Goal: Task Accomplishment & Management: Manage account settings

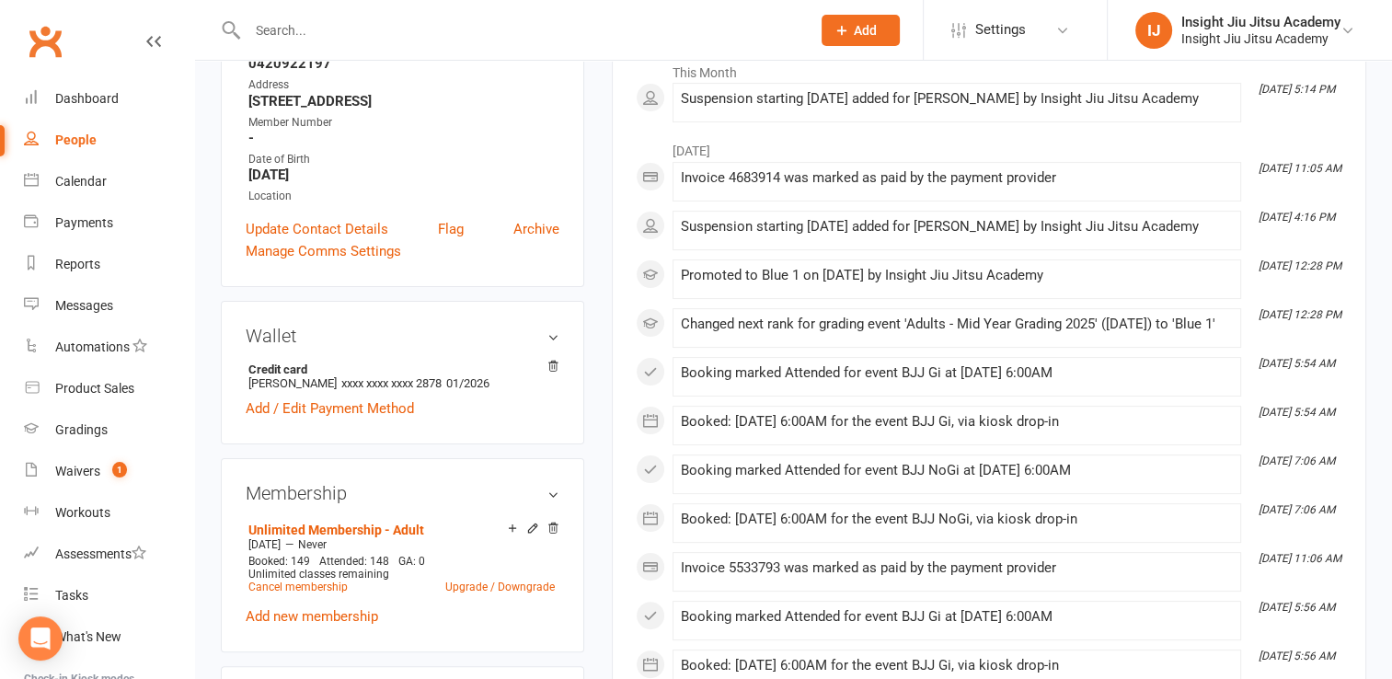
click at [339, 25] on input "text" at bounding box center [520, 30] width 556 height 26
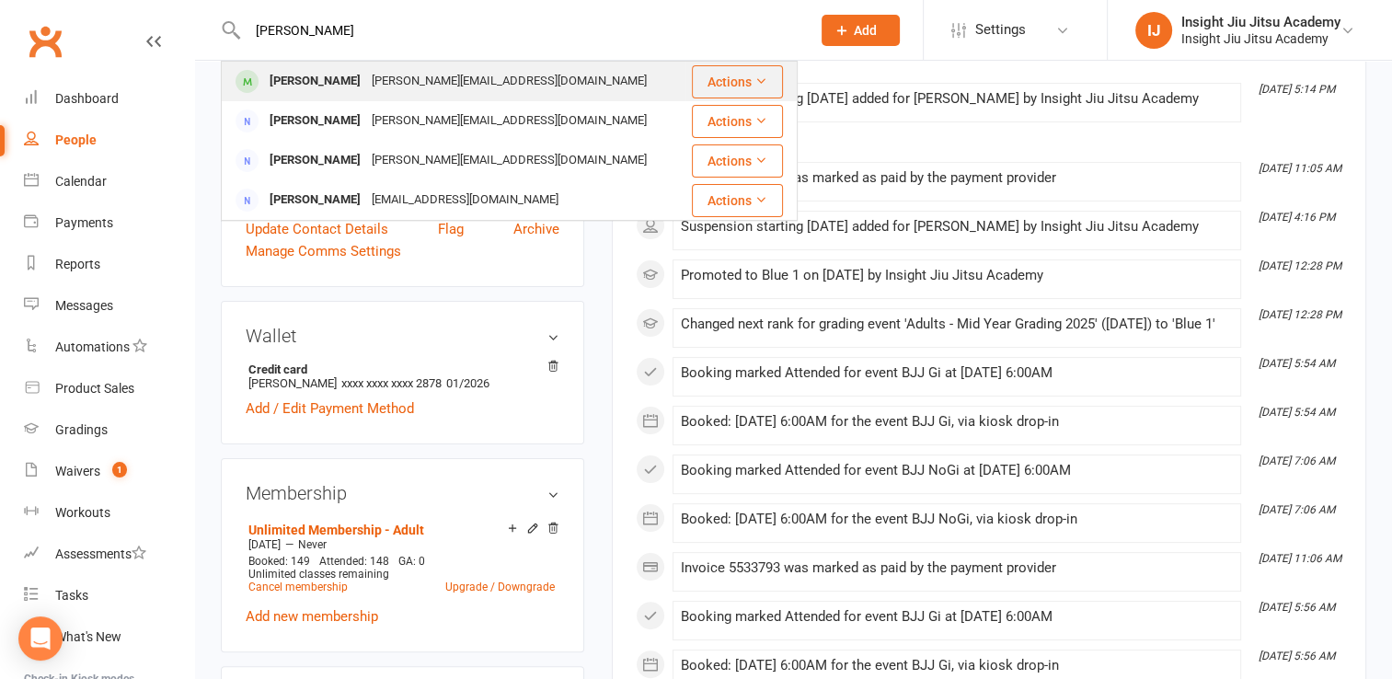
type input "[PERSON_NAME]"
click at [398, 93] on div "[PERSON_NAME][EMAIL_ADDRESS][DOMAIN_NAME]" at bounding box center [509, 81] width 286 height 27
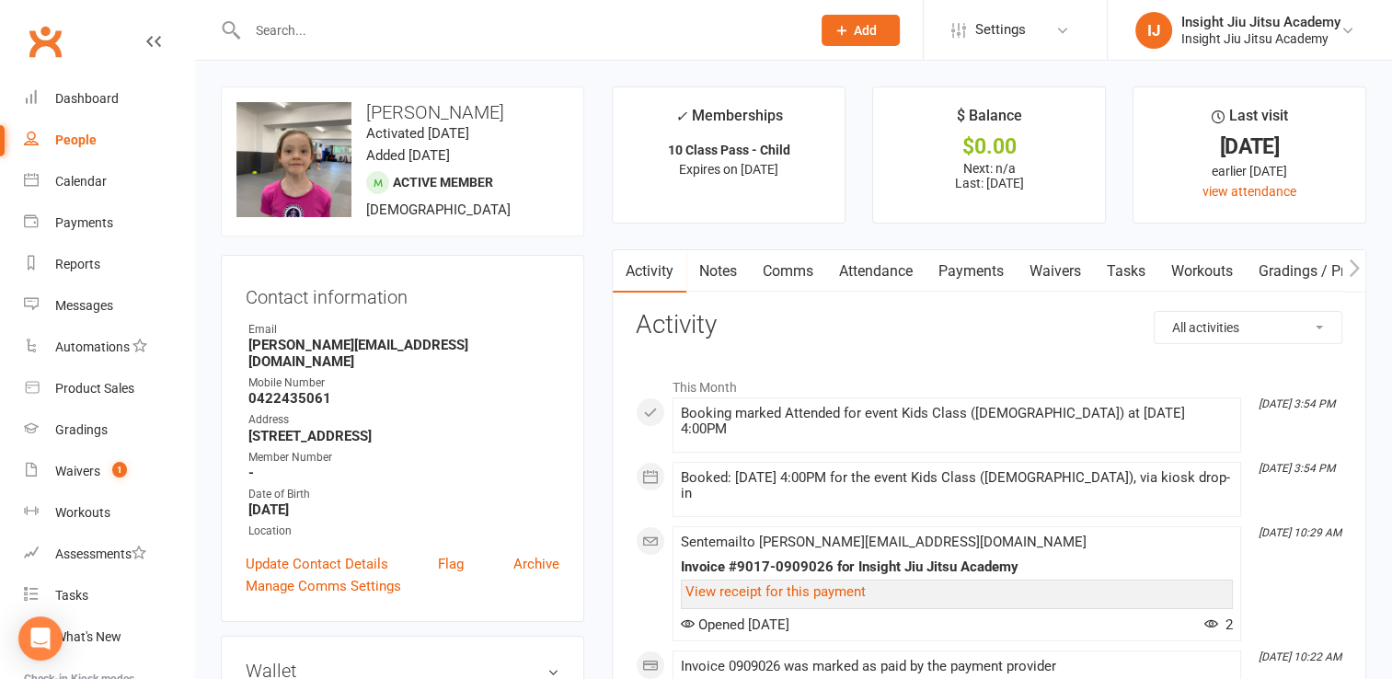
click at [372, 33] on input "text" at bounding box center [520, 30] width 556 height 26
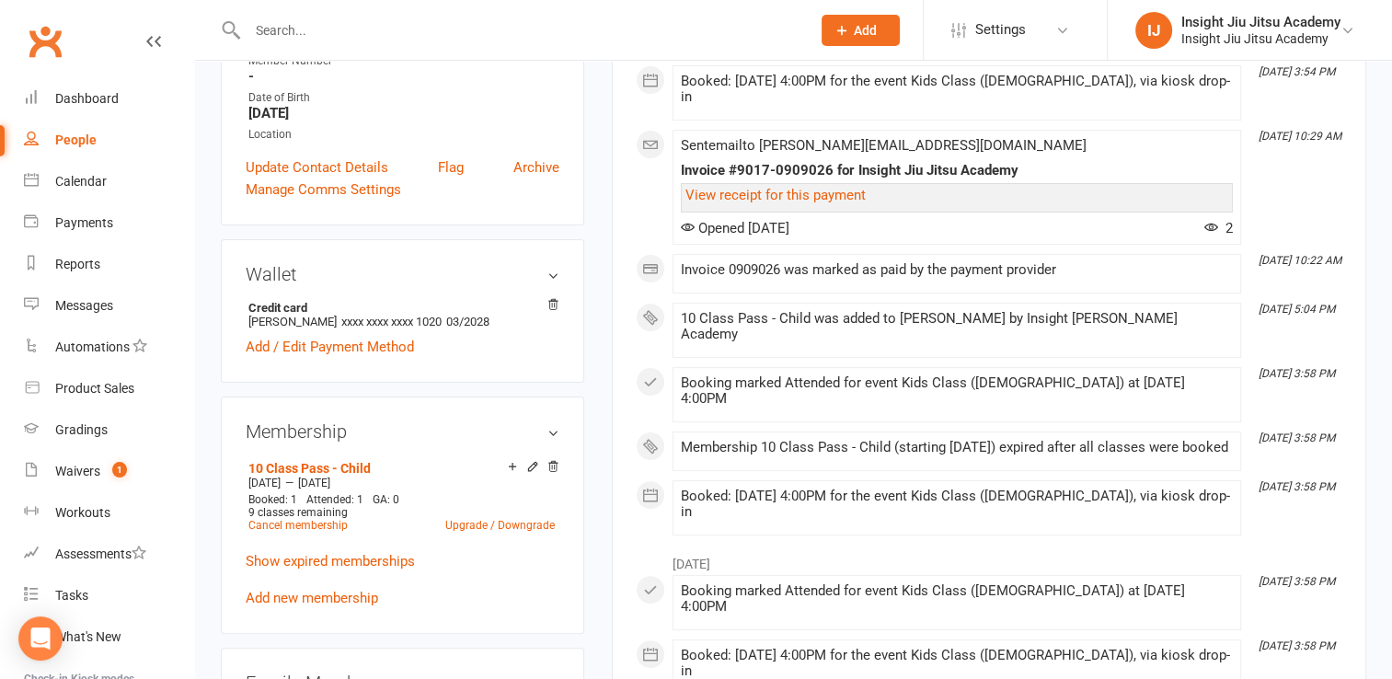
scroll to position [398, 0]
click at [643, 353] on div "This Month [DATE] 3:54 PM Booking marked Attended for event Kids Class ([DEMOGR…" at bounding box center [989, 253] width 707 height 564
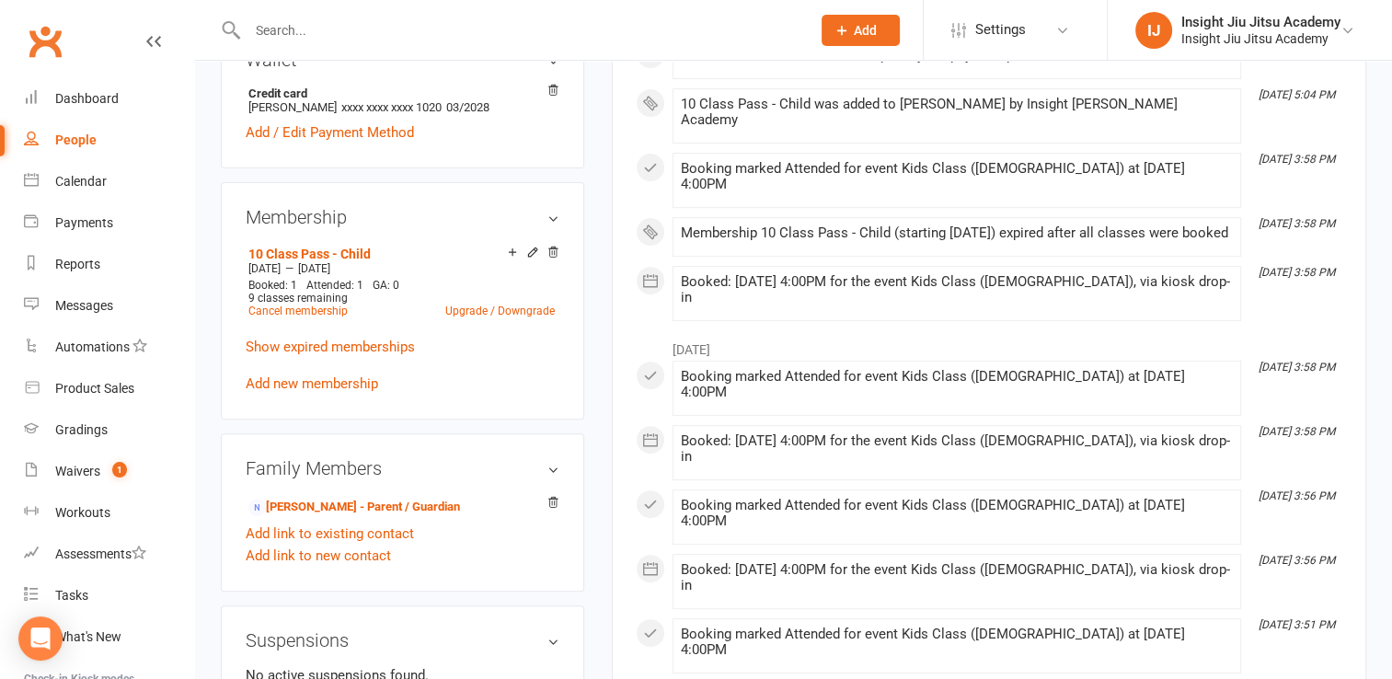
scroll to position [0, 0]
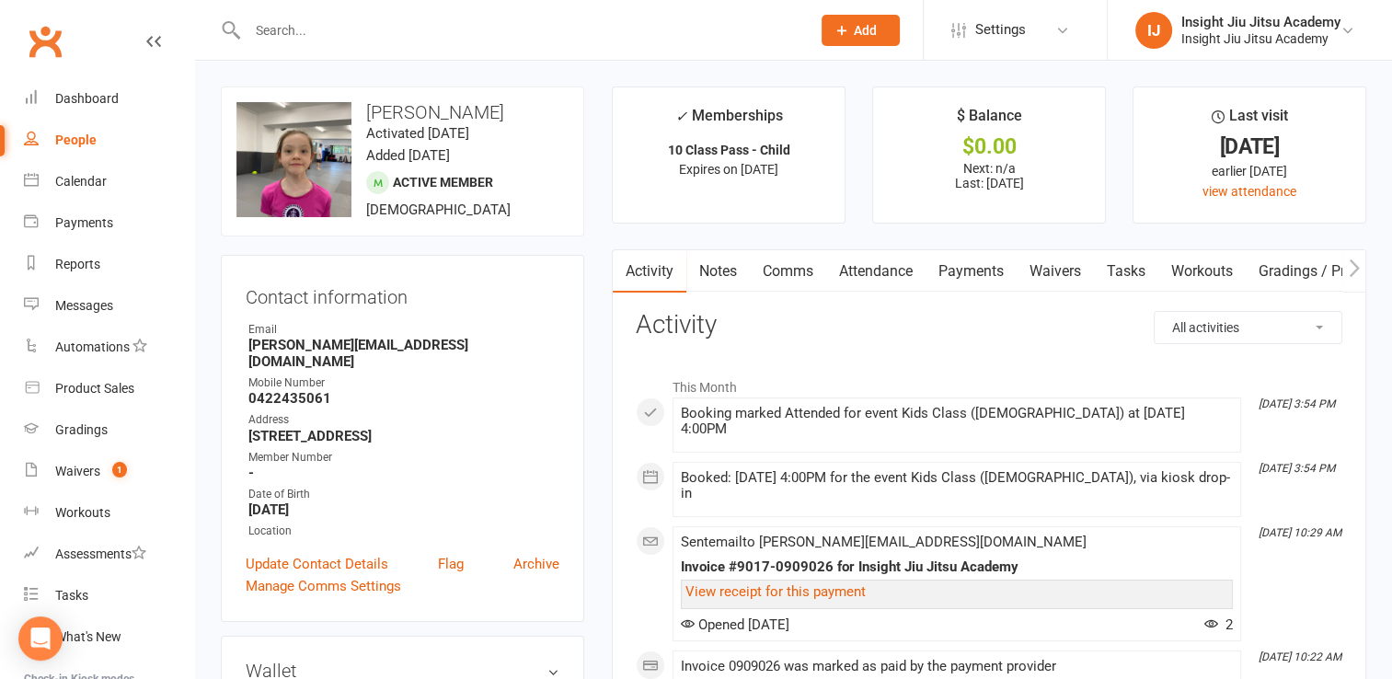
drag, startPoint x: 391, startPoint y: 42, endPoint x: 265, endPoint y: 32, distance: 126.5
click at [265, 32] on div at bounding box center [509, 30] width 577 height 60
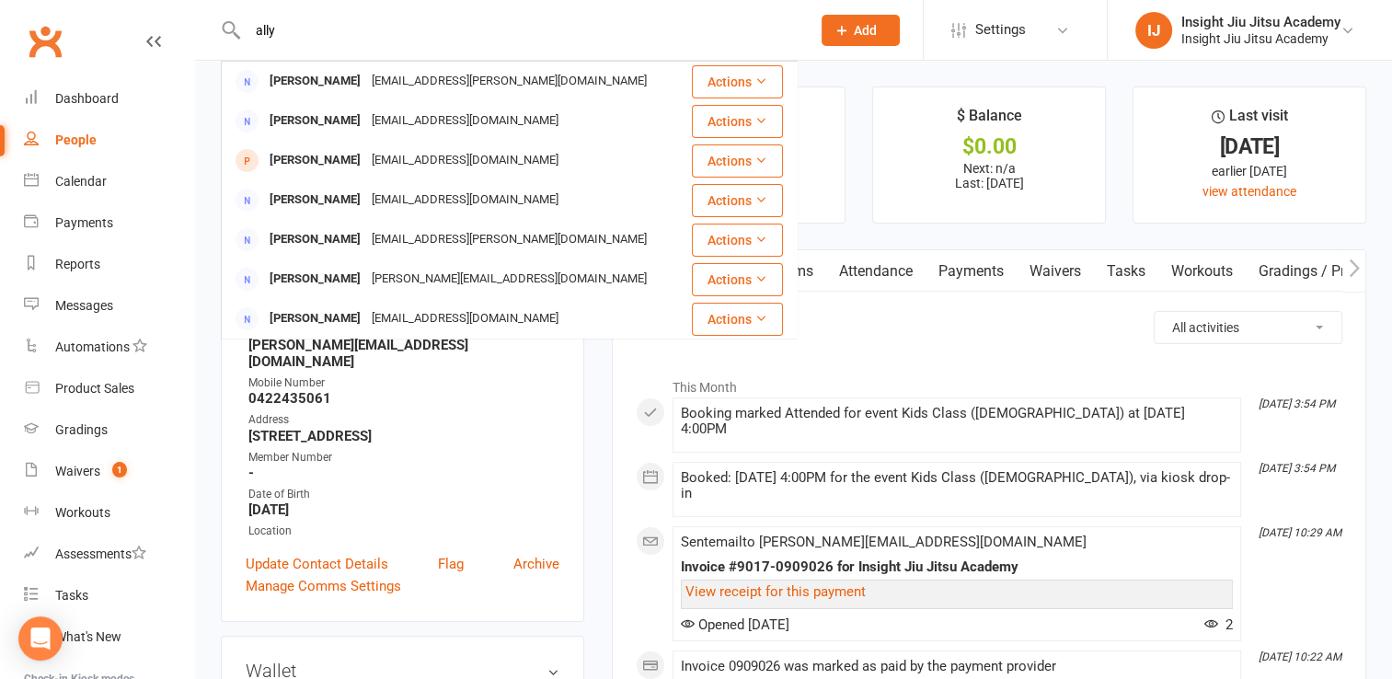
type input "ally"
click at [858, 216] on ul "✓ Memberships 10 Class Pass - Child Expires on [DATE] $ Balance $0.00 Next: n/a…" at bounding box center [989, 154] width 755 height 137
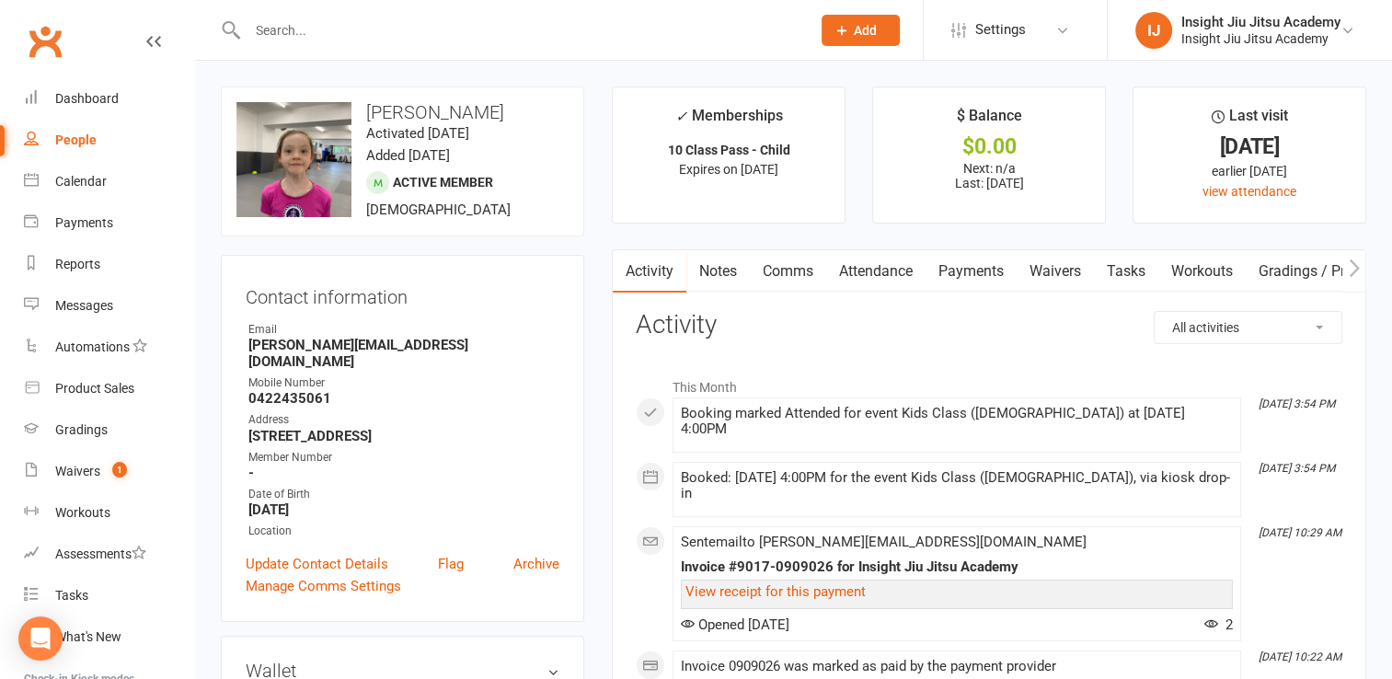
click at [306, 45] on div at bounding box center [509, 30] width 577 height 60
click at [305, 40] on input "text" at bounding box center [520, 30] width 556 height 26
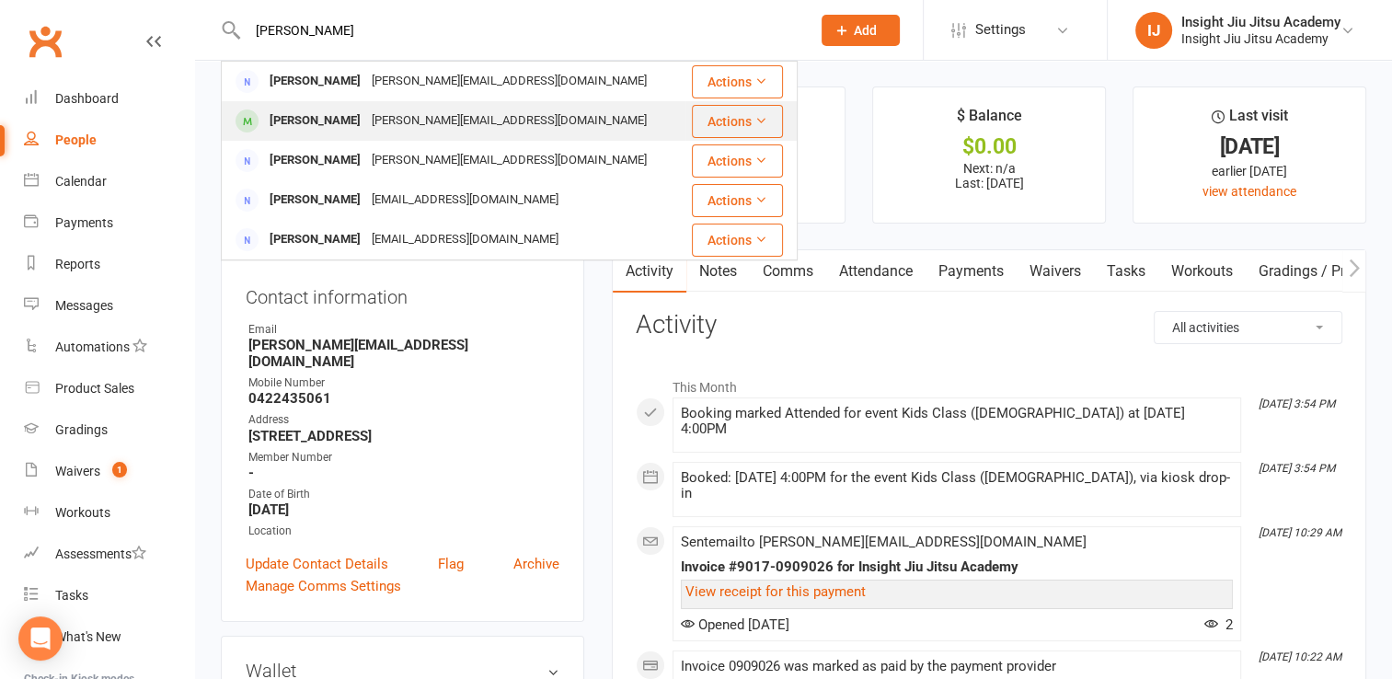
type input "[PERSON_NAME]"
click at [346, 112] on div "[PERSON_NAME]" at bounding box center [315, 121] width 102 height 27
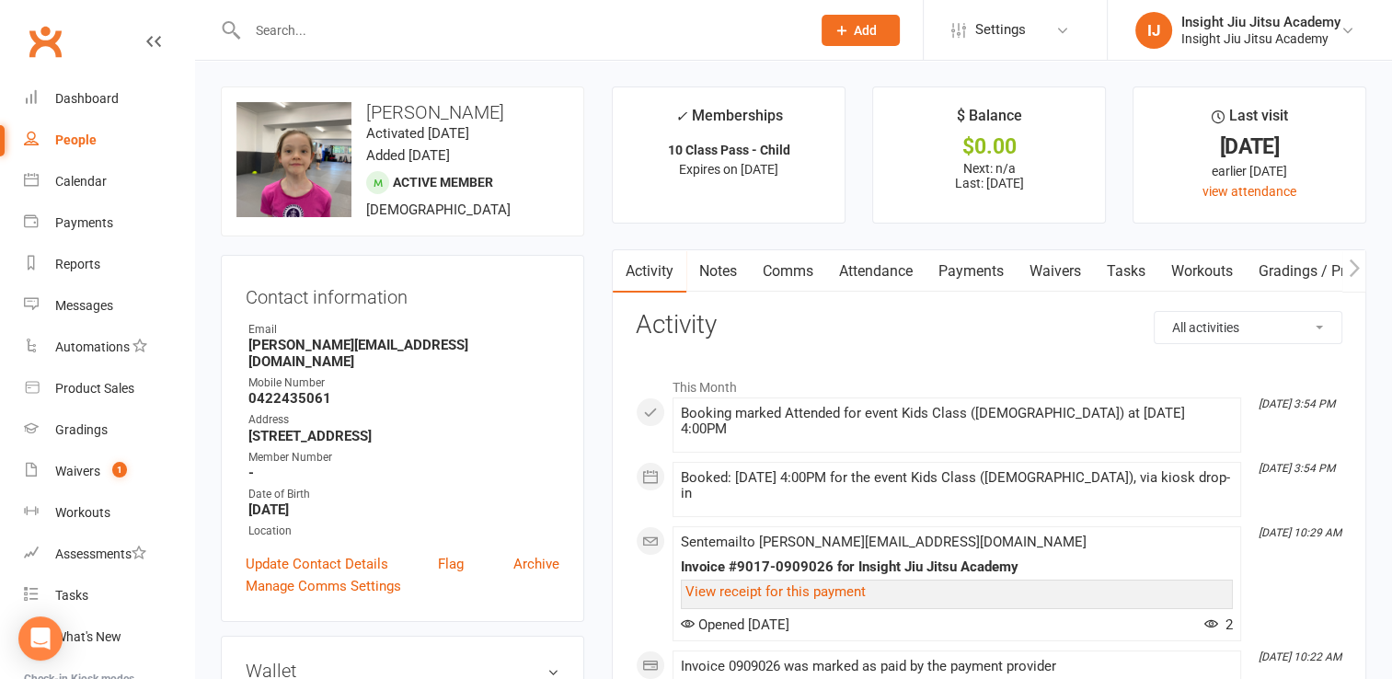
click at [891, 267] on link "Attendance" at bounding box center [875, 271] width 99 height 42
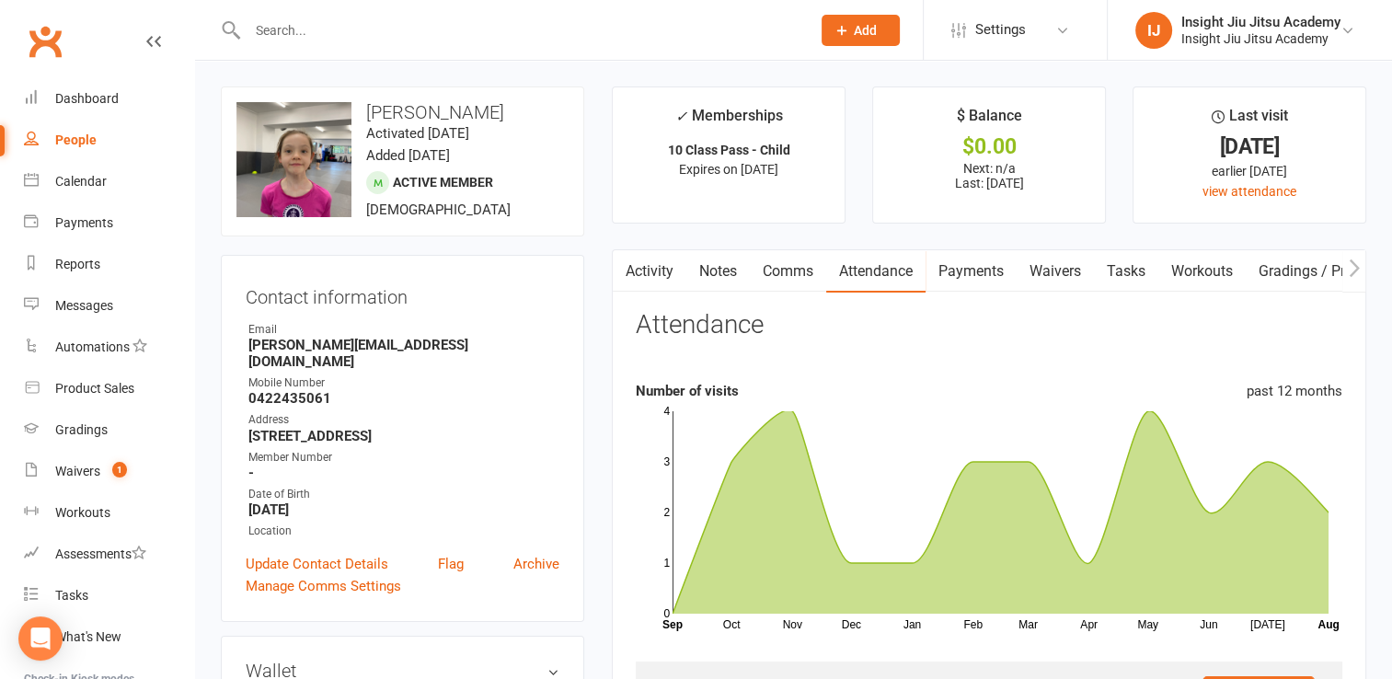
click at [994, 282] on link "Payments" at bounding box center [971, 271] width 91 height 42
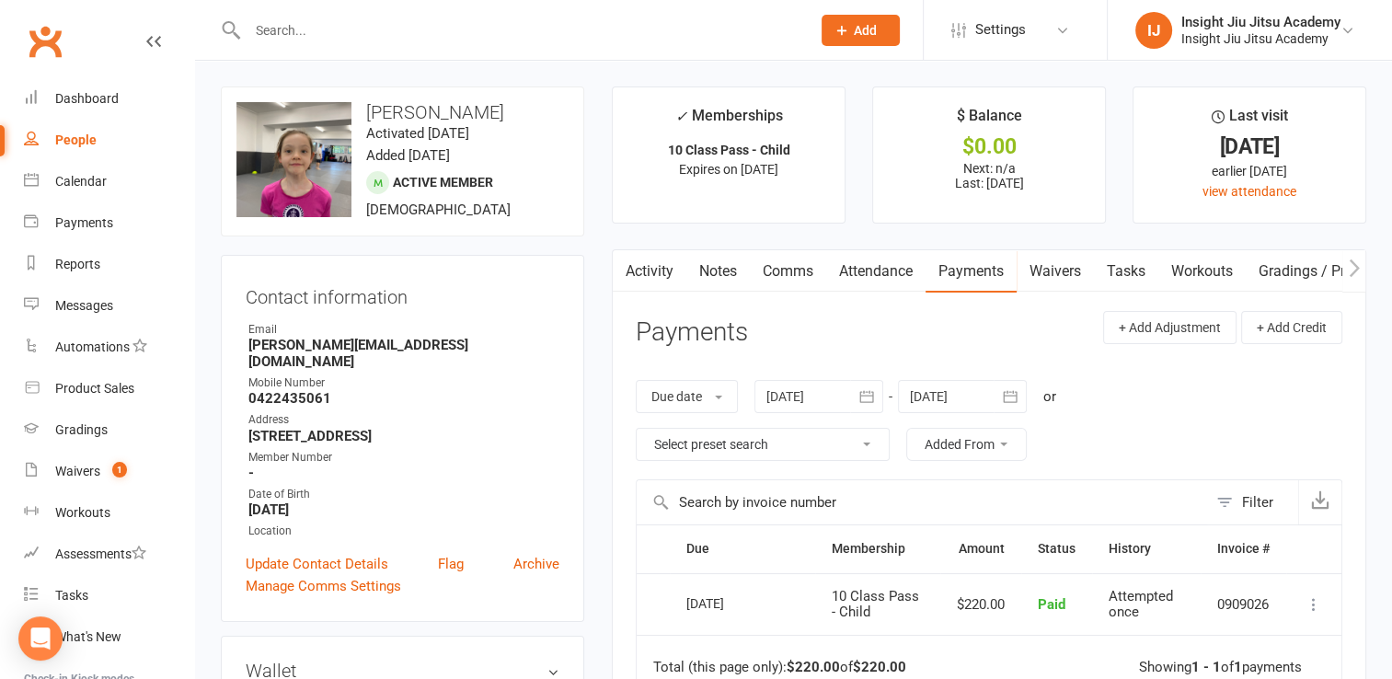
click at [780, 270] on link "Comms" at bounding box center [788, 271] width 76 height 42
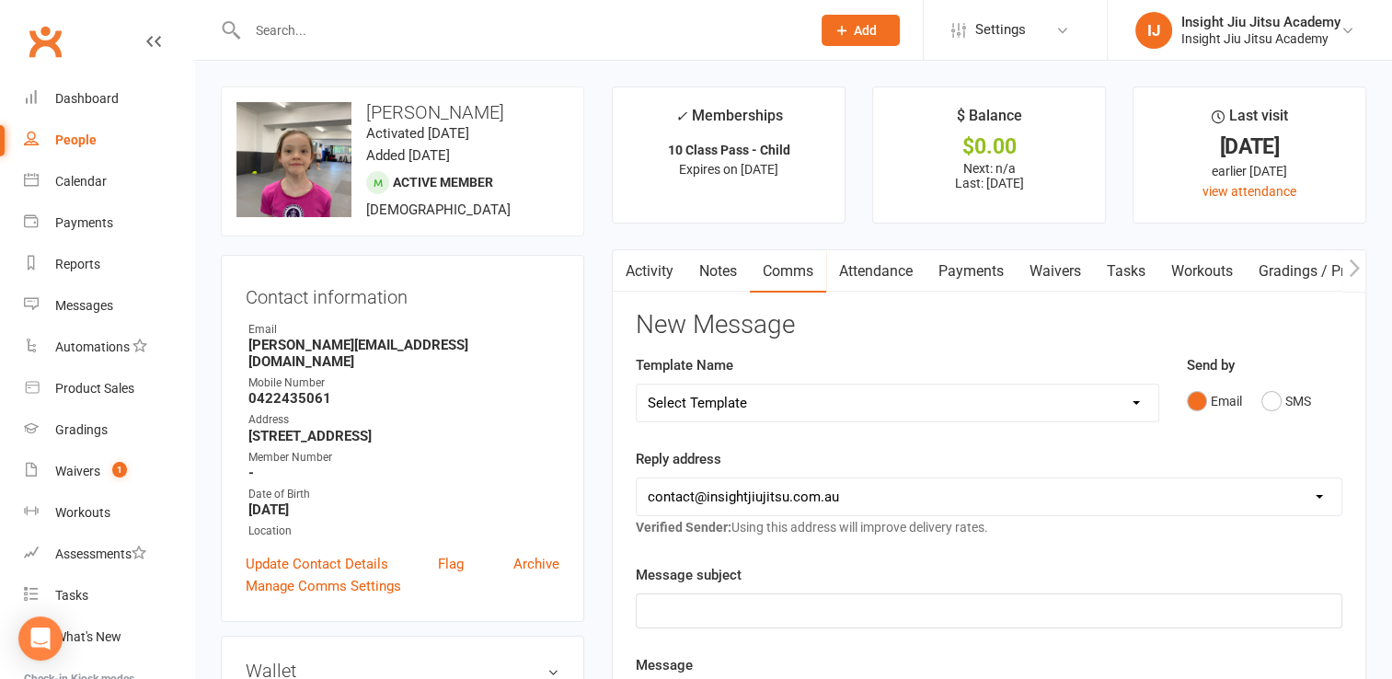
click at [1042, 267] on link "Waivers" at bounding box center [1055, 271] width 77 height 42
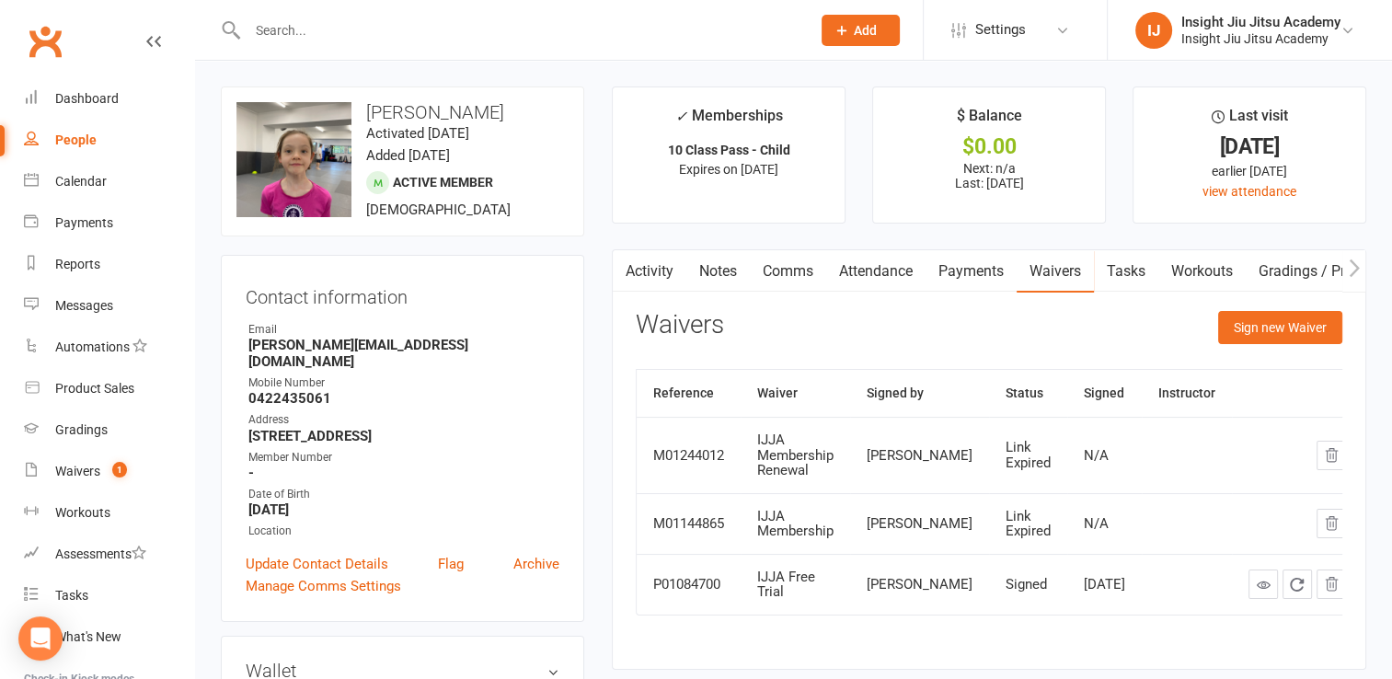
click at [961, 256] on link "Payments" at bounding box center [971, 271] width 91 height 42
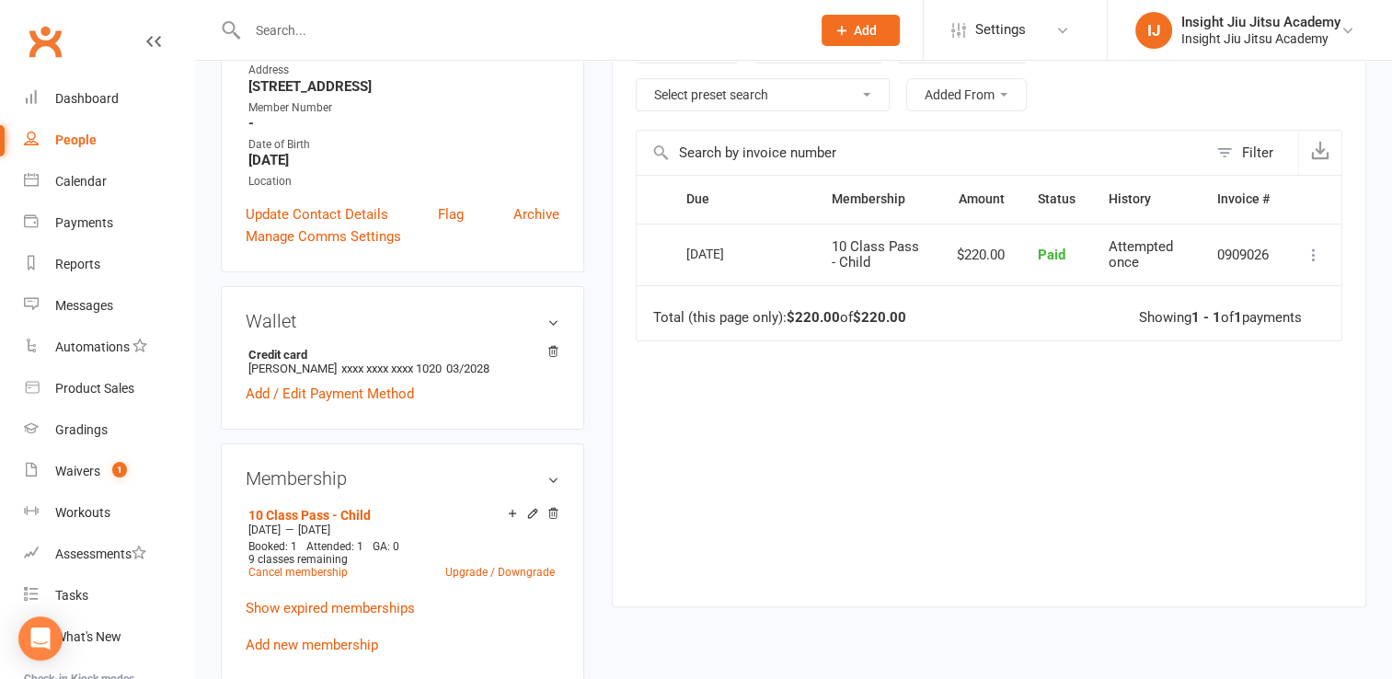
scroll to position [352, 0]
click at [75, 471] on div "Waivers" at bounding box center [77, 471] width 45 height 15
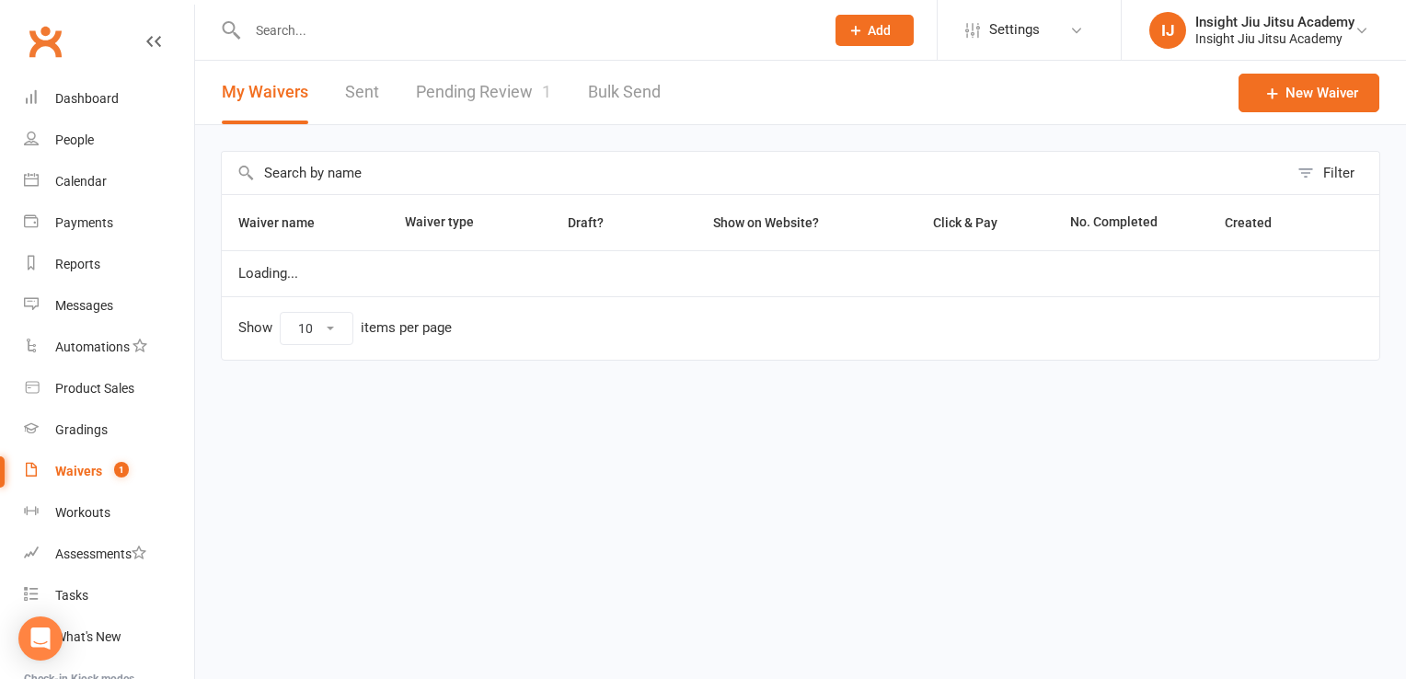
click at [467, 112] on link "Pending Review 1" at bounding box center [483, 92] width 135 height 63
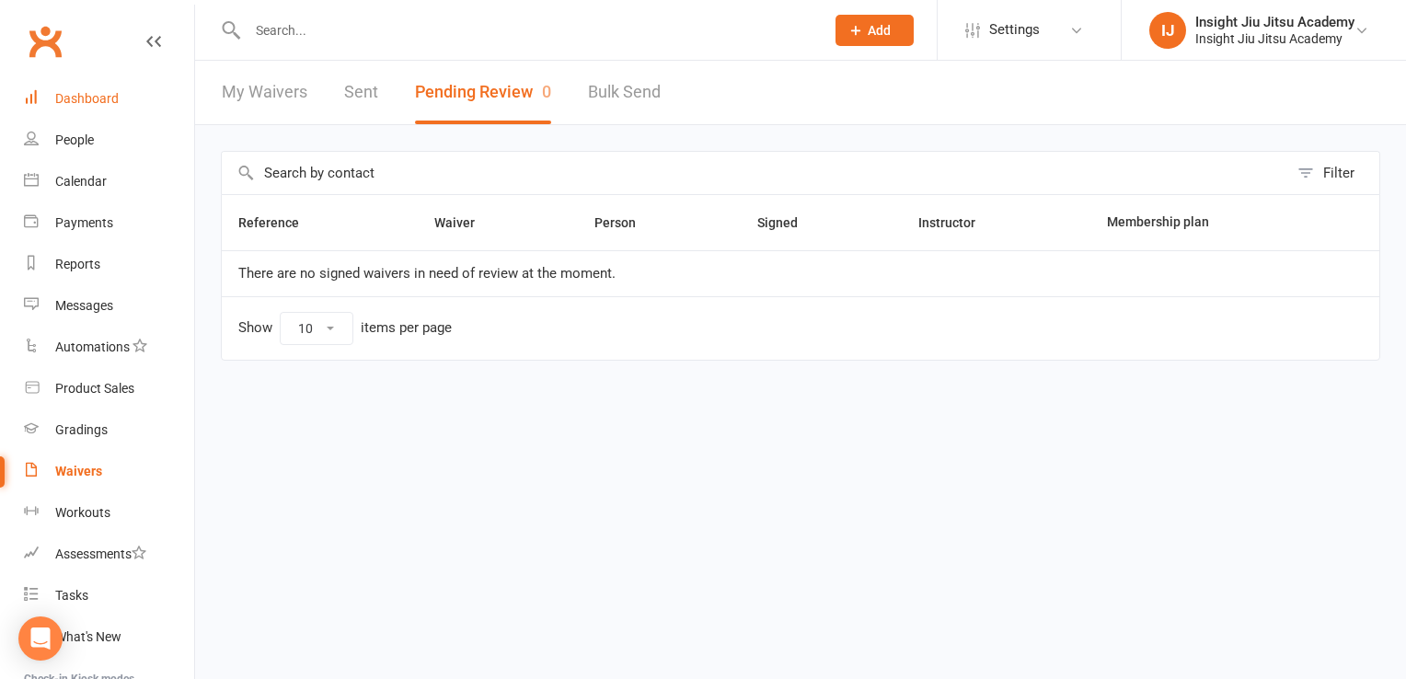
click at [75, 110] on link "Dashboard" at bounding box center [109, 98] width 170 height 41
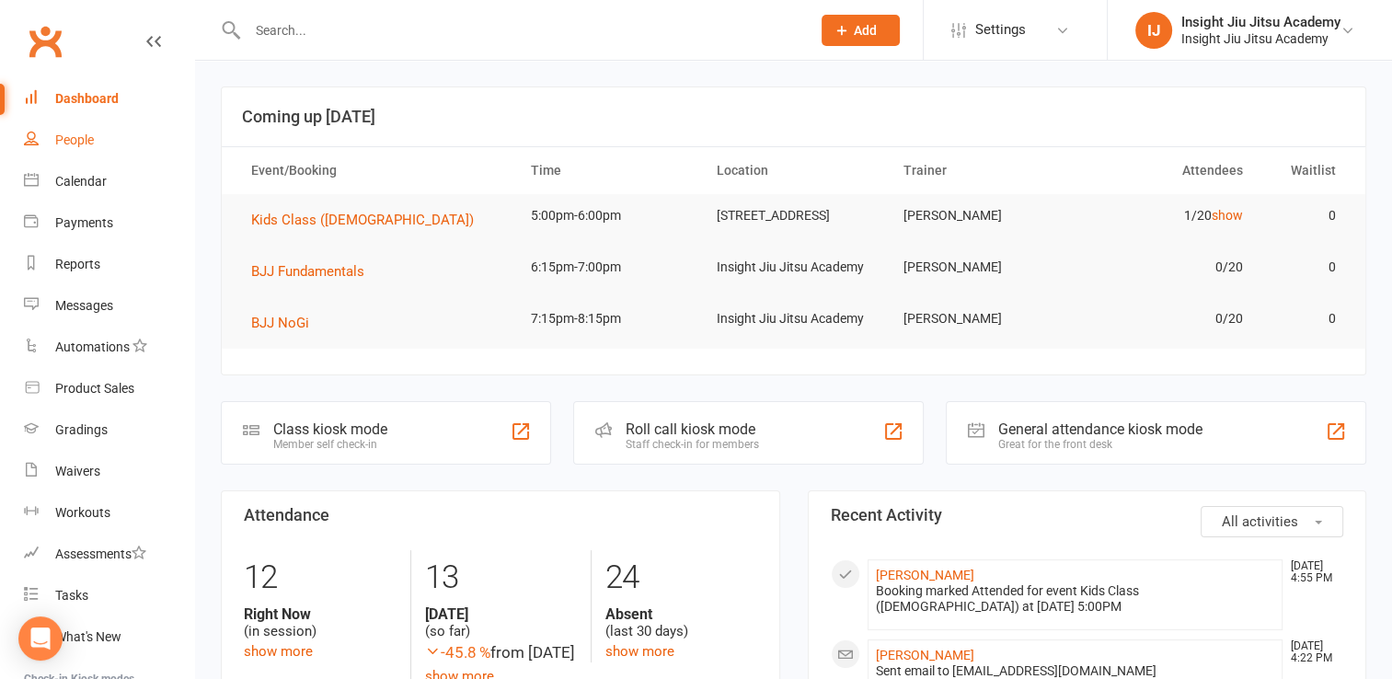
scroll to position [206, 0]
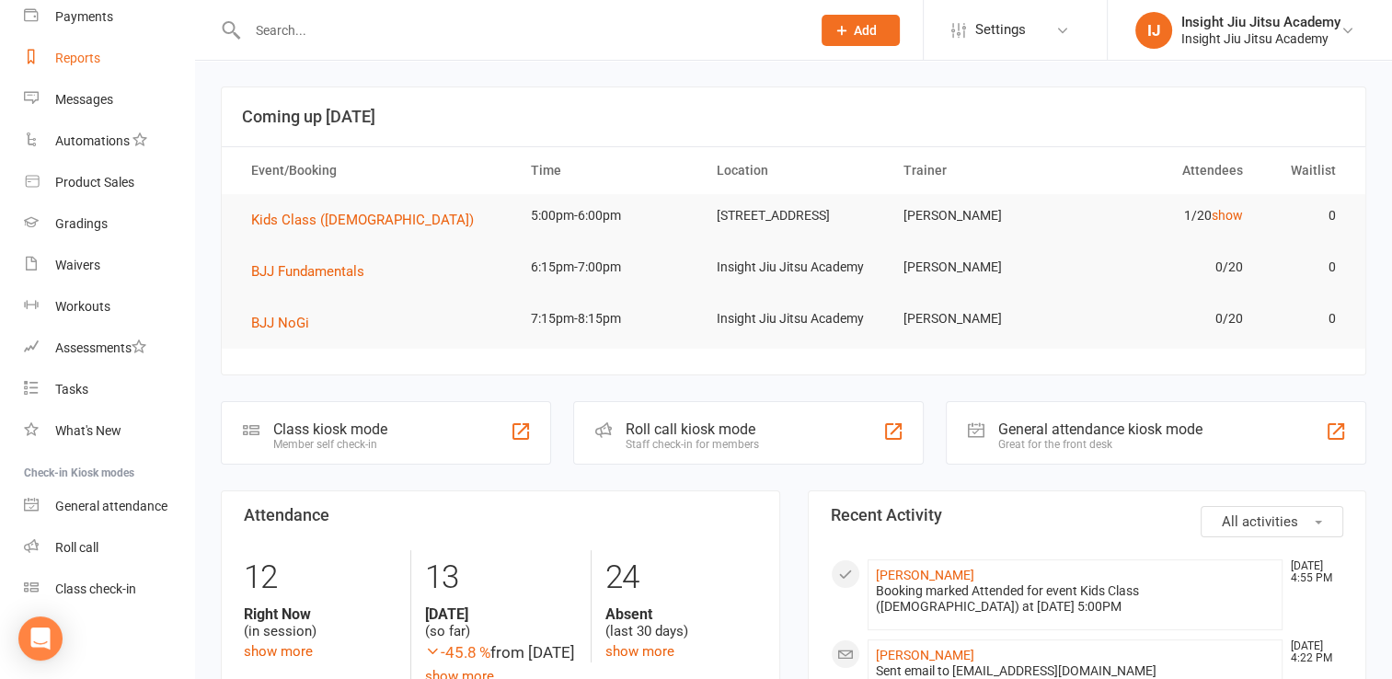
click at [80, 57] on div "Reports" at bounding box center [77, 58] width 45 height 15
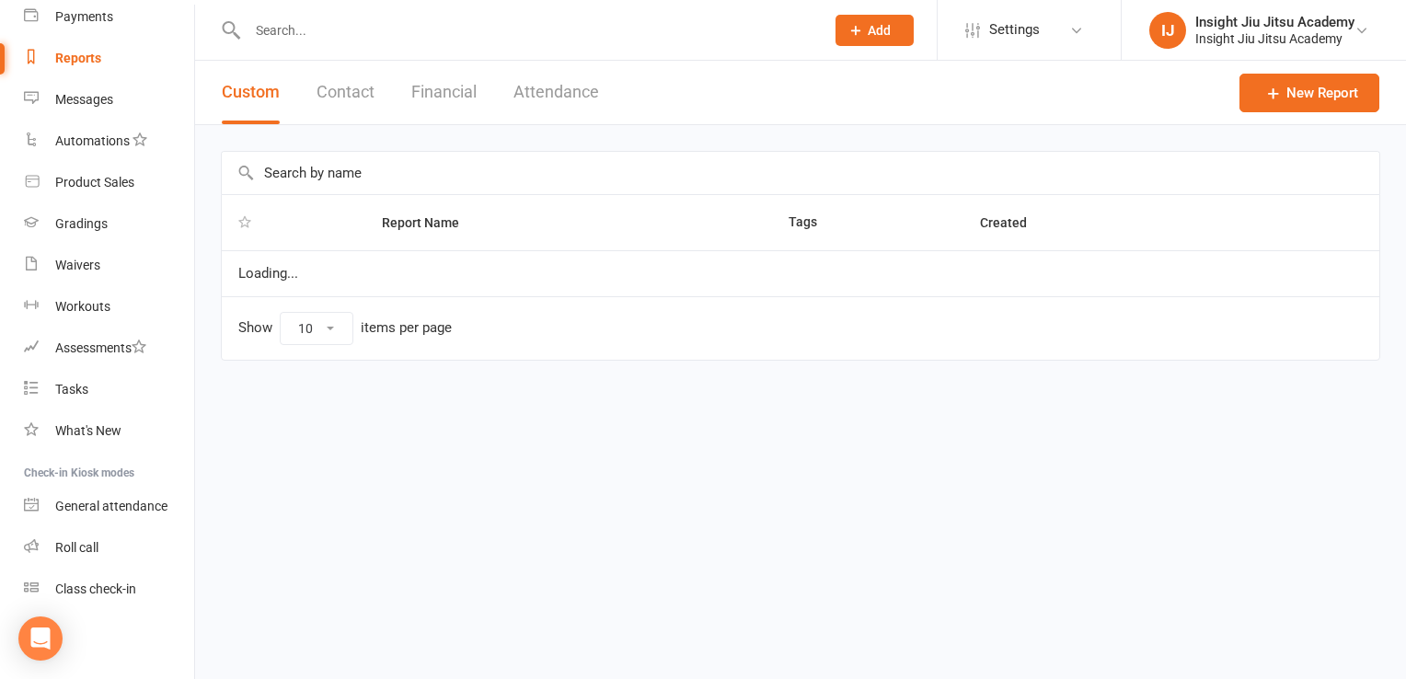
select select "25"
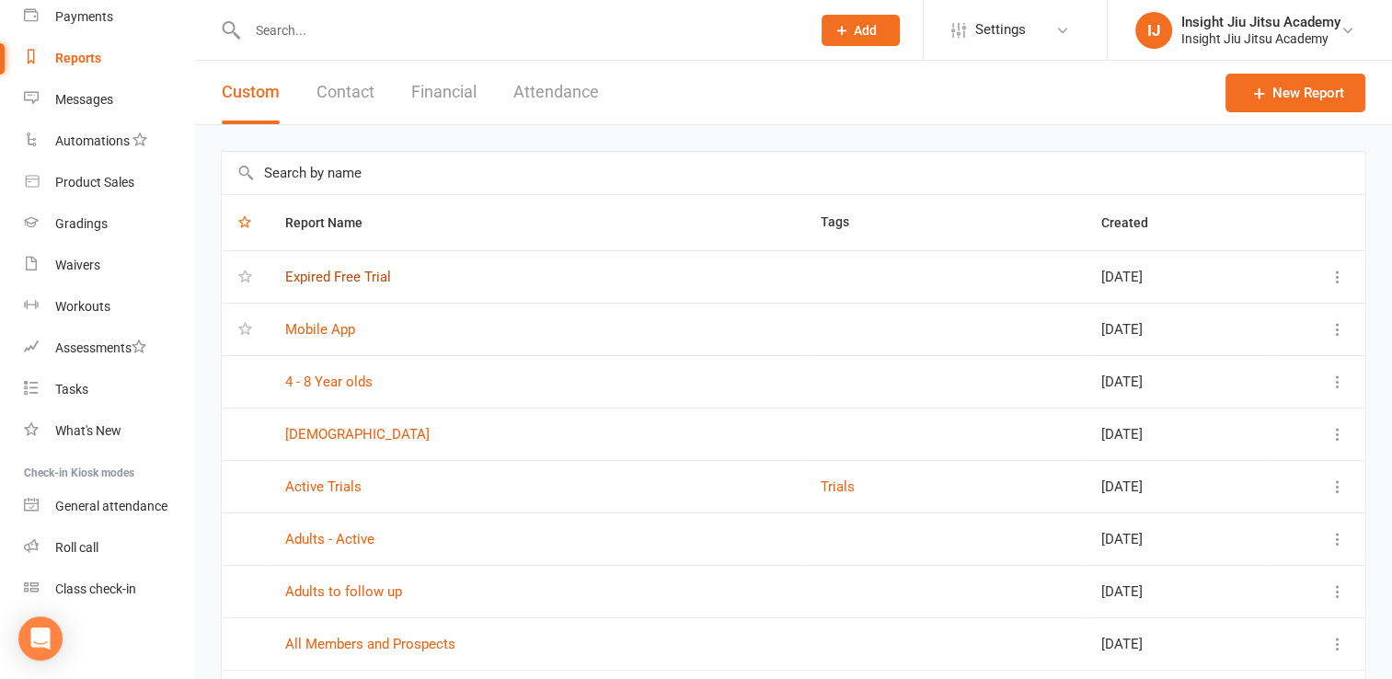
click at [343, 272] on link "Expired Free Trial" at bounding box center [338, 277] width 106 height 17
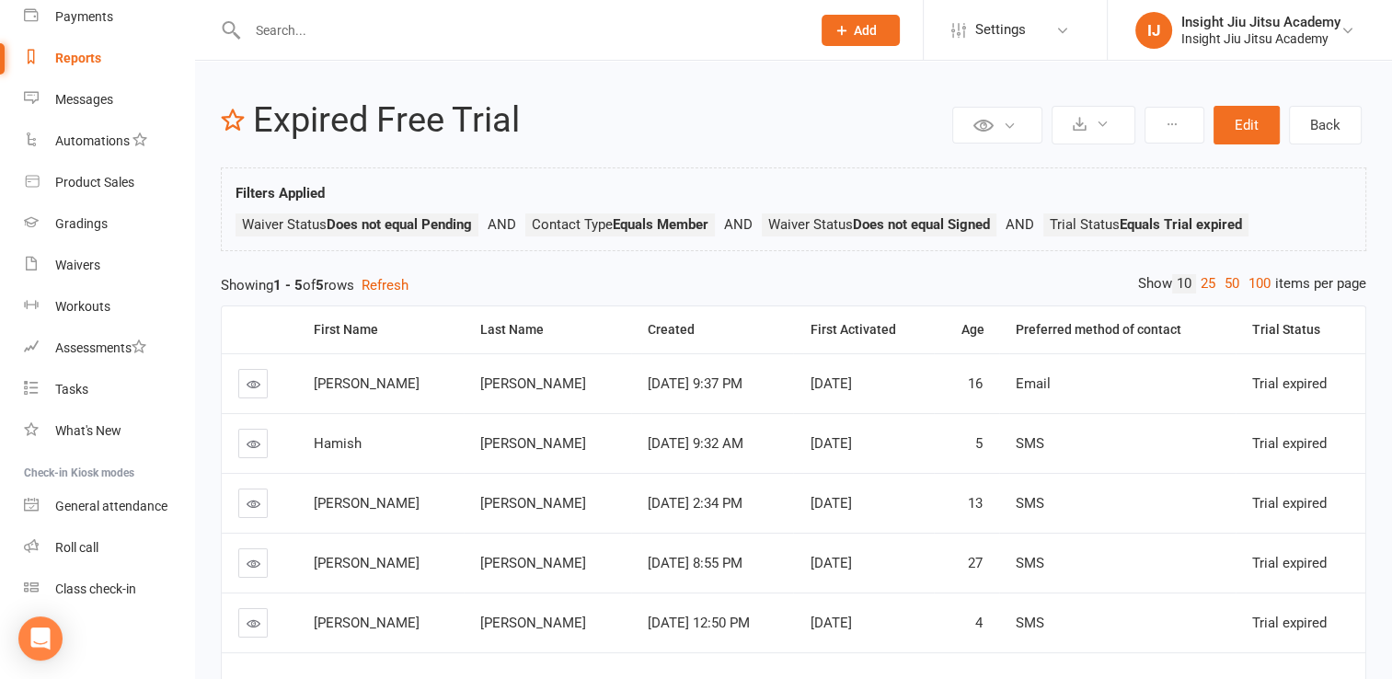
scroll to position [89, 0]
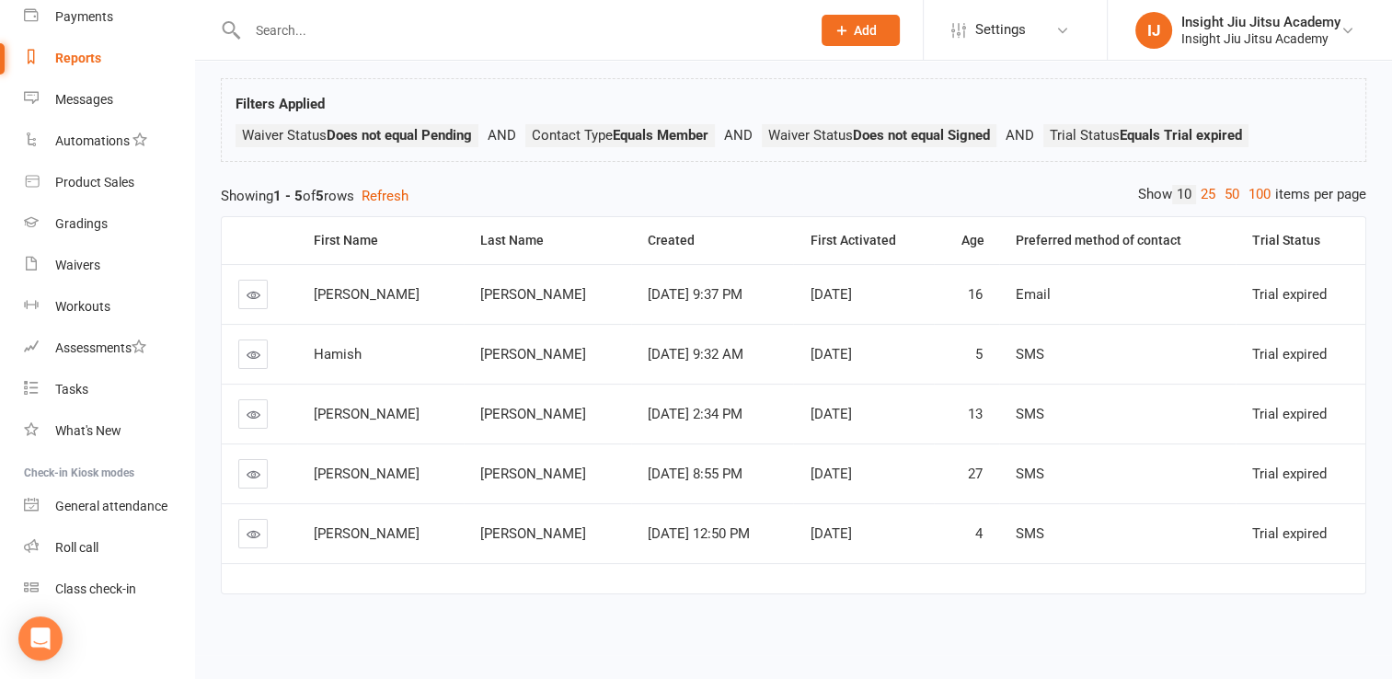
click at [253, 536] on icon at bounding box center [254, 534] width 14 height 14
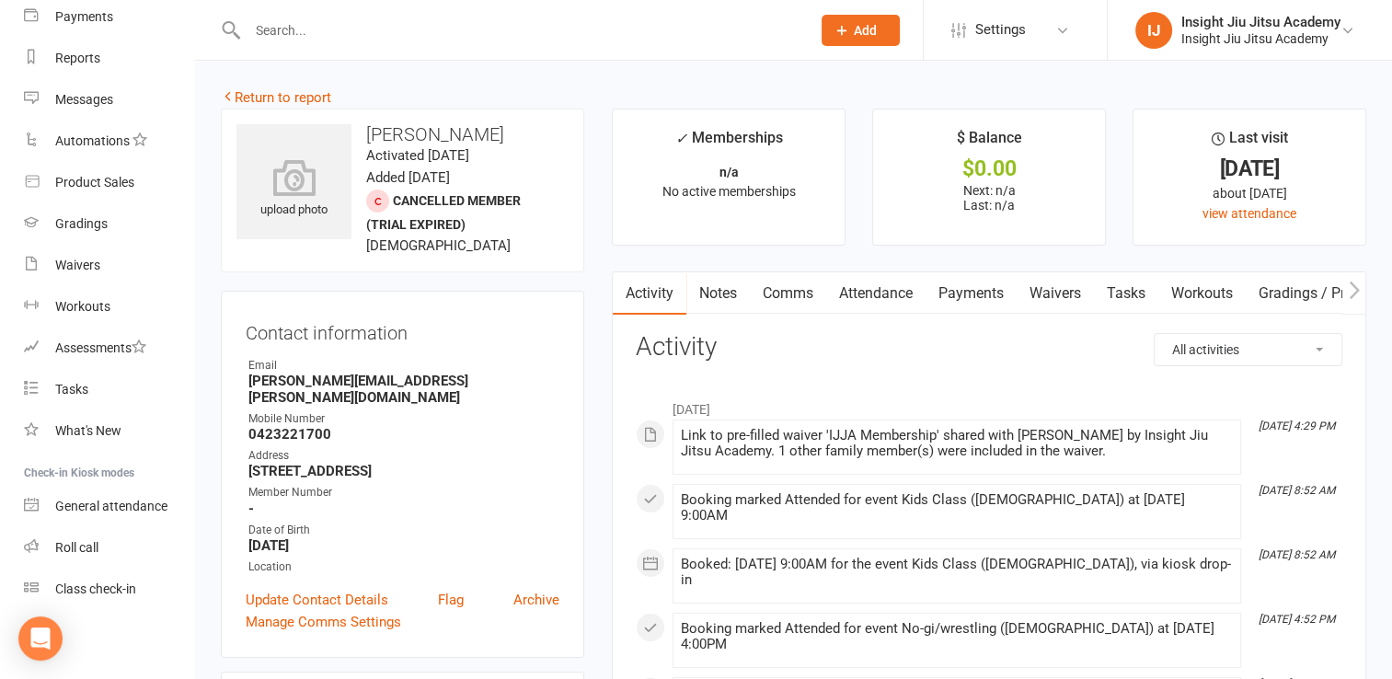
click at [1060, 289] on link "Waivers" at bounding box center [1055, 293] width 77 height 42
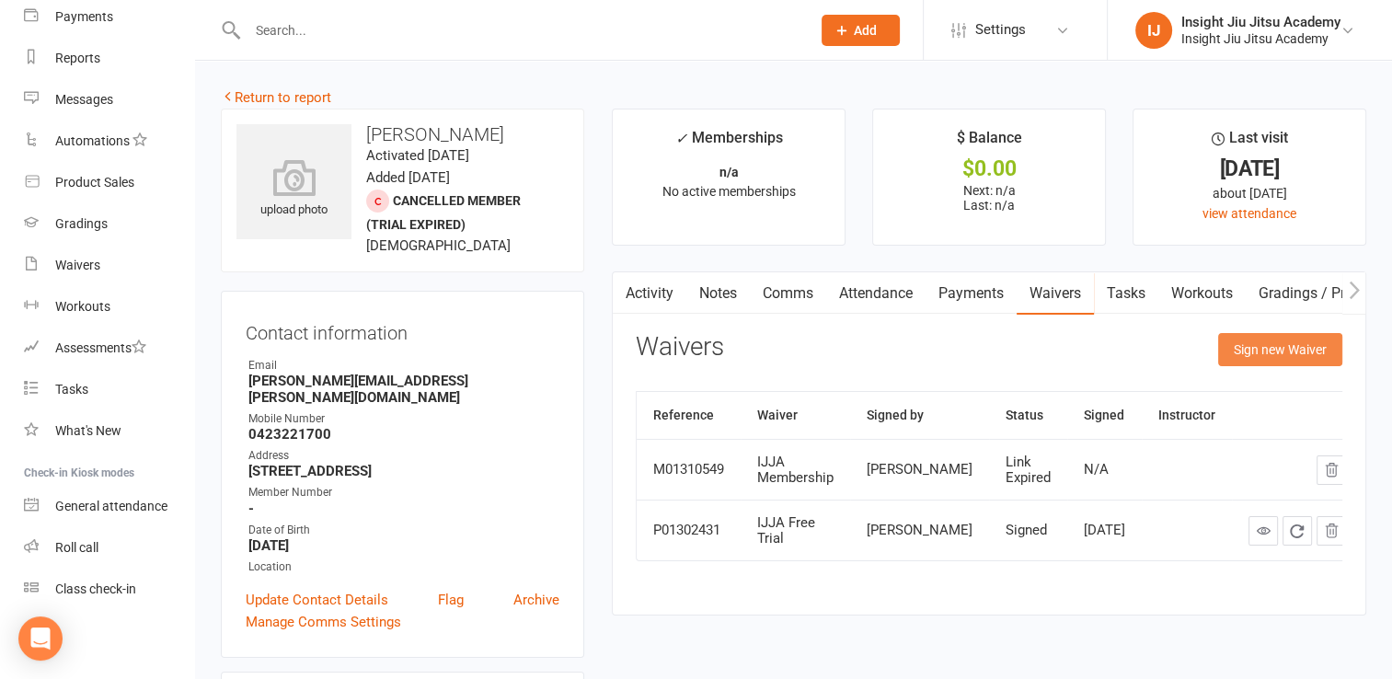
click at [1285, 351] on button "Sign new Waiver" at bounding box center [1280, 349] width 124 height 33
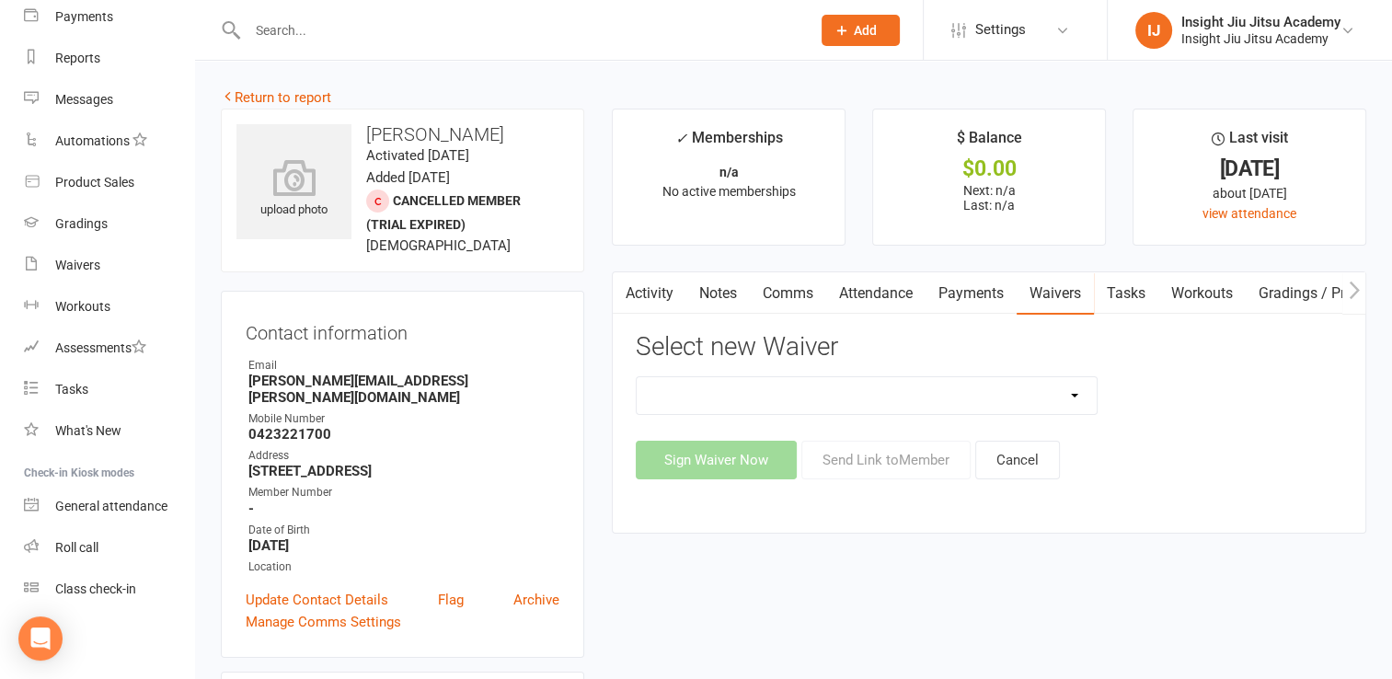
click at [754, 398] on select "IJJA Free Trial IJJA Membership IJJA Membership Renewal Insight Personal Traini…" at bounding box center [867, 395] width 460 height 37
select select "11611"
click at [637, 377] on select "IJJA Free Trial IJJA Membership IJJA Membership Renewal Insight Personal Traini…" at bounding box center [867, 395] width 460 height 37
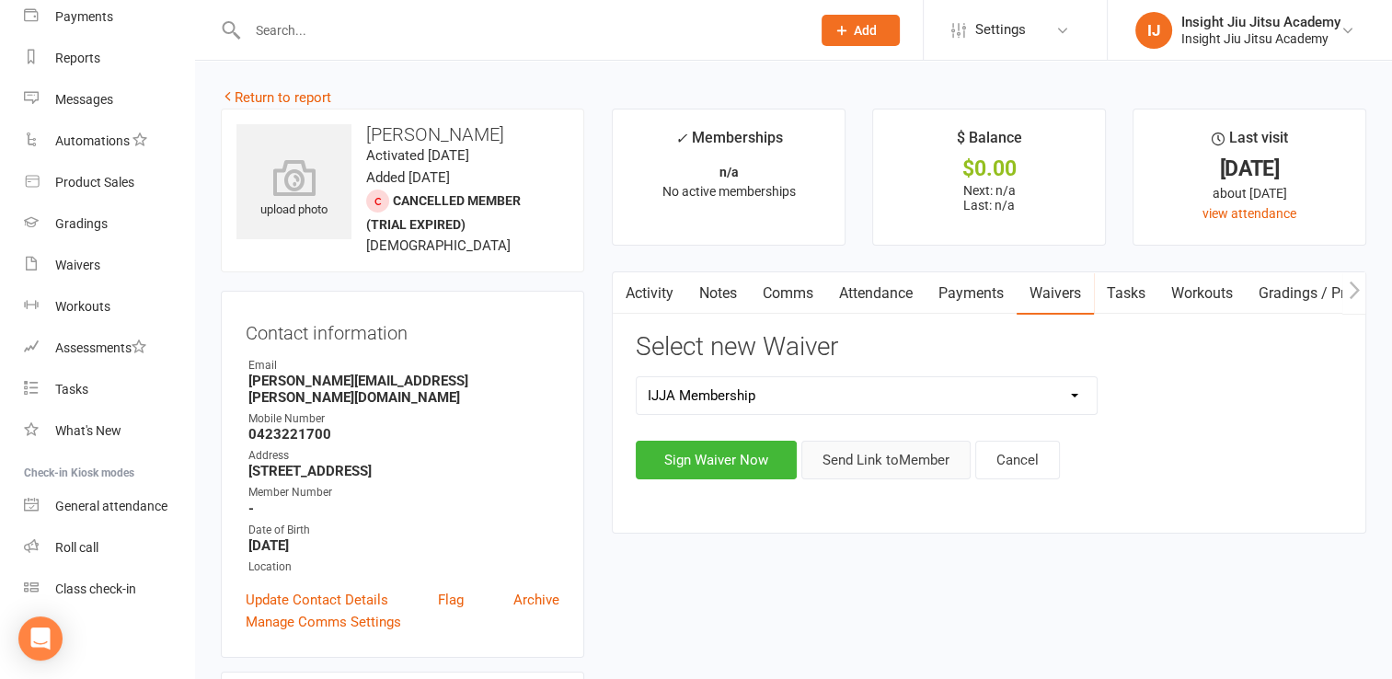
click at [859, 465] on button "Send Link to Member" at bounding box center [885, 460] width 169 height 39
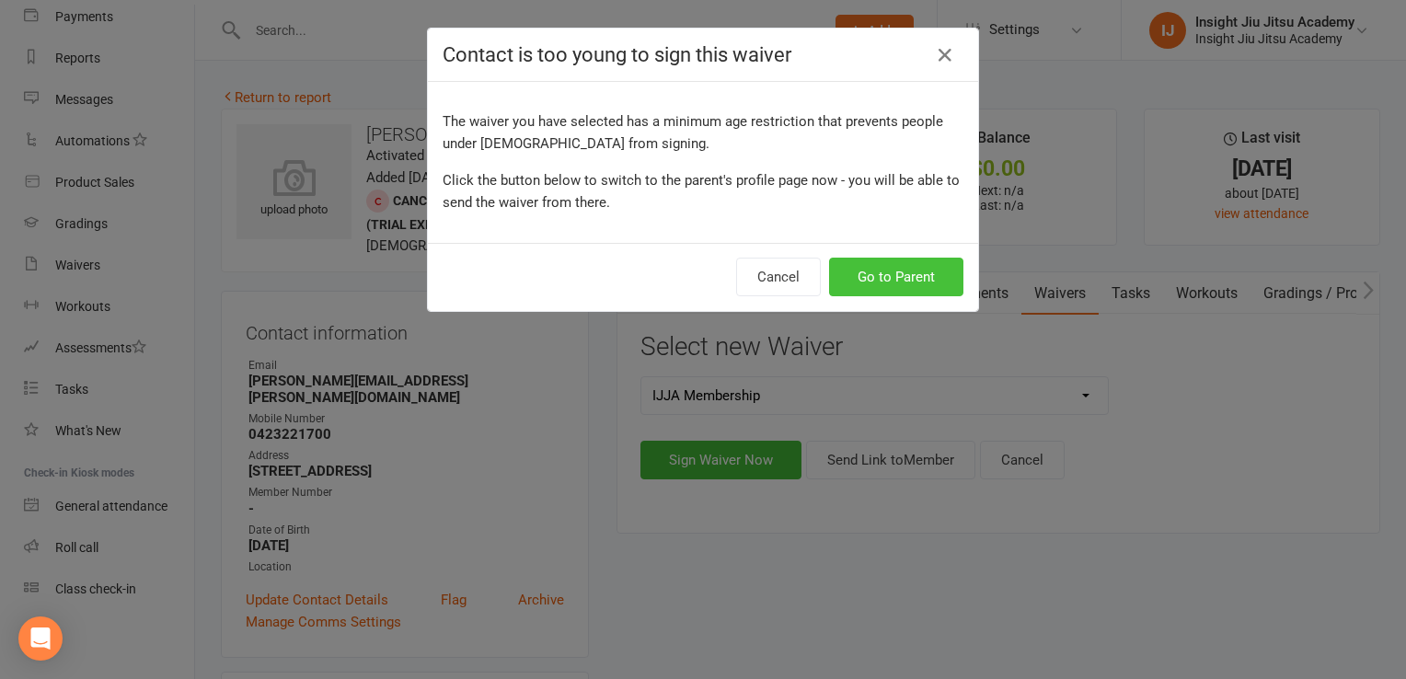
click at [920, 285] on button "Go to Parent" at bounding box center [896, 277] width 134 height 39
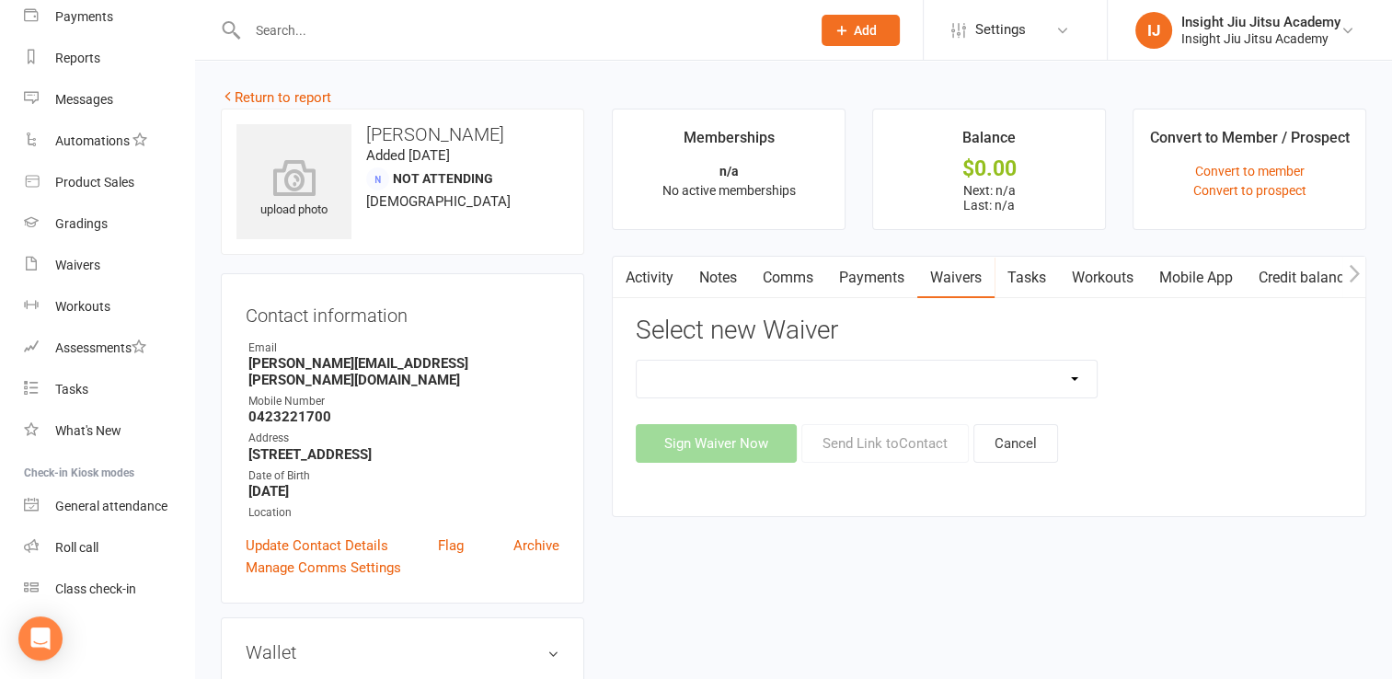
click at [735, 378] on select "APSS form for PTs IJJA Membership IJJA Membership Renewal Insight Personal Trai…" at bounding box center [867, 379] width 460 height 37
select select "11611"
click at [637, 361] on select "APSS form for PTs IJJA Membership IJJA Membership Renewal Insight Personal Trai…" at bounding box center [867, 379] width 460 height 37
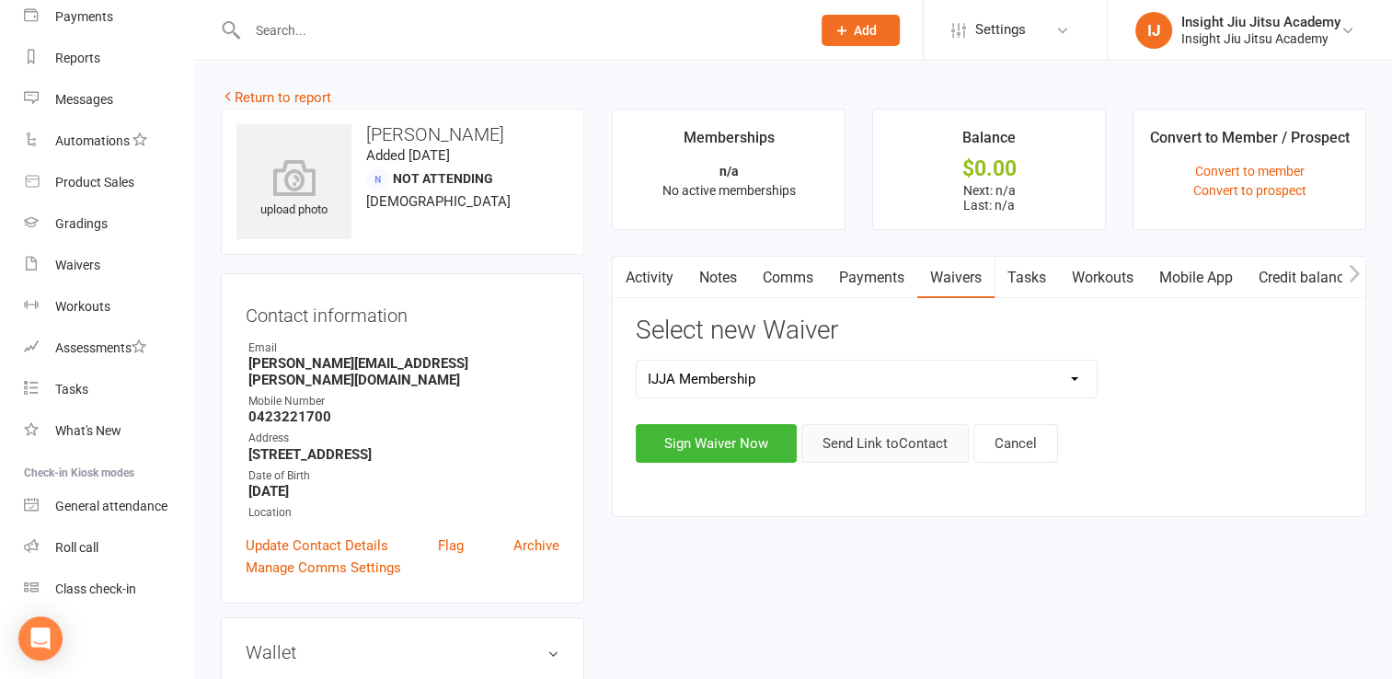
click at [828, 456] on button "Send Link to Contact" at bounding box center [884, 443] width 167 height 39
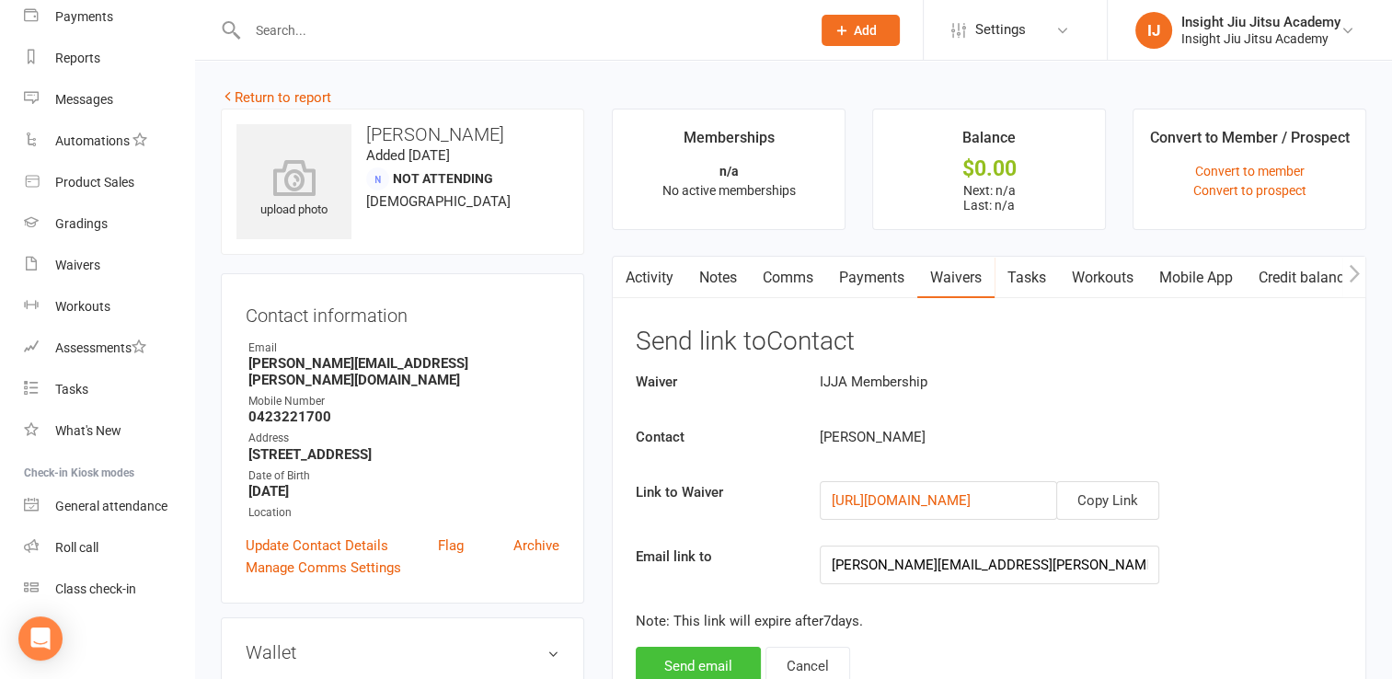
click at [667, 657] on button "Send email" at bounding box center [698, 666] width 125 height 39
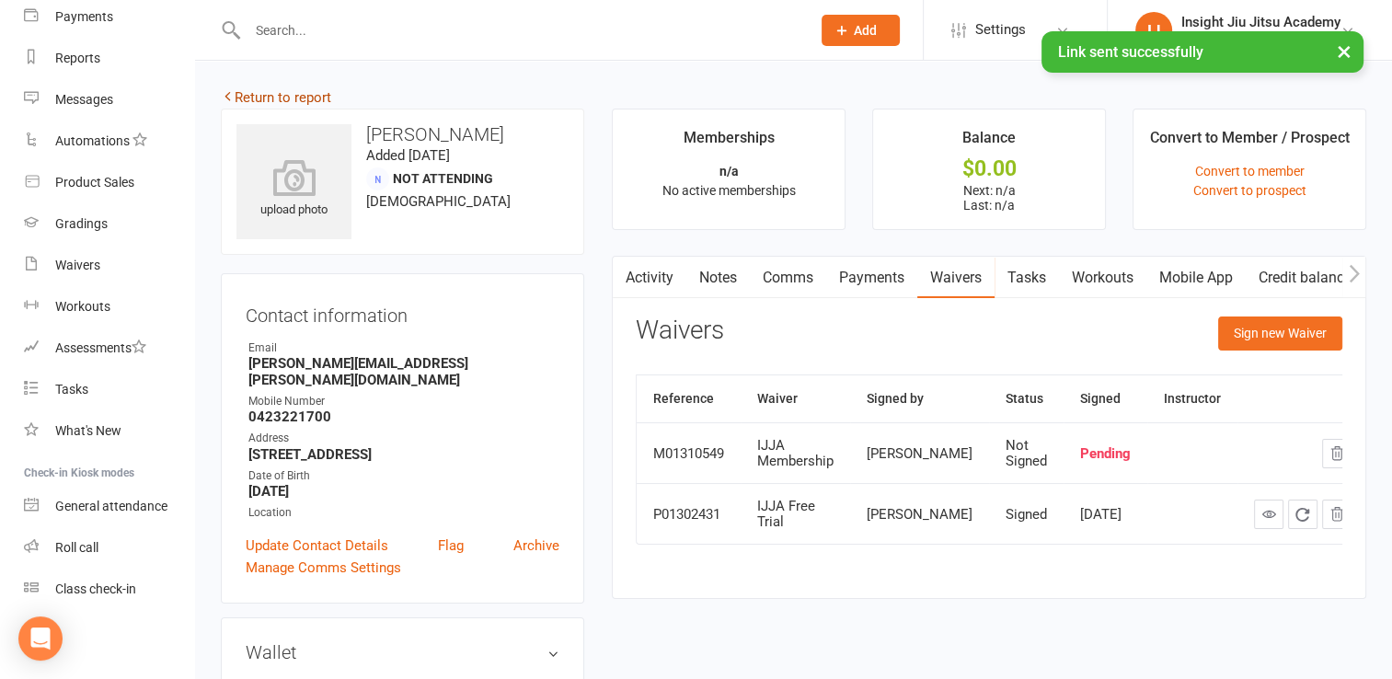
click at [309, 99] on link "Return to report" at bounding box center [276, 97] width 110 height 17
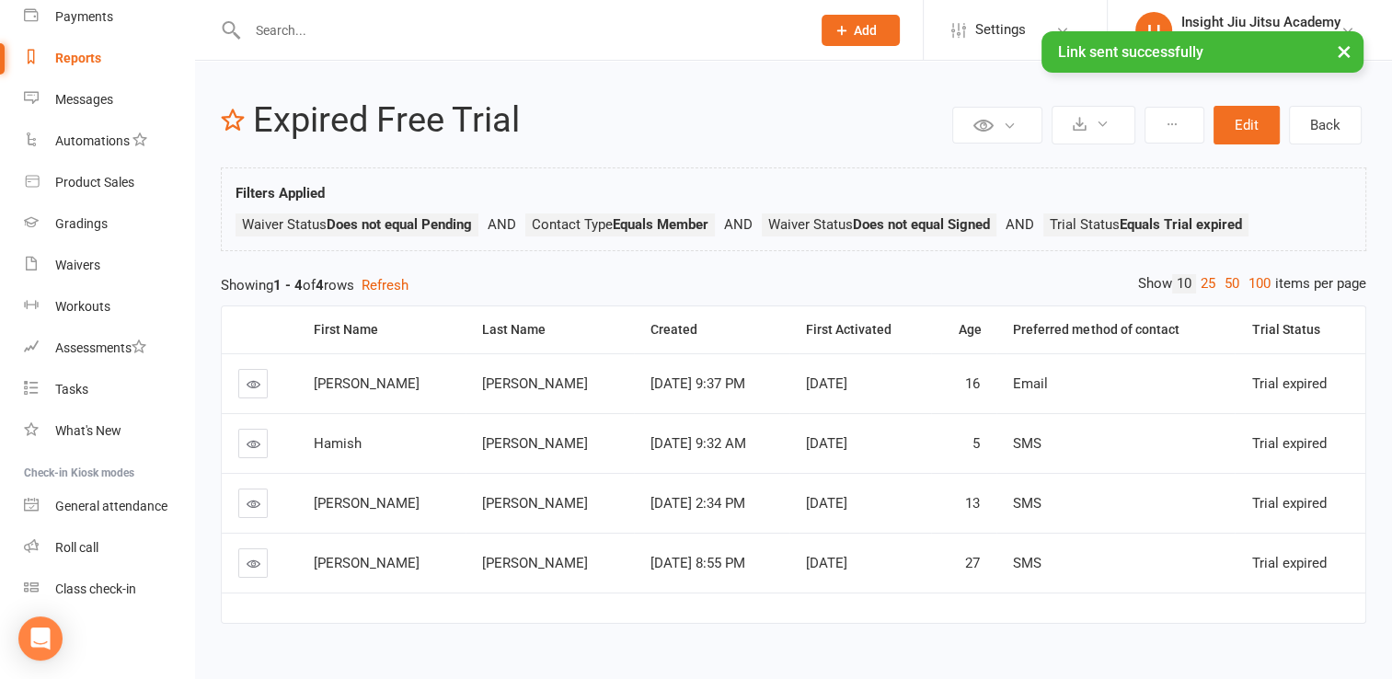
click at [249, 551] on link at bounding box center [252, 562] width 29 height 29
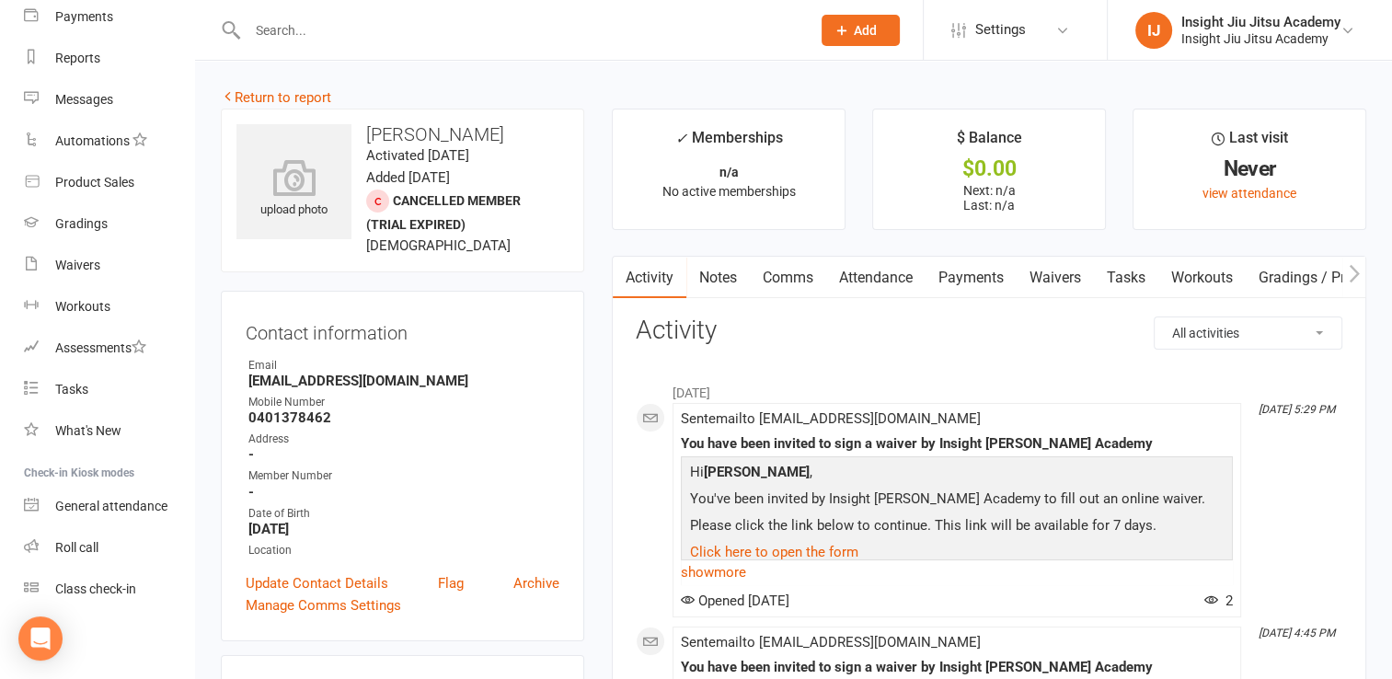
click at [1067, 271] on link "Waivers" at bounding box center [1055, 278] width 77 height 42
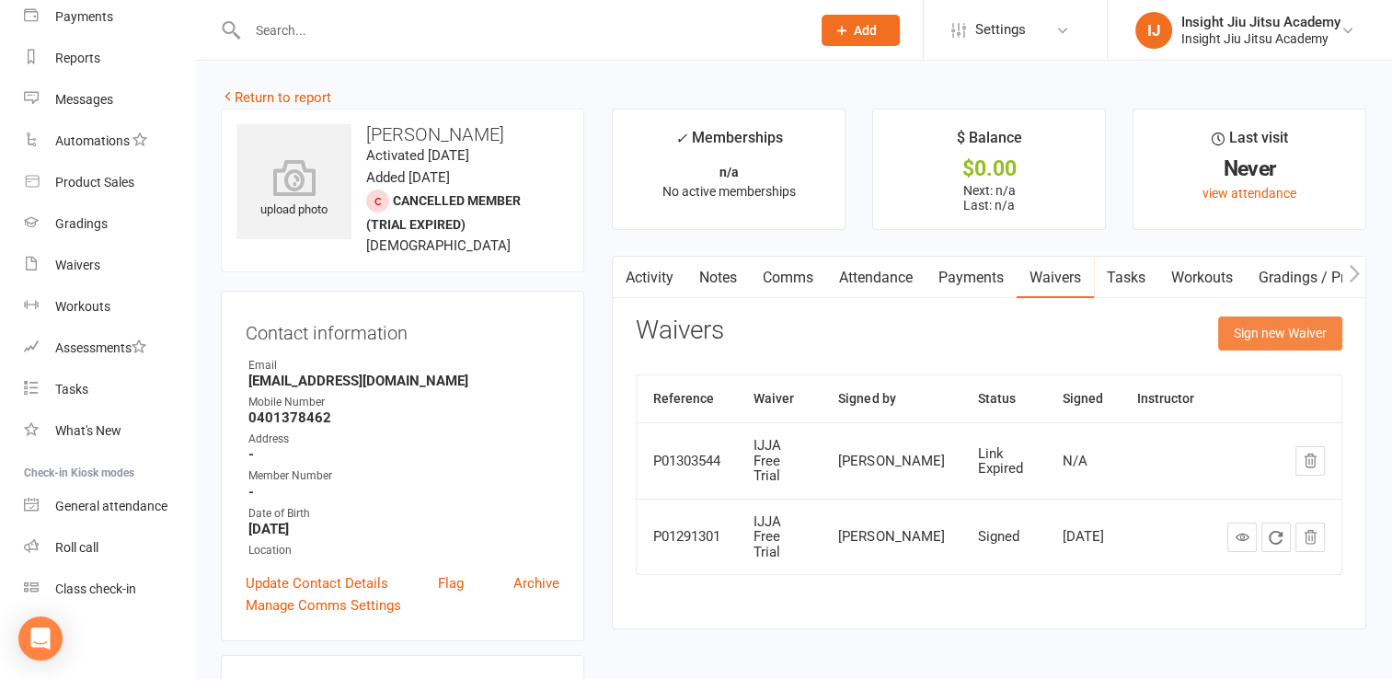
click at [1290, 336] on button "Sign new Waiver" at bounding box center [1280, 333] width 124 height 33
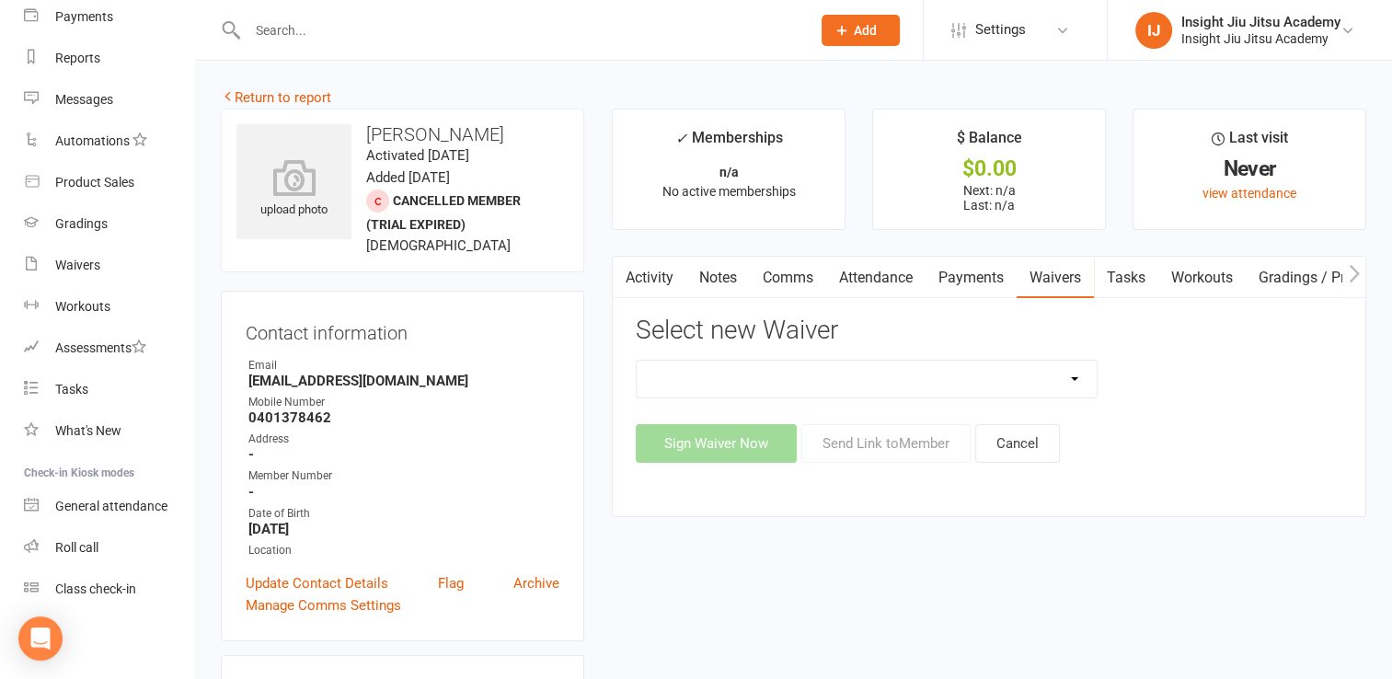
click at [814, 390] on select "IJJA Free Trial IJJA Membership IJJA Membership Renewal Insight Personal Traini…" at bounding box center [867, 379] width 460 height 37
select select "11686"
click at [637, 361] on select "IJJA Free Trial IJJA Membership IJJA Membership Renewal Insight Personal Traini…" at bounding box center [867, 379] width 460 height 37
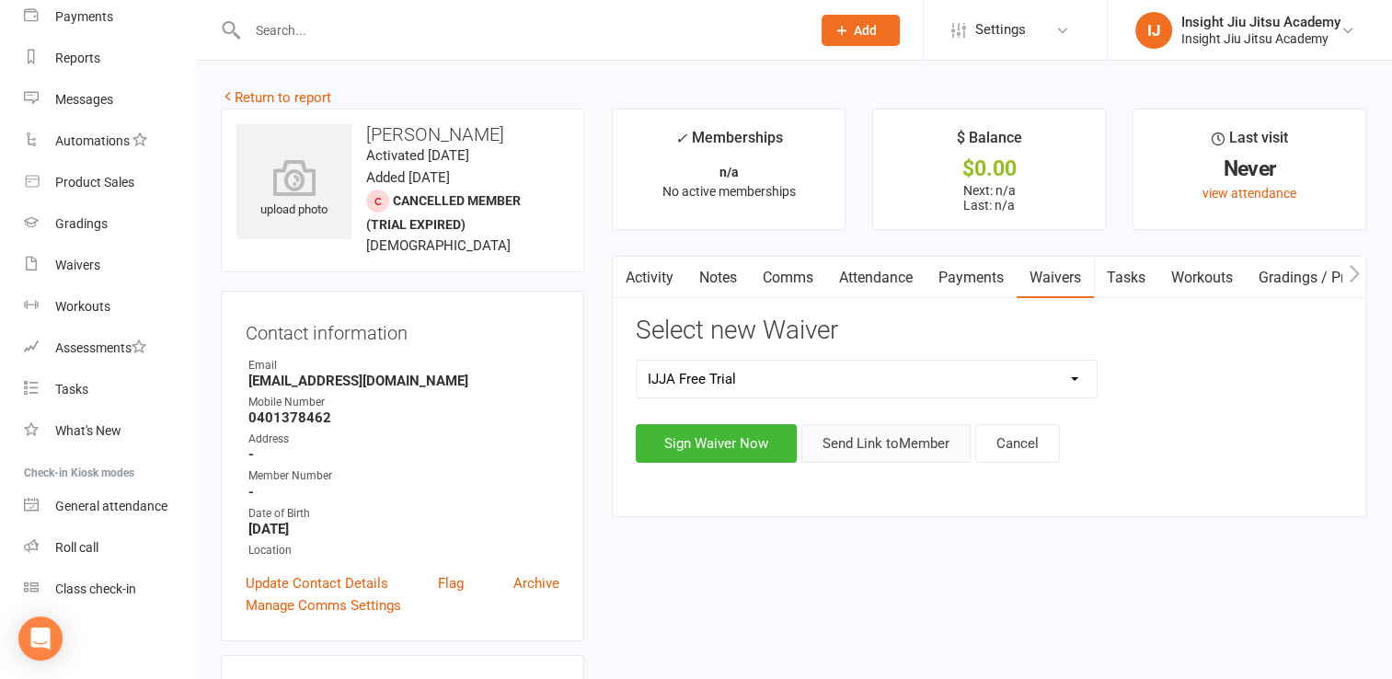
click at [850, 432] on button "Send Link to Member" at bounding box center [885, 443] width 169 height 39
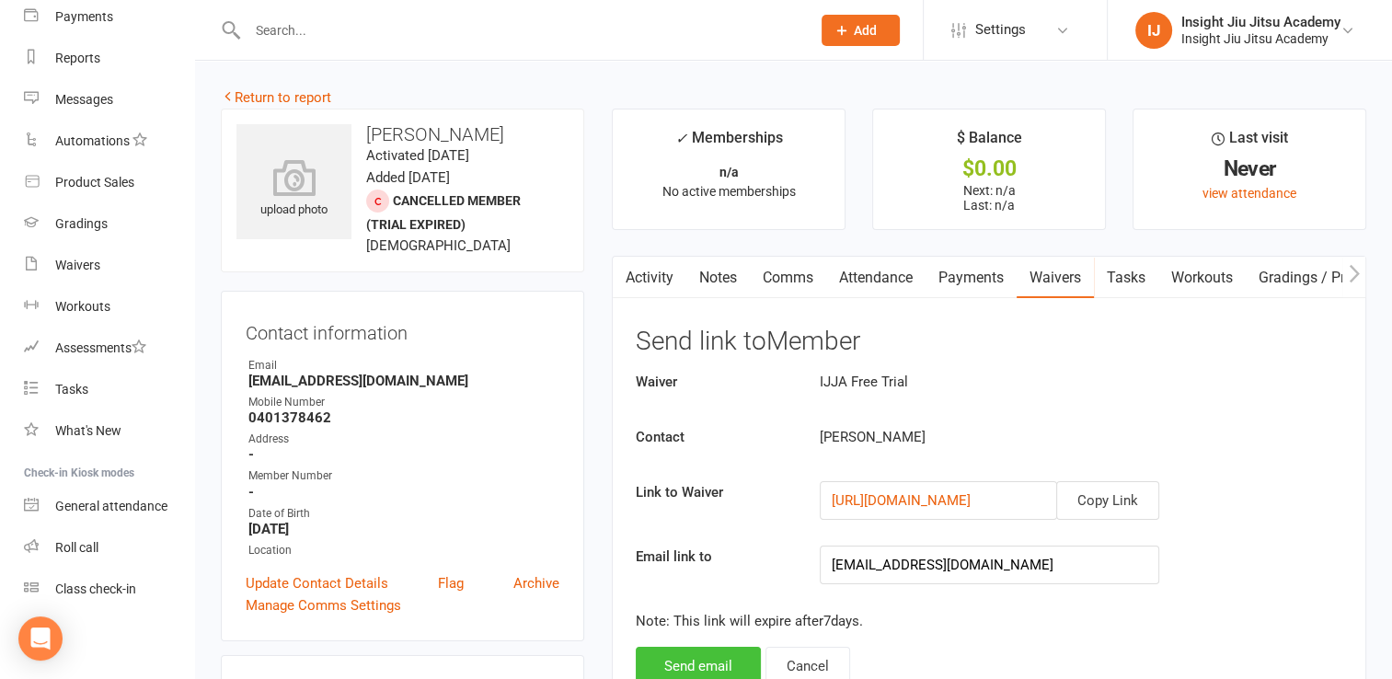
click at [719, 657] on button "Send email" at bounding box center [698, 666] width 125 height 39
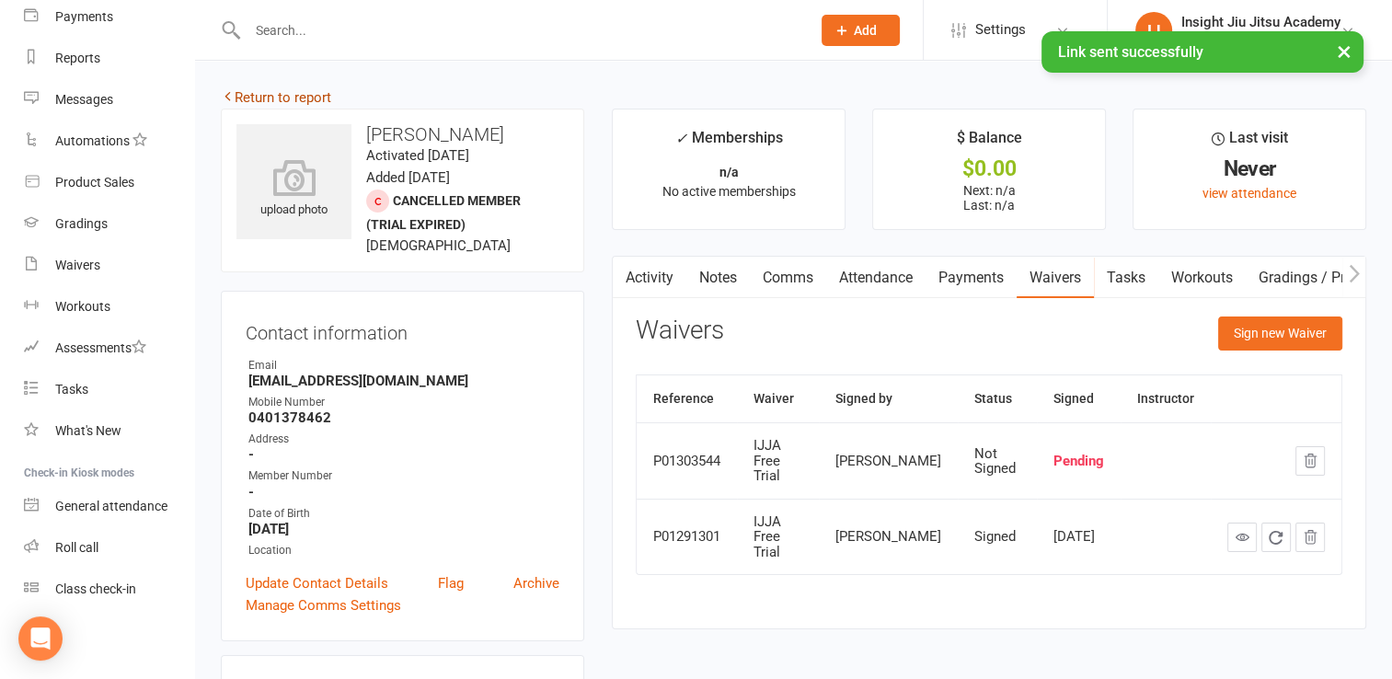
click at [308, 102] on link "Return to report" at bounding box center [276, 97] width 110 height 17
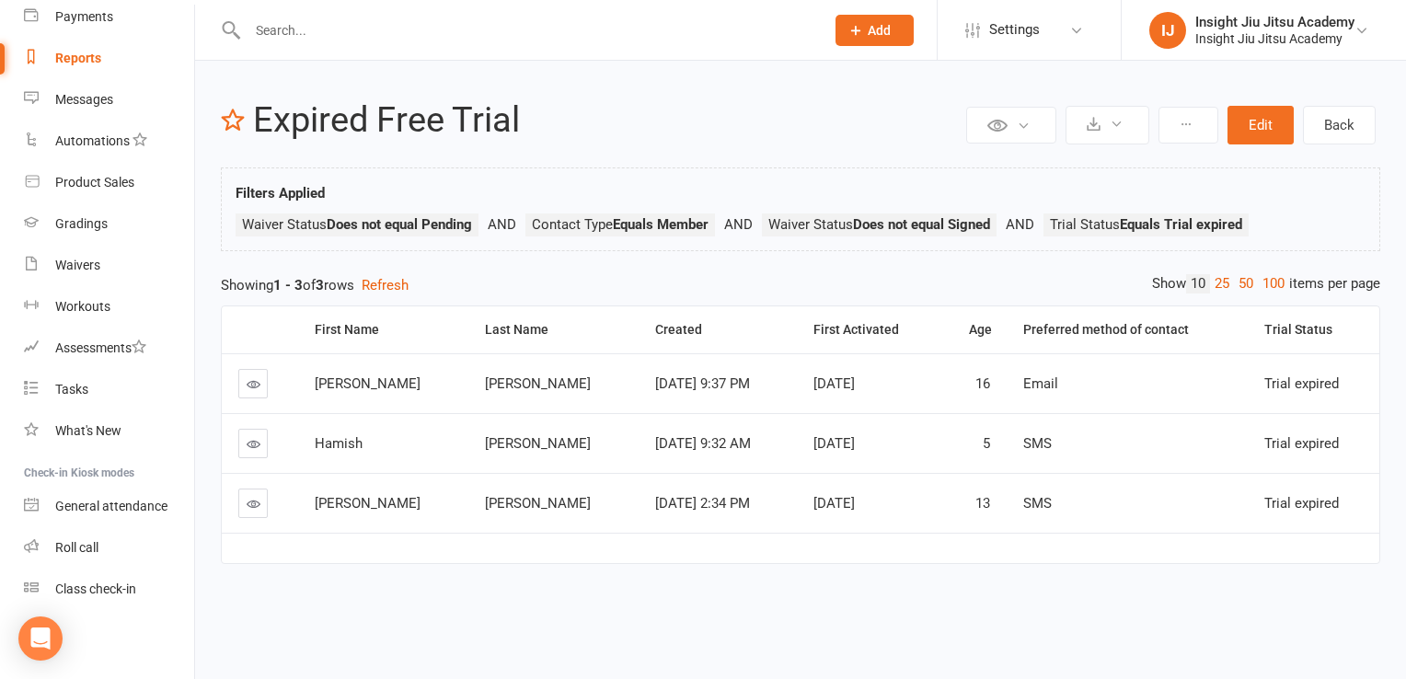
click at [257, 513] on link at bounding box center [252, 503] width 29 height 29
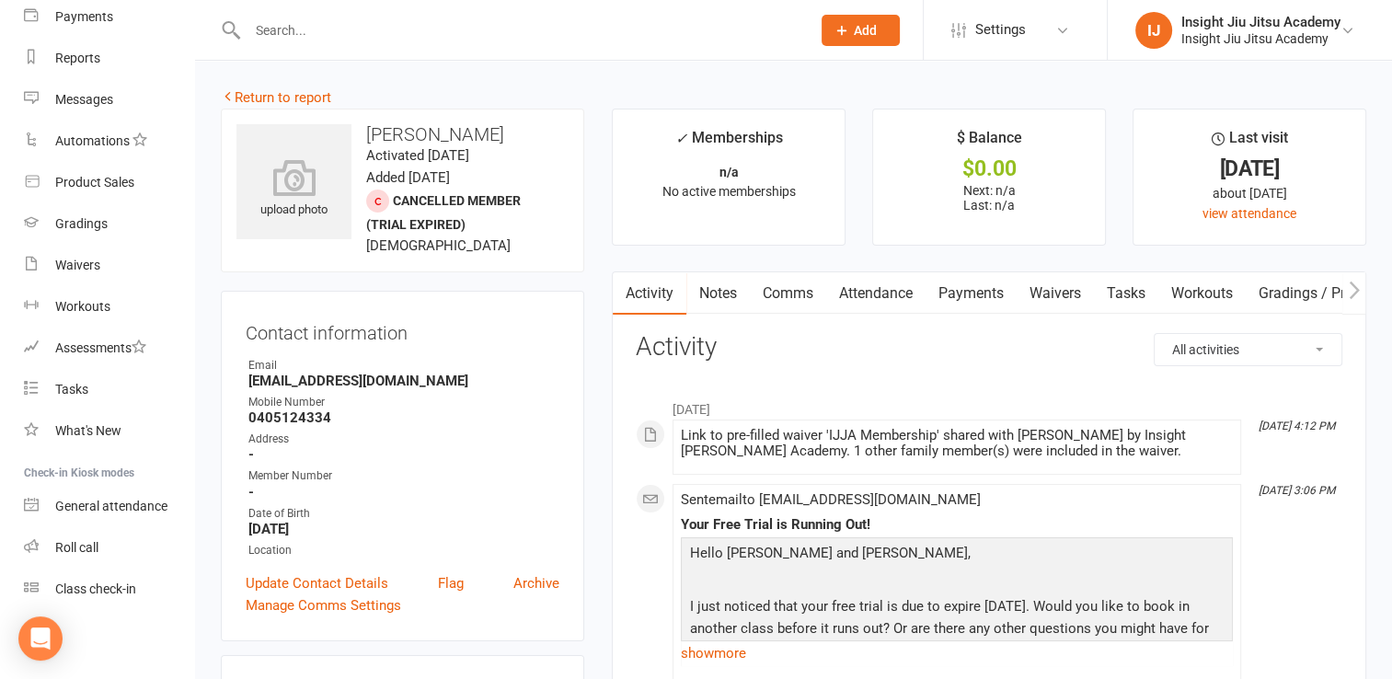
click at [1065, 307] on link "Waivers" at bounding box center [1055, 293] width 77 height 42
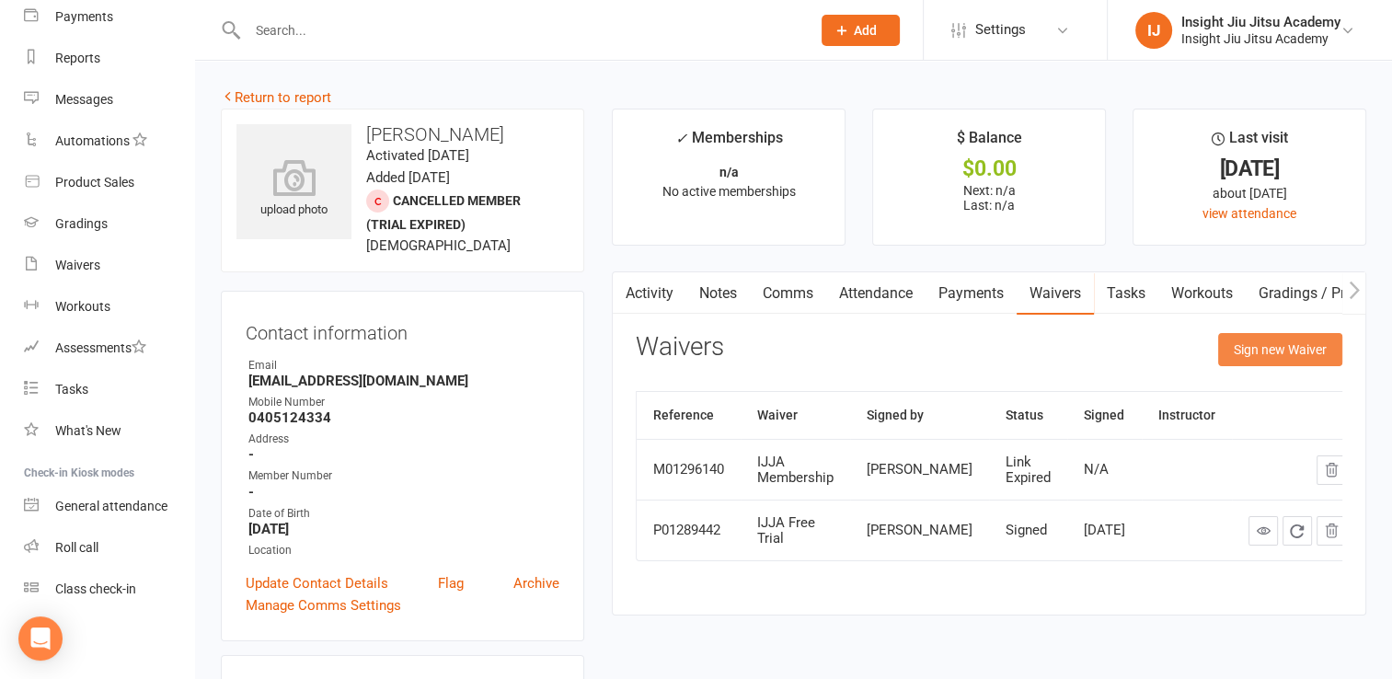
click at [1273, 354] on button "Sign new Waiver" at bounding box center [1280, 349] width 124 height 33
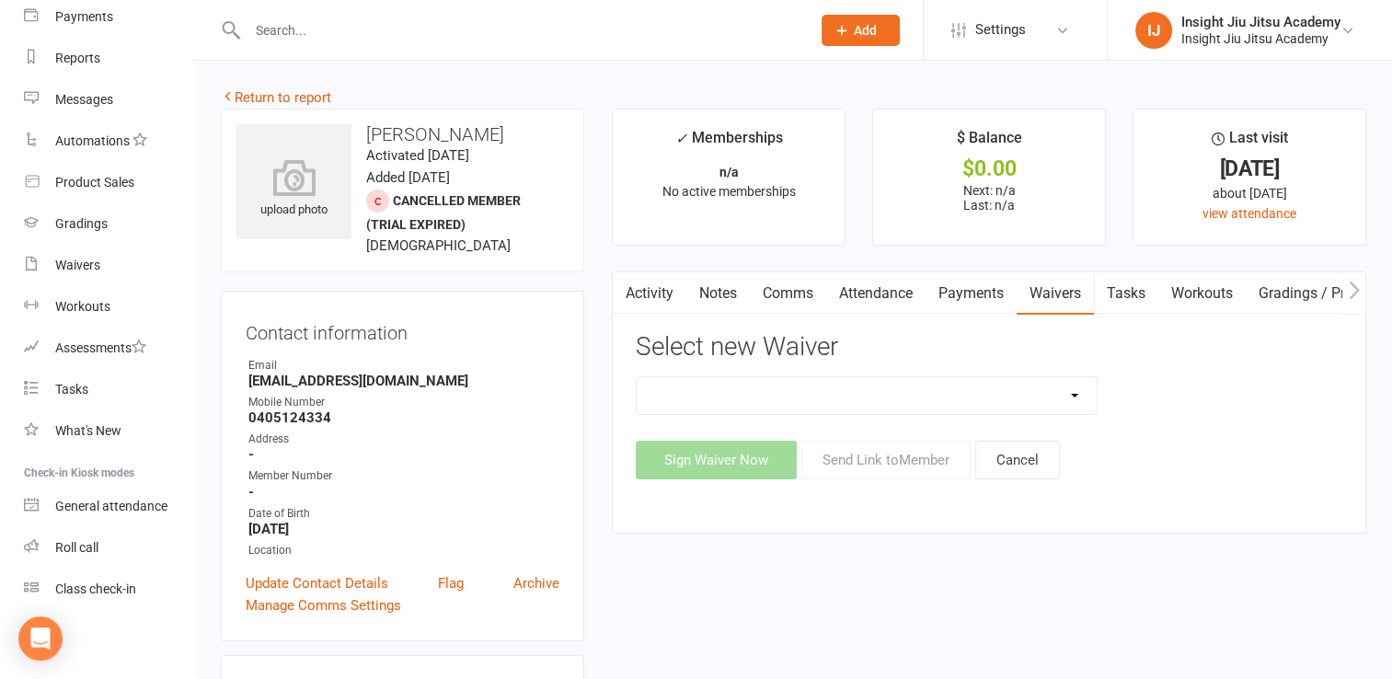
click at [788, 389] on select "IJJA Free Trial IJJA Membership IJJA Membership Renewal Insight Personal Traini…" at bounding box center [867, 395] width 460 height 37
select select "11611"
click at [637, 377] on select "IJJA Free Trial IJJA Membership IJJA Membership Renewal Insight Personal Traini…" at bounding box center [867, 395] width 460 height 37
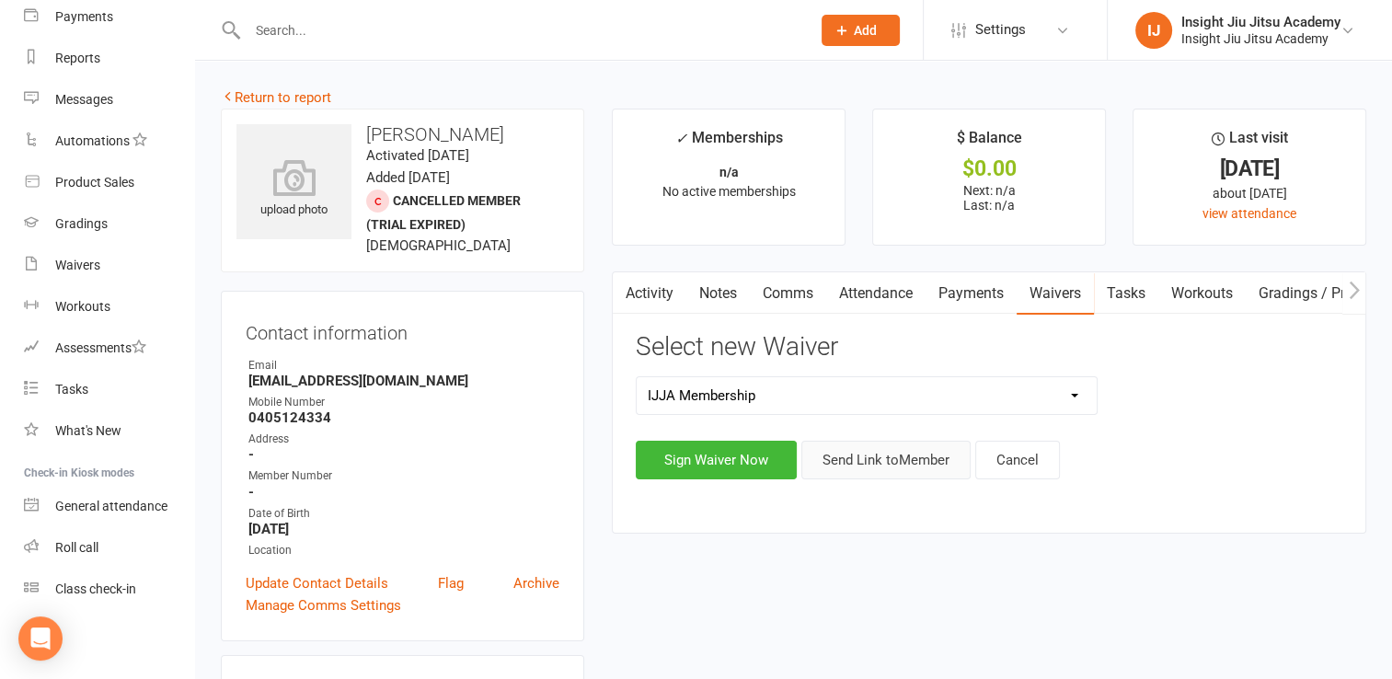
click at [845, 470] on button "Send Link to Member" at bounding box center [885, 460] width 169 height 39
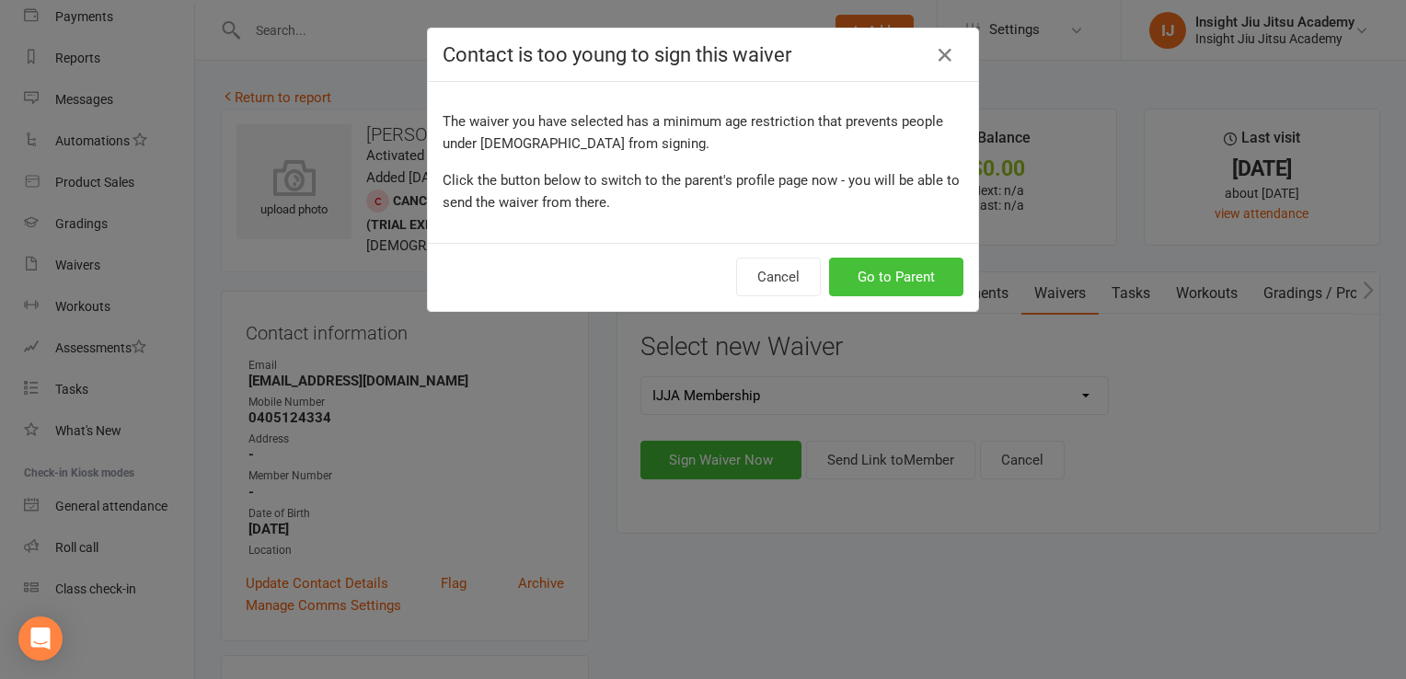
click at [943, 289] on button "Go to Parent" at bounding box center [896, 277] width 134 height 39
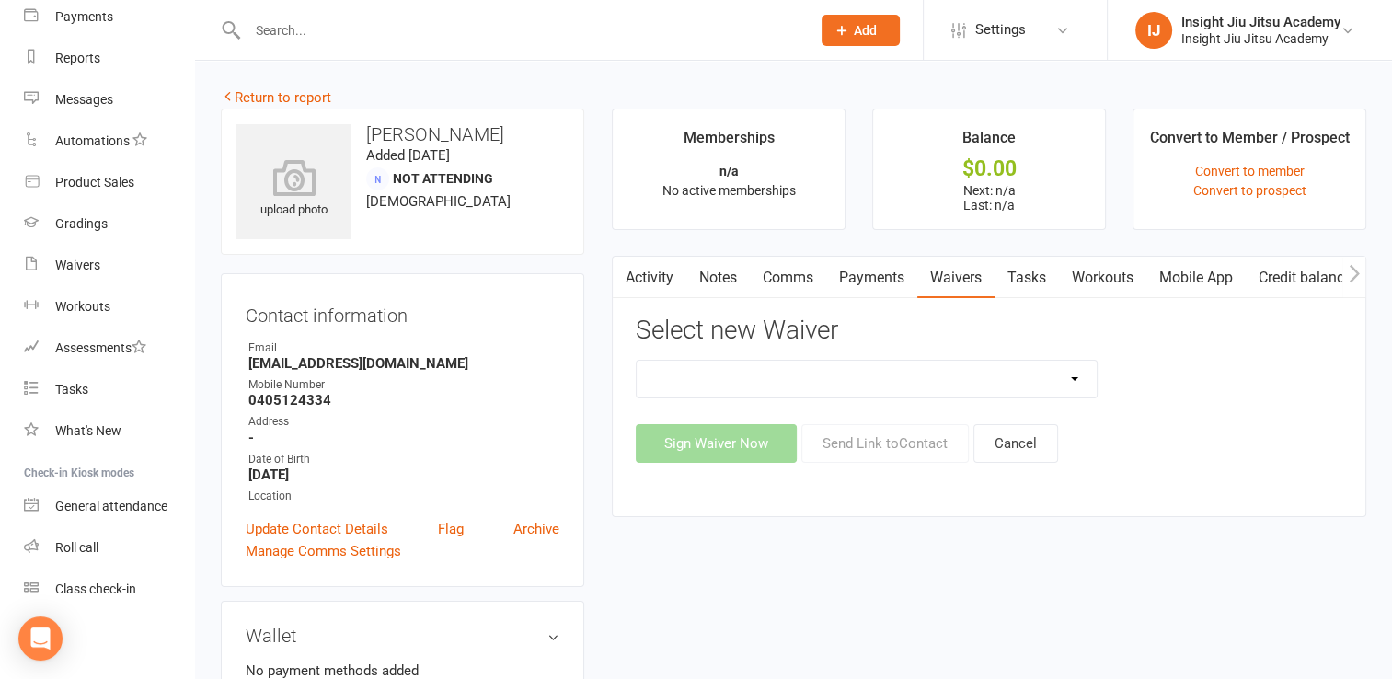
click at [801, 374] on select "APSS form for PTs IJJA Membership IJJA Membership Renewal Insight Personal Trai…" at bounding box center [867, 379] width 460 height 37
select select "11611"
click at [637, 361] on select "APSS form for PTs IJJA Membership IJJA Membership Renewal Insight Personal Trai…" at bounding box center [867, 379] width 460 height 37
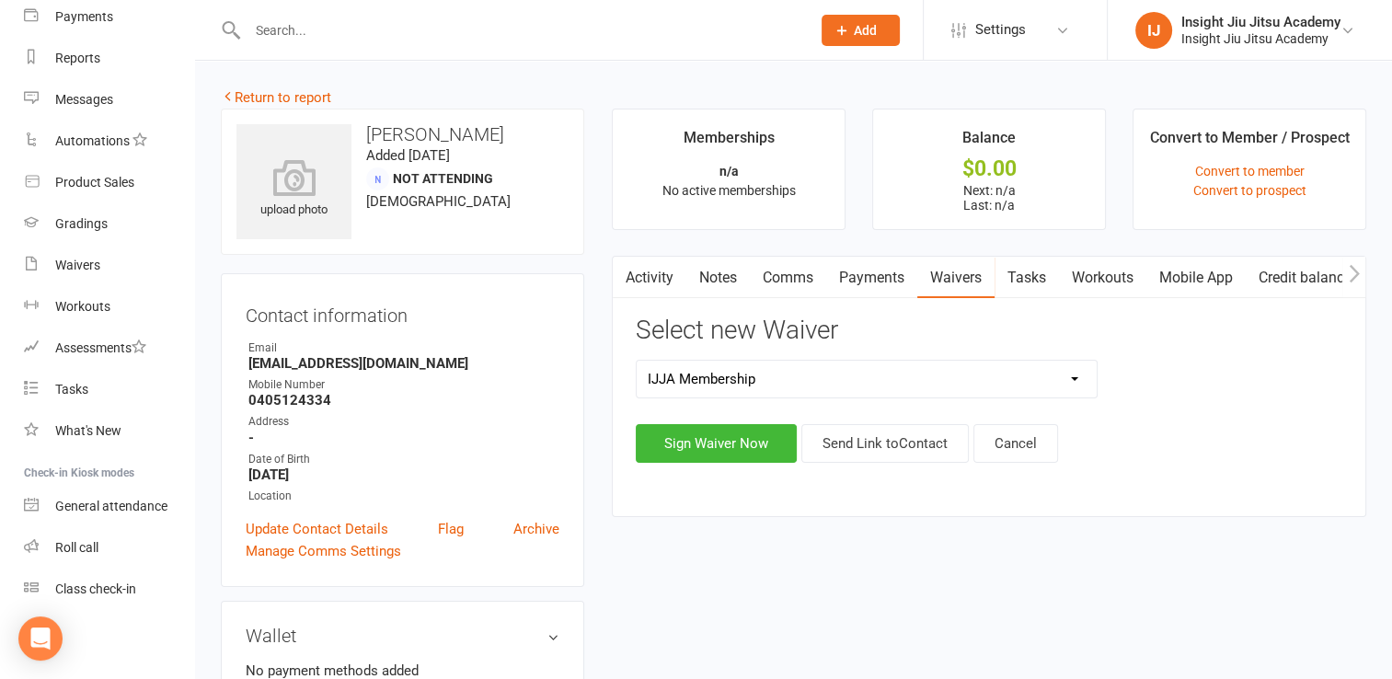
click at [898, 467] on div "Activity Notes Comms Payments Waivers Tasks Workouts Mobile App Credit balance …" at bounding box center [989, 386] width 755 height 261
click at [898, 458] on button "Send Link to Contact" at bounding box center [884, 443] width 167 height 39
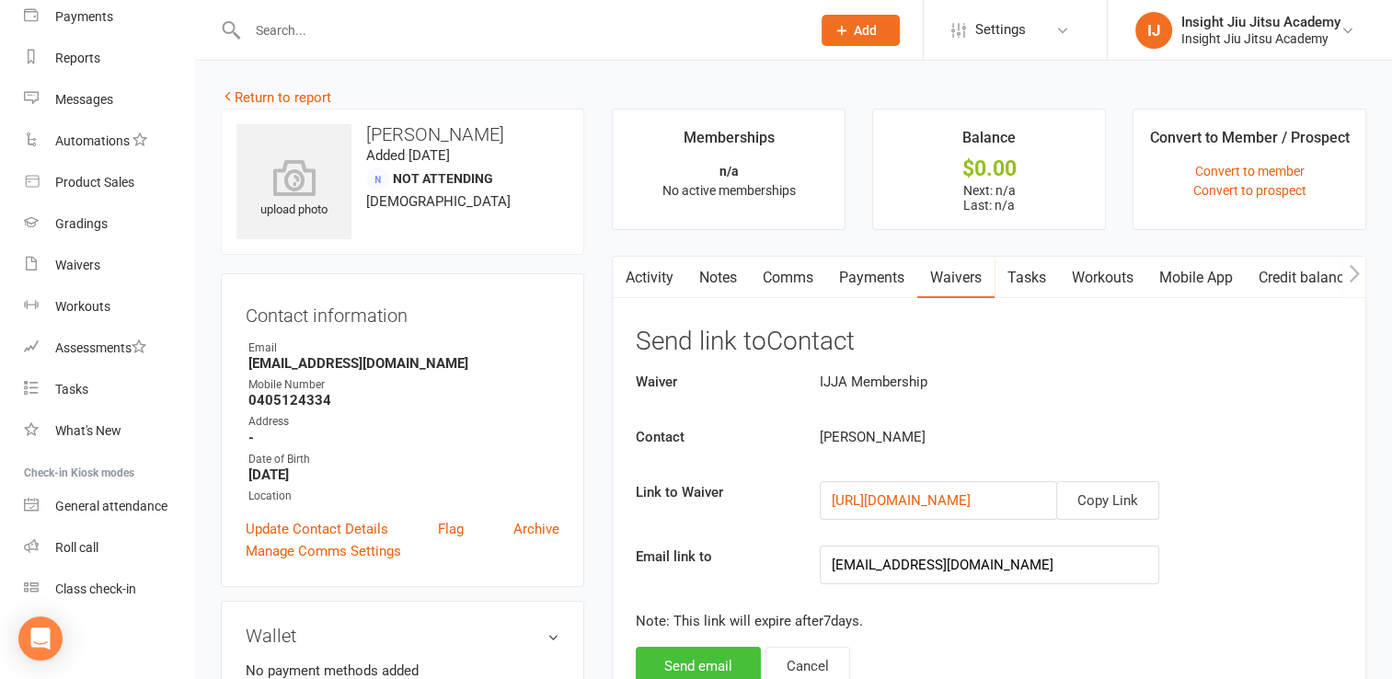
drag, startPoint x: 1162, startPoint y: 598, endPoint x: 711, endPoint y: 658, distance: 454.8
click at [711, 658] on button "Send email" at bounding box center [698, 666] width 125 height 39
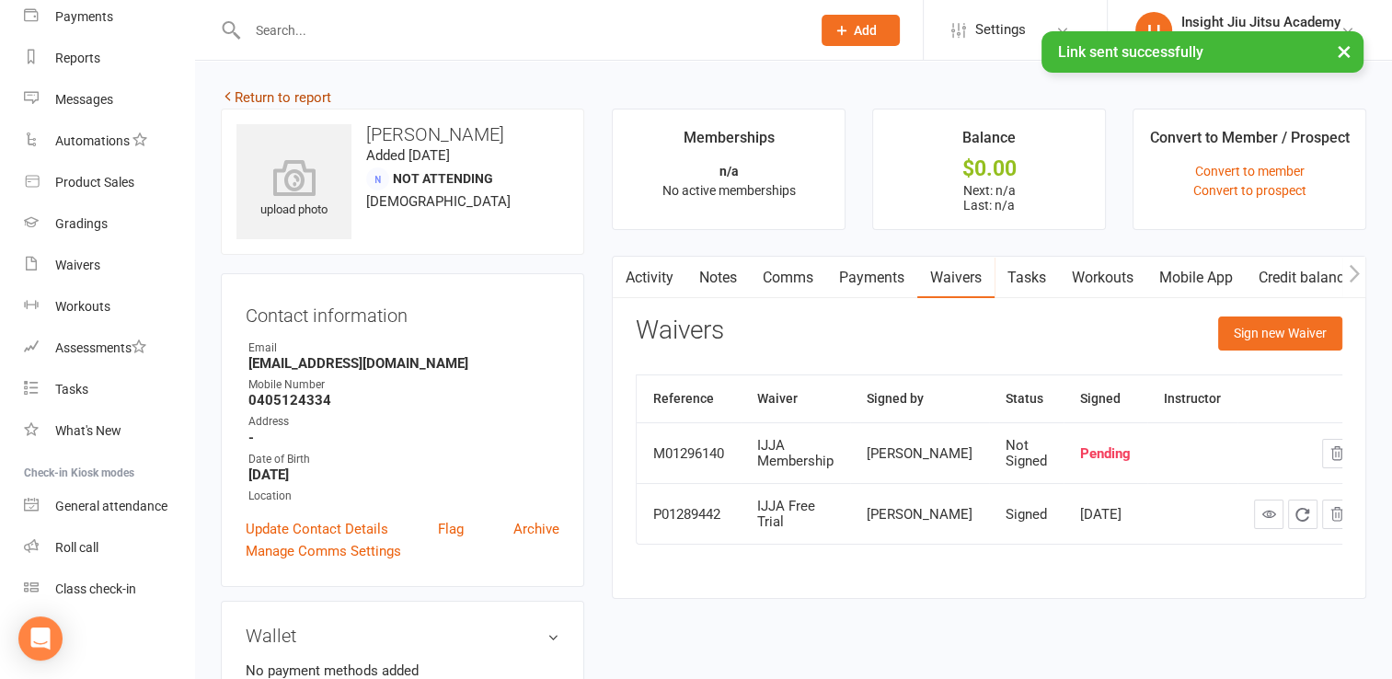
click at [286, 96] on link "Return to report" at bounding box center [276, 97] width 110 height 17
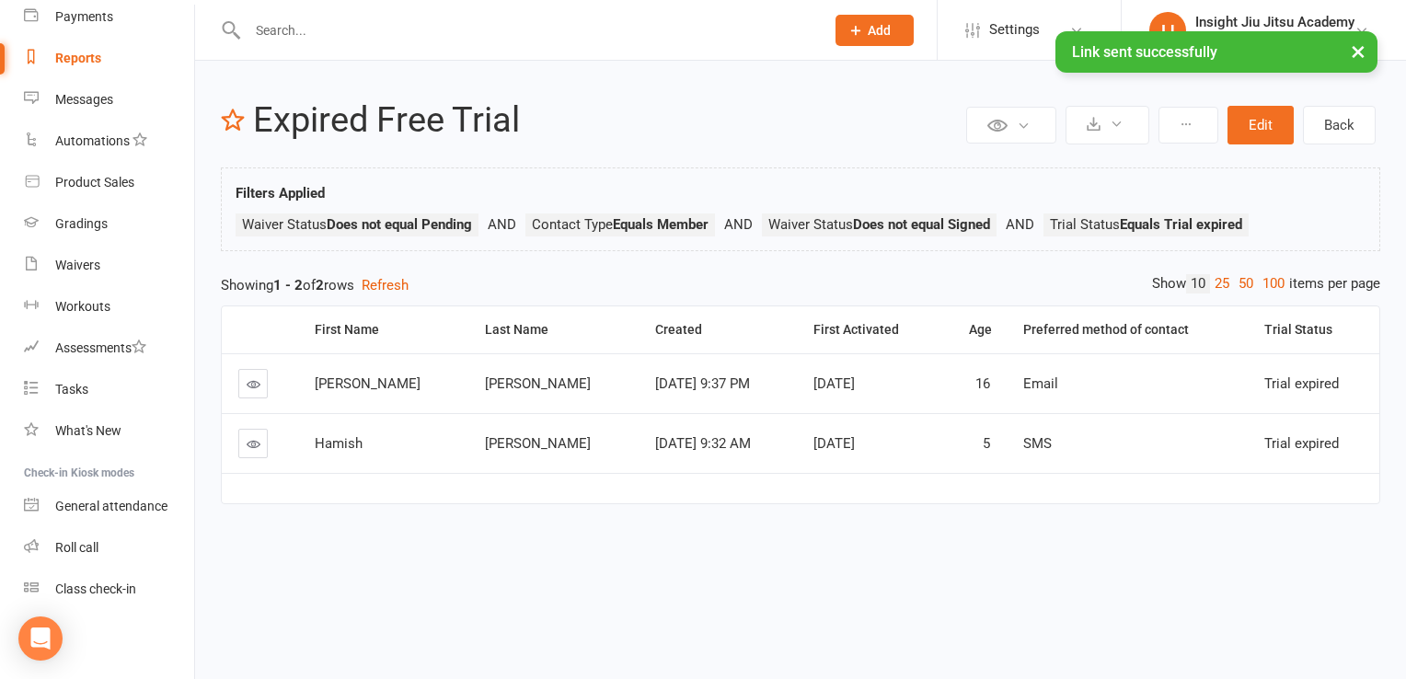
click at [255, 438] on icon at bounding box center [254, 444] width 14 height 14
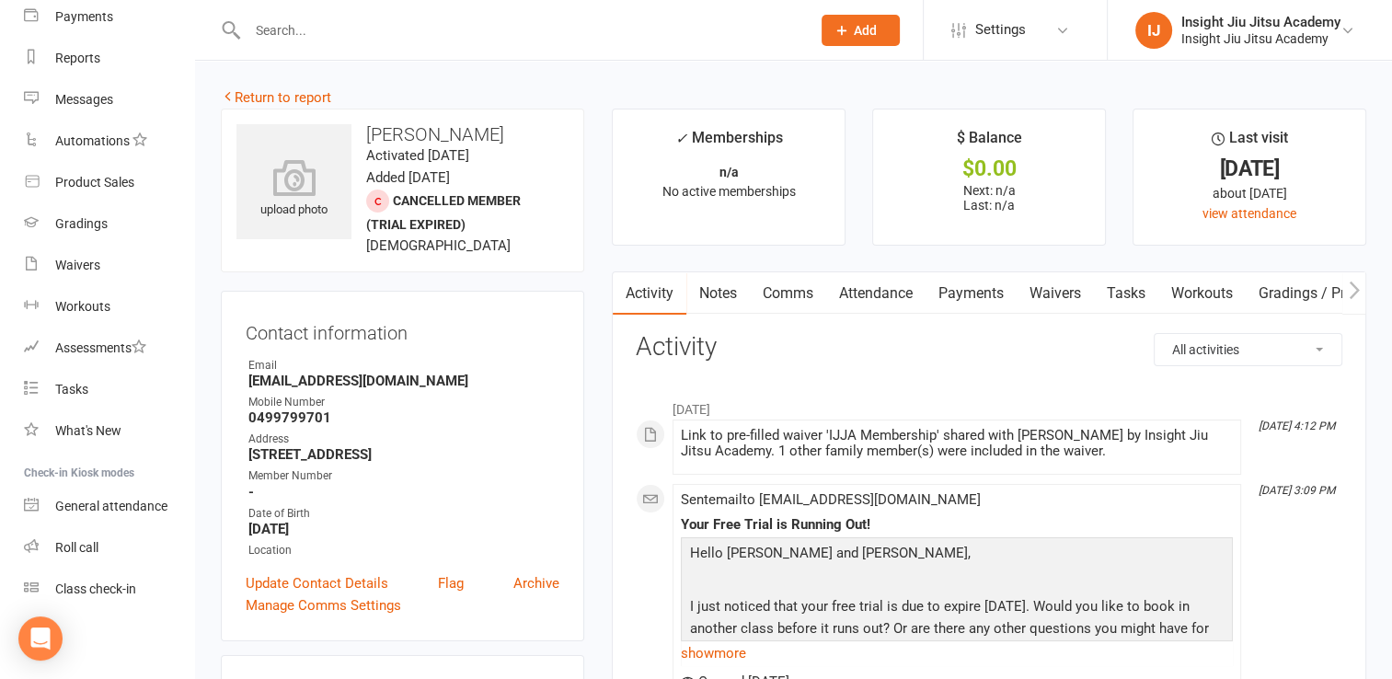
click at [1050, 292] on link "Waivers" at bounding box center [1055, 293] width 77 height 42
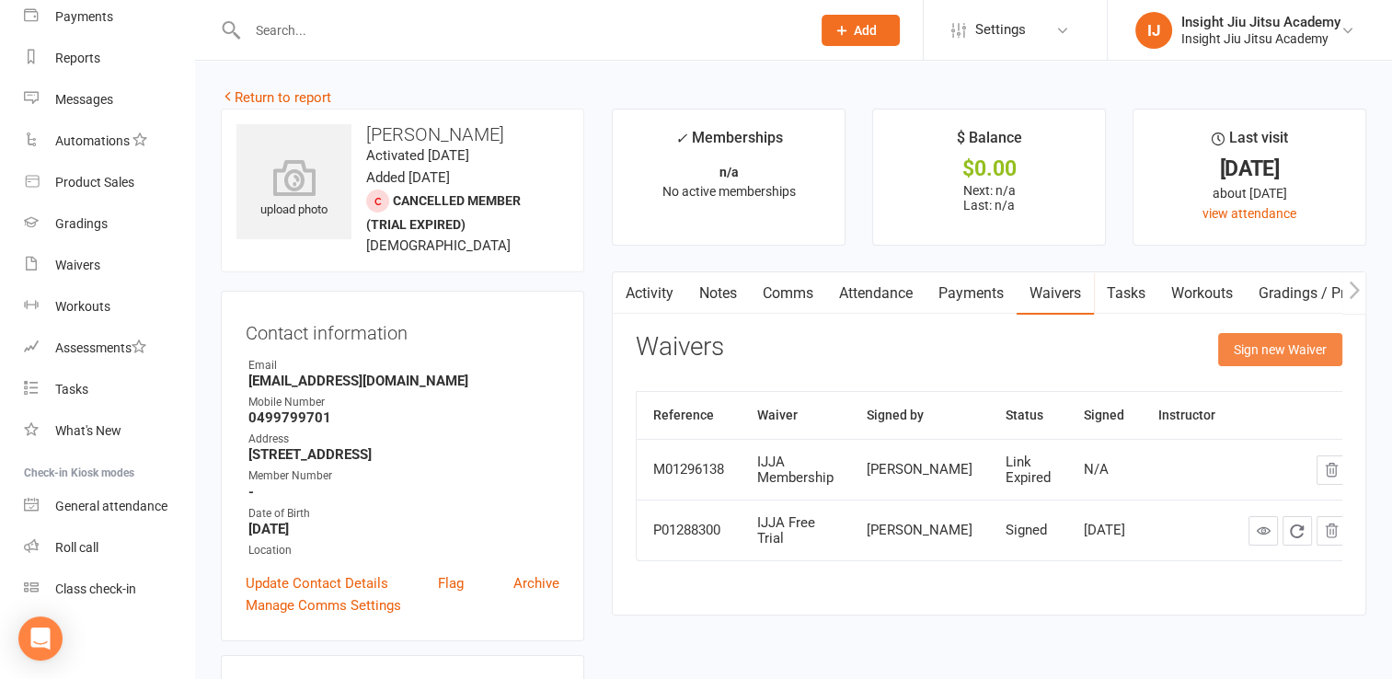
click at [1285, 344] on button "Sign new Waiver" at bounding box center [1280, 349] width 124 height 33
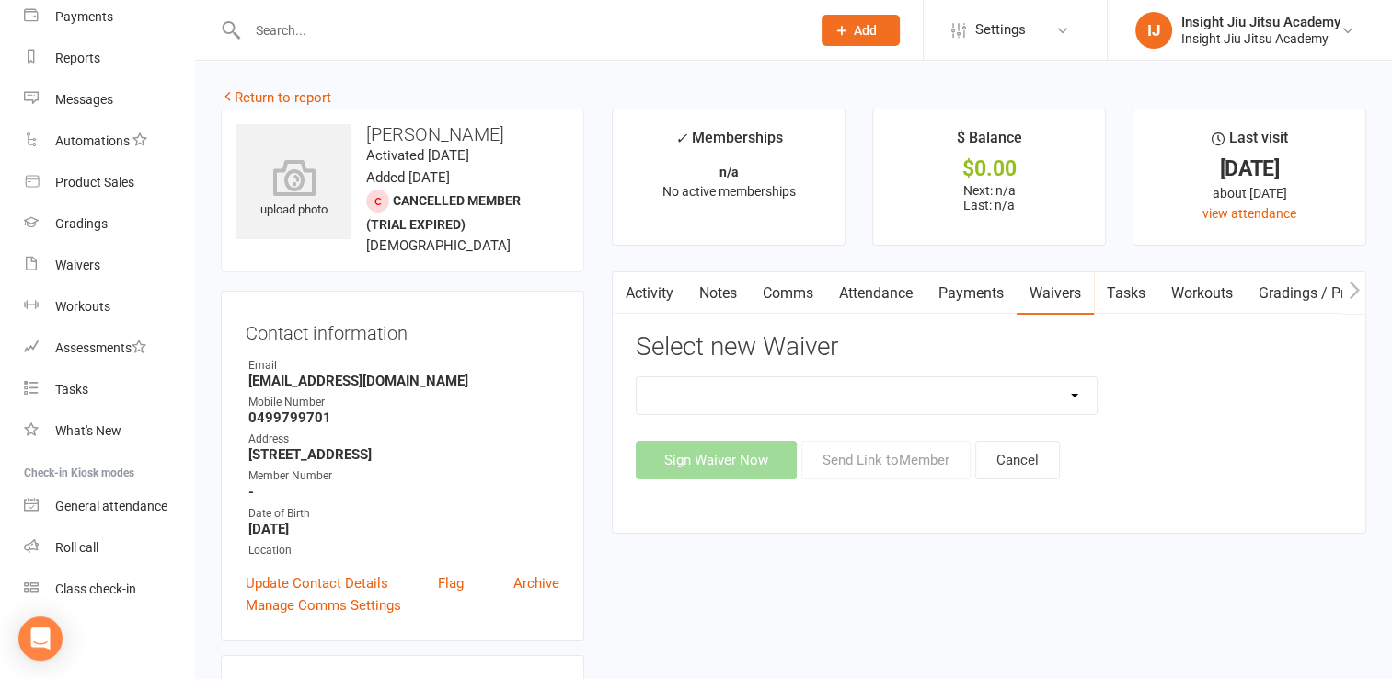
click at [724, 408] on select "IJJA Free Trial IJJA Membership IJJA Membership Renewal Insight Personal Traini…" at bounding box center [867, 395] width 460 height 37
select select "11611"
click at [637, 377] on select "IJJA Free Trial IJJA Membership IJJA Membership Renewal Insight Personal Traini…" at bounding box center [867, 395] width 460 height 37
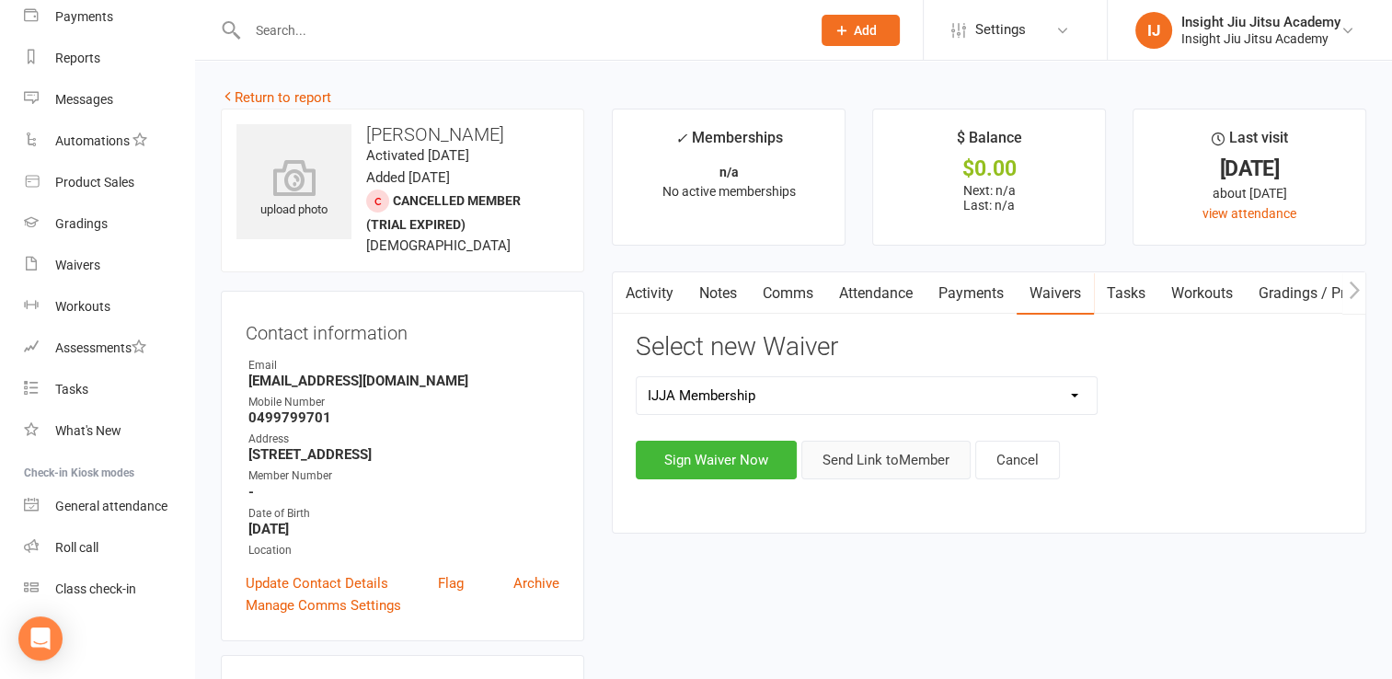
click at [895, 457] on button "Send Link to Member" at bounding box center [885, 460] width 169 height 39
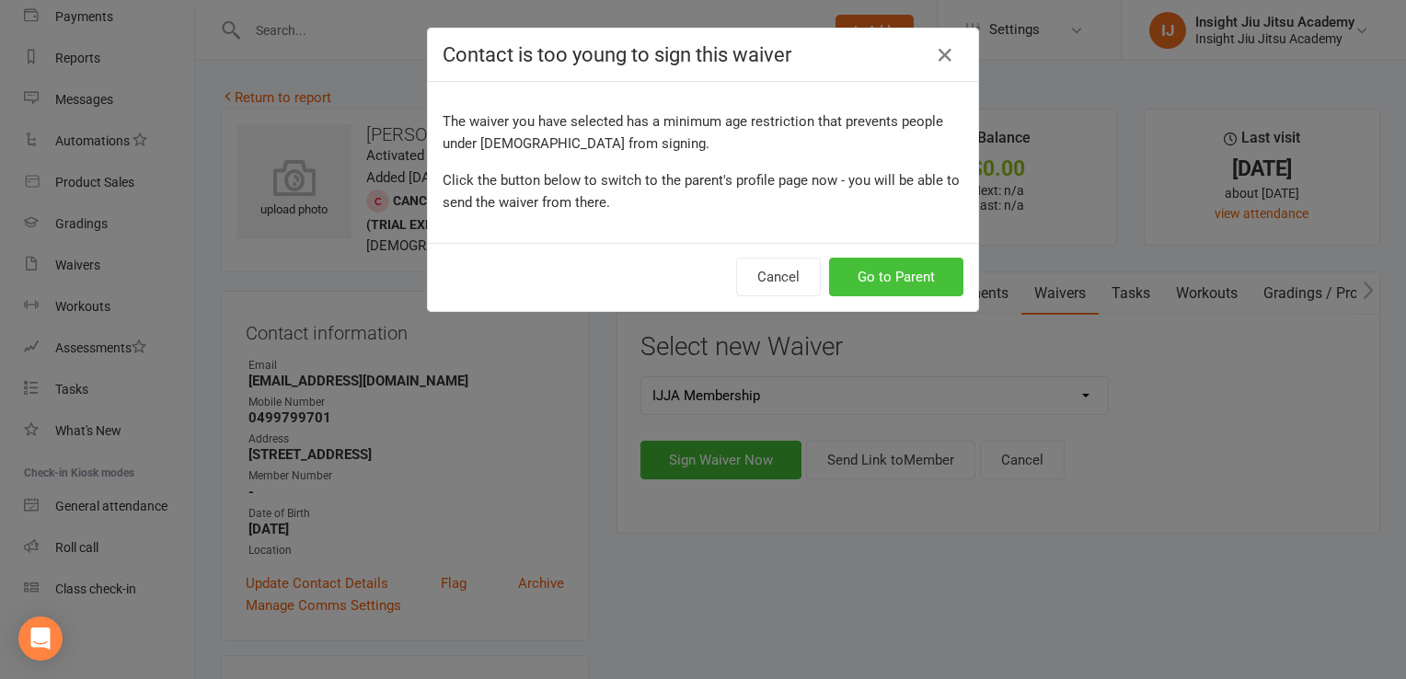
click at [912, 278] on button "Go to Parent" at bounding box center [896, 277] width 134 height 39
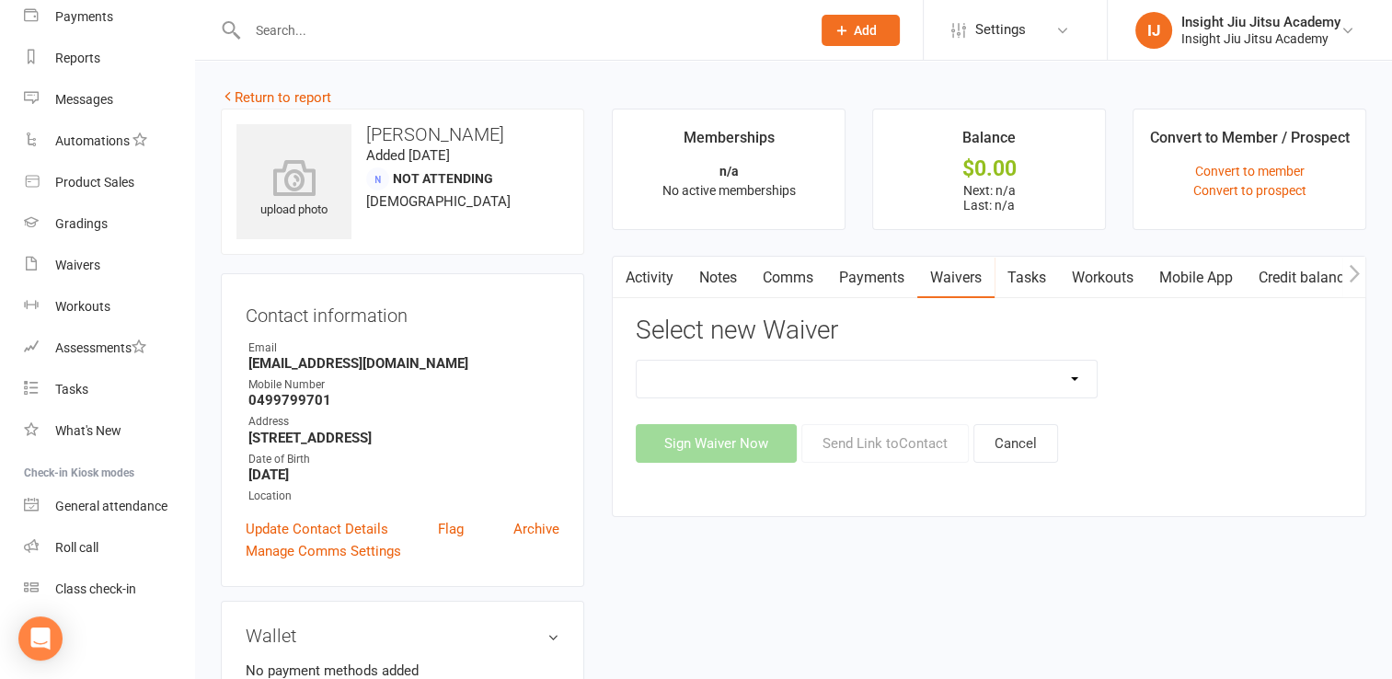
click at [766, 381] on select "APSS form for PTs IJJA Membership IJJA Membership Renewal Insight Personal Trai…" at bounding box center [867, 379] width 460 height 37
select select "11611"
click at [637, 361] on select "APSS form for PTs IJJA Membership IJJA Membership Renewal Insight Personal Trai…" at bounding box center [867, 379] width 460 height 37
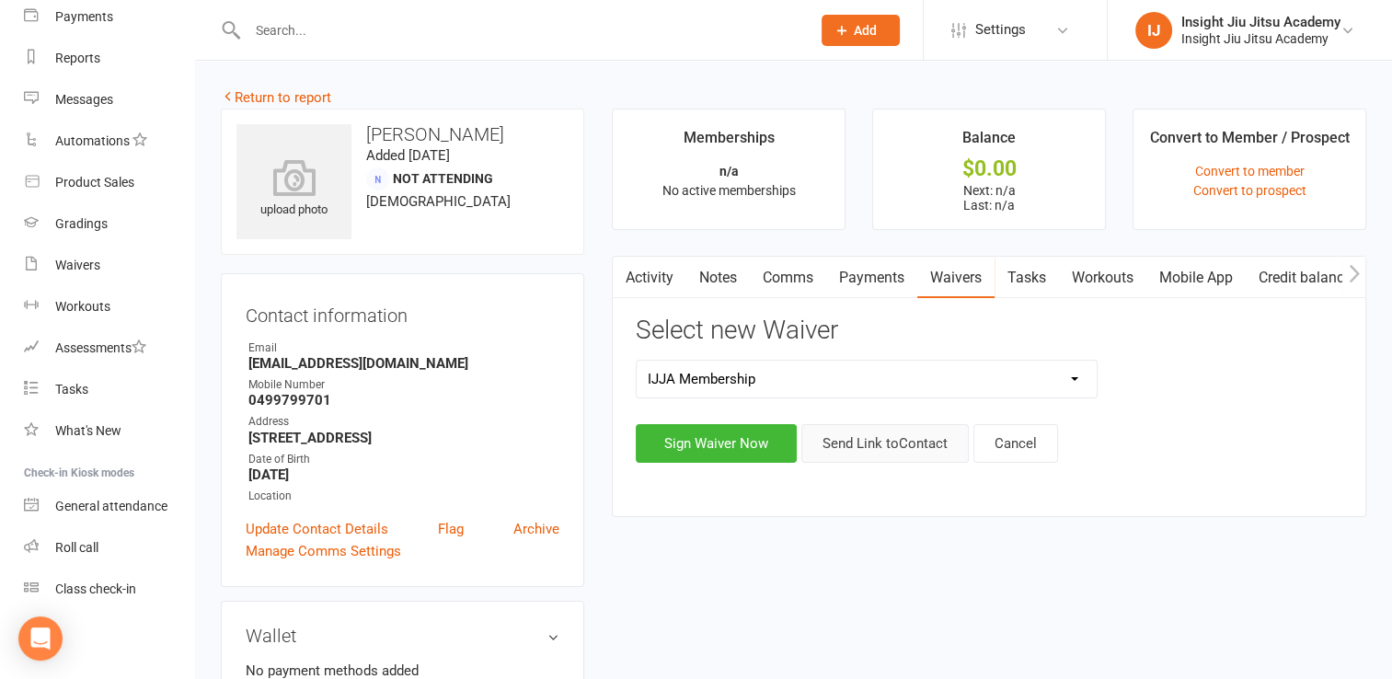
click at [922, 438] on button "Send Link to Contact" at bounding box center [884, 443] width 167 height 39
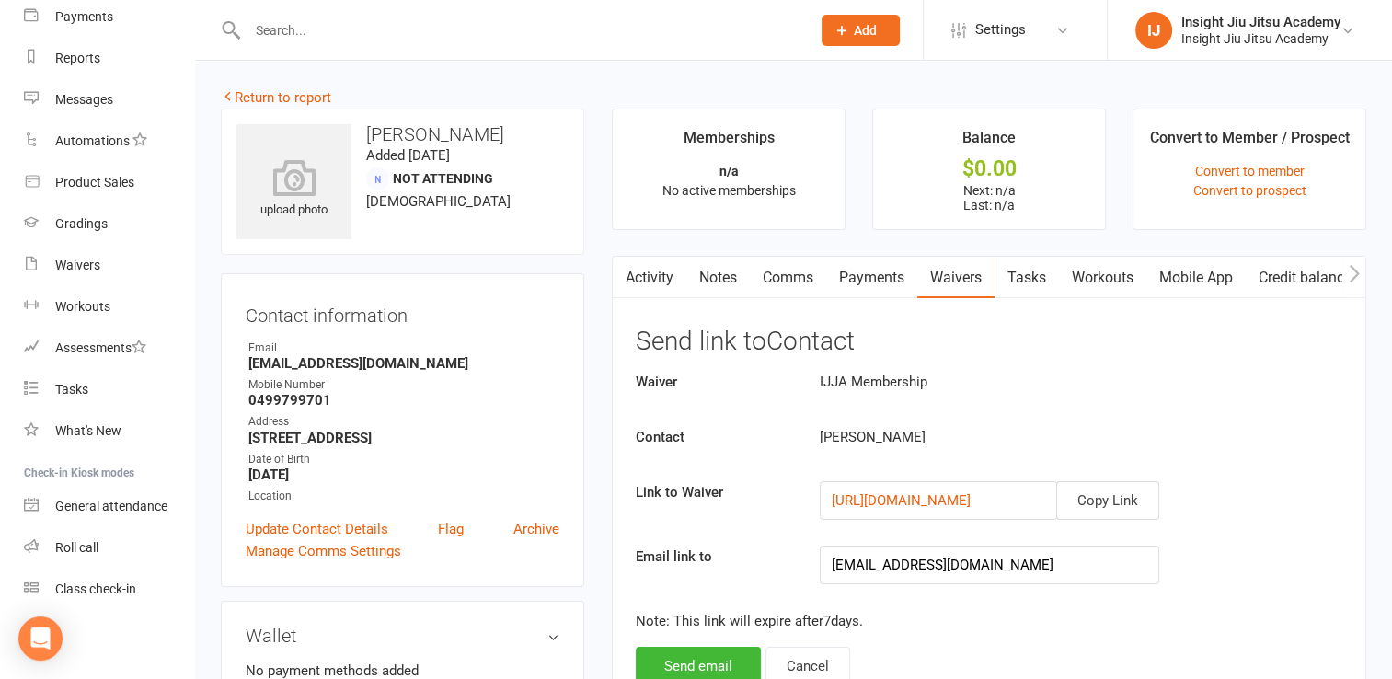
scroll to position [110, 0]
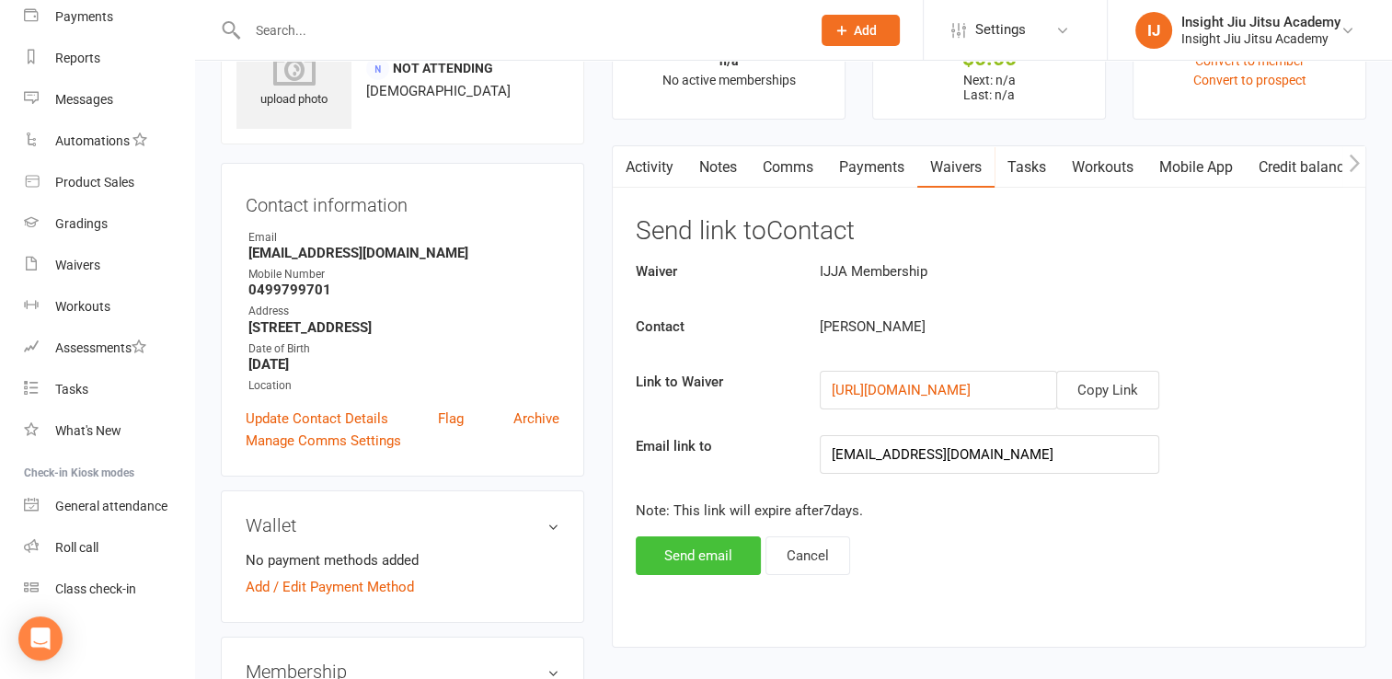
click at [688, 551] on button "Send email" at bounding box center [698, 555] width 125 height 39
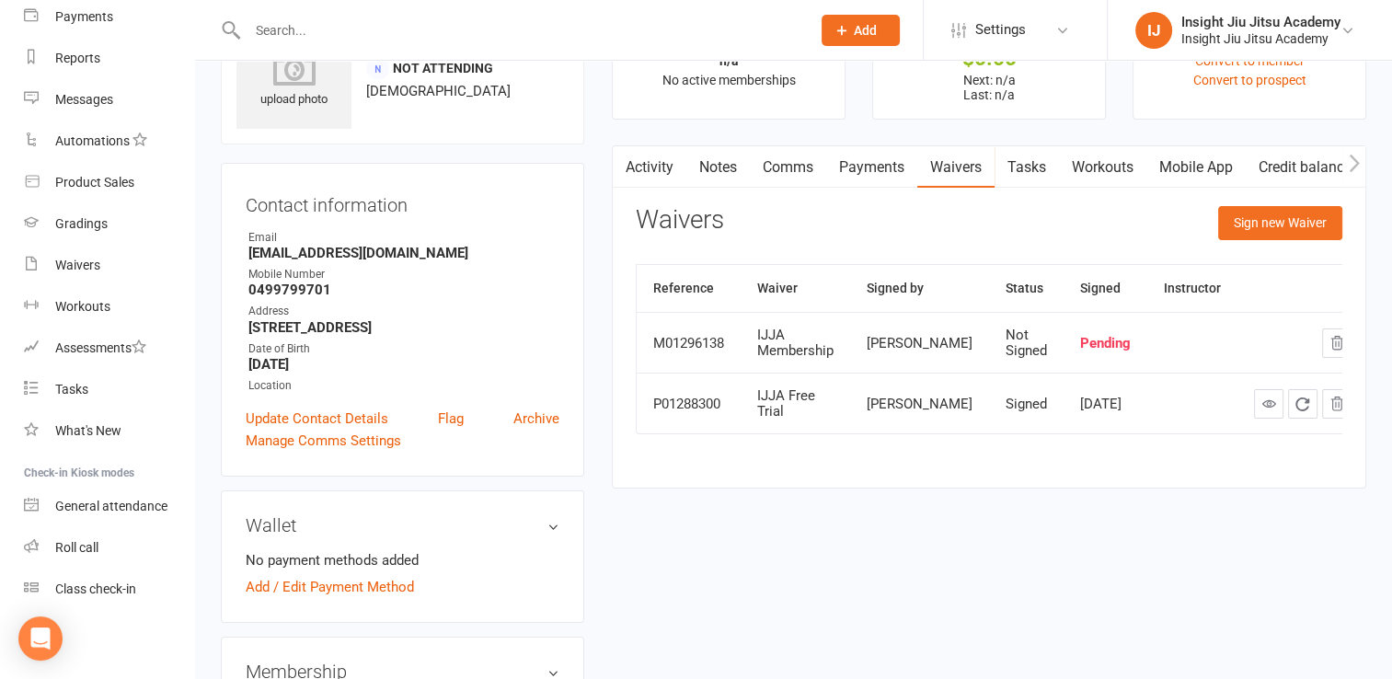
scroll to position [0, 0]
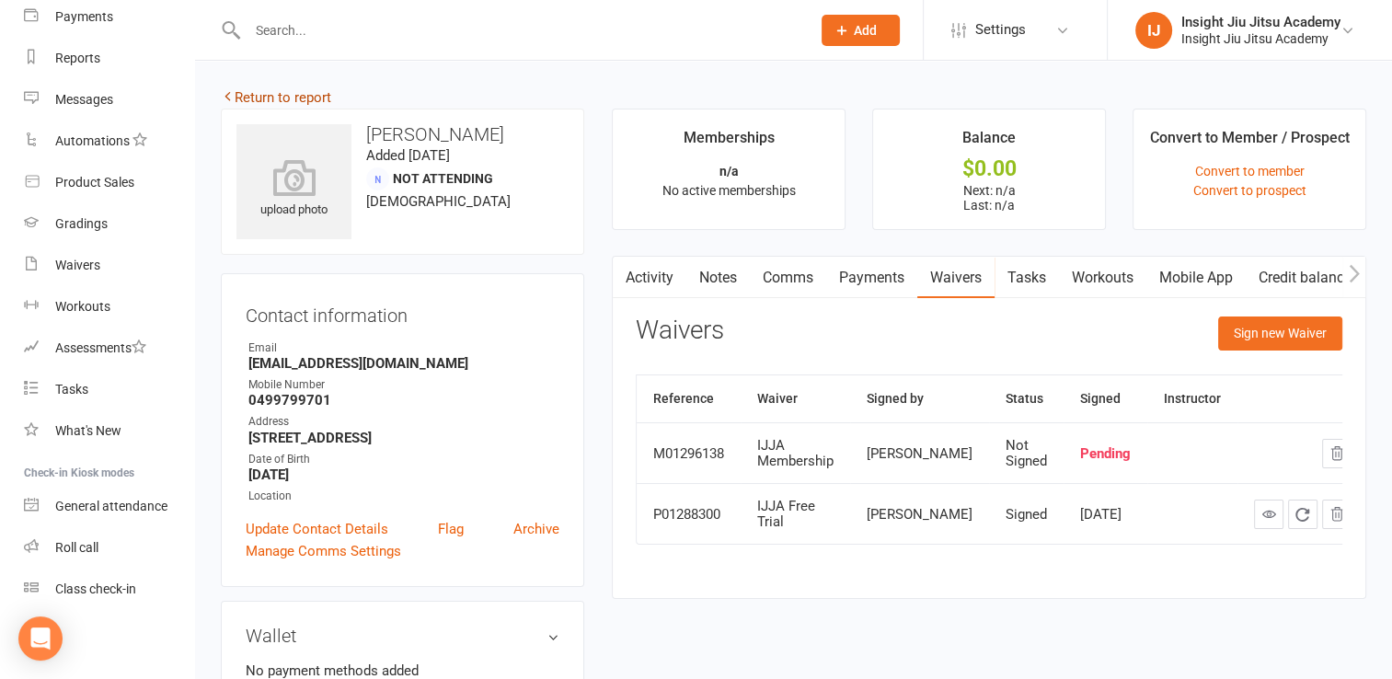
click at [297, 90] on link "Return to report" at bounding box center [276, 97] width 110 height 17
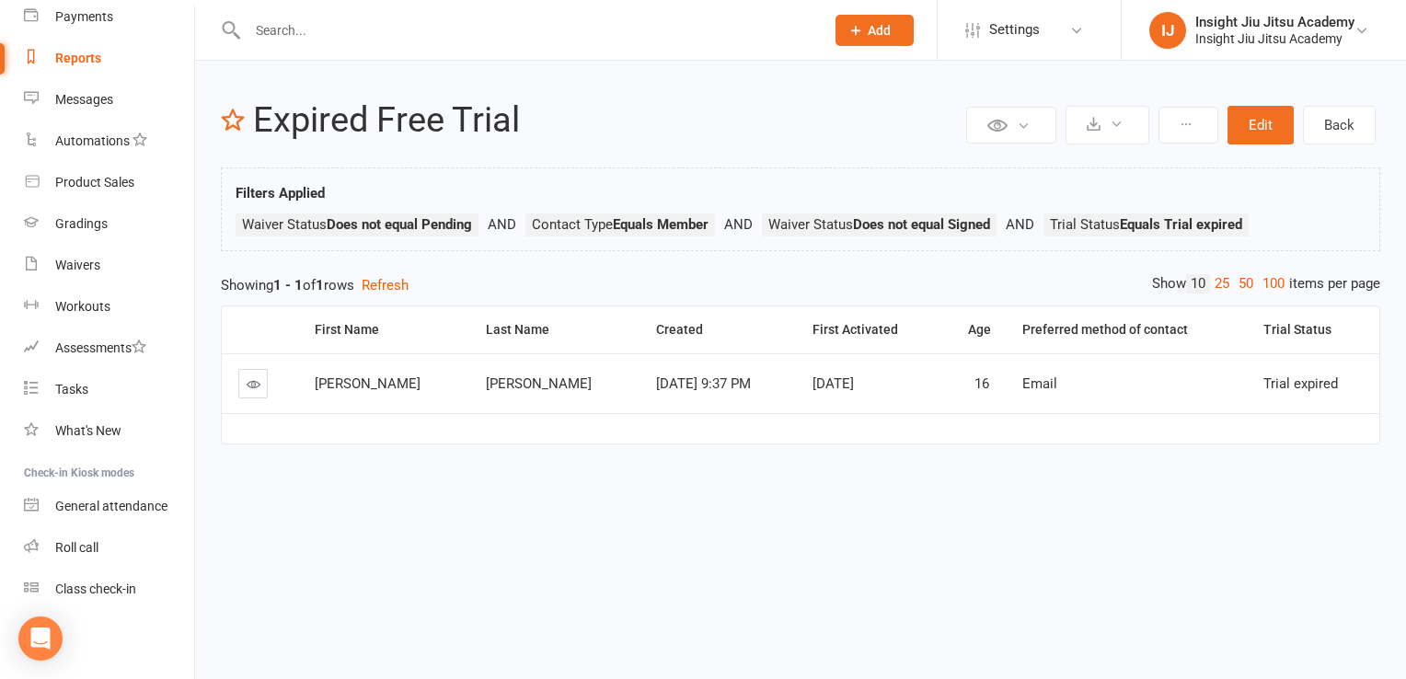
click at [253, 395] on link at bounding box center [252, 383] width 29 height 29
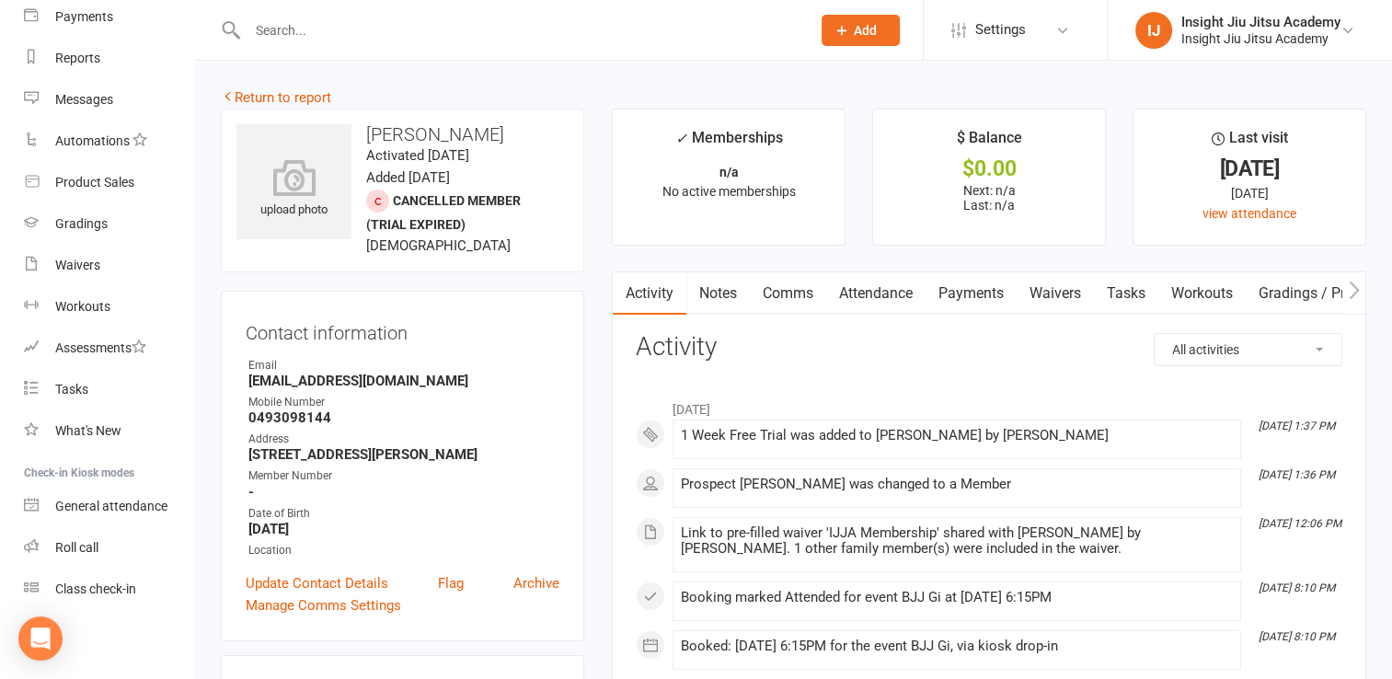
click at [997, 295] on link "Payments" at bounding box center [971, 293] width 91 height 42
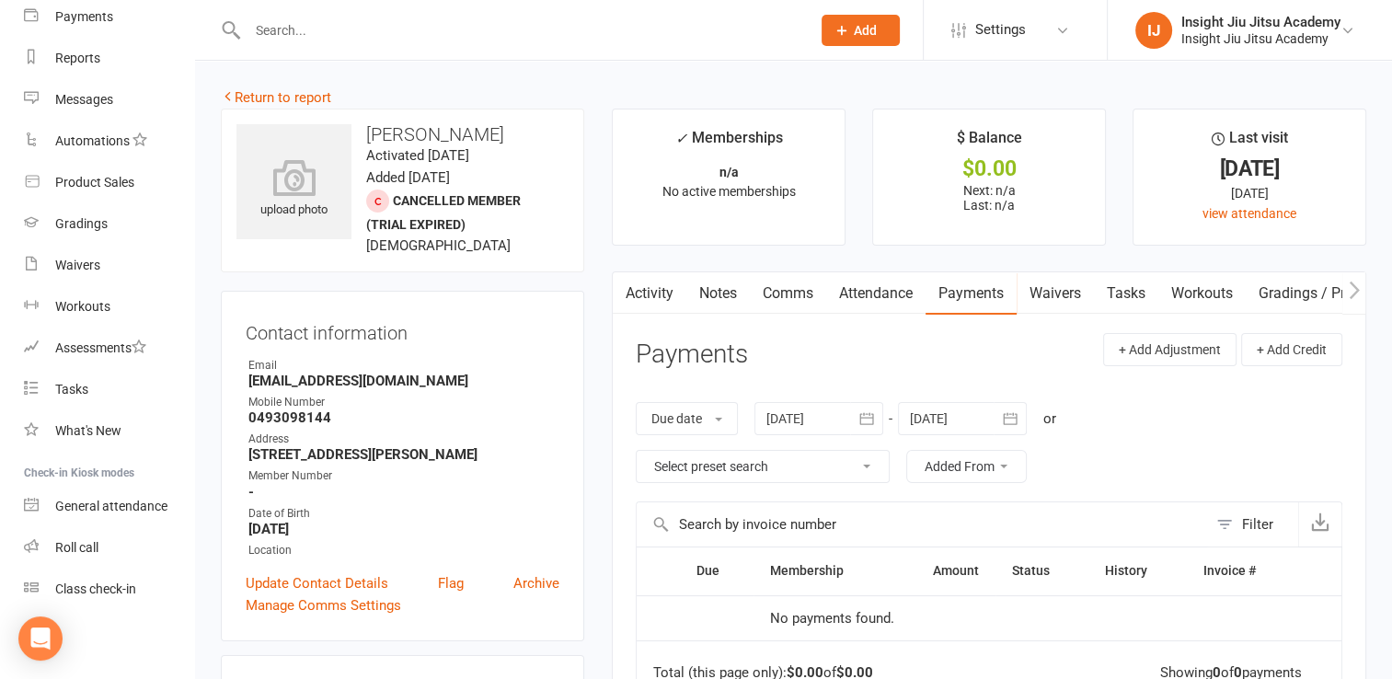
click at [1034, 296] on link "Waivers" at bounding box center [1055, 293] width 77 height 42
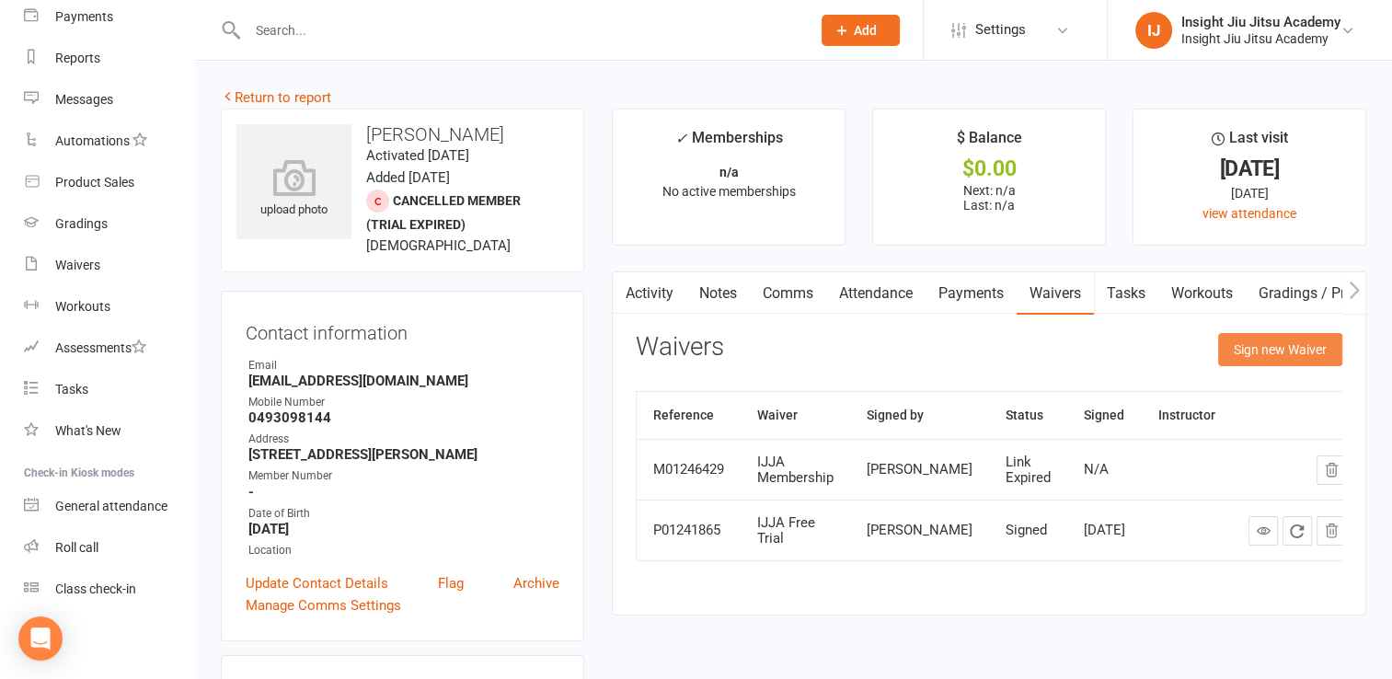
click at [1289, 340] on button "Sign new Waiver" at bounding box center [1280, 349] width 124 height 33
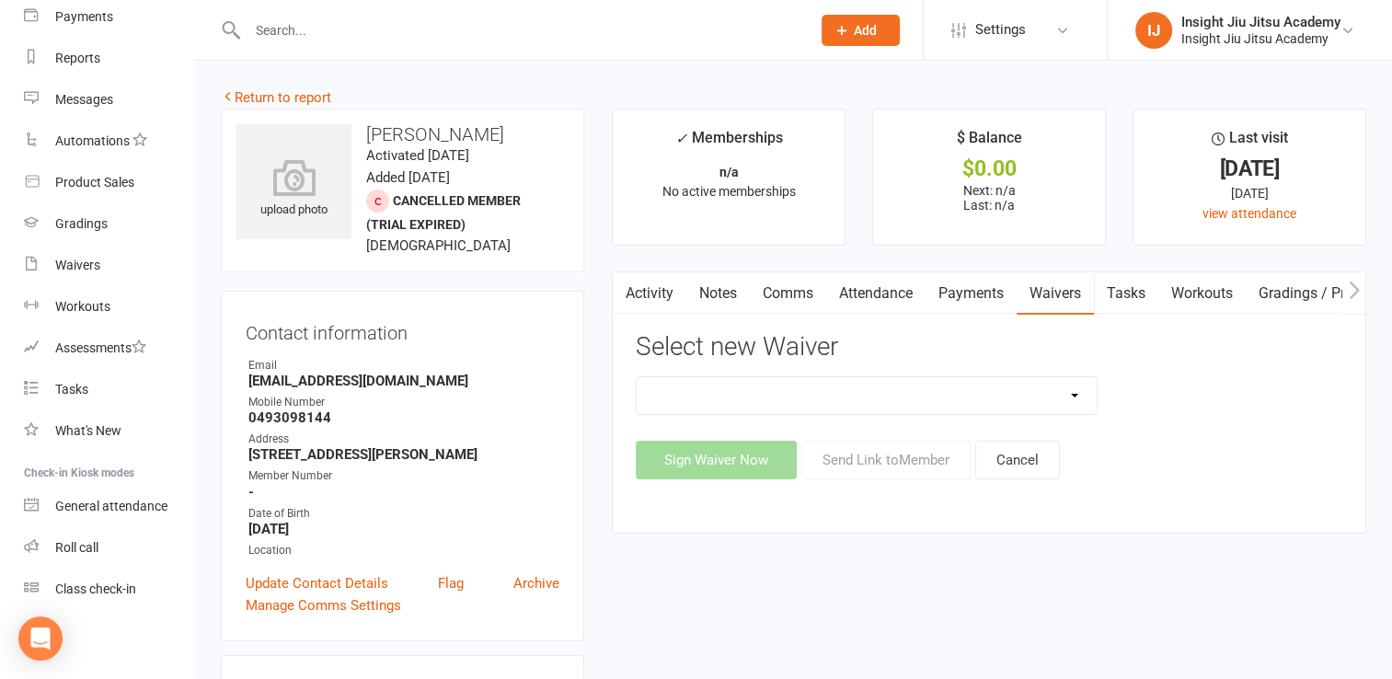
click at [763, 400] on select "IJJA Free Trial IJJA Membership IJJA Membership Renewal Insight Personal Traini…" at bounding box center [867, 395] width 460 height 37
click at [637, 377] on select "IJJA Free Trial IJJA Membership IJJA Membership Renewal Insight Personal Traini…" at bounding box center [867, 395] width 460 height 37
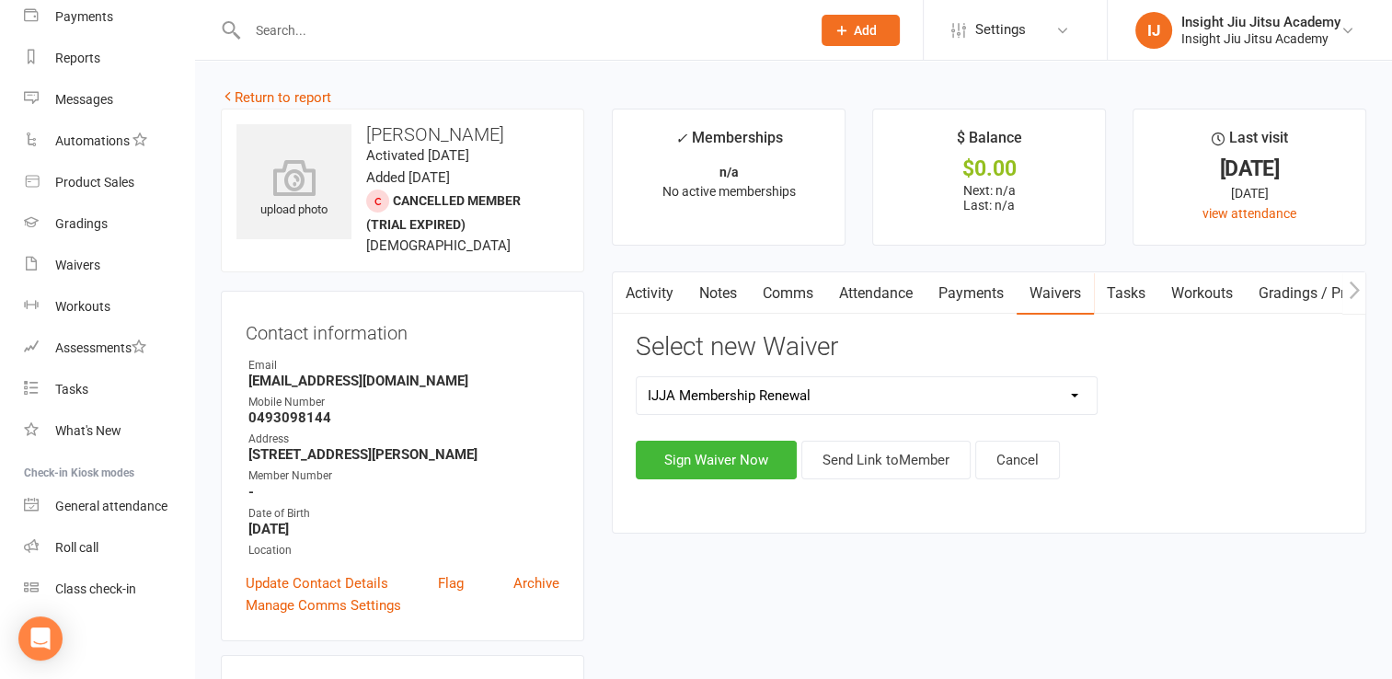
click at [767, 372] on div "Select new Waiver IJJA Free Trial IJJA Membership IJJA Membership Renewal Insig…" at bounding box center [989, 406] width 707 height 146
click at [759, 383] on select "IJJA Free Trial IJJA Membership IJJA Membership Renewal Insight Personal Traini…" at bounding box center [867, 395] width 460 height 37
select select "11611"
click at [637, 377] on select "IJJA Free Trial IJJA Membership IJJA Membership Renewal Insight Personal Traini…" at bounding box center [867, 395] width 460 height 37
click at [902, 477] on button "Send Link to Member" at bounding box center [885, 460] width 169 height 39
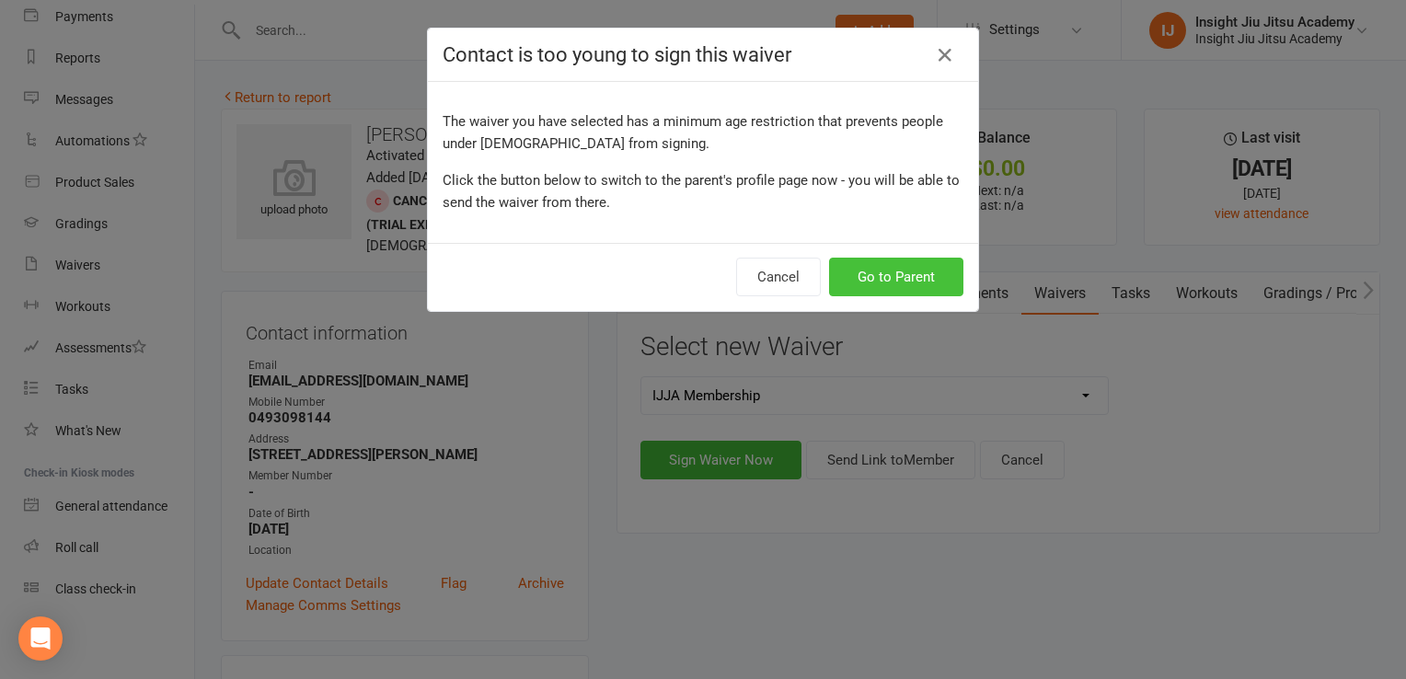
click at [921, 275] on button "Go to Parent" at bounding box center [896, 277] width 134 height 39
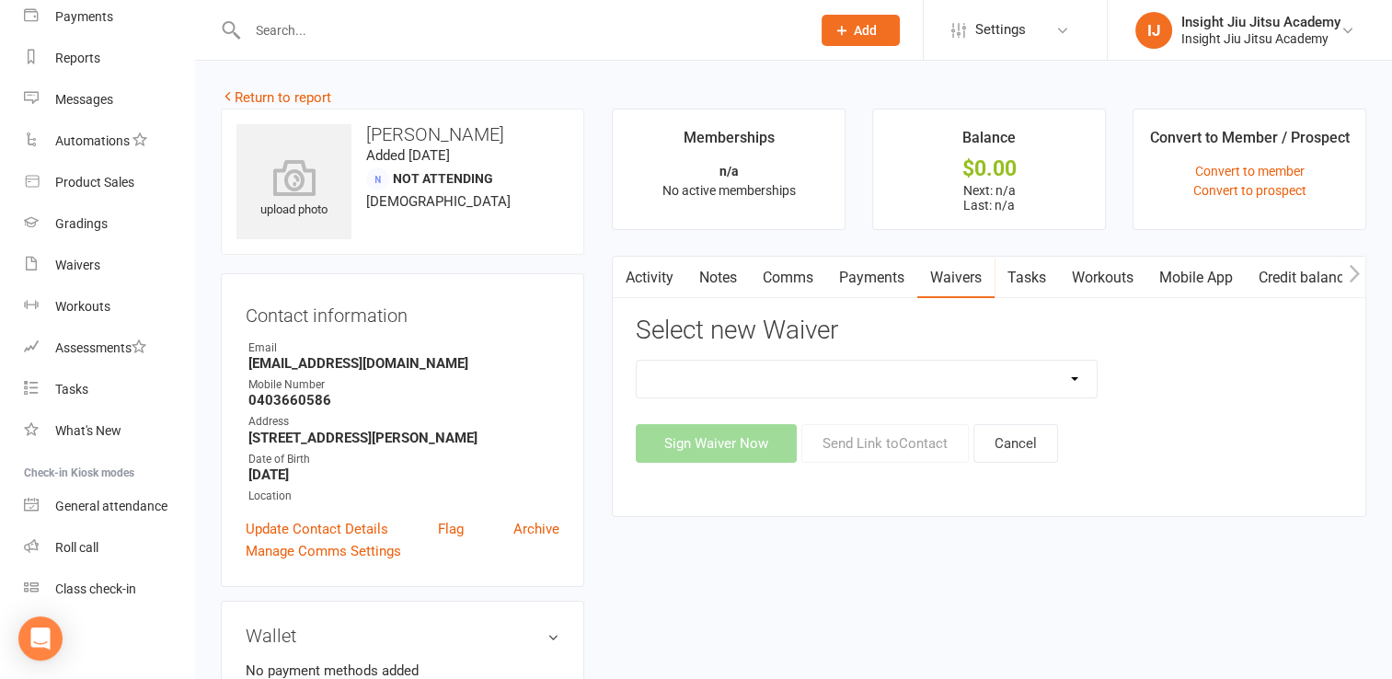
click at [779, 361] on select "APSS form for PTs IJJA Membership IJJA Membership Renewal Insight Personal Trai…" at bounding box center [867, 379] width 460 height 37
select select "11611"
click at [637, 361] on select "APSS form for PTs IJJA Membership IJJA Membership Renewal Insight Personal Trai…" at bounding box center [867, 379] width 460 height 37
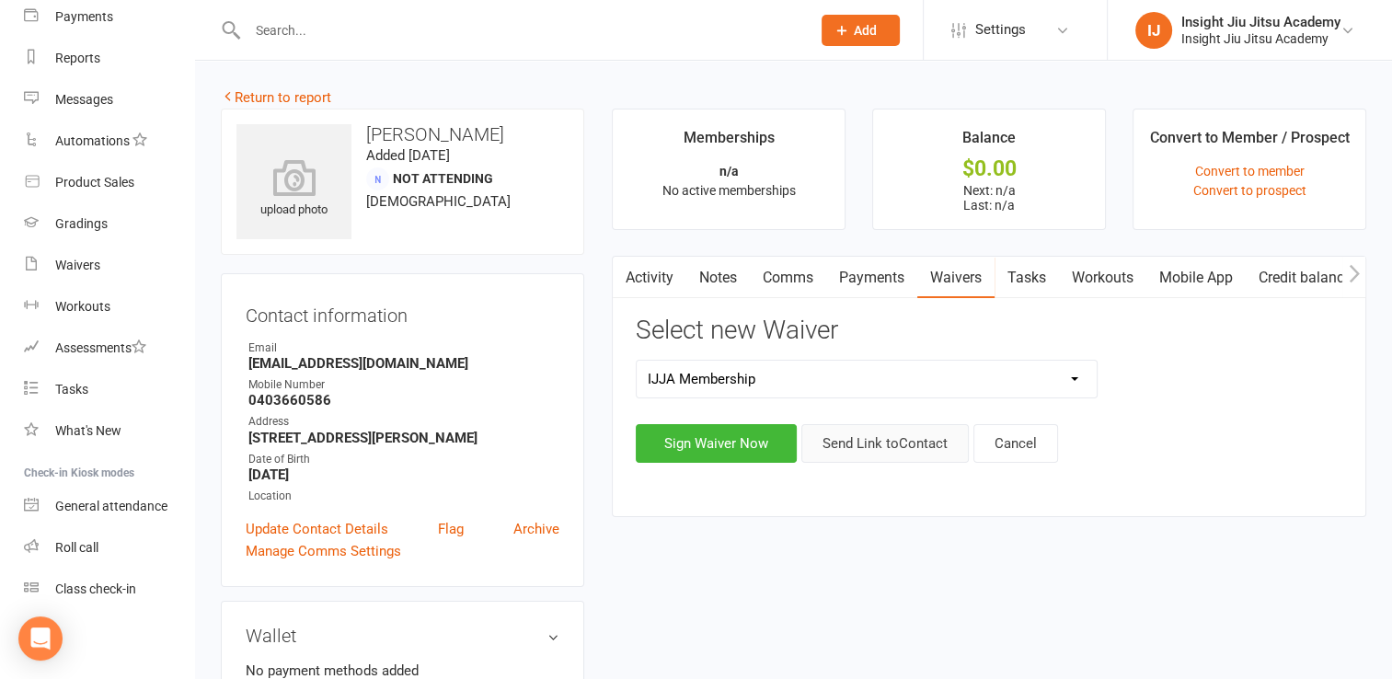
click at [900, 442] on button "Send Link to Contact" at bounding box center [884, 443] width 167 height 39
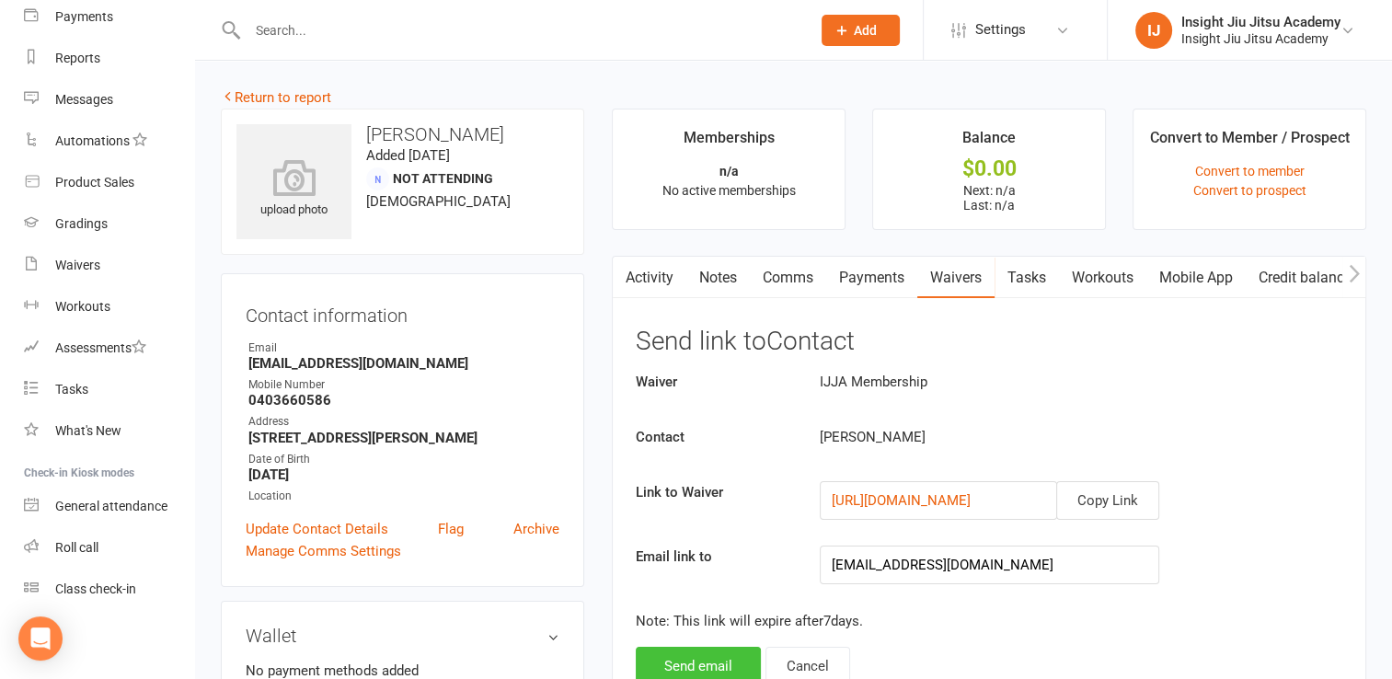
click at [707, 669] on button "Send email" at bounding box center [698, 666] width 125 height 39
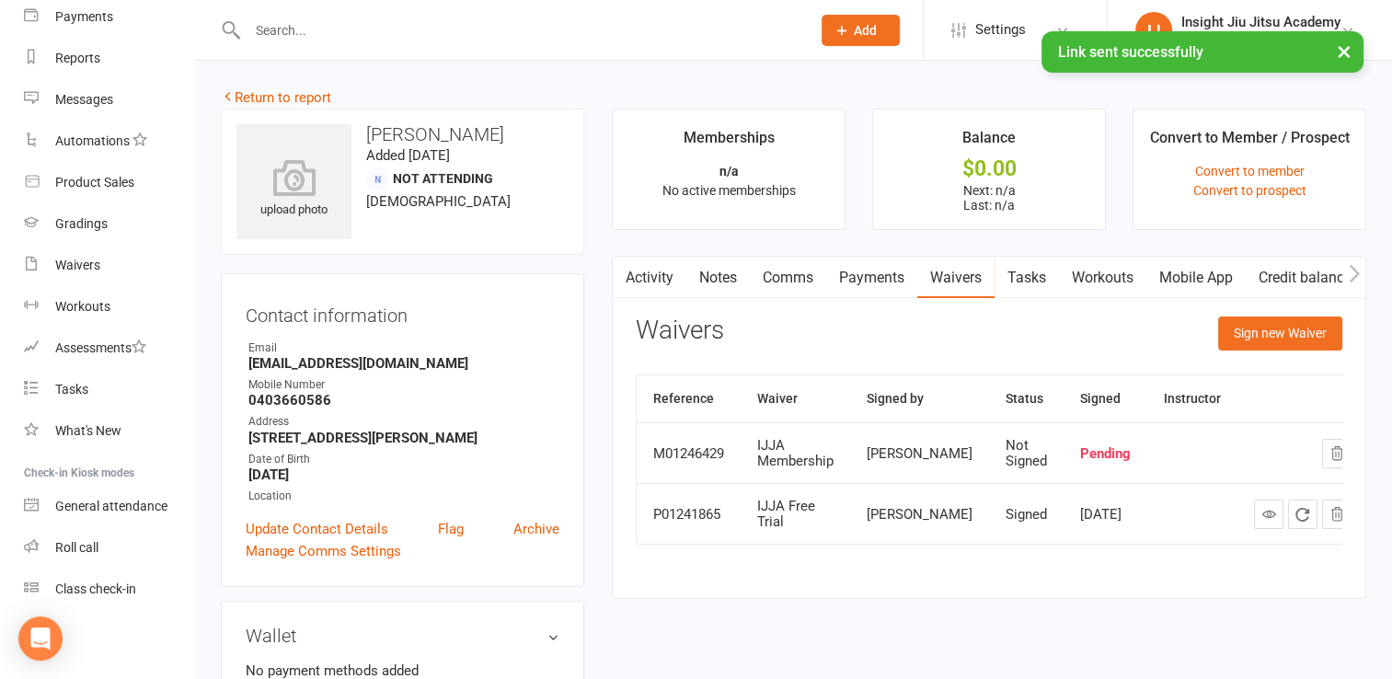
click at [290, 31] on div "× Link sent successfully" at bounding box center [684, 31] width 1368 height 0
click at [294, 31] on div "× Link sent successfully" at bounding box center [684, 31] width 1368 height 0
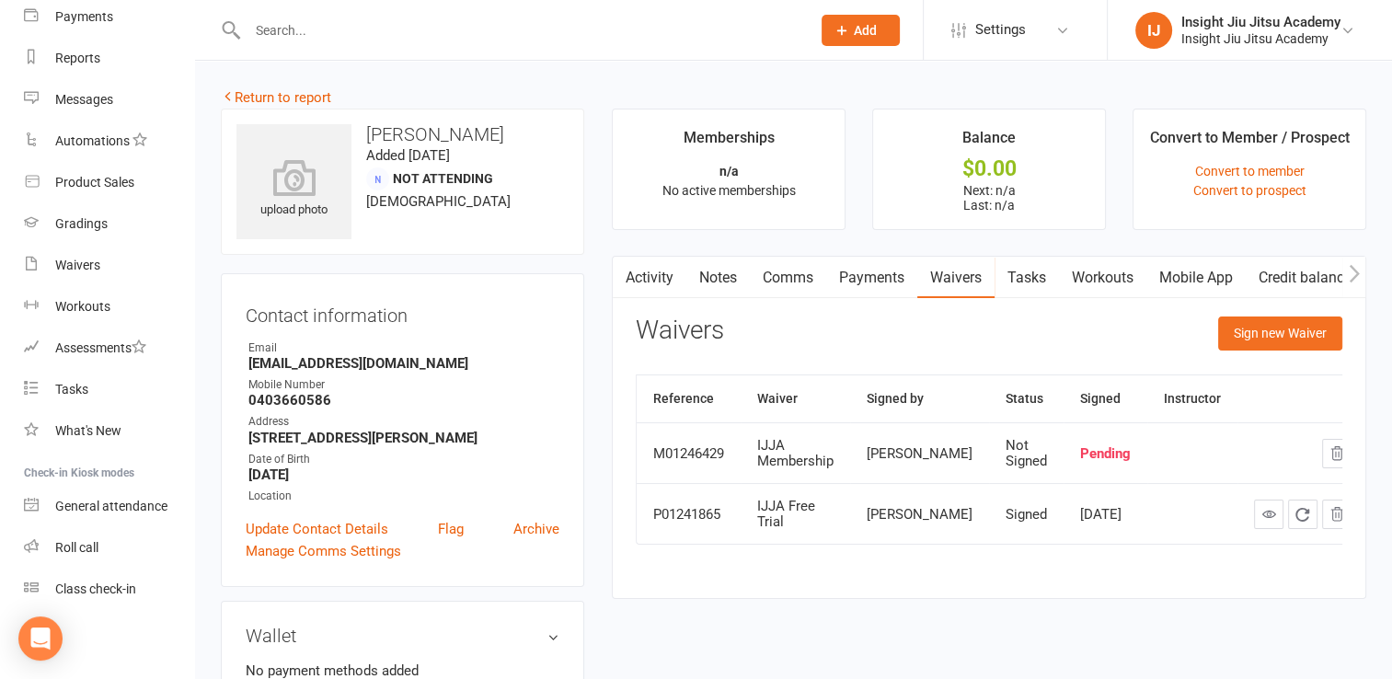
click at [291, 28] on input "text" at bounding box center [520, 30] width 556 height 26
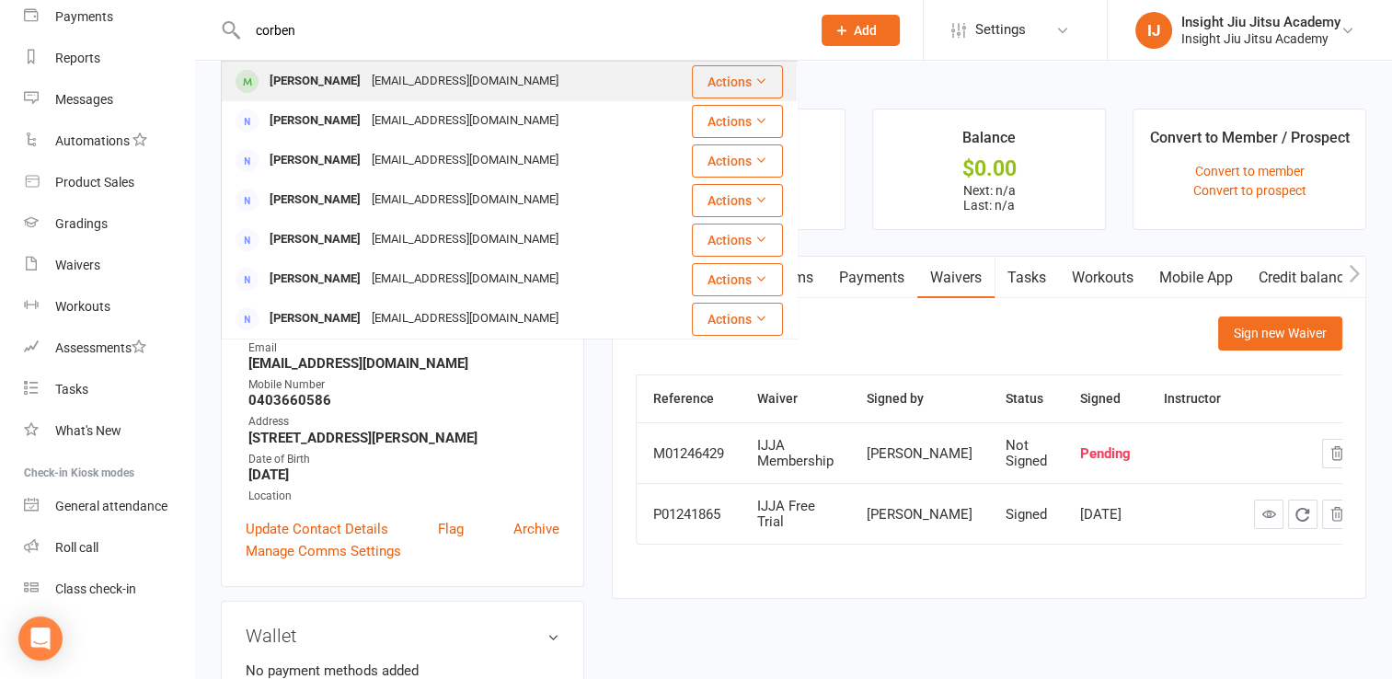
type input "corben"
click at [341, 86] on div "[PERSON_NAME]" at bounding box center [315, 81] width 102 height 27
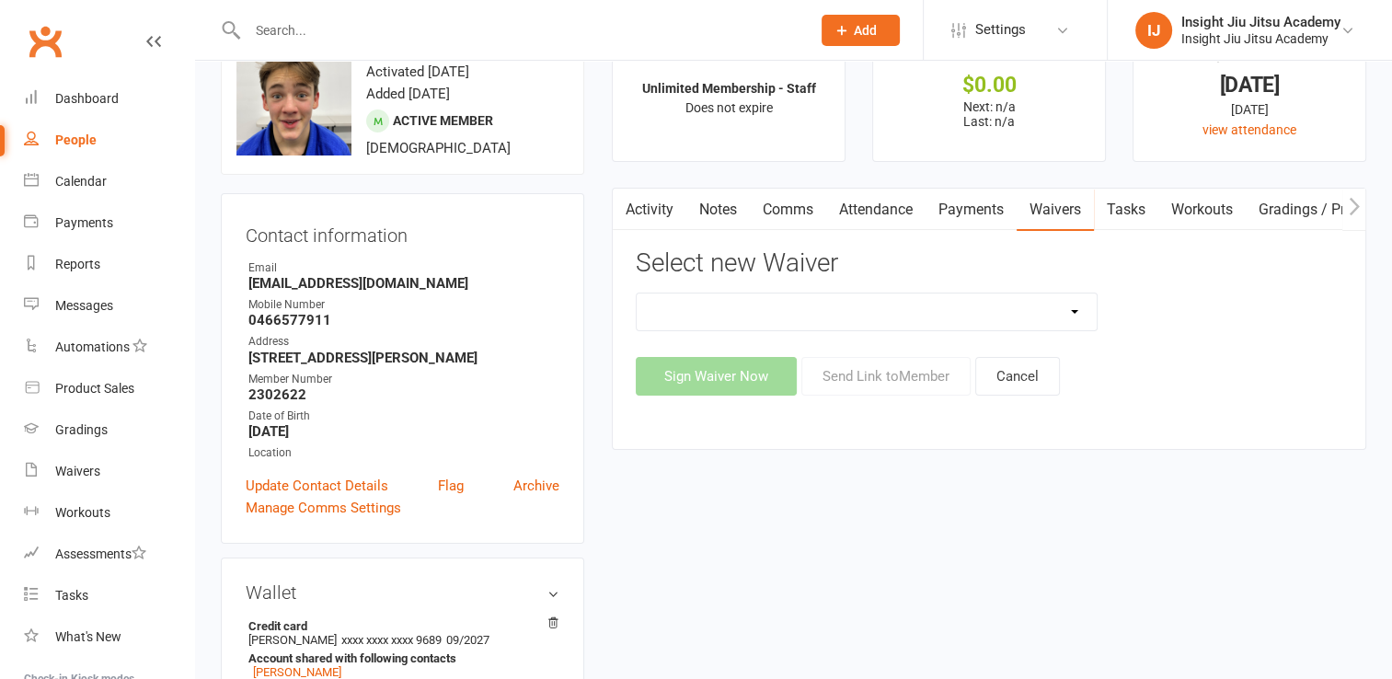
click at [874, 205] on link "Attendance" at bounding box center [875, 210] width 99 height 42
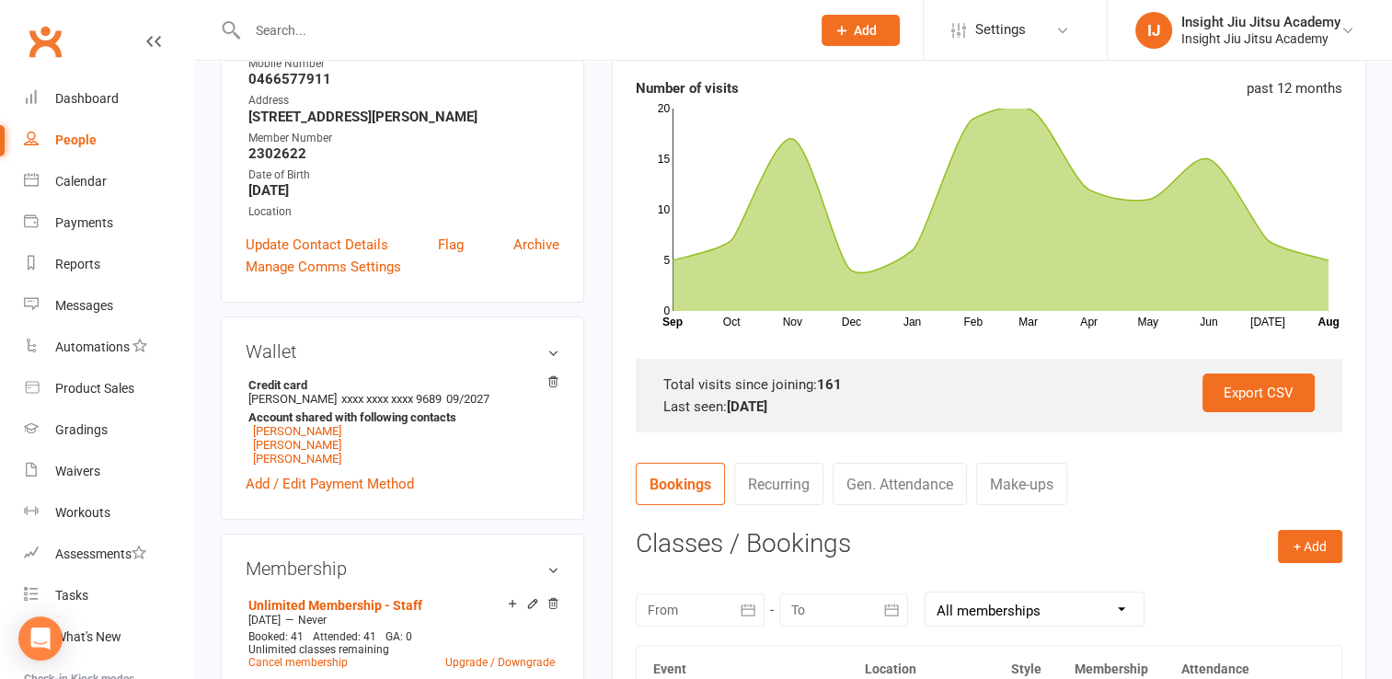
scroll to position [416, 0]
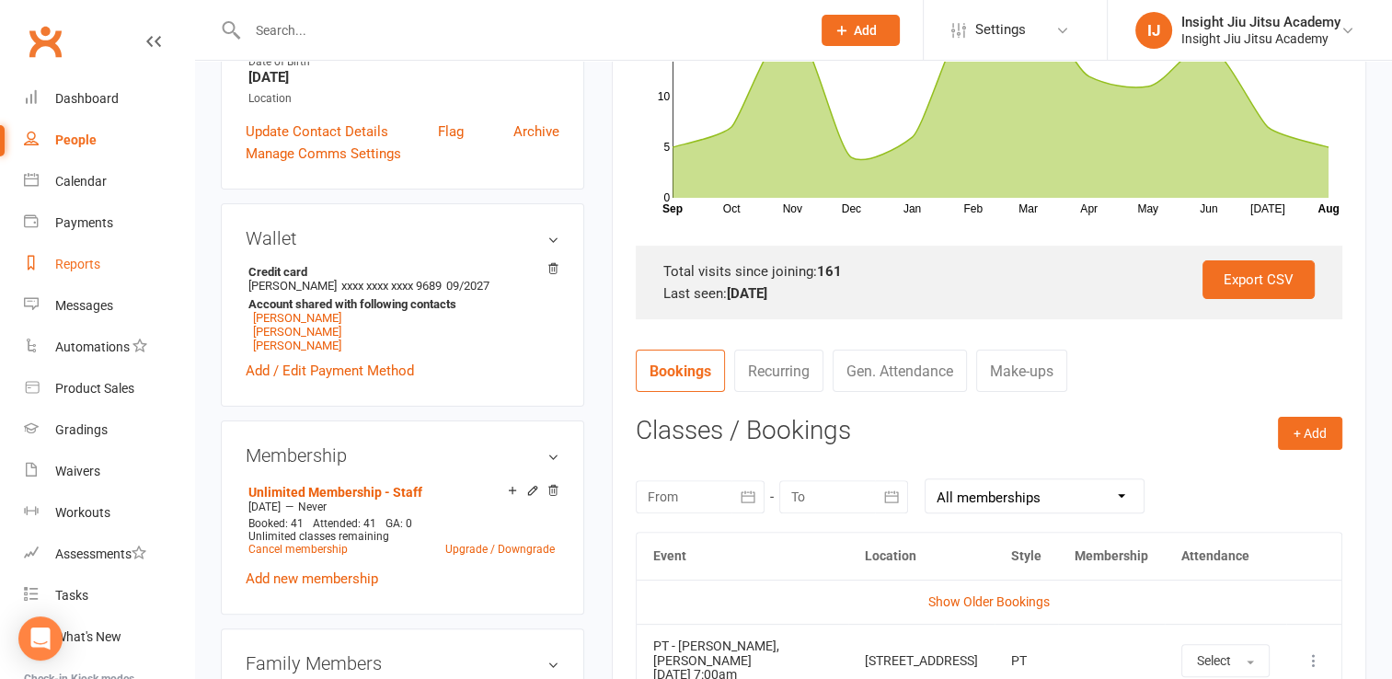
click at [64, 251] on link "Reports" at bounding box center [109, 264] width 170 height 41
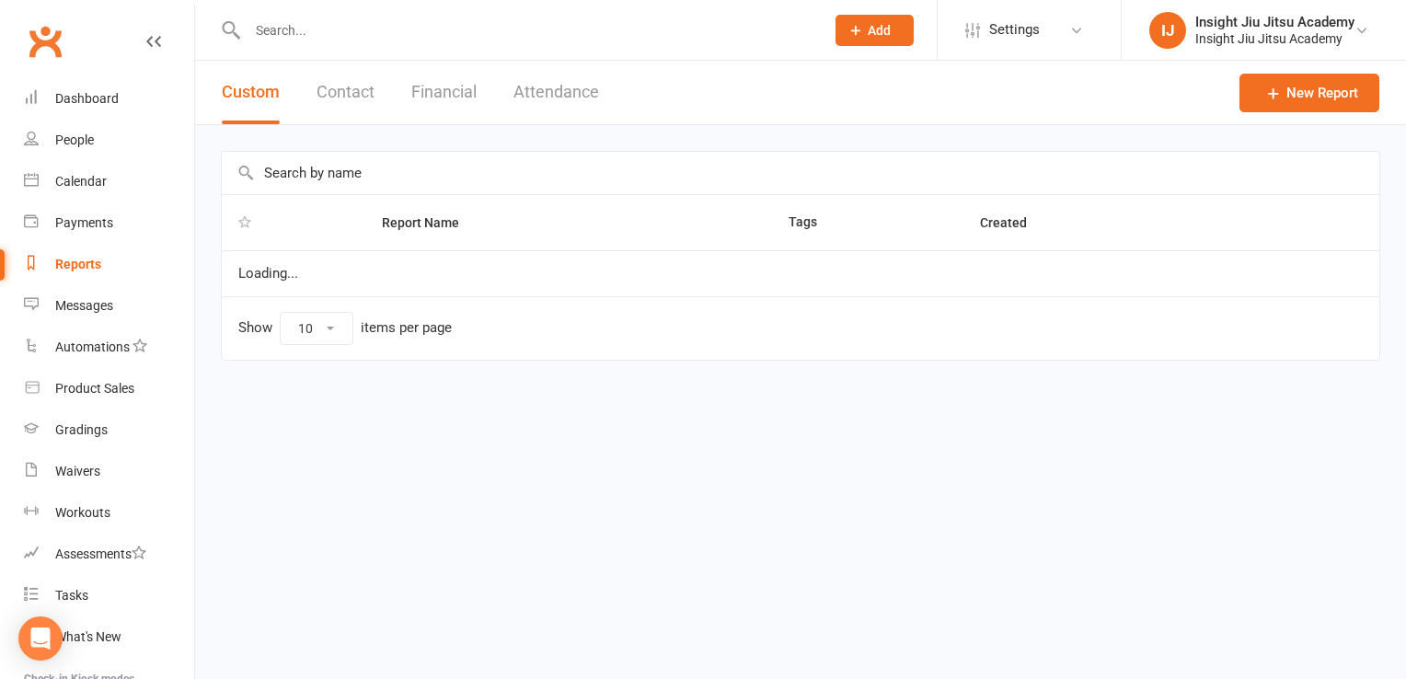
select select "25"
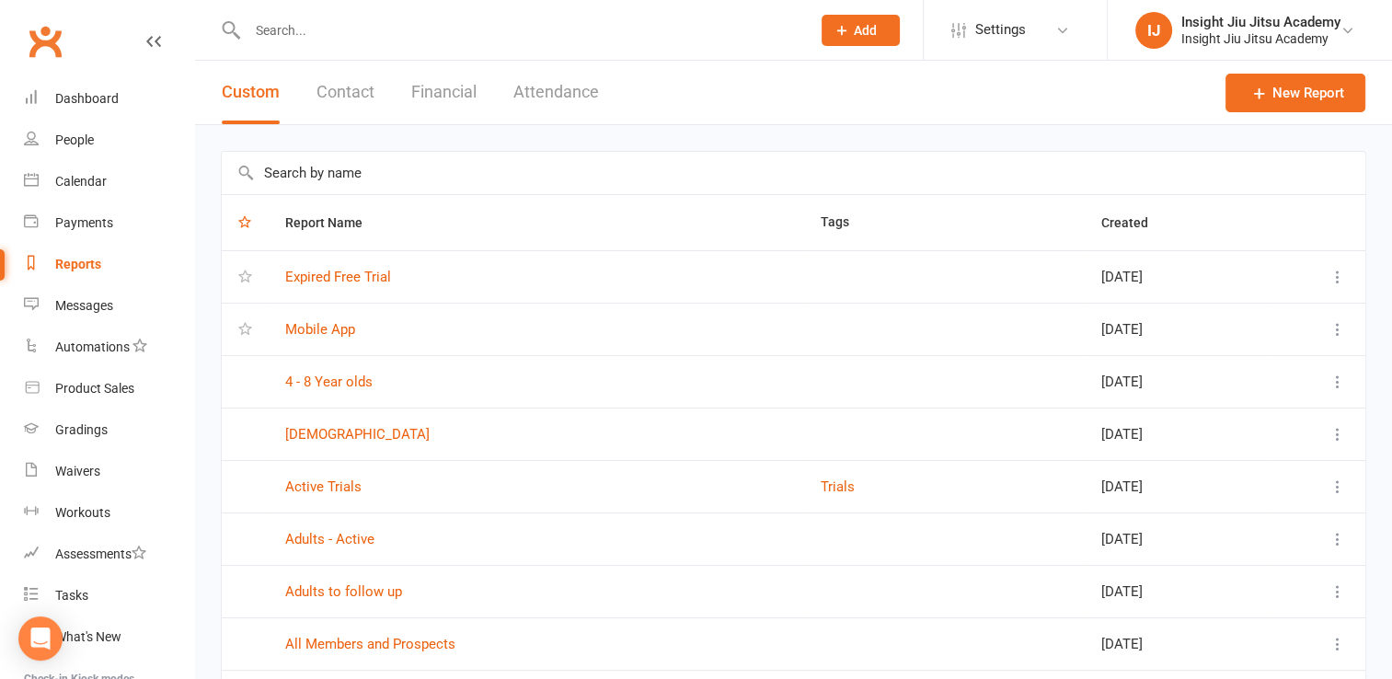
click at [353, 89] on button "Contact" at bounding box center [346, 92] width 58 height 63
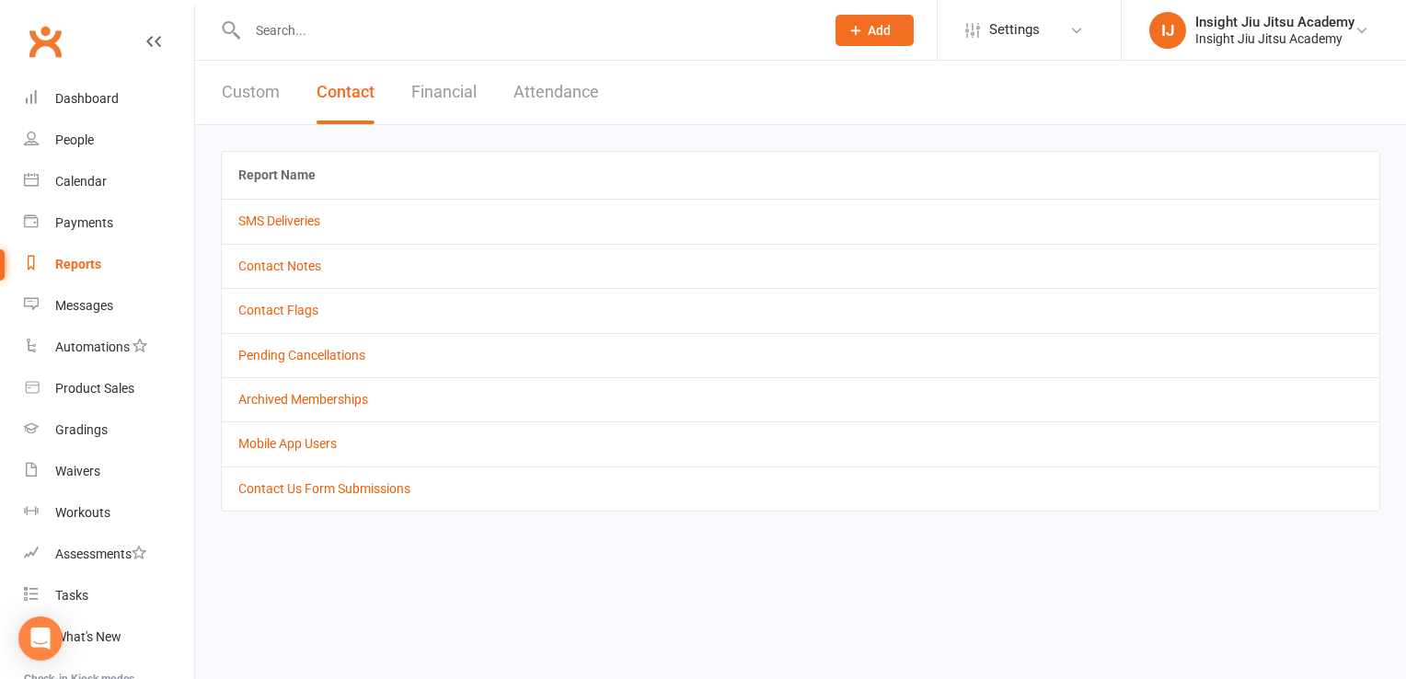
click at [552, 91] on button "Attendance" at bounding box center [556, 92] width 86 height 63
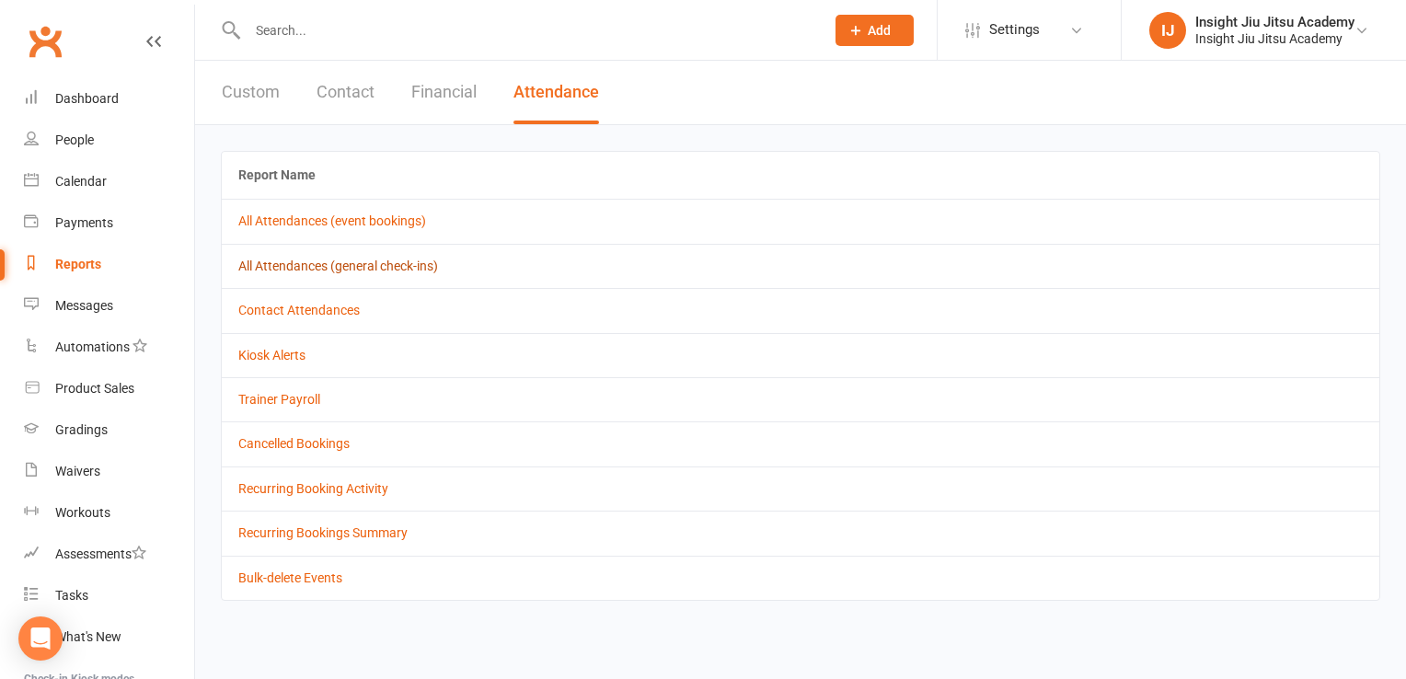
click at [370, 259] on link "All Attendances (general check-ins)" at bounding box center [338, 266] width 200 height 15
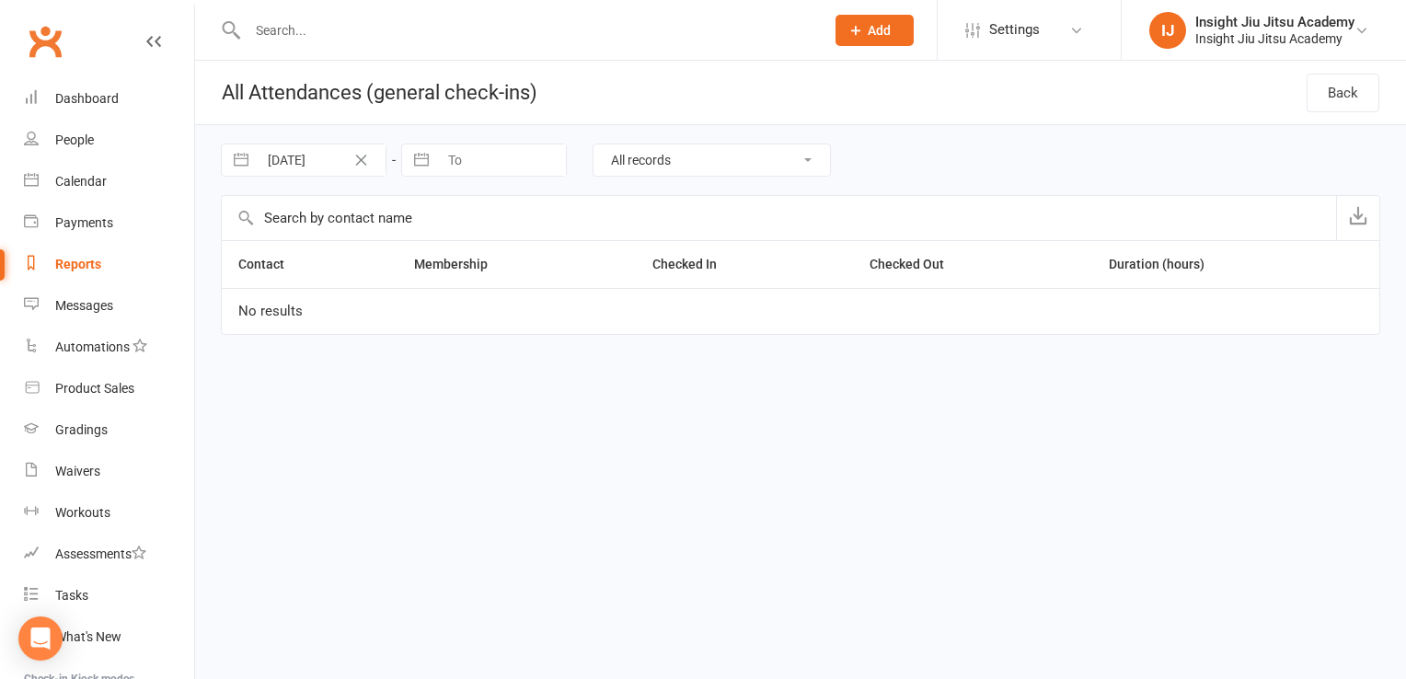
click at [363, 156] on icon "Clear Date" at bounding box center [361, 160] width 11 height 11
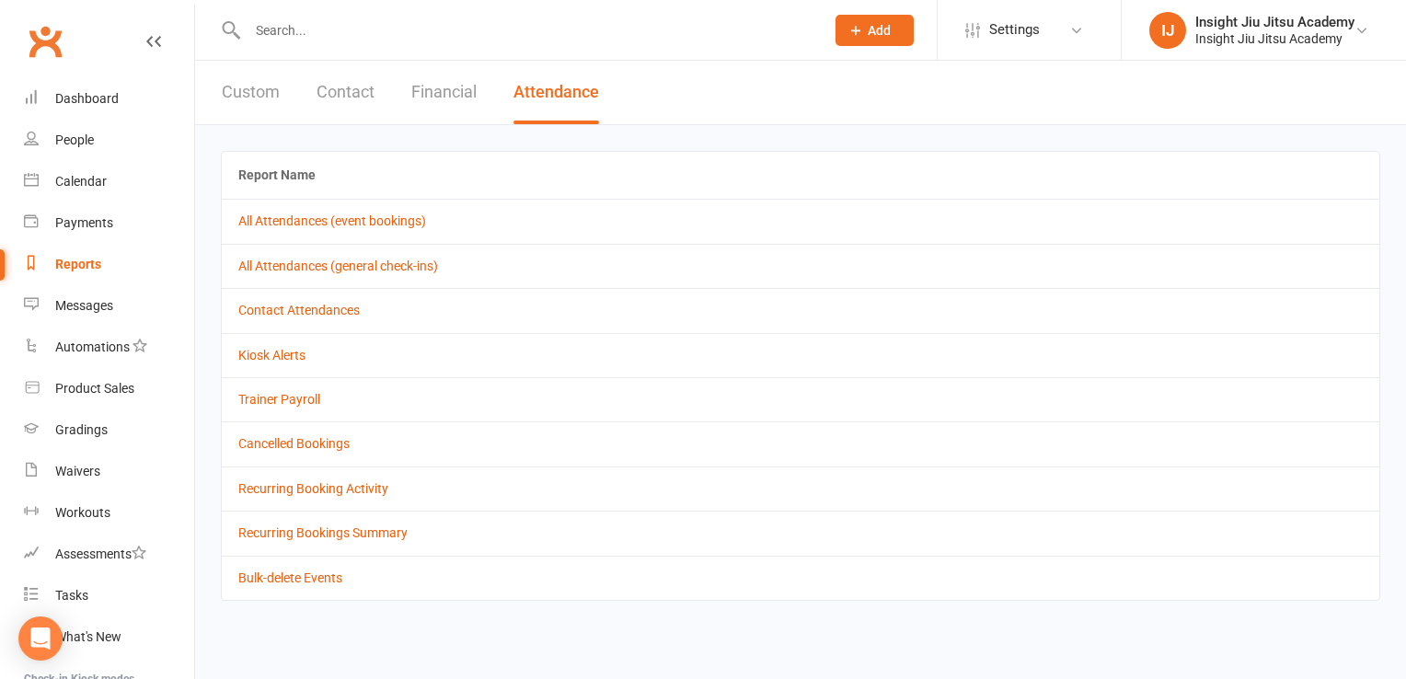
click at [305, 300] on td "Contact Attendances" at bounding box center [801, 310] width 1158 height 44
click at [304, 313] on link "Contact Attendances" at bounding box center [298, 310] width 121 height 15
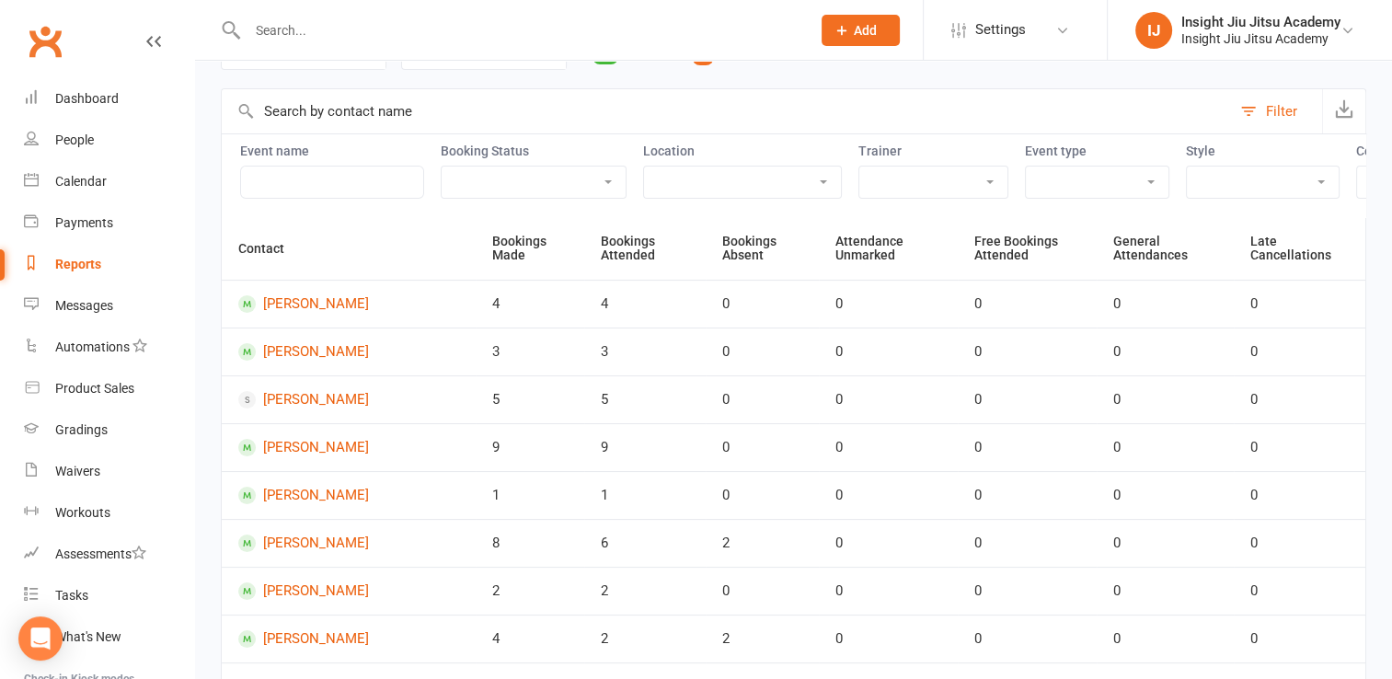
scroll to position [107, 0]
click at [476, 248] on th "Bookings Made" at bounding box center [530, 249] width 109 height 62
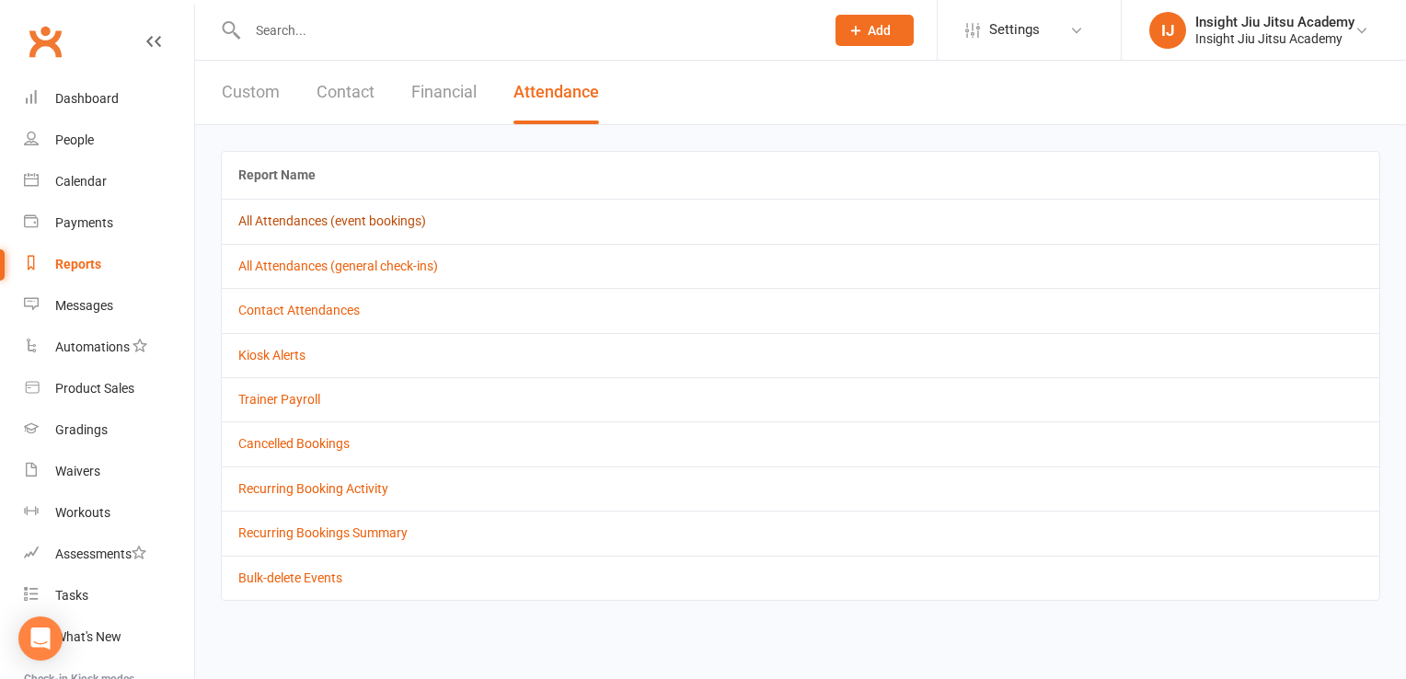
click at [315, 223] on link "All Attendances (event bookings)" at bounding box center [332, 220] width 188 height 15
click at [460, 94] on button "Financial" at bounding box center [443, 92] width 65 height 63
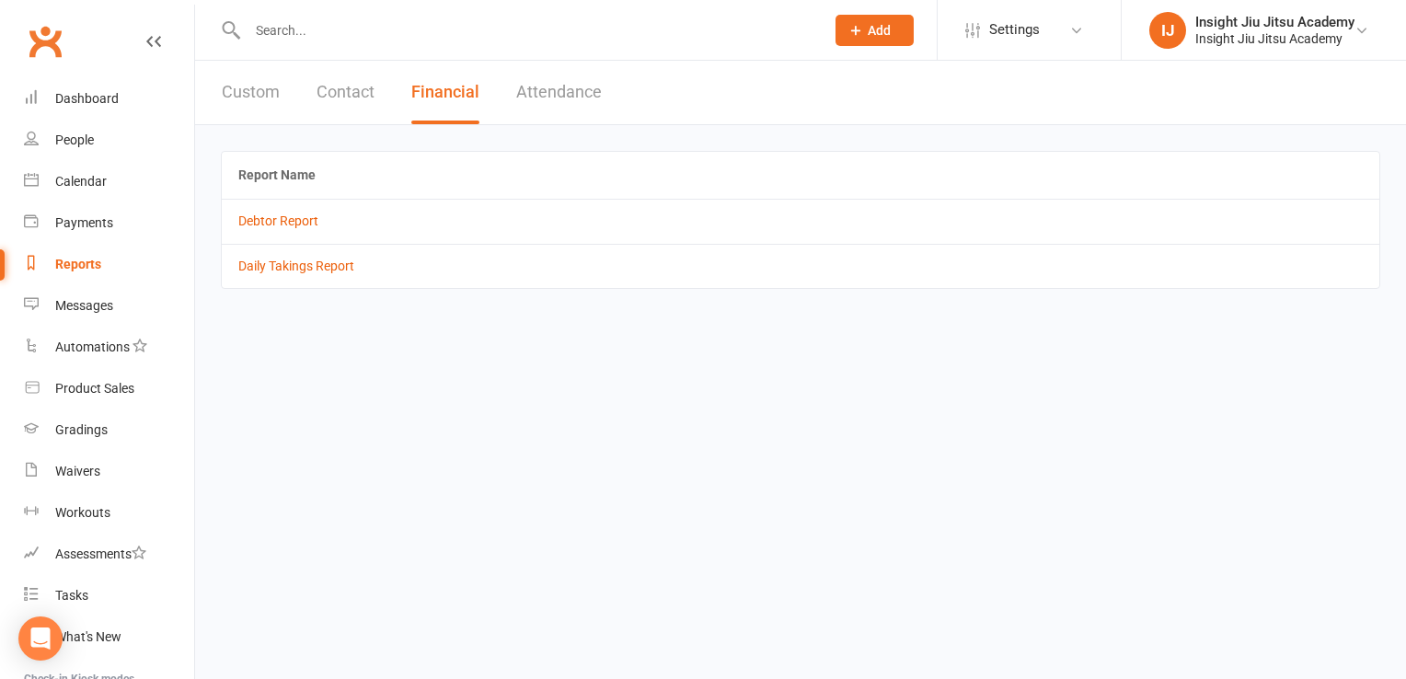
click at [355, 90] on button "Contact" at bounding box center [346, 92] width 58 height 63
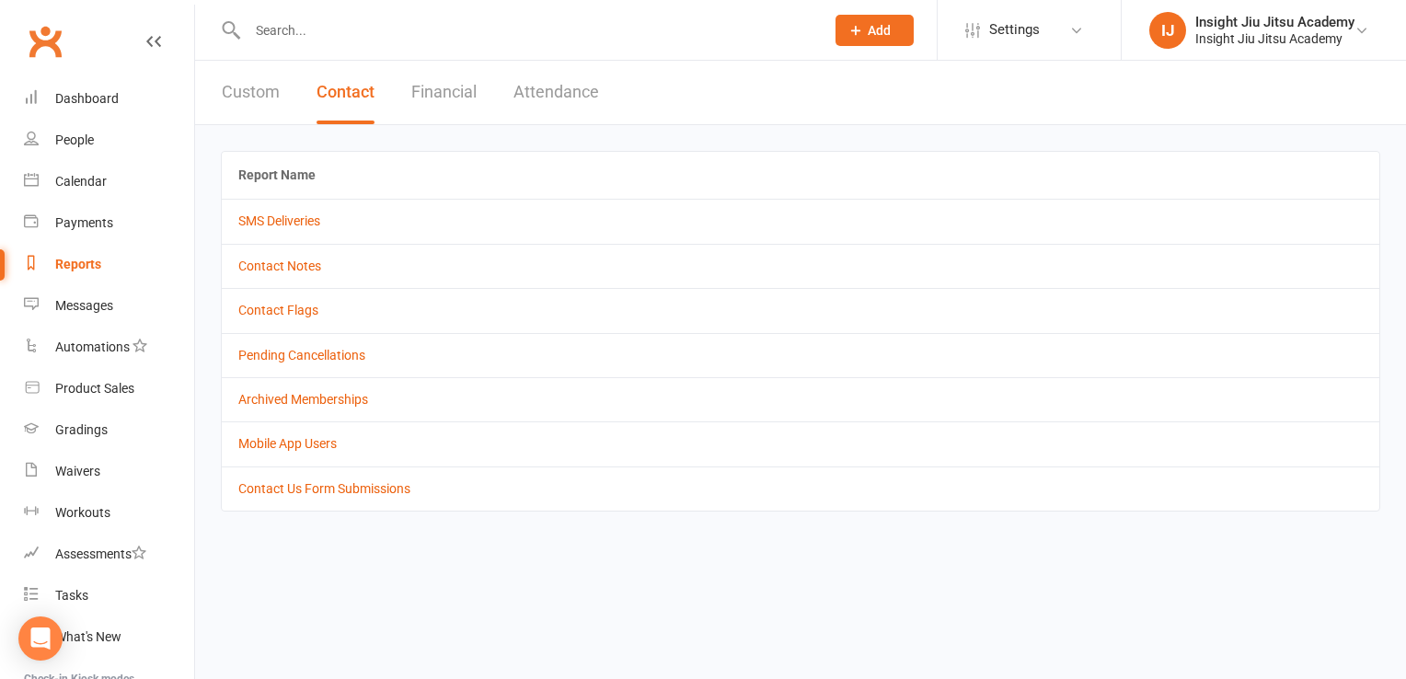
click at [276, 113] on button "Custom" at bounding box center [251, 92] width 58 height 63
select select "25"
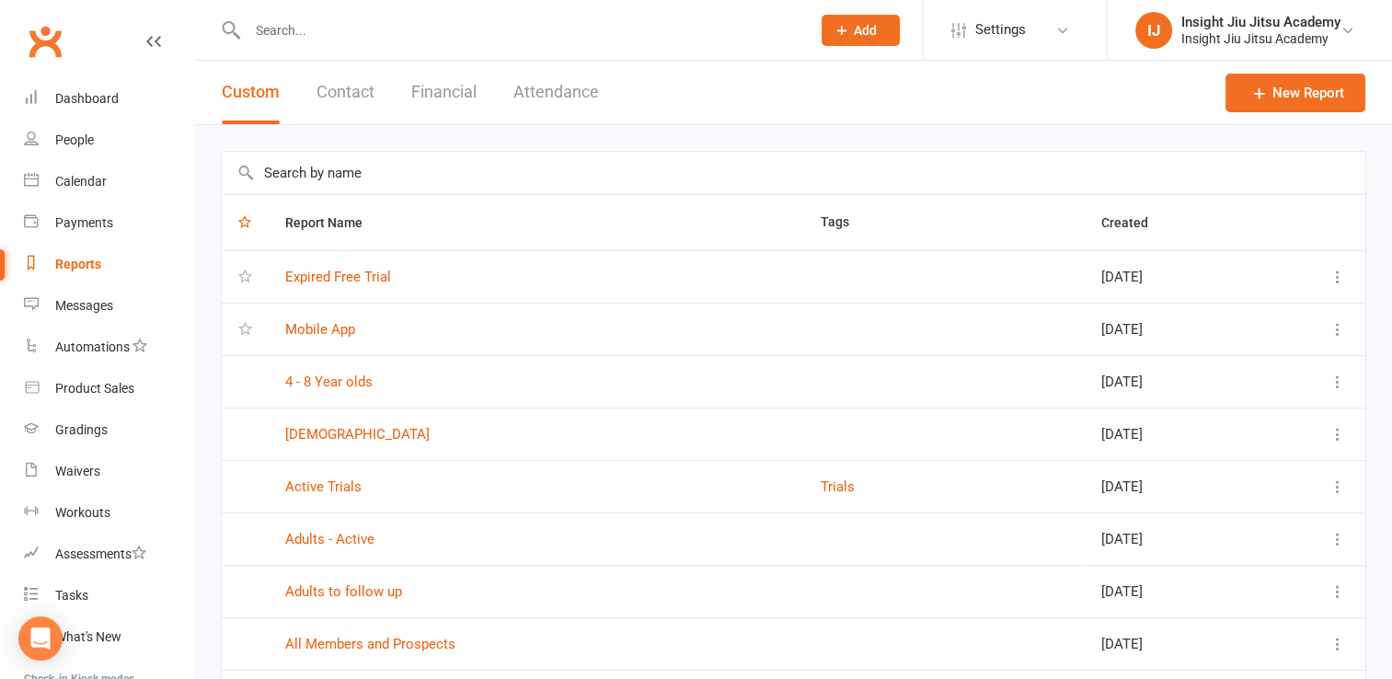
scroll to position [1019, 0]
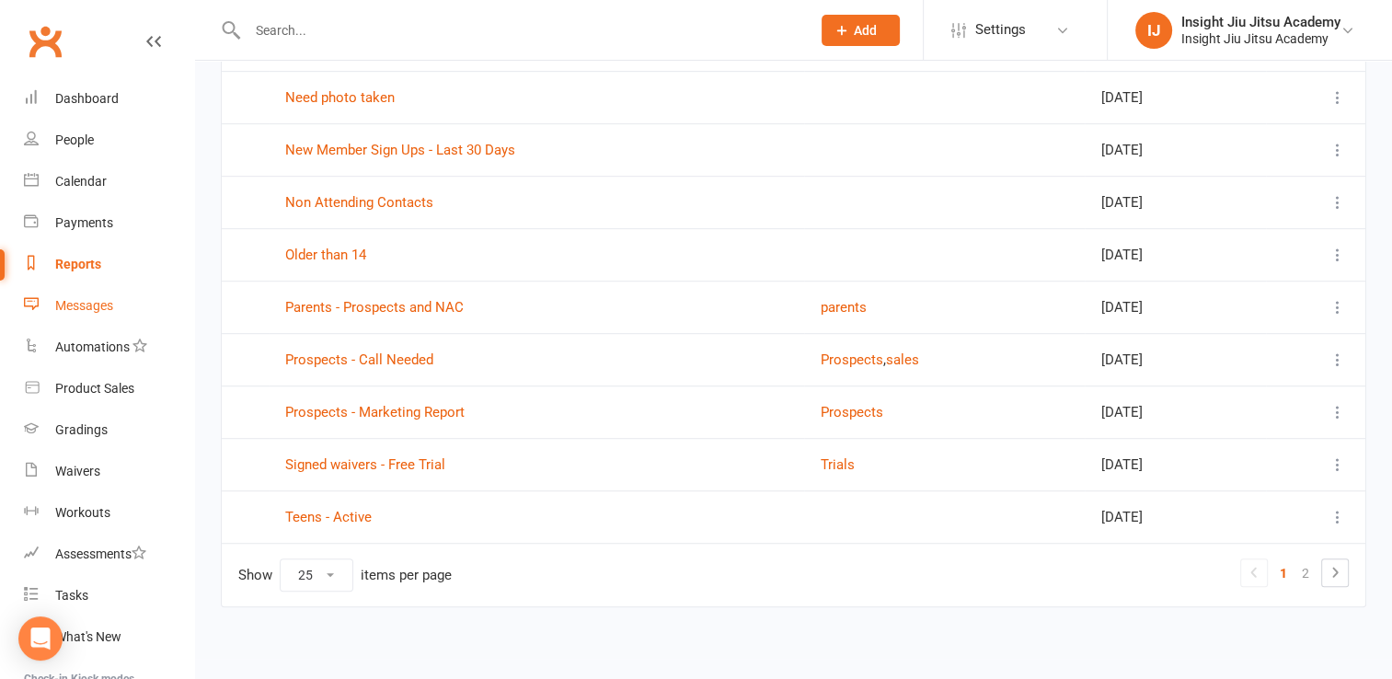
click at [74, 305] on div "Messages" at bounding box center [84, 305] width 58 height 15
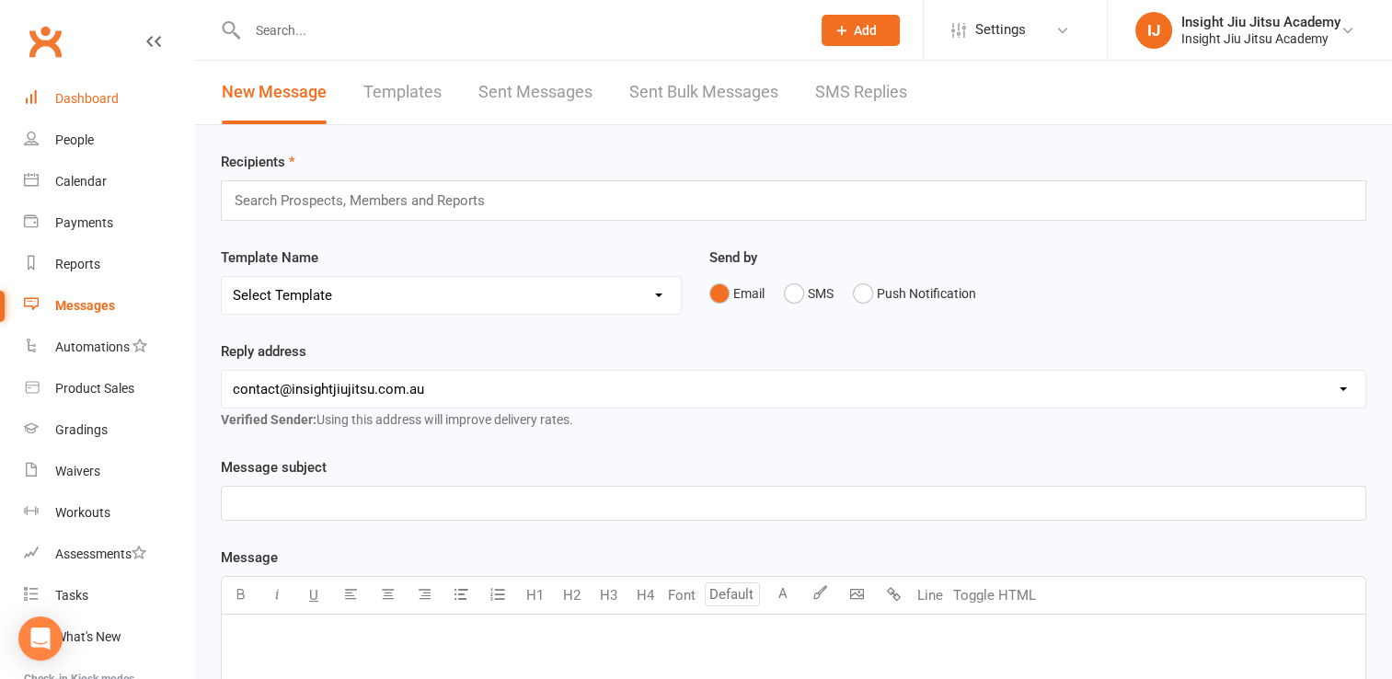
click at [77, 106] on link "Dashboard" at bounding box center [109, 98] width 170 height 41
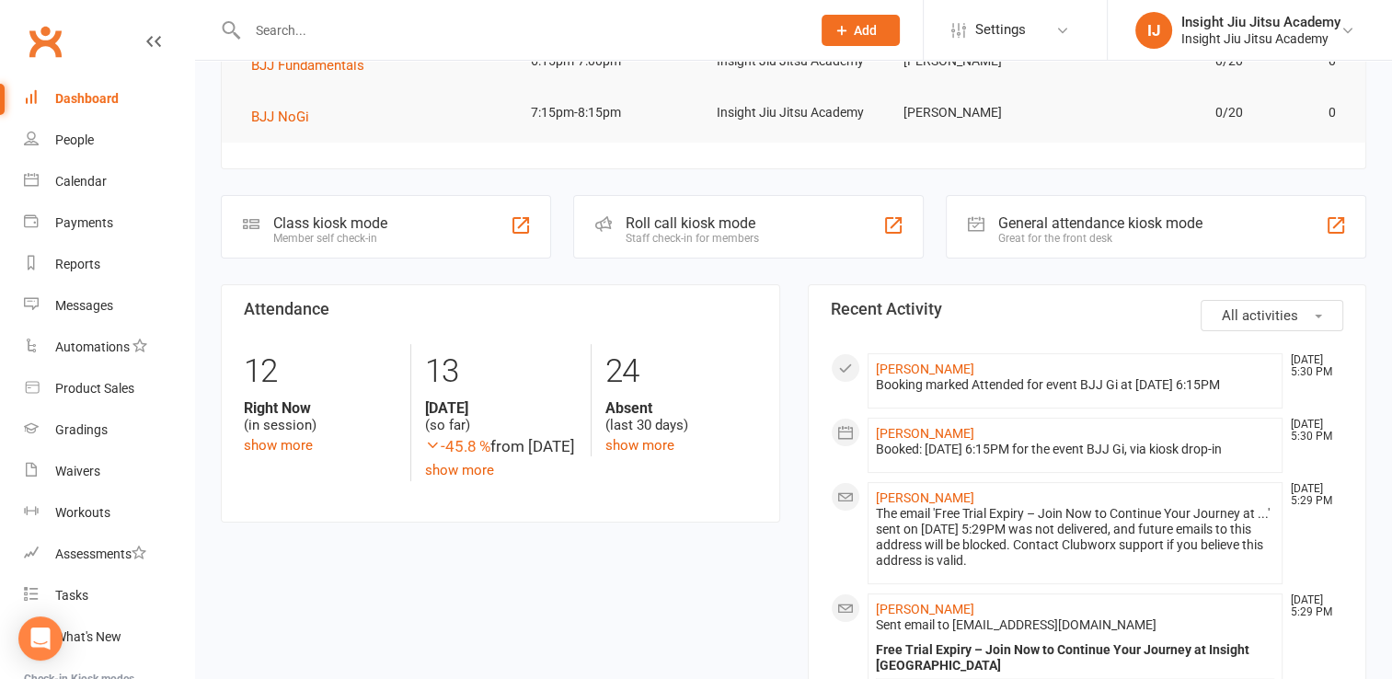
scroll to position [226, 0]
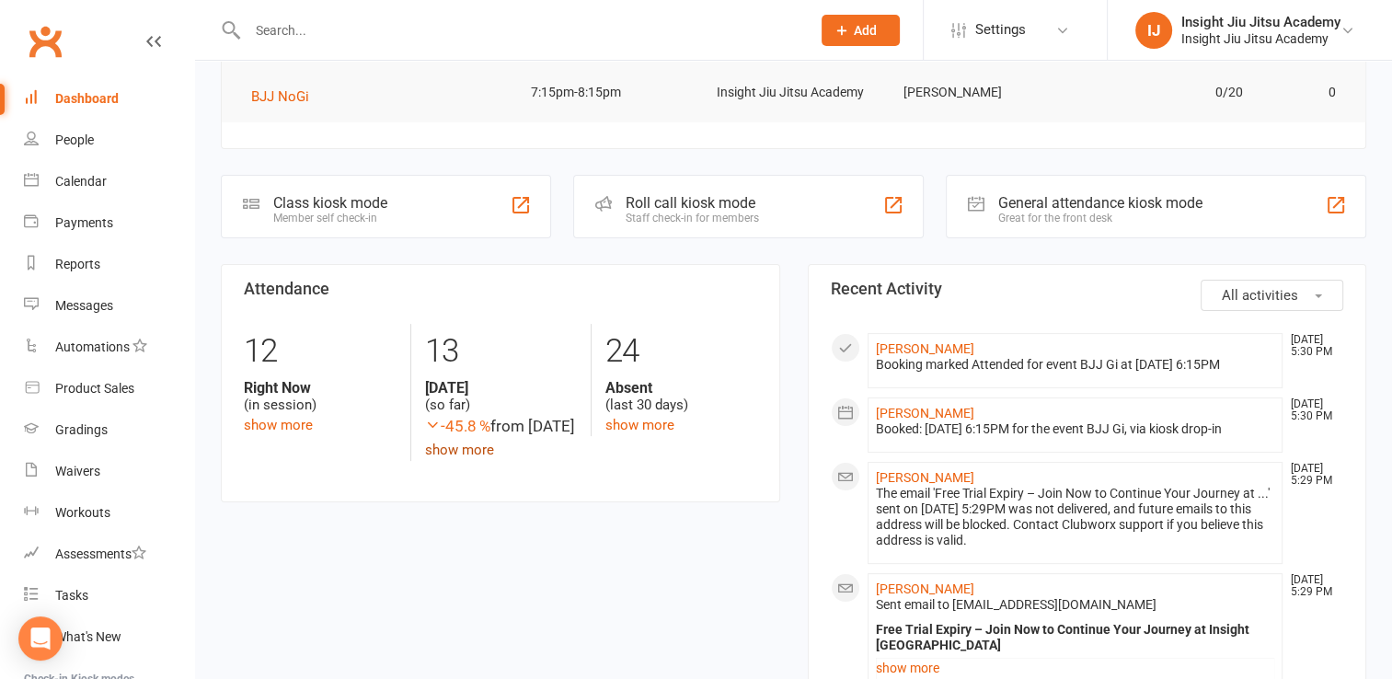
click at [442, 458] on link "show more" at bounding box center [459, 450] width 69 height 17
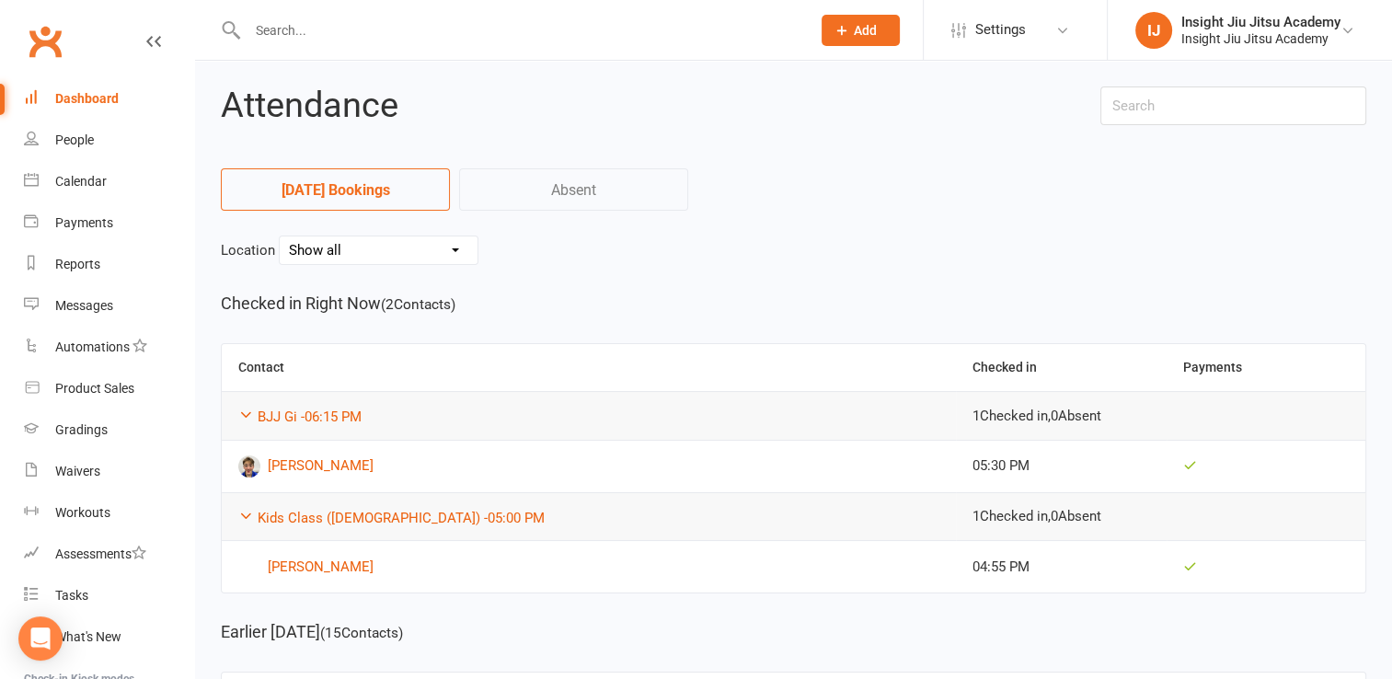
click at [578, 195] on link "Absent" at bounding box center [573, 189] width 229 height 42
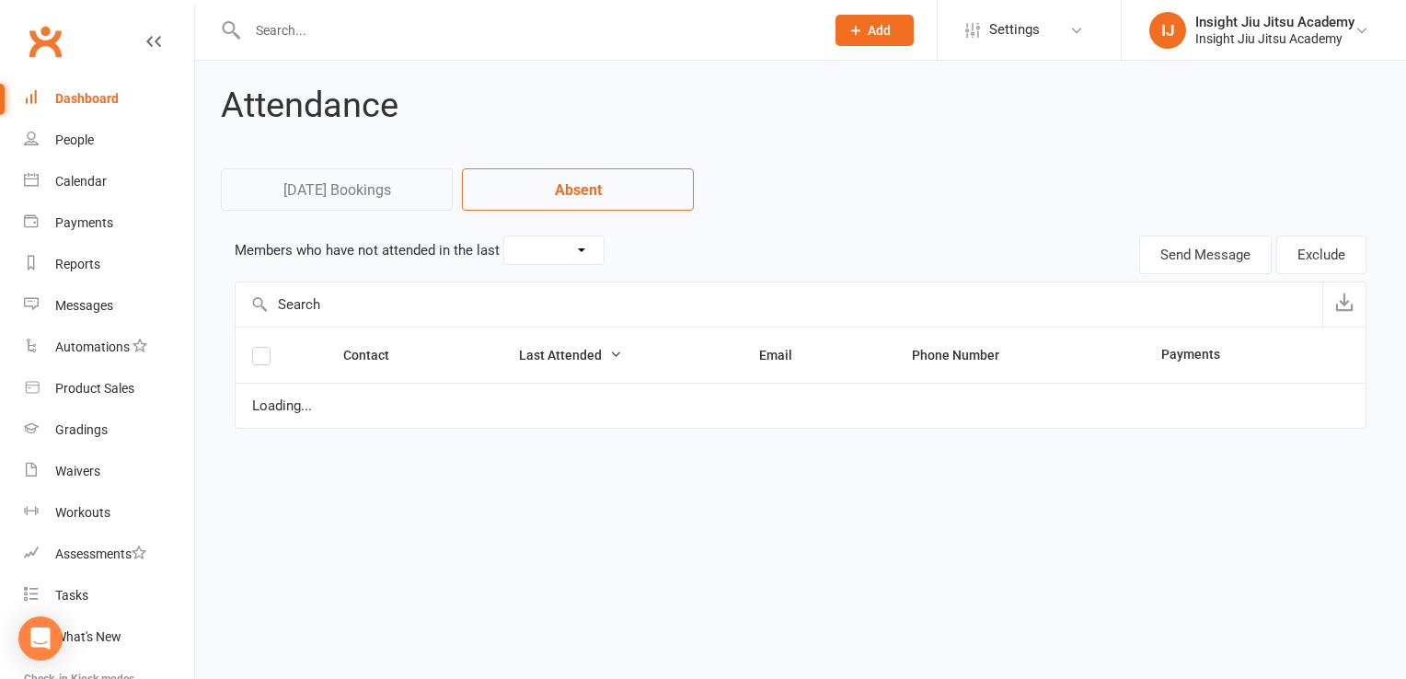
select select "30"
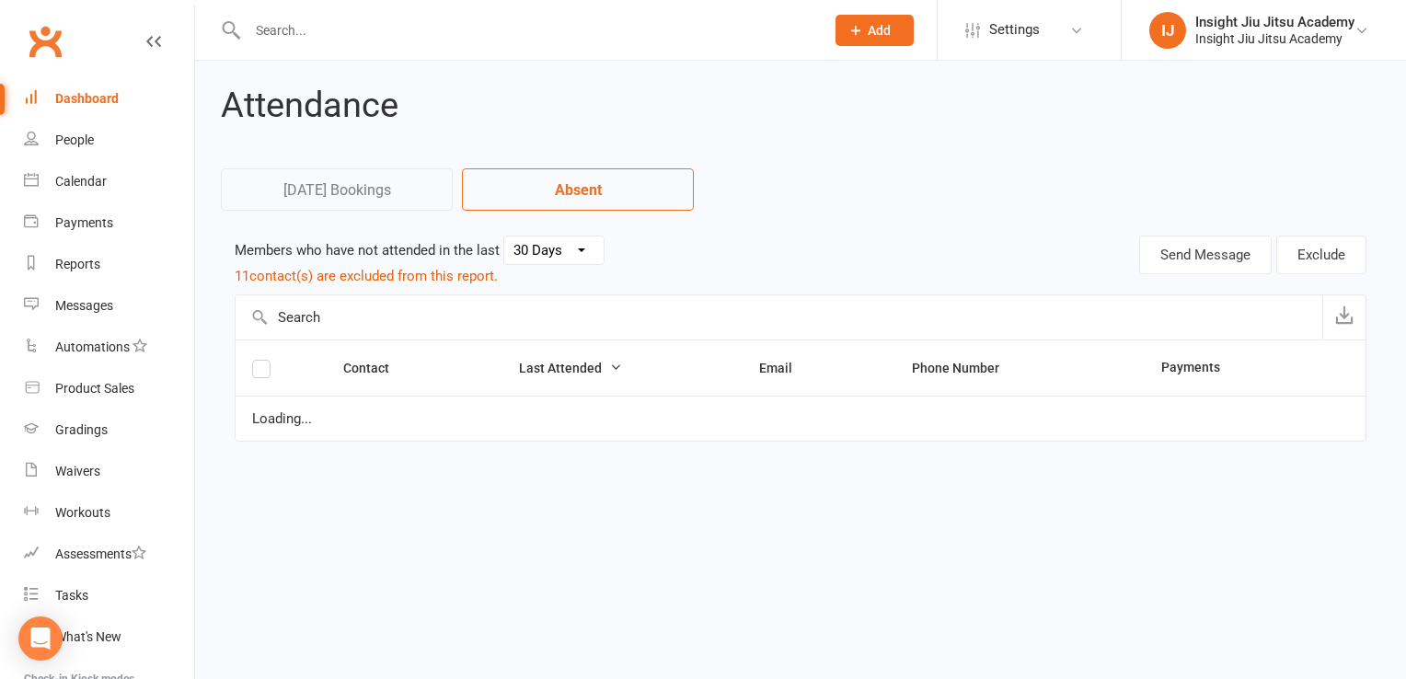
click at [366, 195] on link "Today's Bookings" at bounding box center [337, 189] width 232 height 42
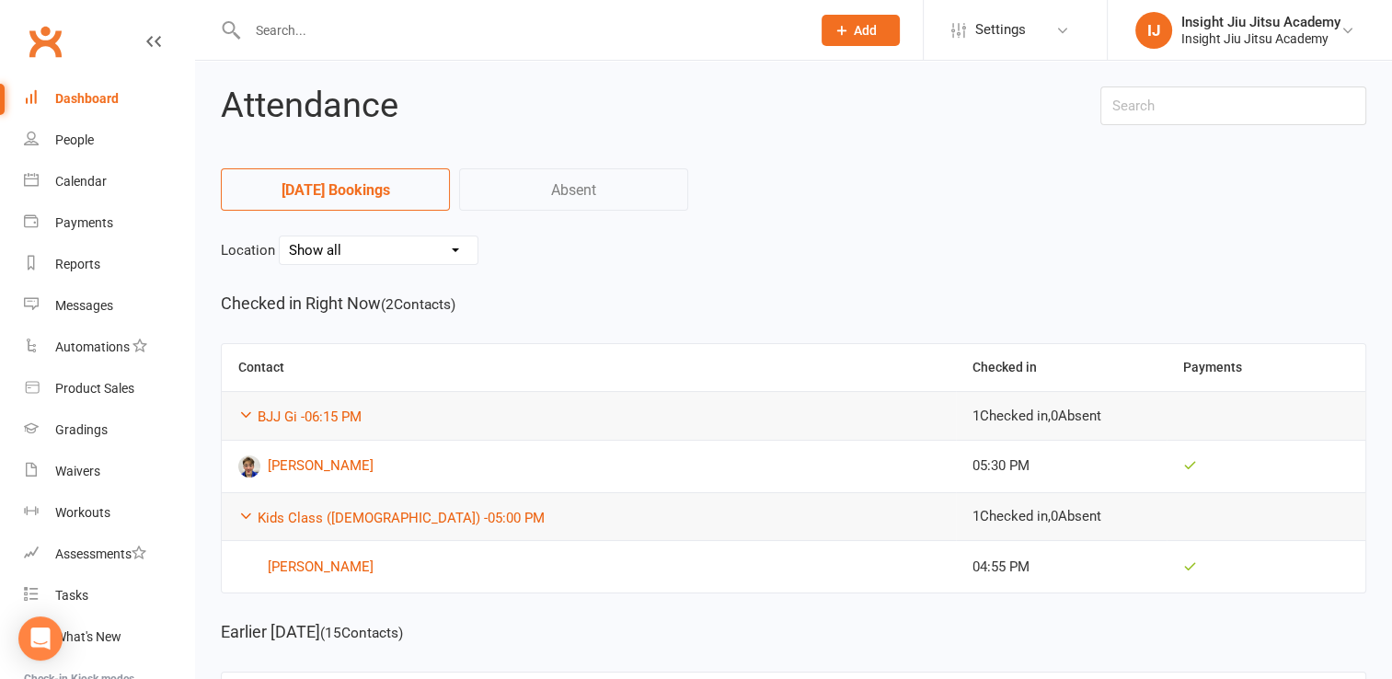
click at [478, 250] on select "Show all 16/486 Waterworks Road, Ashgrove QLD 4060 Insight Jiu Jitsu Academy" at bounding box center [379, 250] width 198 height 28
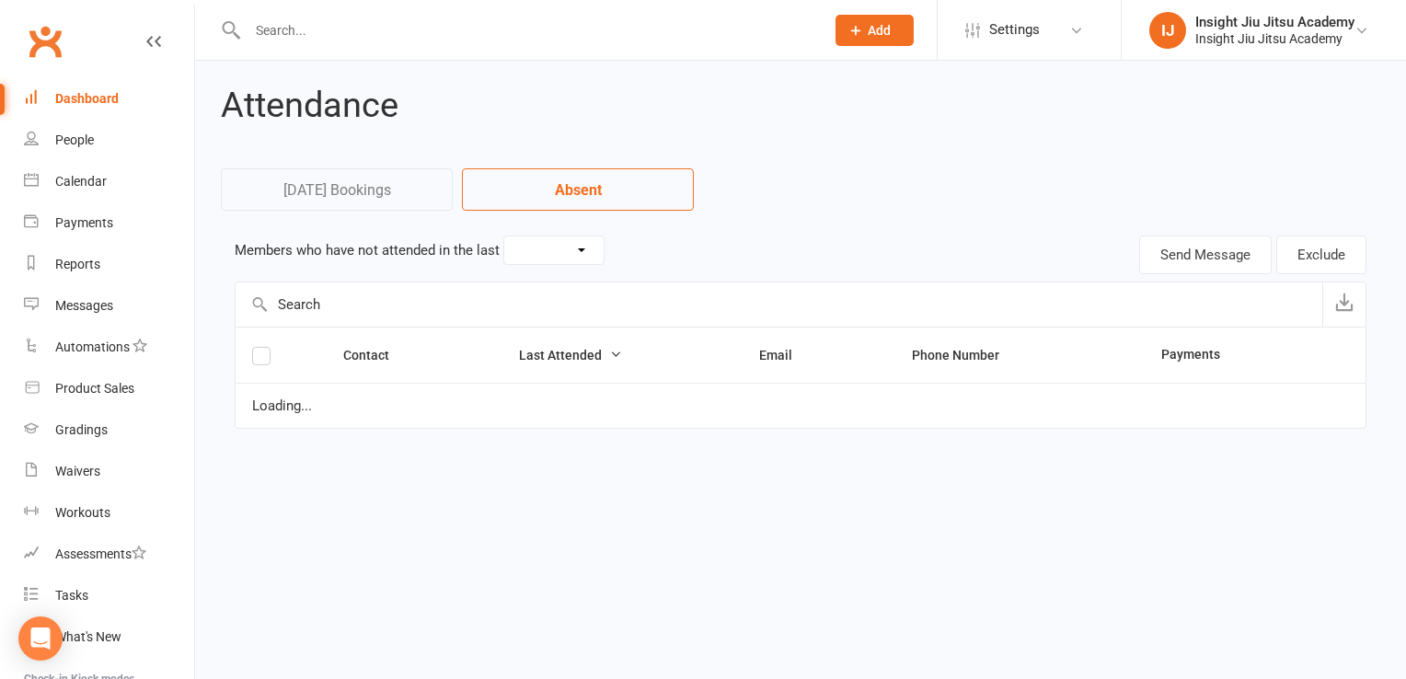
select select "30"
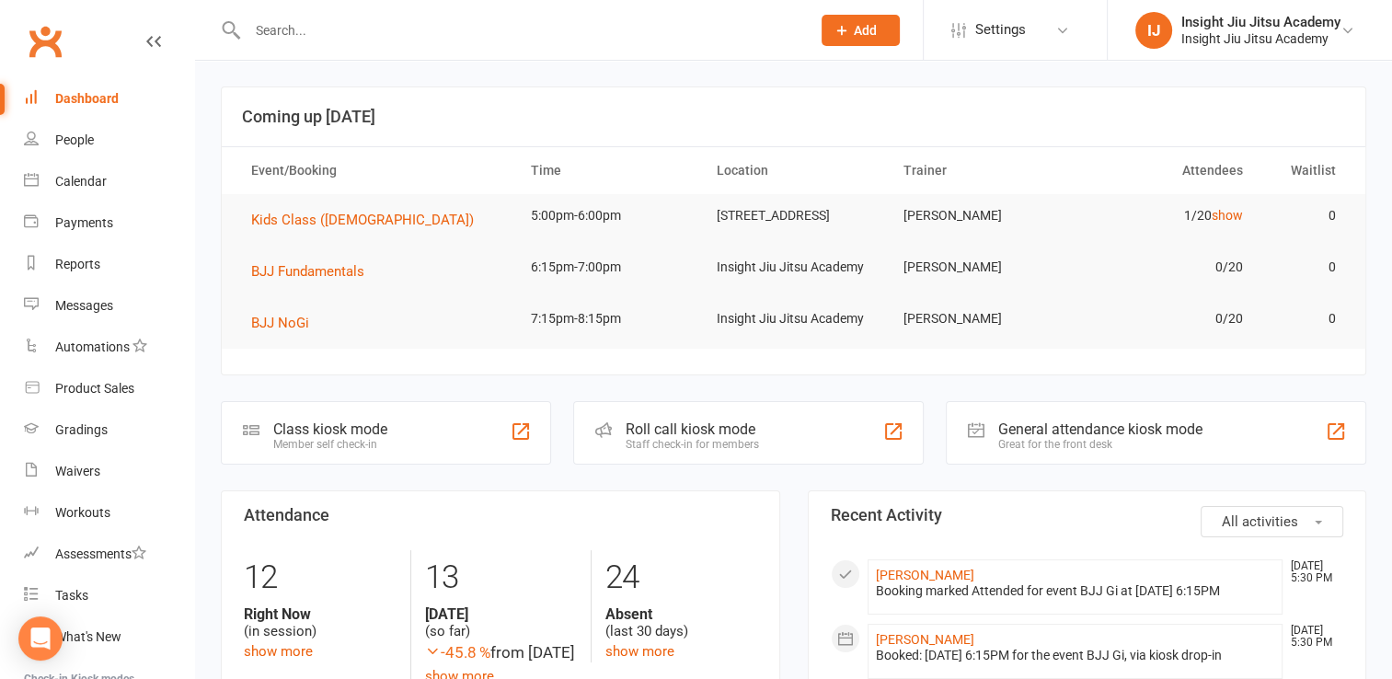
scroll to position [99, 0]
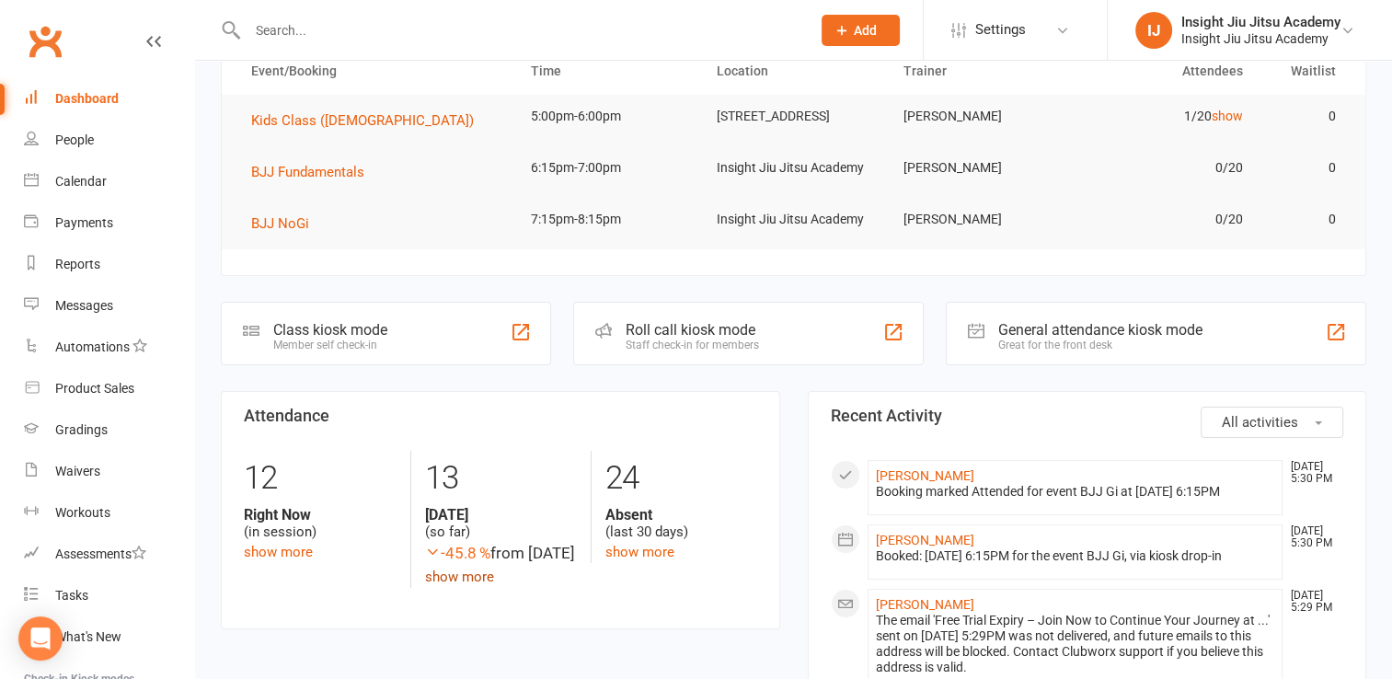
click at [455, 585] on link "show more" at bounding box center [459, 577] width 69 height 17
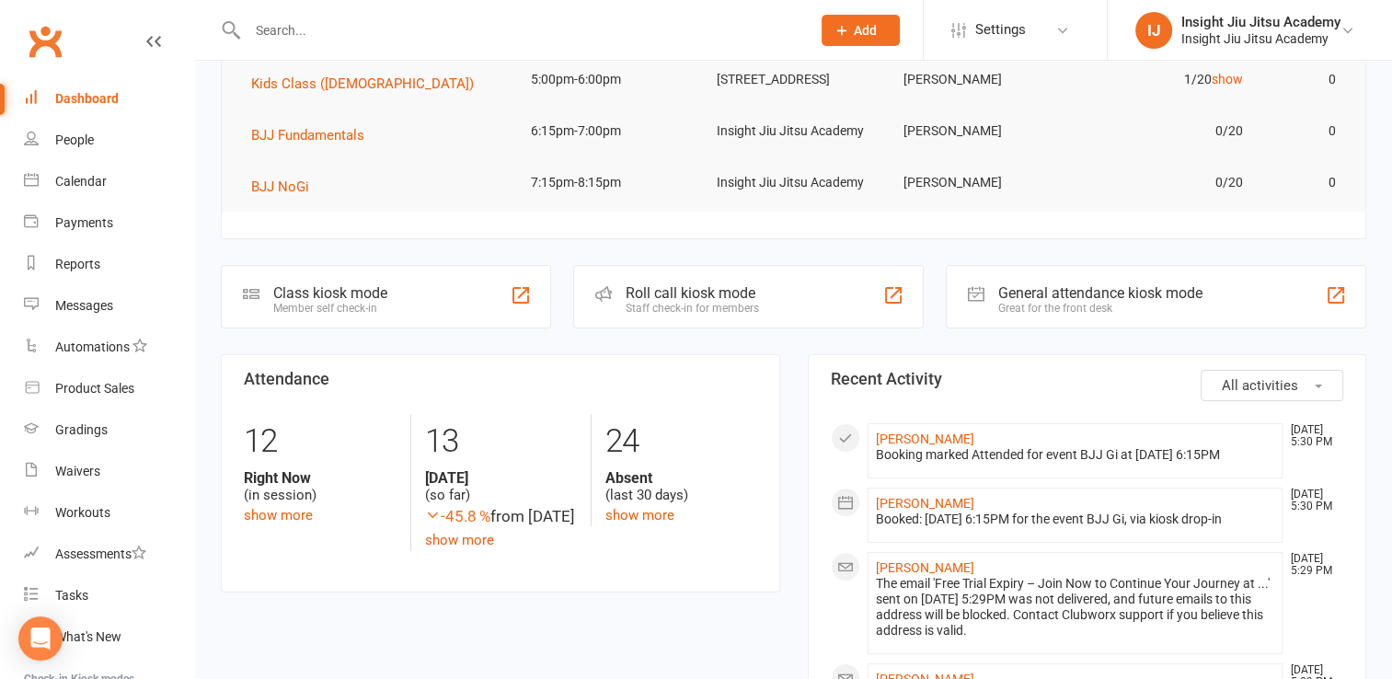
scroll to position [142, 0]
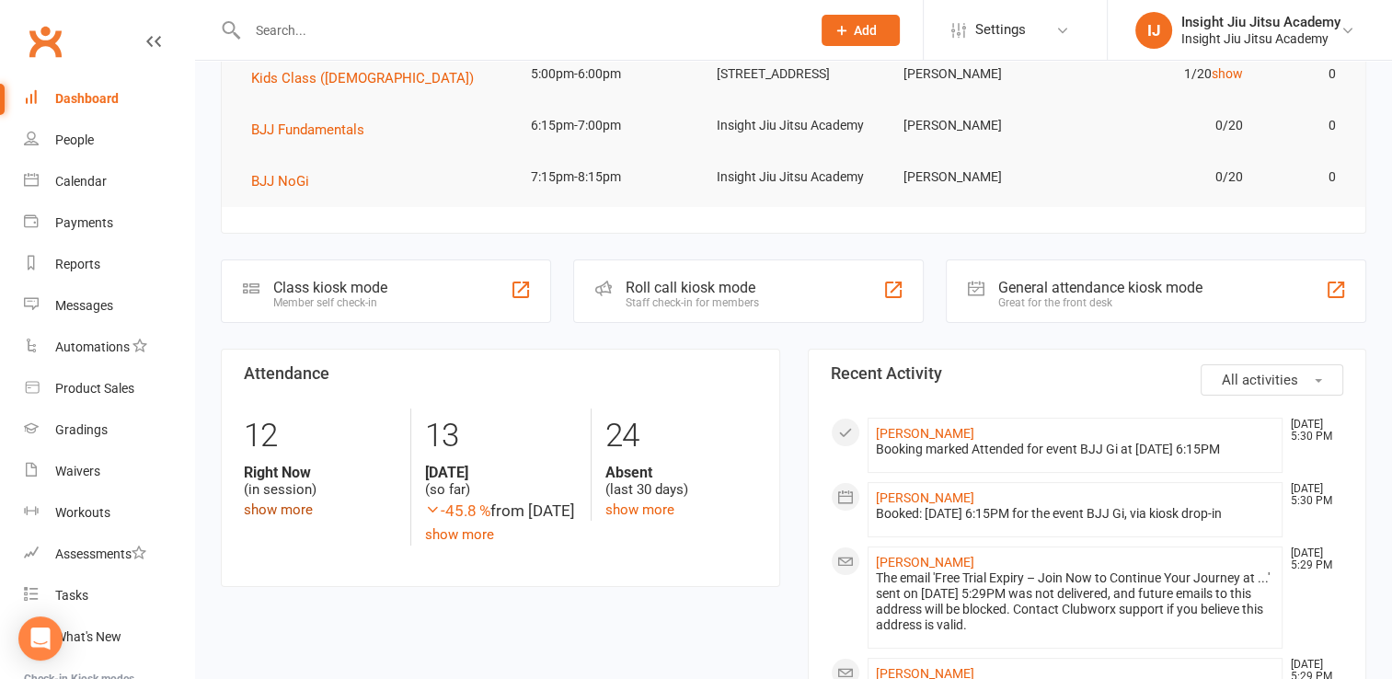
click at [294, 513] on link "show more" at bounding box center [278, 509] width 69 height 17
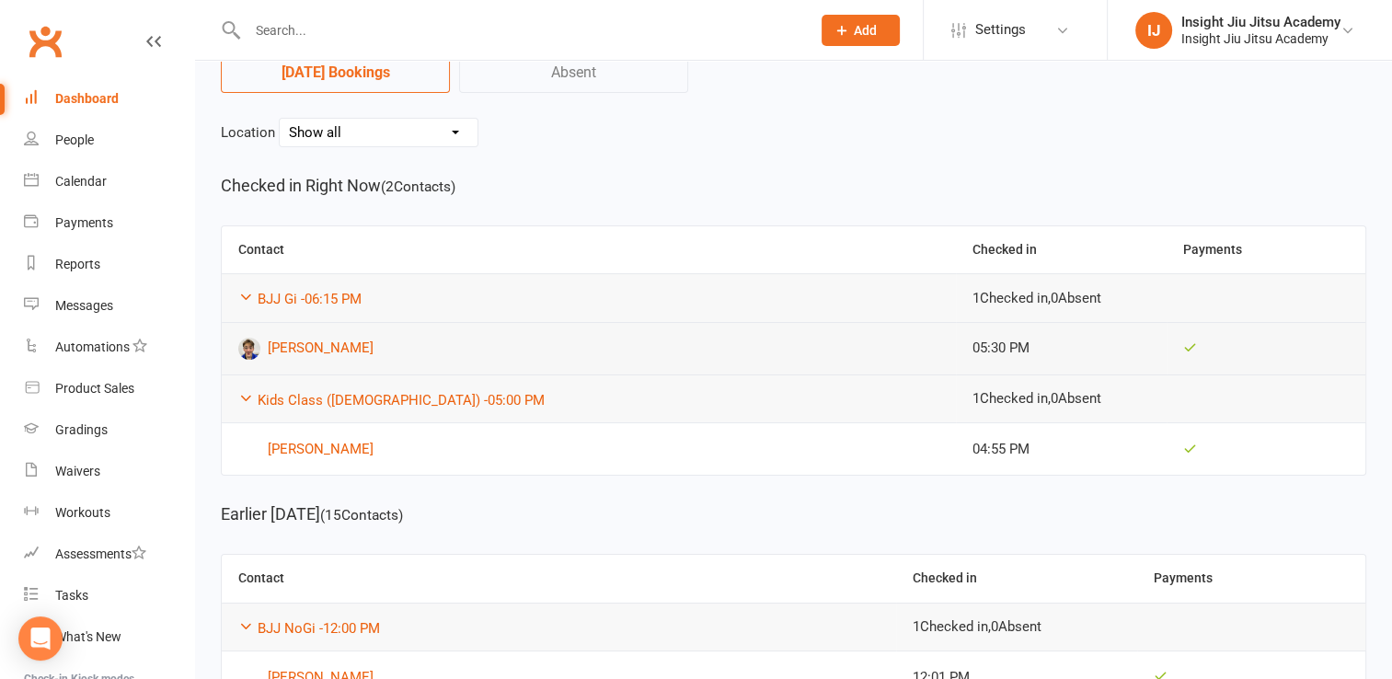
scroll to position [194, 0]
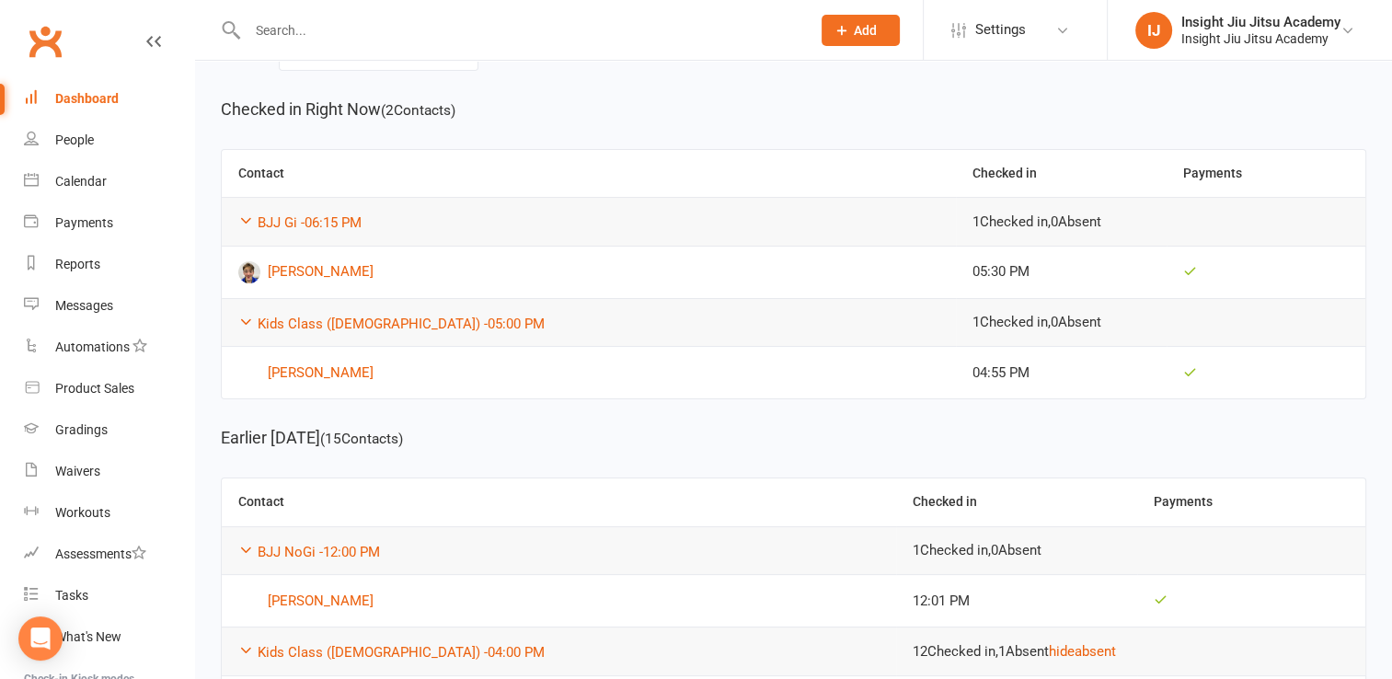
click at [60, 95] on div "Dashboard" at bounding box center [86, 98] width 63 height 15
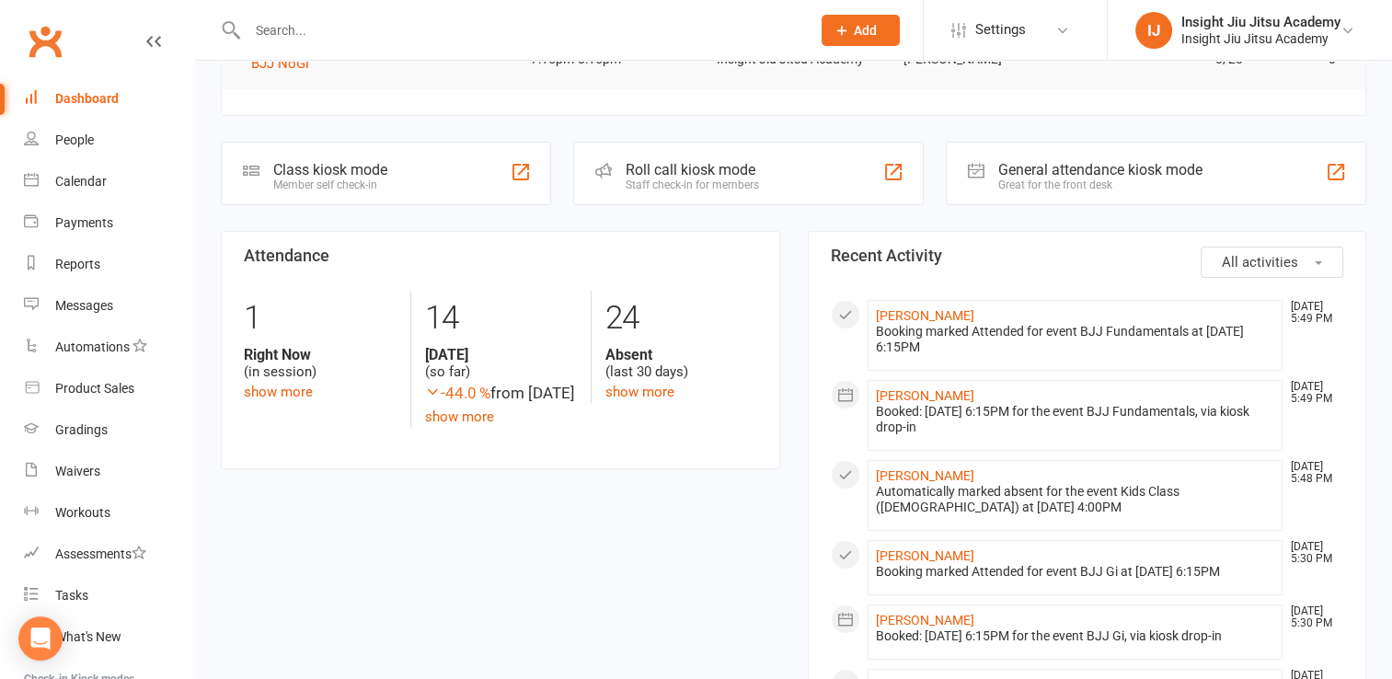
scroll to position [264, 0]
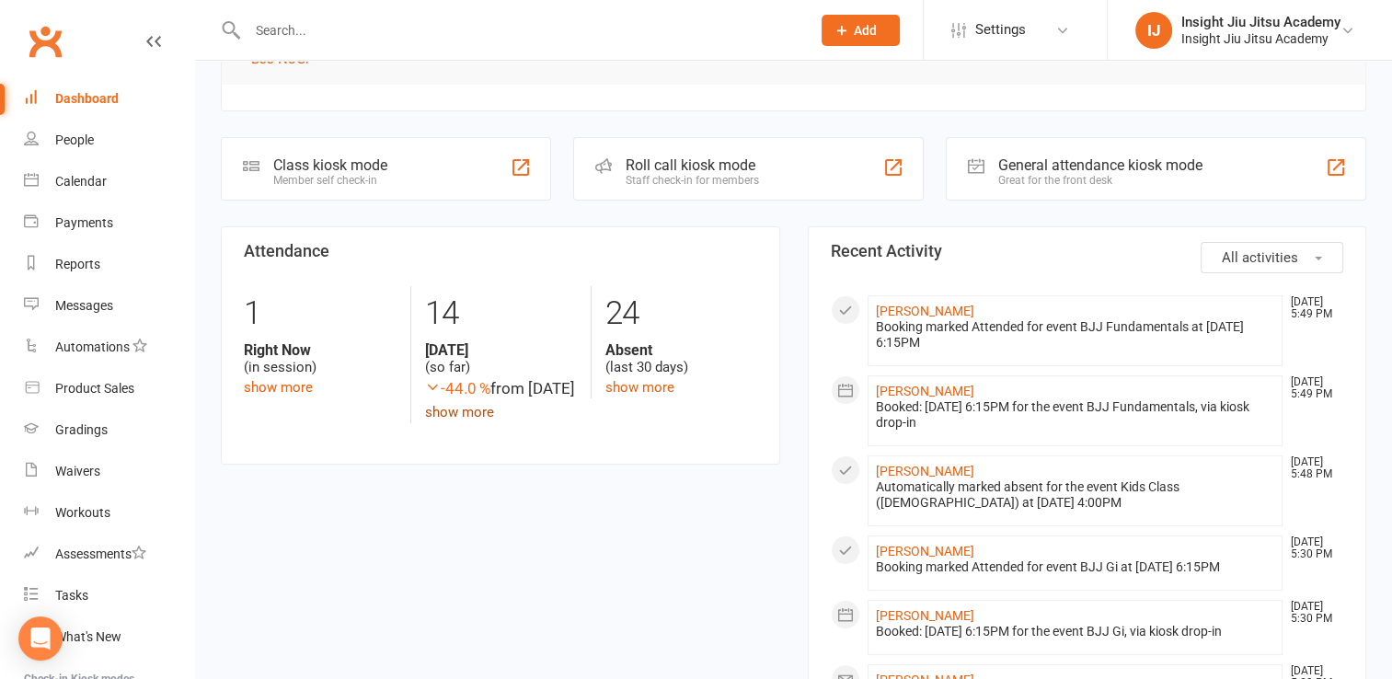
click at [441, 421] on link "show more" at bounding box center [459, 412] width 69 height 17
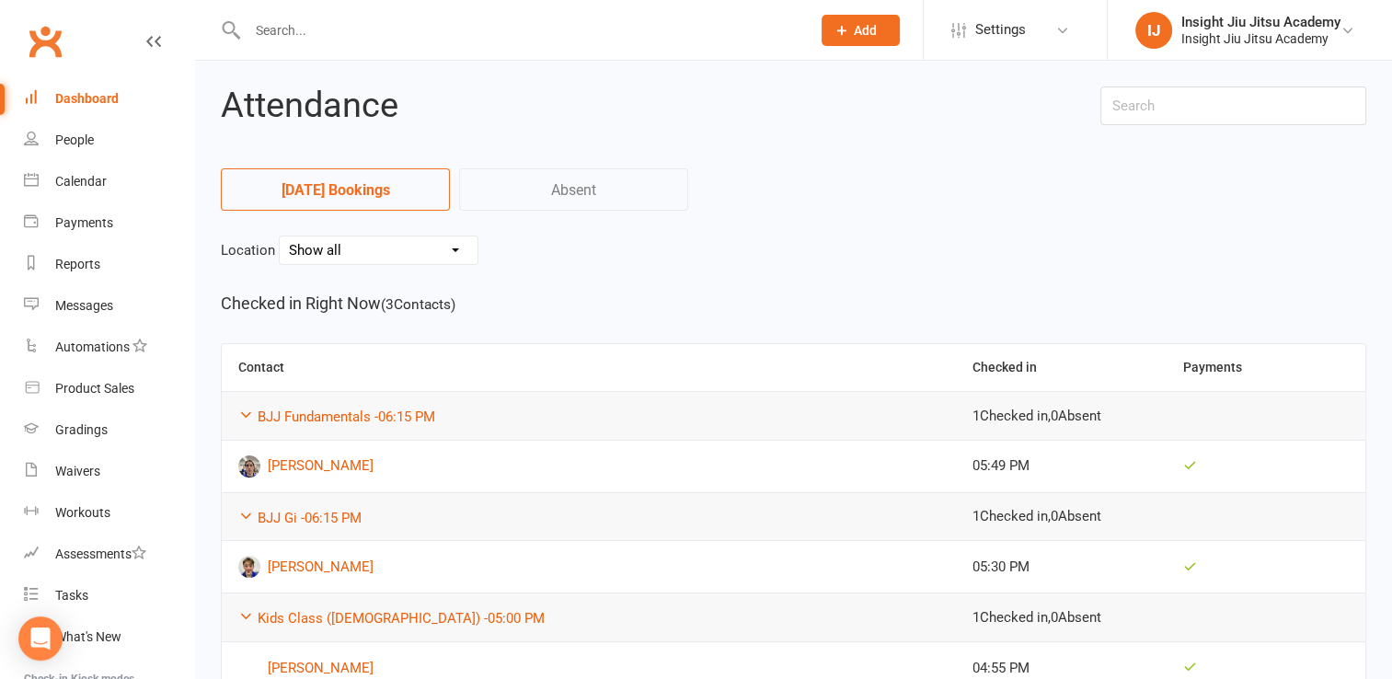
click at [539, 197] on link "Absent" at bounding box center [573, 189] width 229 height 42
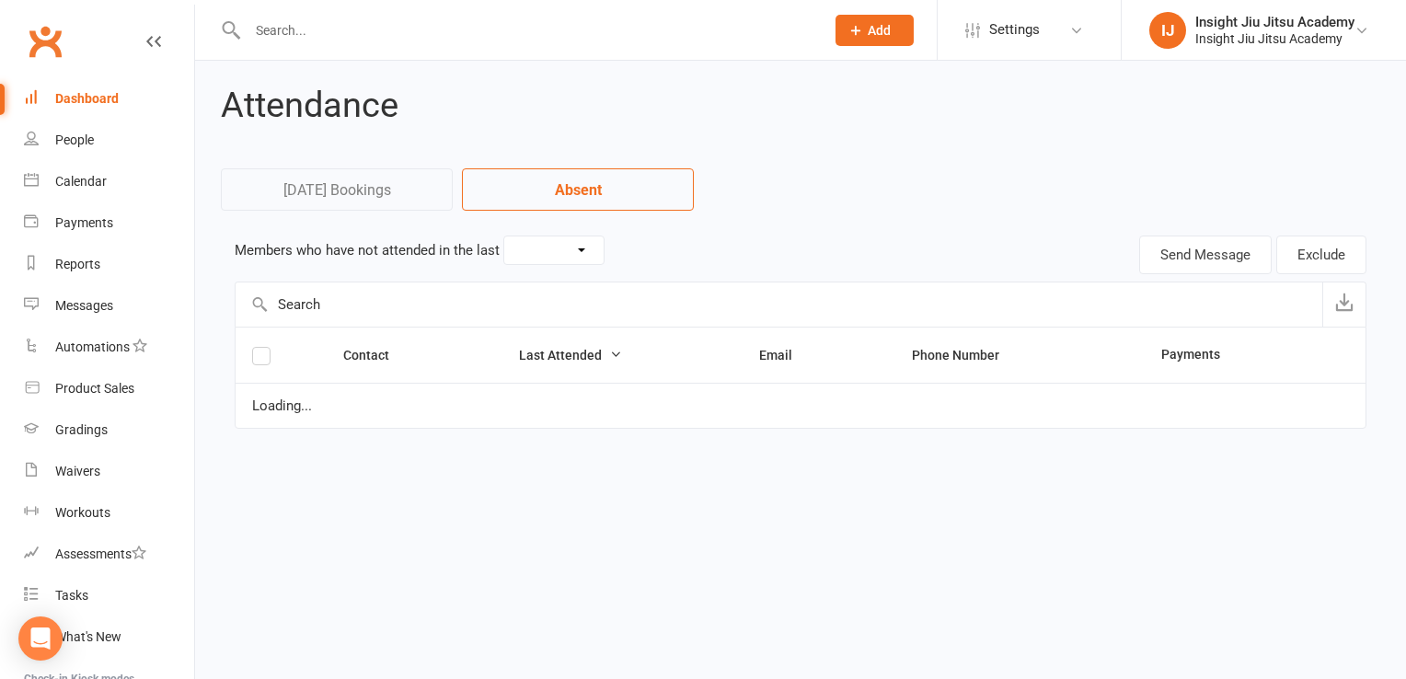
select select "30"
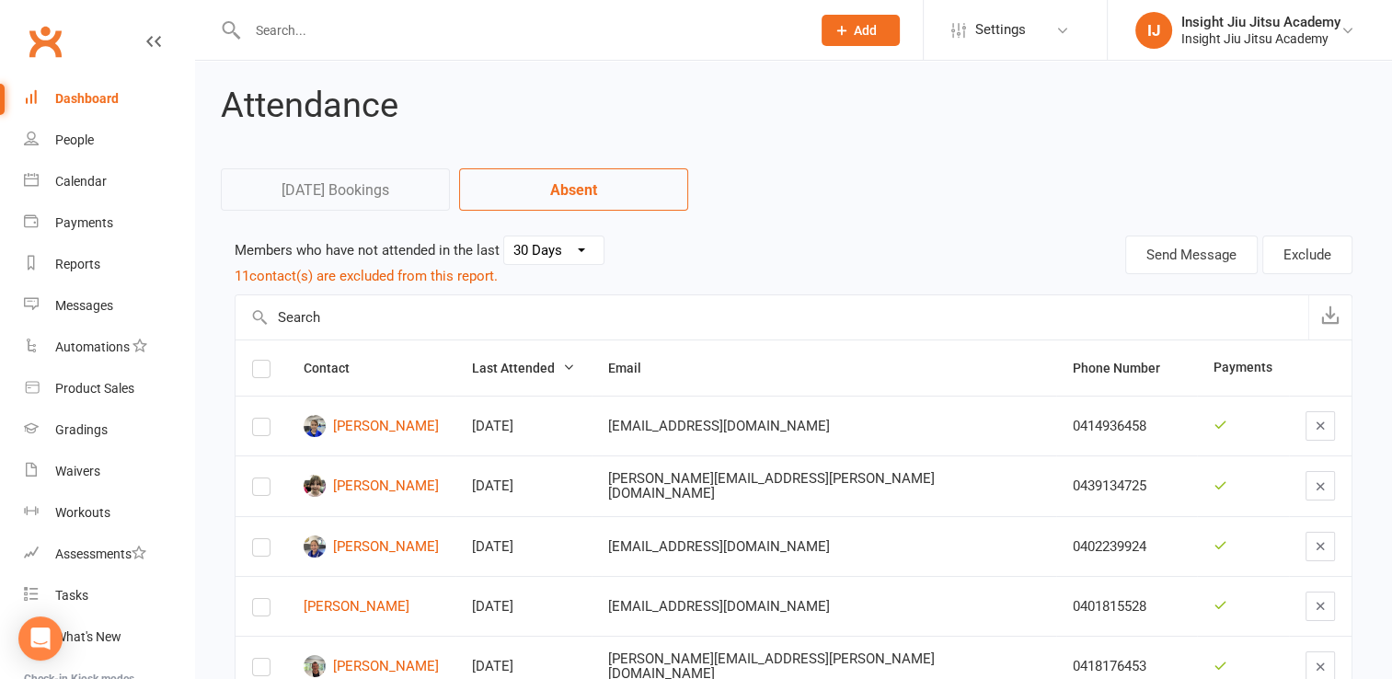
click at [310, 191] on link "Today's Bookings" at bounding box center [335, 189] width 229 height 42
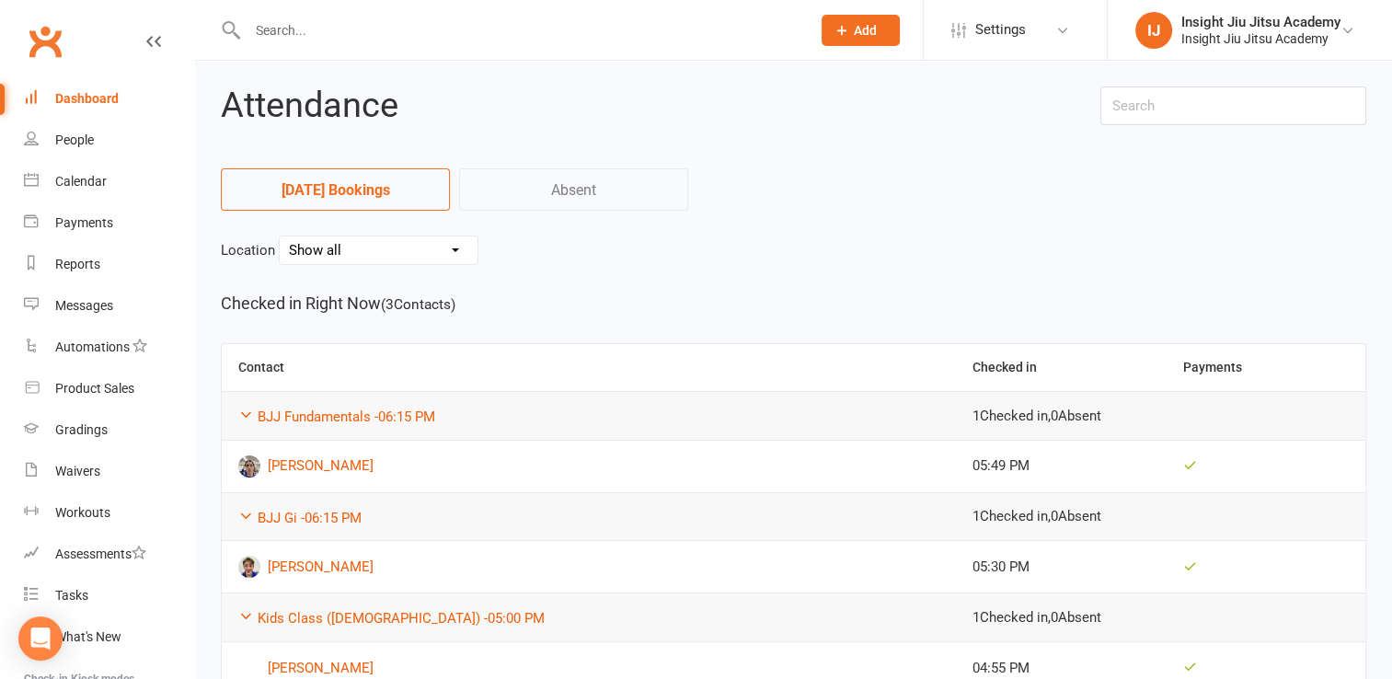
click at [75, 89] on link "Dashboard" at bounding box center [109, 98] width 170 height 41
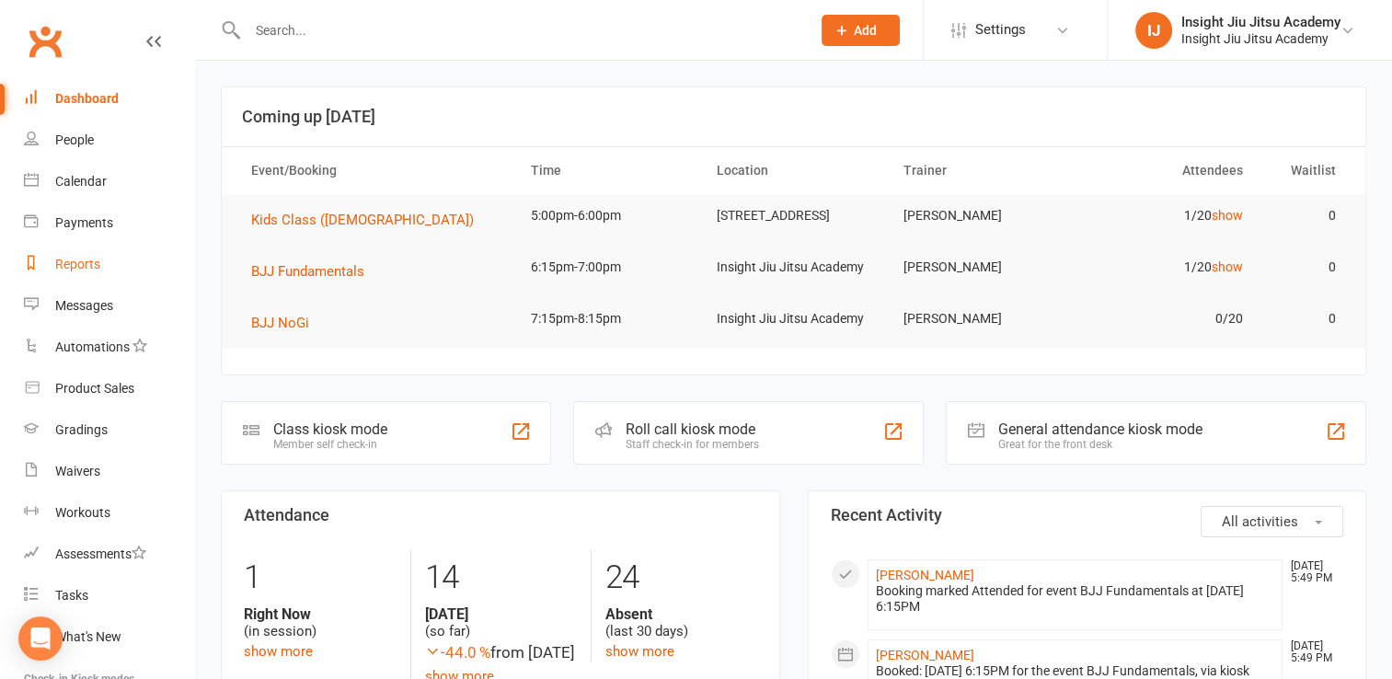
click at [61, 269] on div "Reports" at bounding box center [77, 264] width 45 height 15
select select "25"
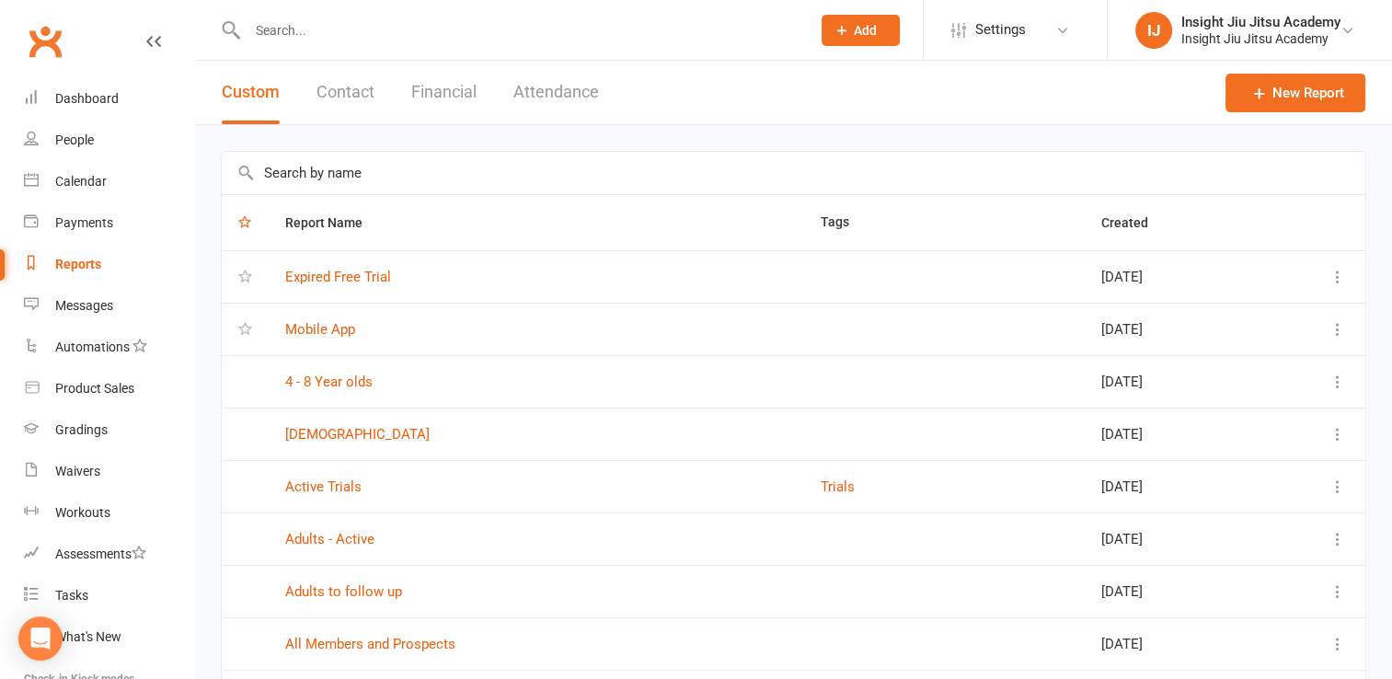
click at [512, 97] on div "Custom Contact Financial Attendance" at bounding box center [410, 92] width 431 height 63
click at [596, 79] on button "Attendance" at bounding box center [556, 92] width 86 height 63
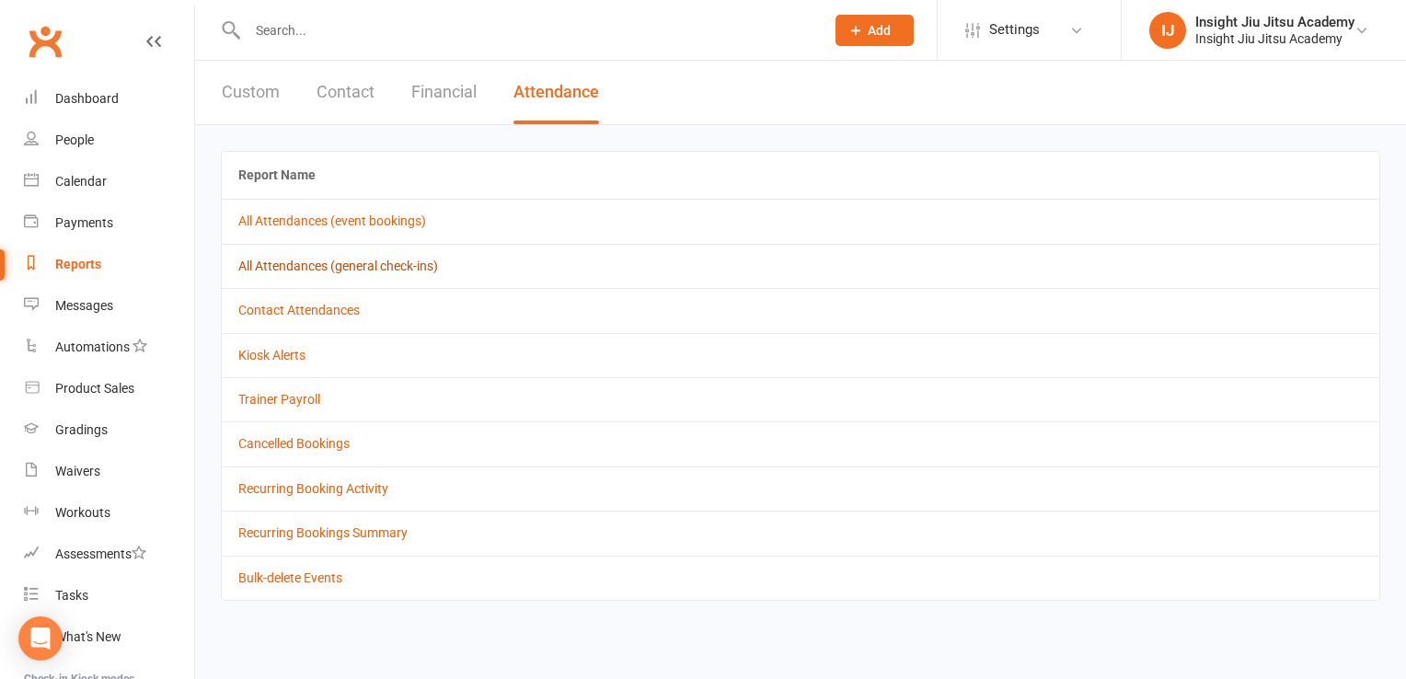
click at [331, 268] on link "All Attendances (general check-ins)" at bounding box center [338, 266] width 200 height 15
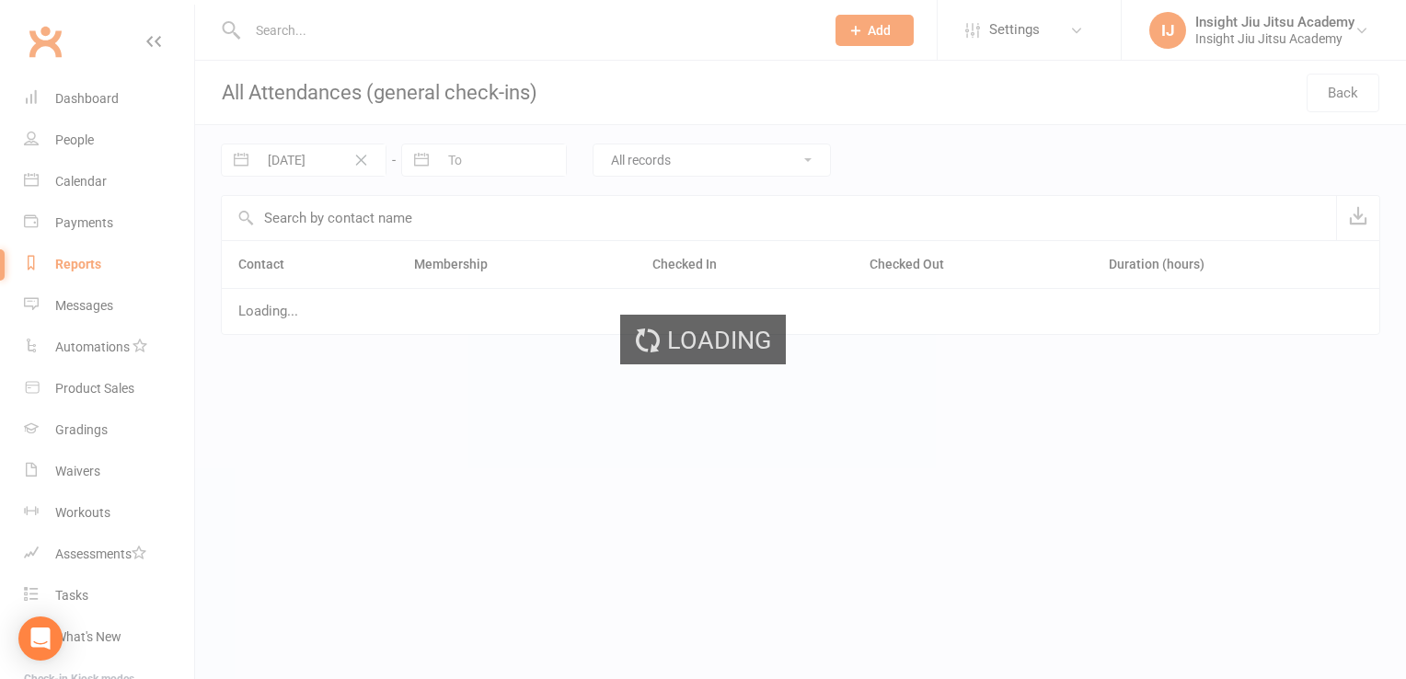
click at [302, 148] on div "Loading" at bounding box center [703, 339] width 1406 height 679
click at [298, 149] on div "Loading" at bounding box center [703, 339] width 1406 height 679
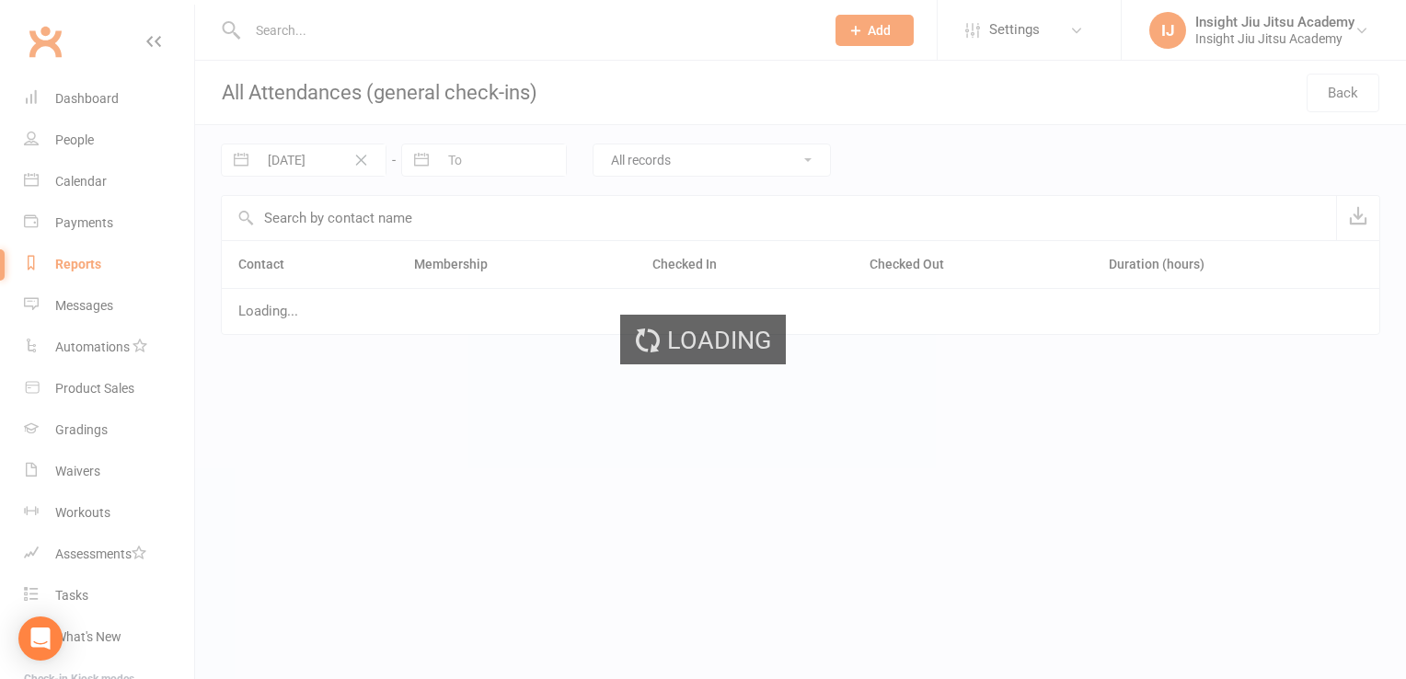
click at [298, 149] on div "Loading" at bounding box center [703, 339] width 1406 height 679
click at [297, 149] on div "Loading" at bounding box center [703, 339] width 1406 height 679
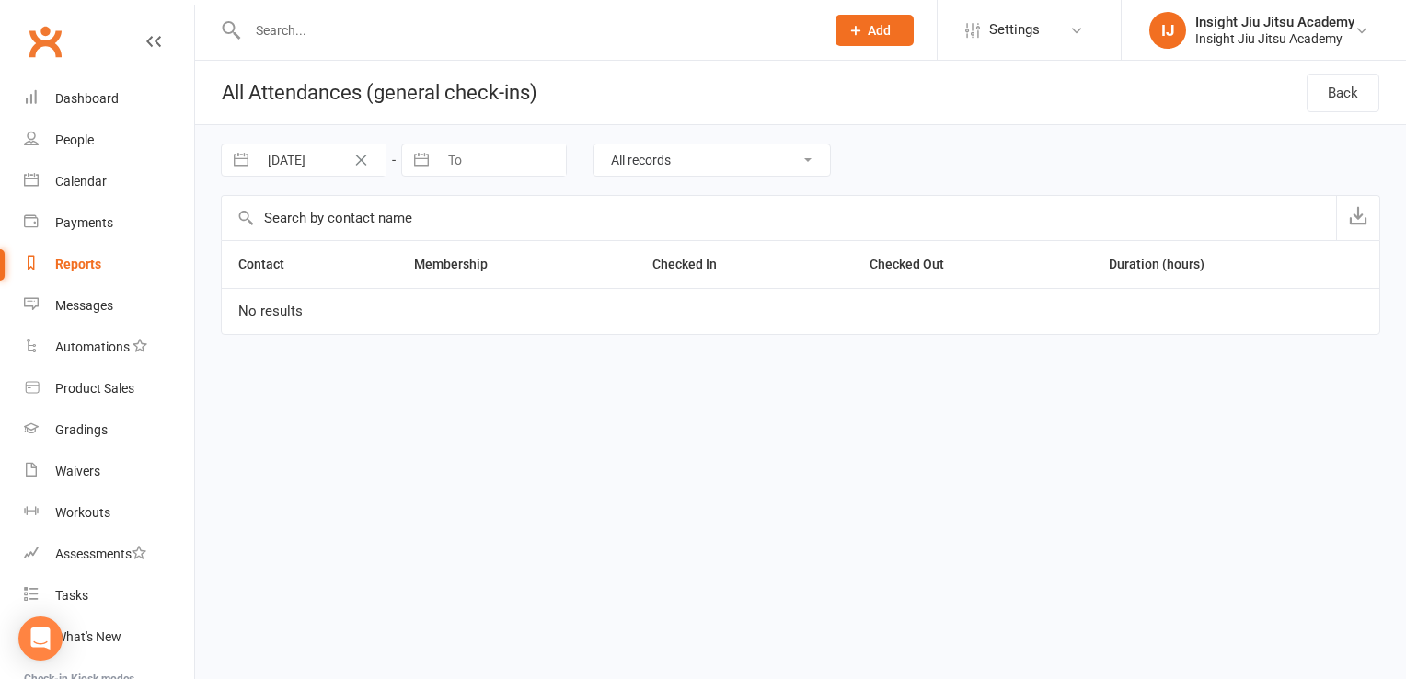
click at [364, 167] on button "Clear Date" at bounding box center [361, 160] width 32 height 22
click at [294, 167] on input "From" at bounding box center [322, 159] width 128 height 31
select select "6"
select select "2025"
select select "7"
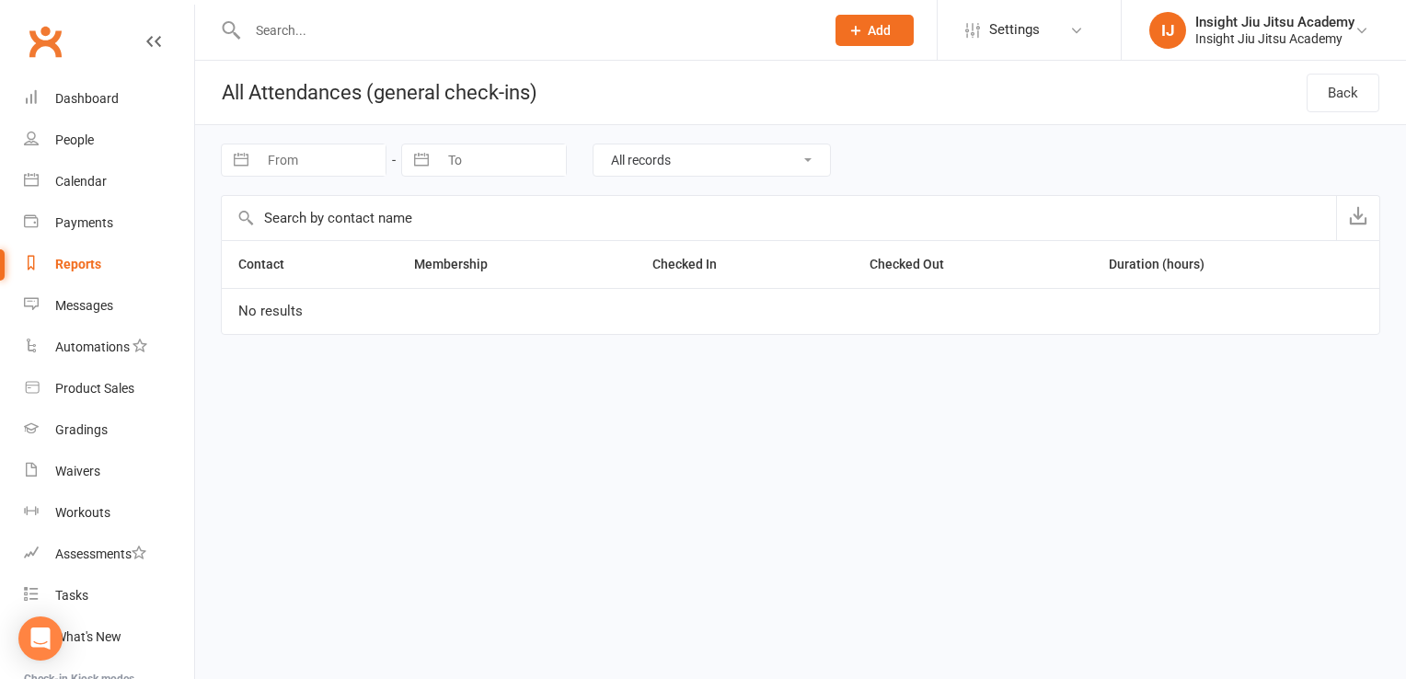
select select "2025"
select select "8"
select select "2025"
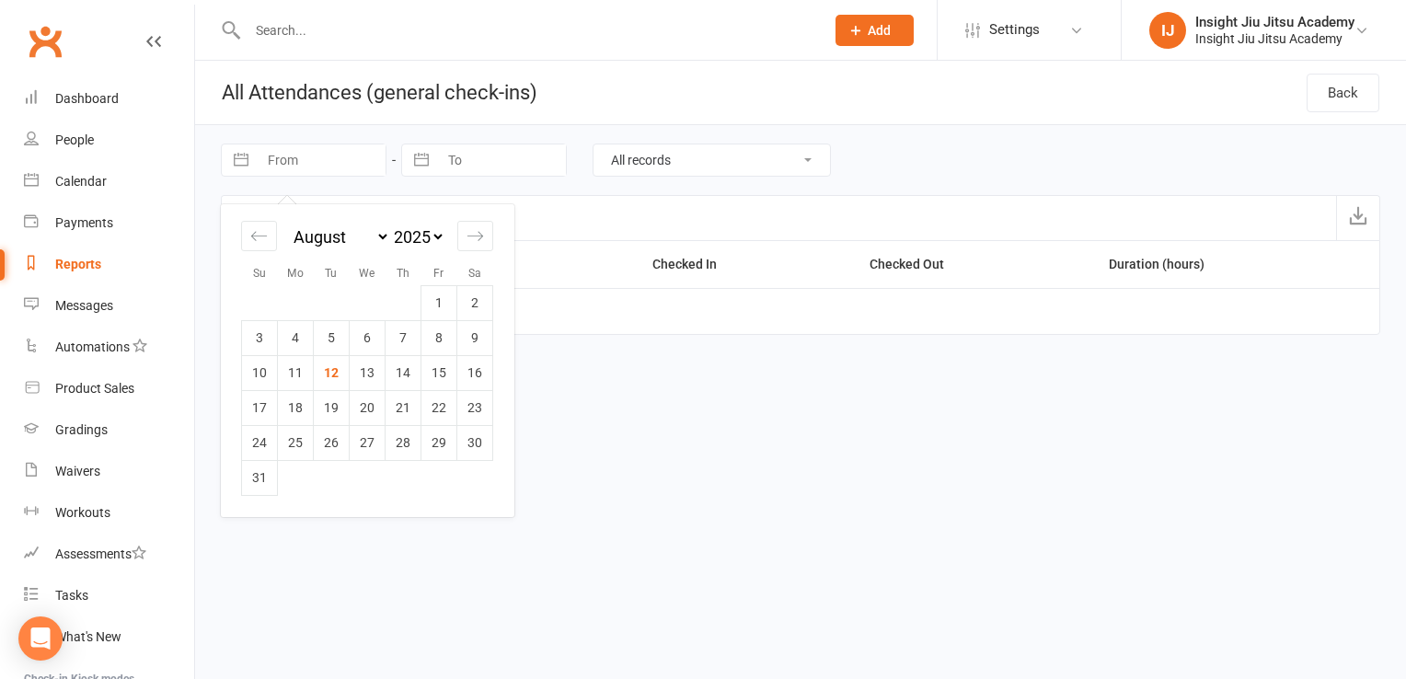
click at [387, 236] on select "January February March April May June July August September October November De…" at bounding box center [340, 236] width 100 height 21
click at [400, 235] on select "2035 2034 2033 2032 2031 2030 2029 2028 2027 2026 2025 2024 2023 2022 2021 2020…" at bounding box center [417, 236] width 55 height 21
select select "6"
select select "2024"
select select "7"
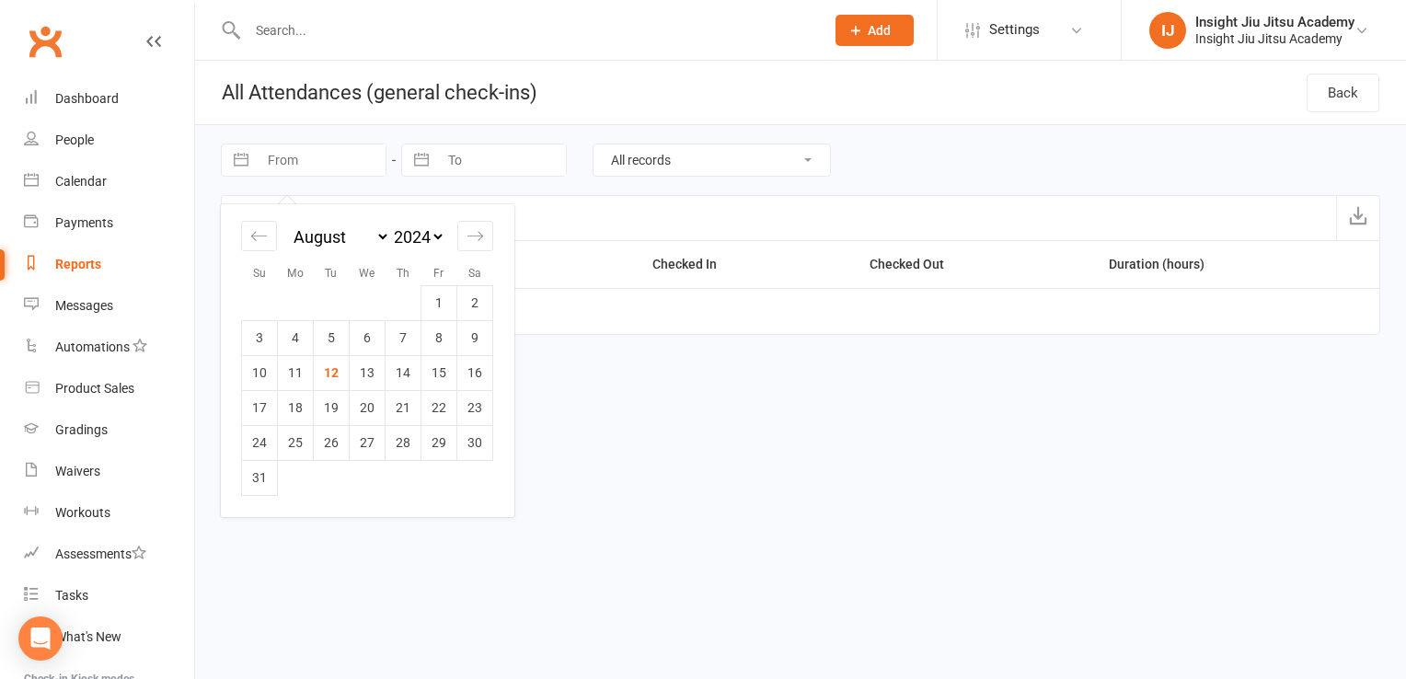
select select "2024"
select select "8"
select select "2024"
click at [266, 238] on icon "Move backward to switch to the previous month." at bounding box center [258, 235] width 17 height 17
select select "5"
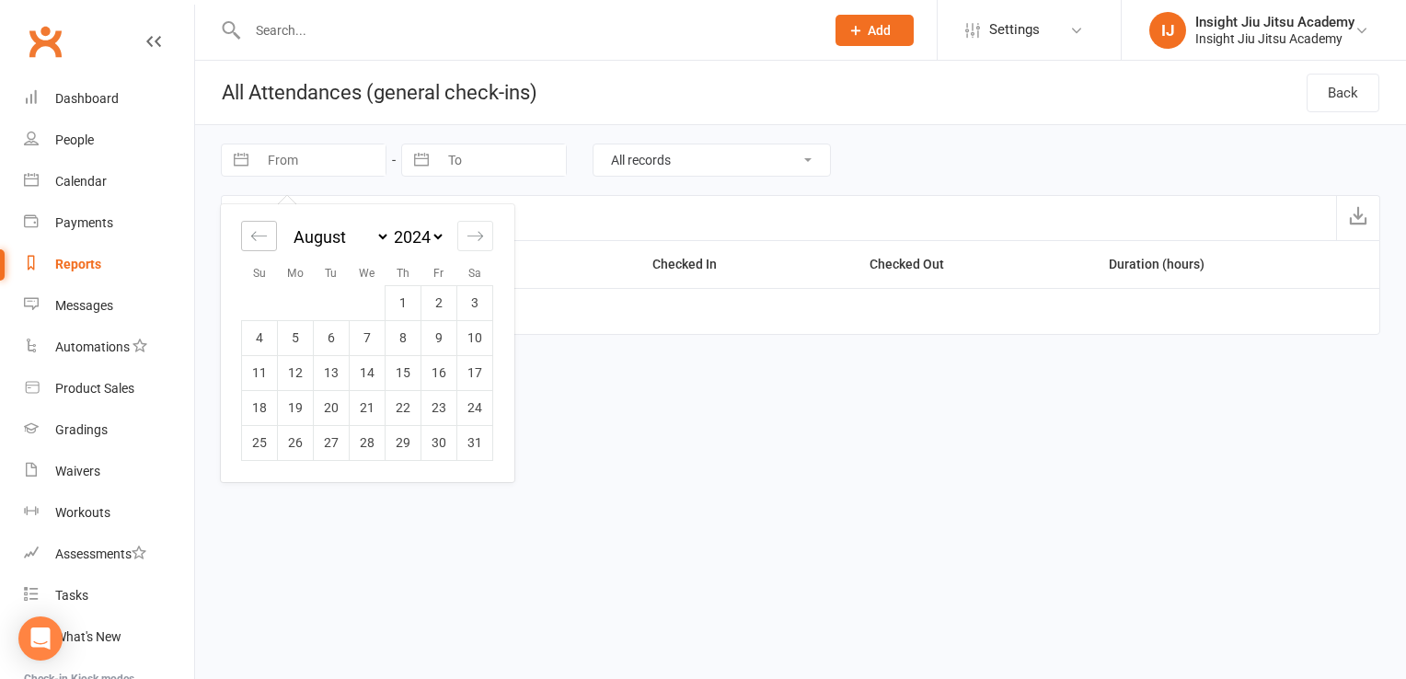
select select "2024"
click at [266, 238] on icon "Move backward to switch to the previous month." at bounding box center [258, 235] width 17 height 17
select select "4"
select select "2024"
click at [266, 238] on icon "Move backward to switch to the previous month." at bounding box center [258, 235] width 17 height 17
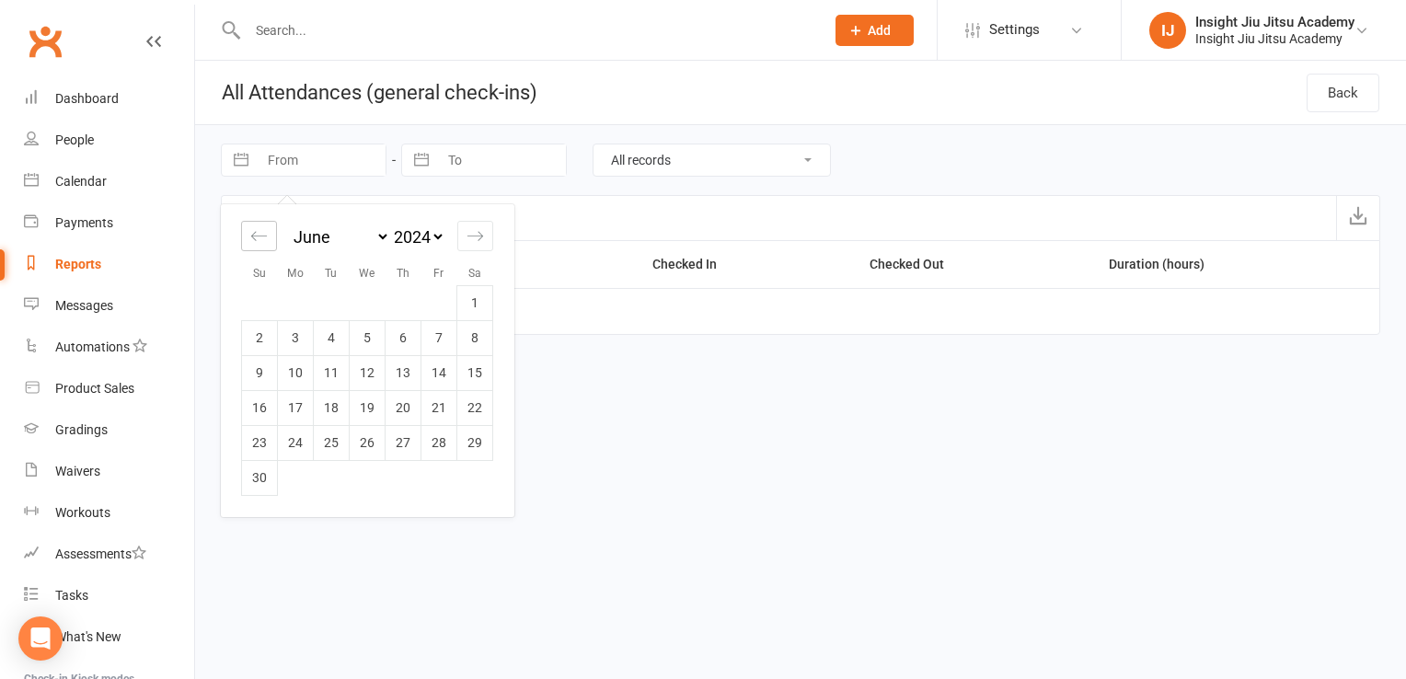
select select "3"
select select "2024"
click at [266, 238] on icon "Move backward to switch to the previous month." at bounding box center [258, 235] width 17 height 17
select select "2"
select select "2024"
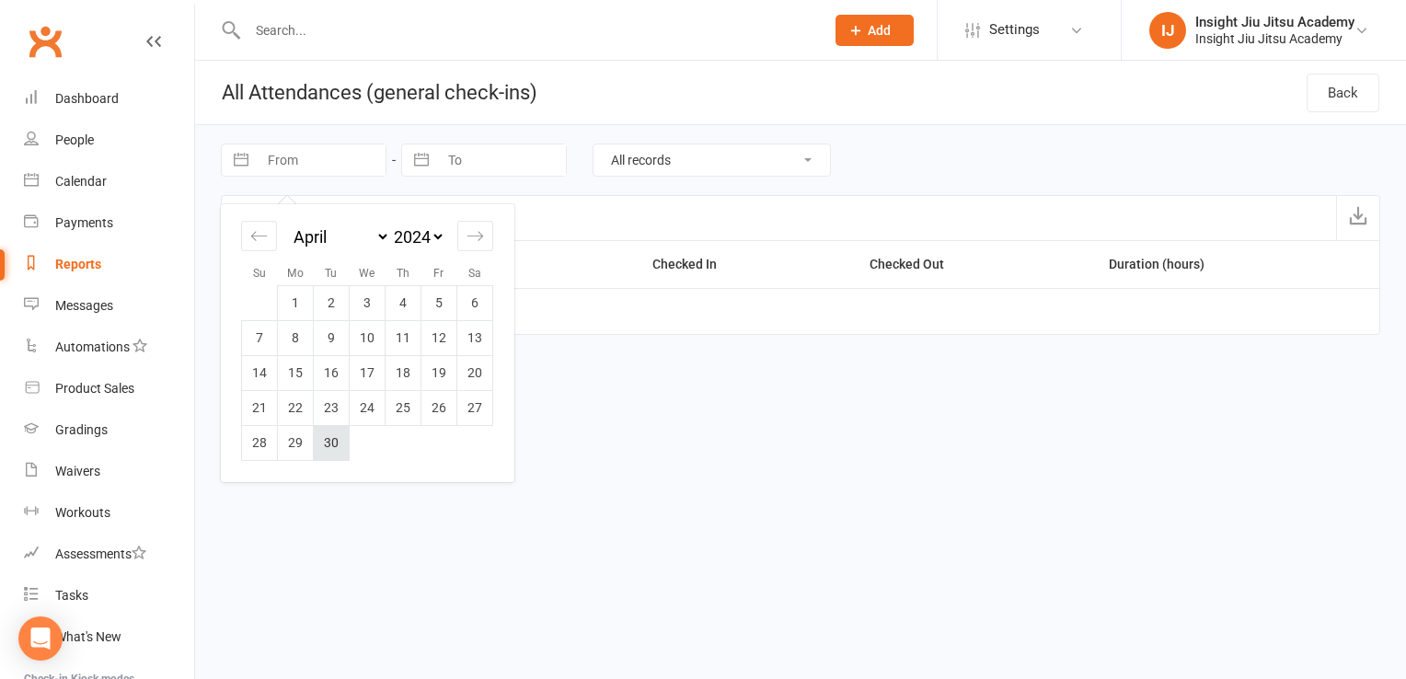
click at [339, 451] on td "30" at bounding box center [332, 442] width 36 height 35
type input "30 Apr 2024"
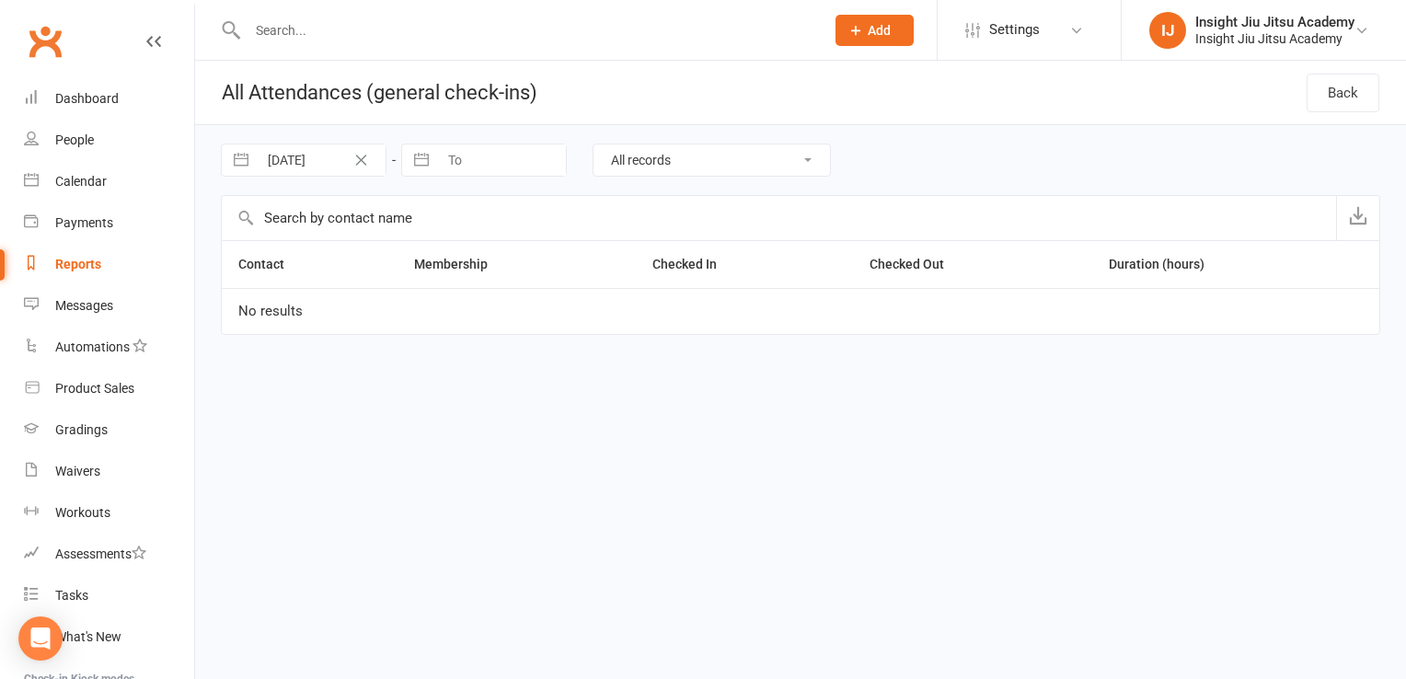
click at [483, 149] on input "To" at bounding box center [502, 159] width 128 height 31
select select "6"
select select "2025"
select select "7"
select select "2025"
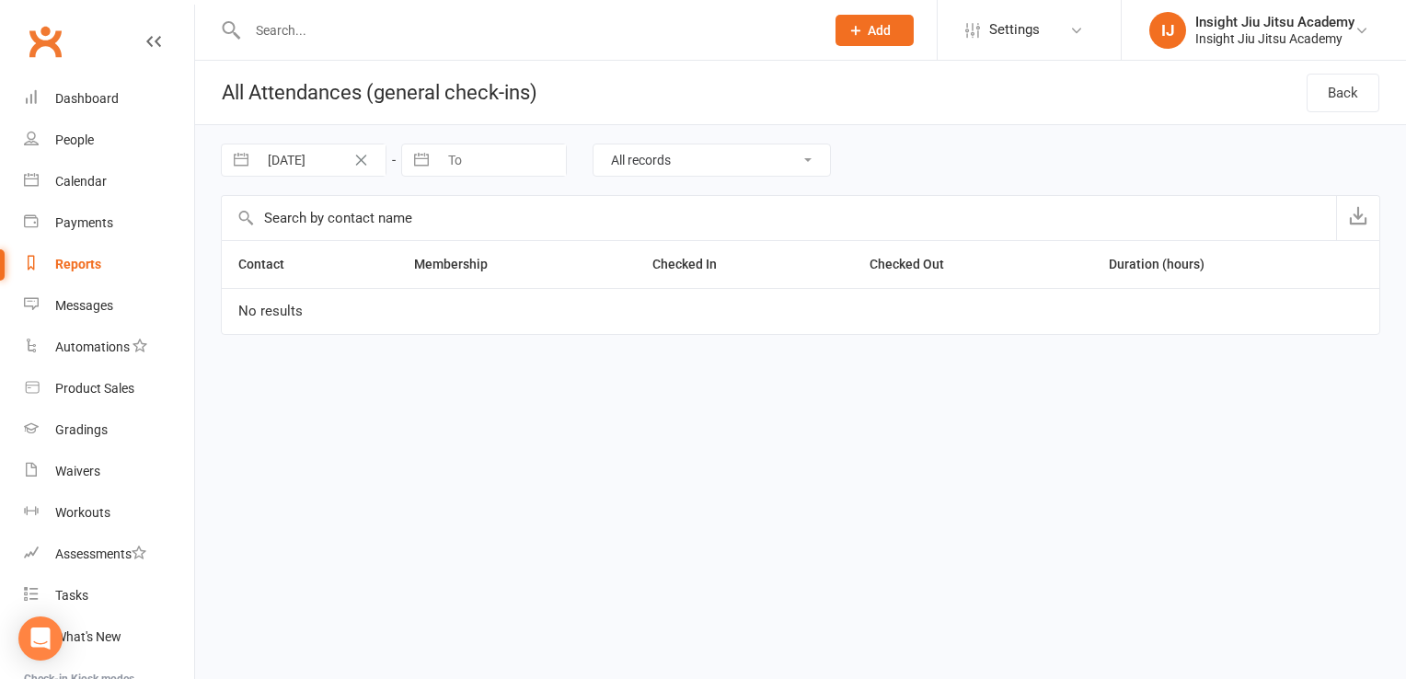
select select "8"
select select "2025"
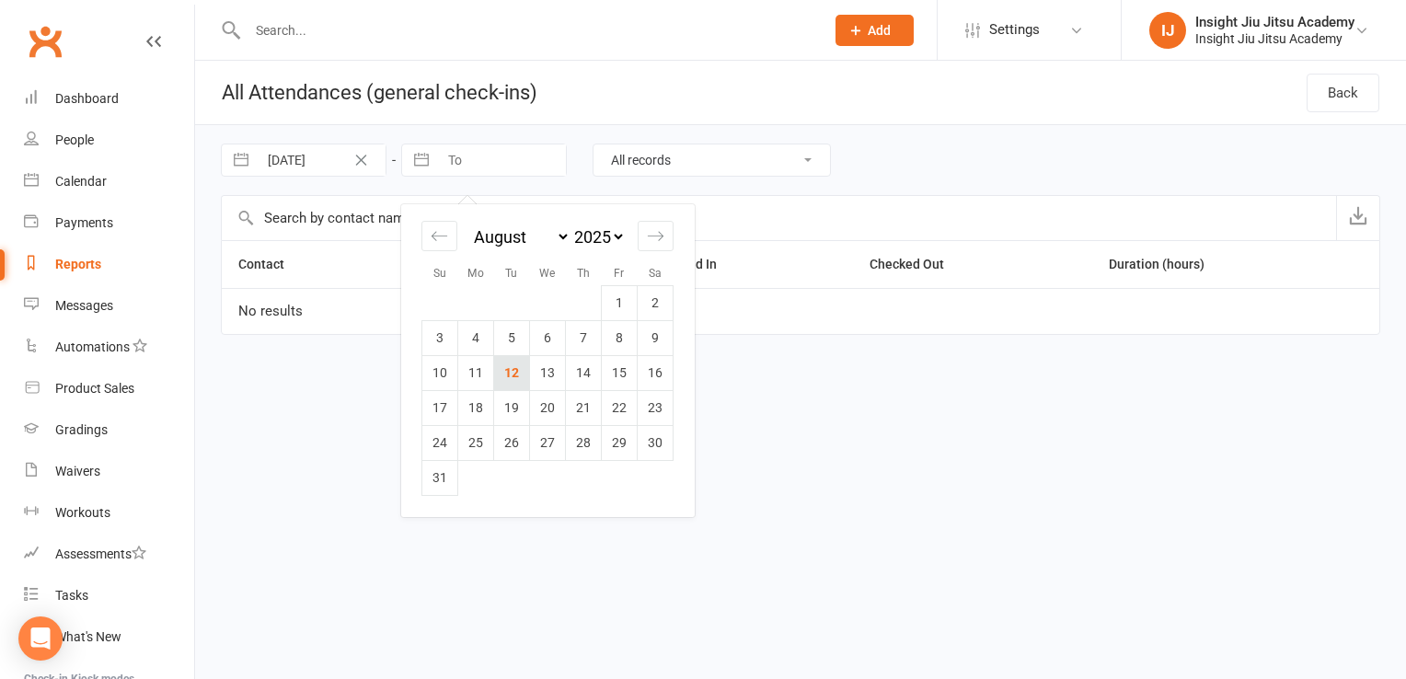
click at [514, 365] on td "12" at bounding box center [512, 372] width 36 height 35
type input "[DATE]"
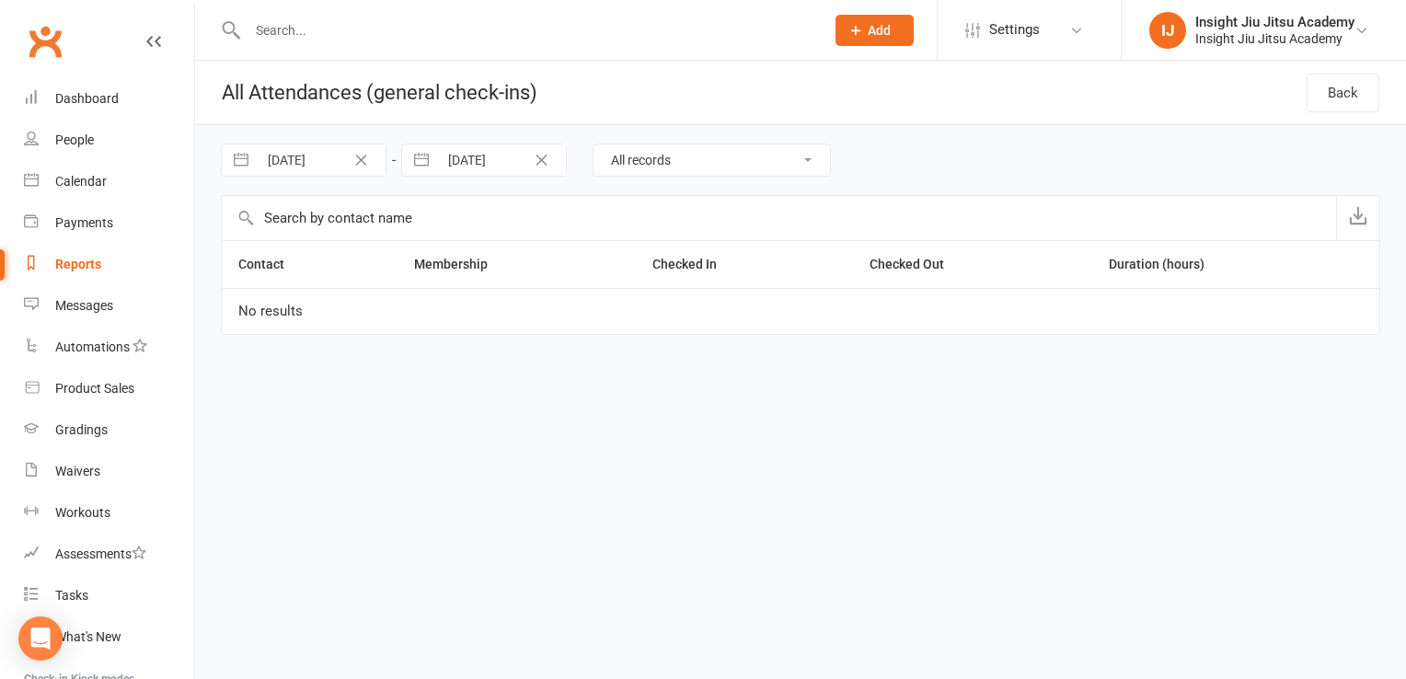
click at [76, 263] on div "Reports" at bounding box center [78, 264] width 46 height 15
select select "25"
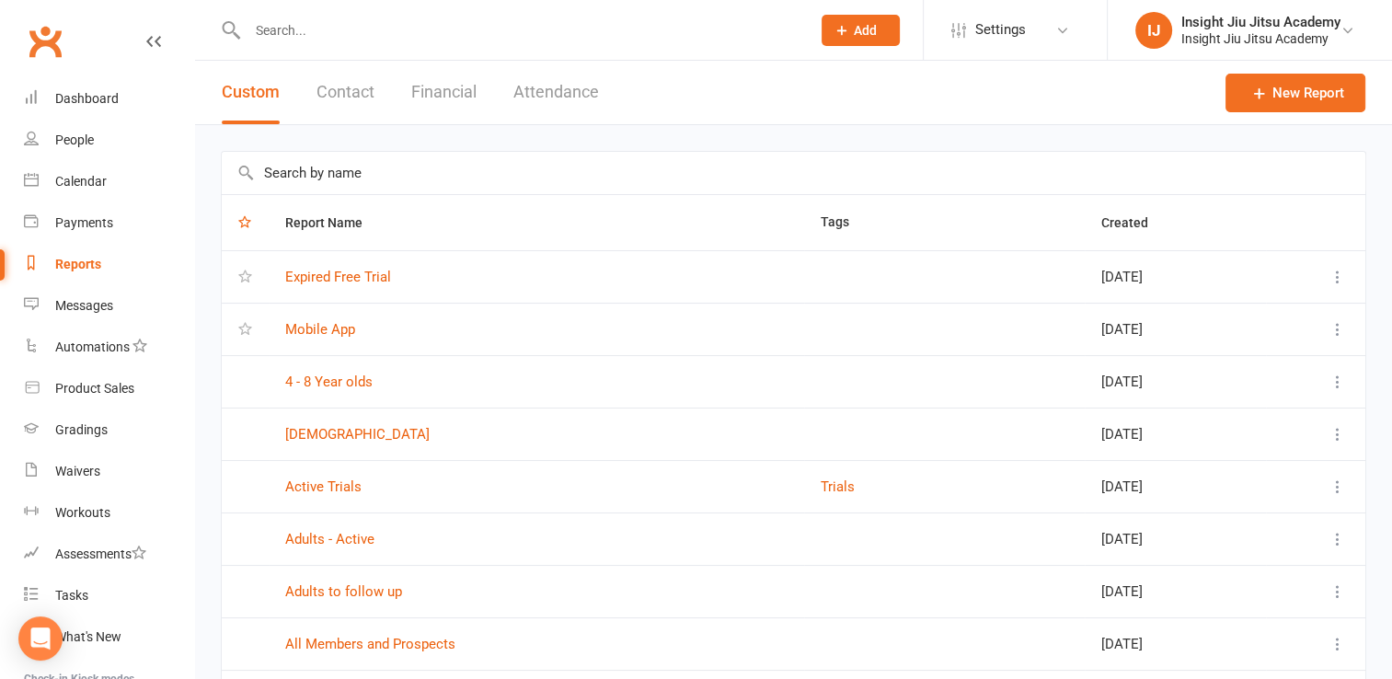
click at [363, 86] on button "Contact" at bounding box center [346, 92] width 58 height 63
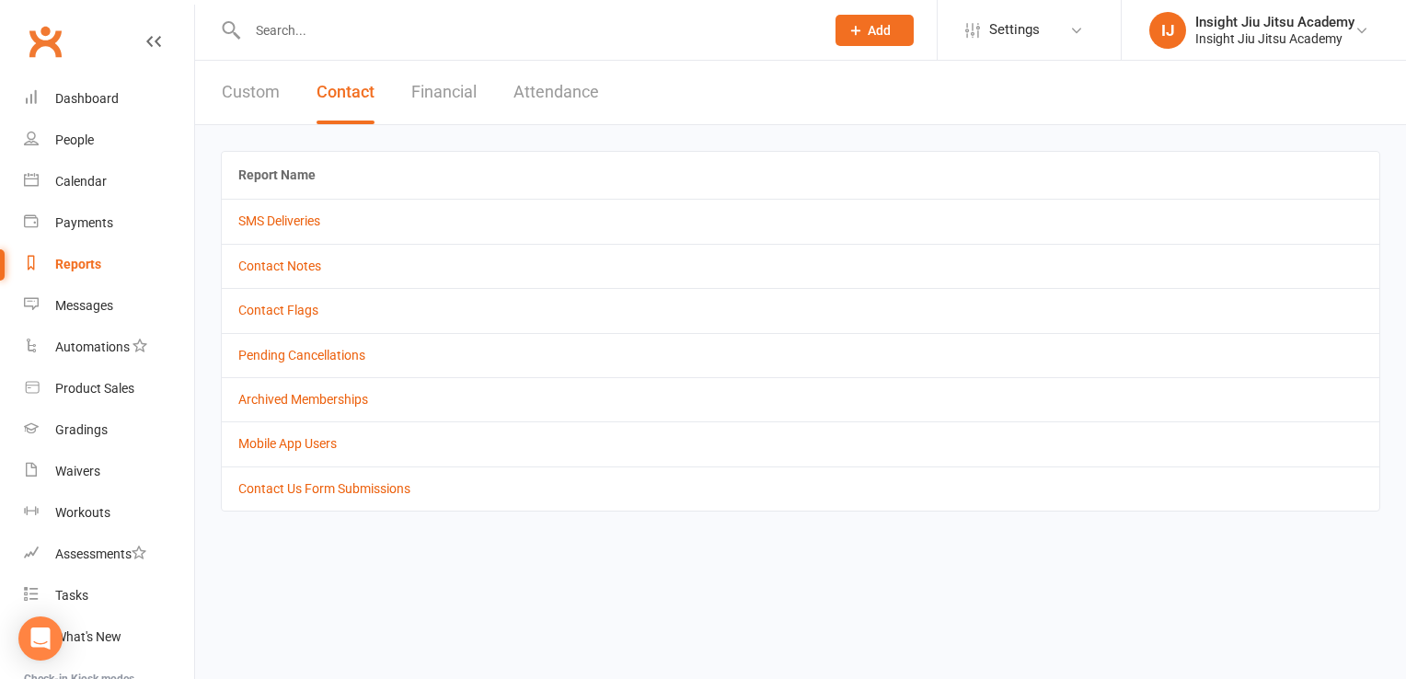
click at [552, 86] on button "Attendance" at bounding box center [556, 92] width 86 height 63
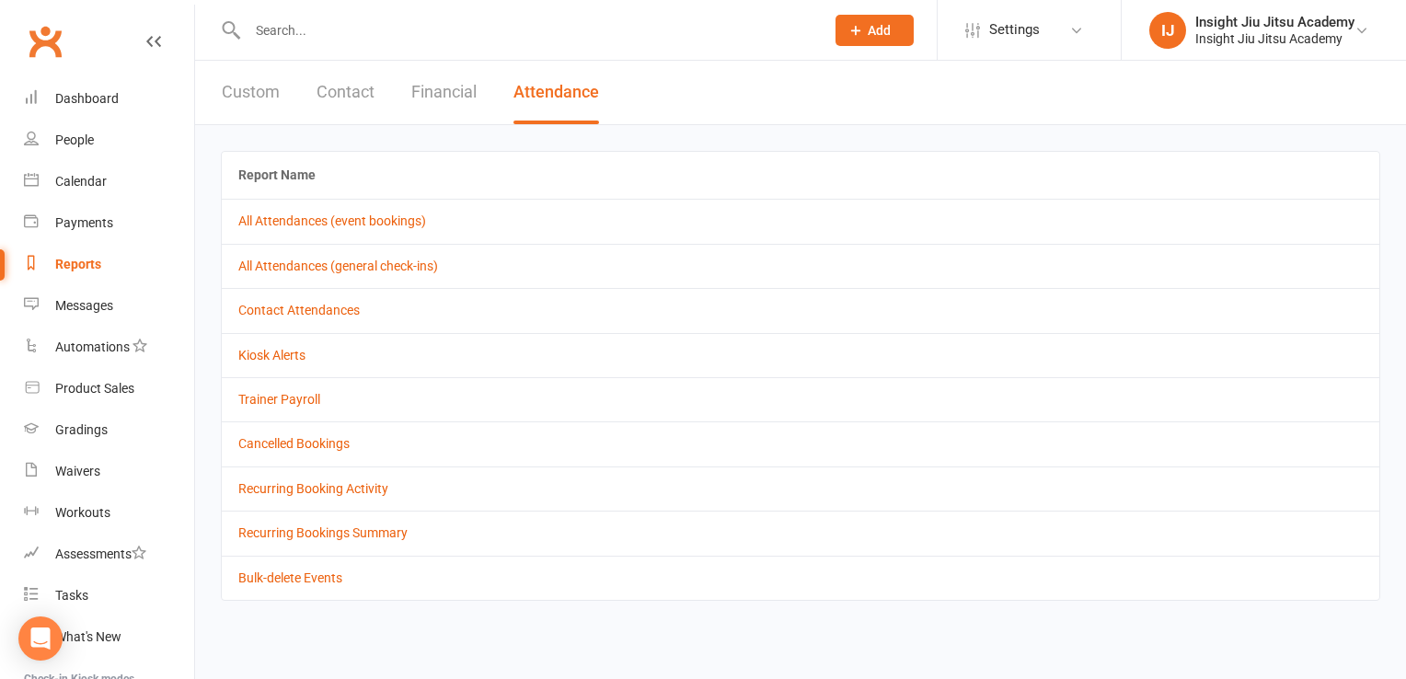
click at [283, 317] on td "Contact Attendances" at bounding box center [801, 310] width 1158 height 44
click at [283, 305] on link "Contact Attendances" at bounding box center [298, 310] width 121 height 15
click at [293, 253] on td "All Attendances (general check-ins)" at bounding box center [801, 266] width 1158 height 44
click at [290, 261] on link "All Attendances (general check-ins)" at bounding box center [338, 266] width 200 height 15
click at [324, 219] on link "All Attendances (event bookings)" at bounding box center [332, 220] width 188 height 15
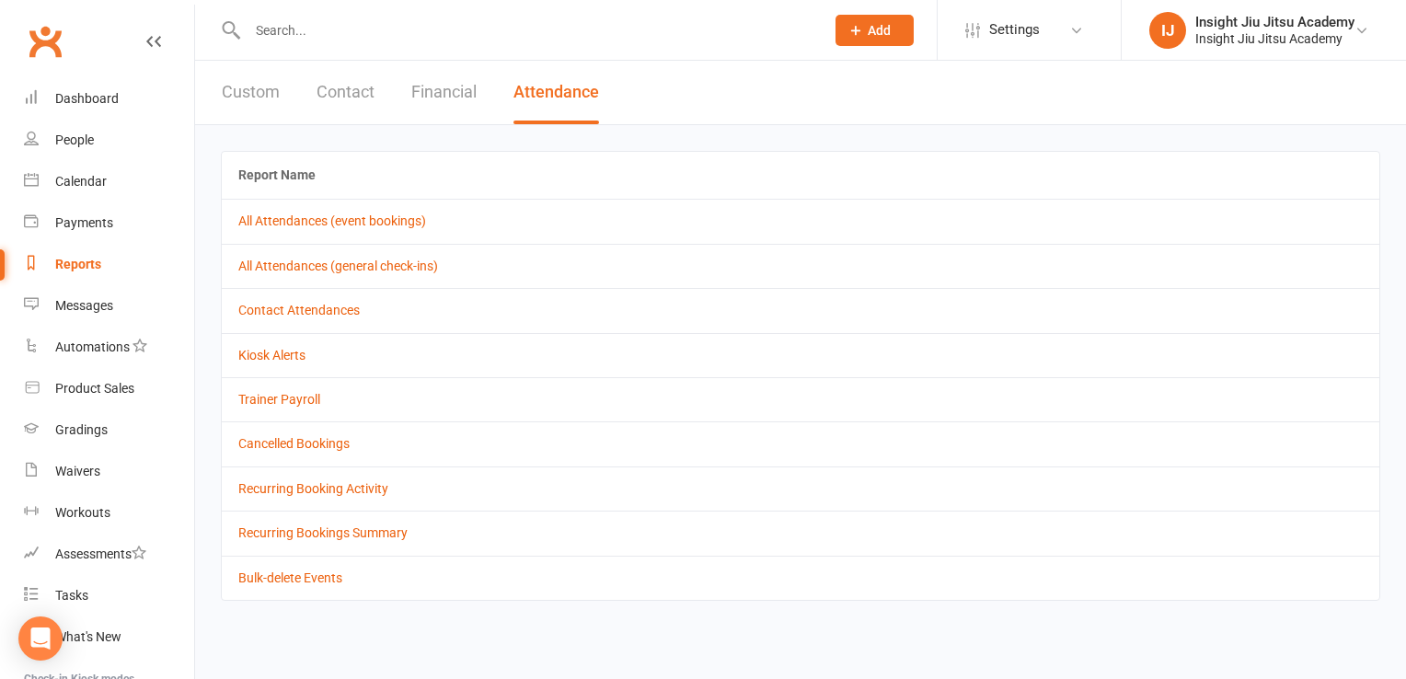
click at [248, 91] on button "Custom" at bounding box center [251, 92] width 58 height 63
select select "25"
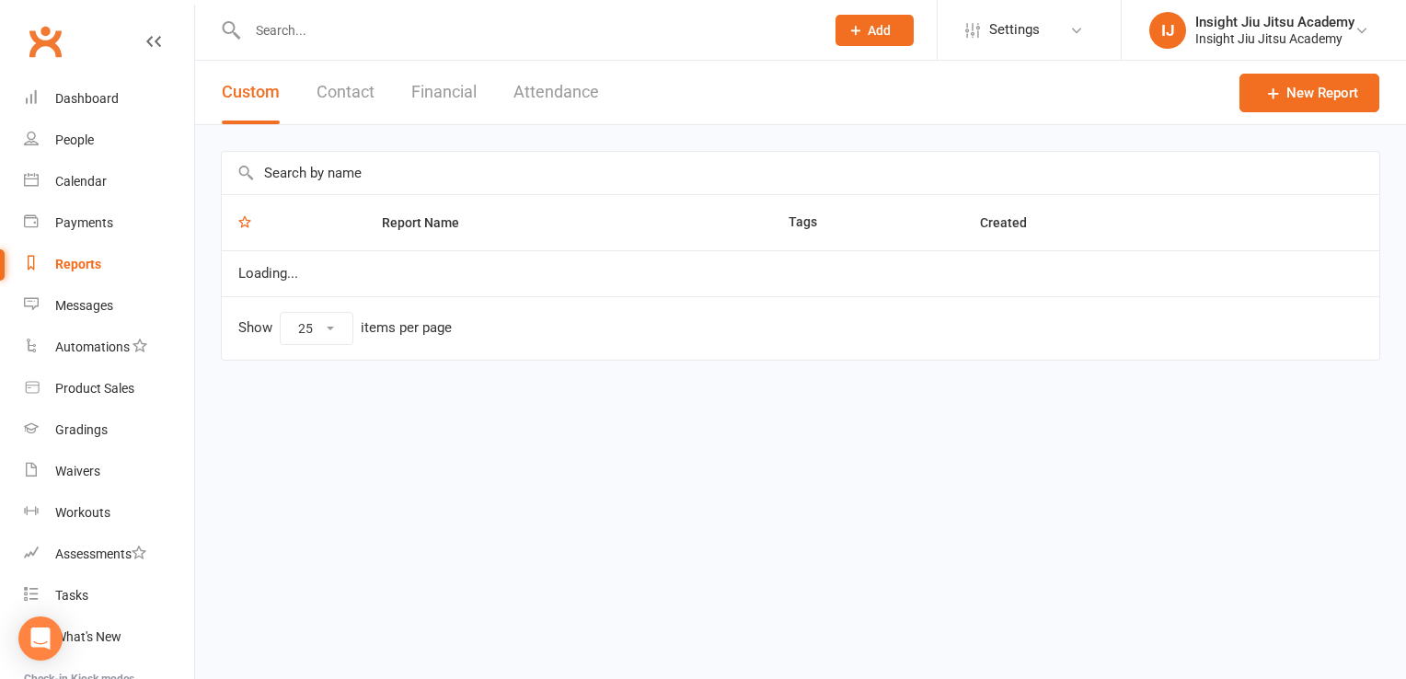
click at [375, 98] on div "Custom Contact Financial Attendance" at bounding box center [410, 92] width 431 height 63
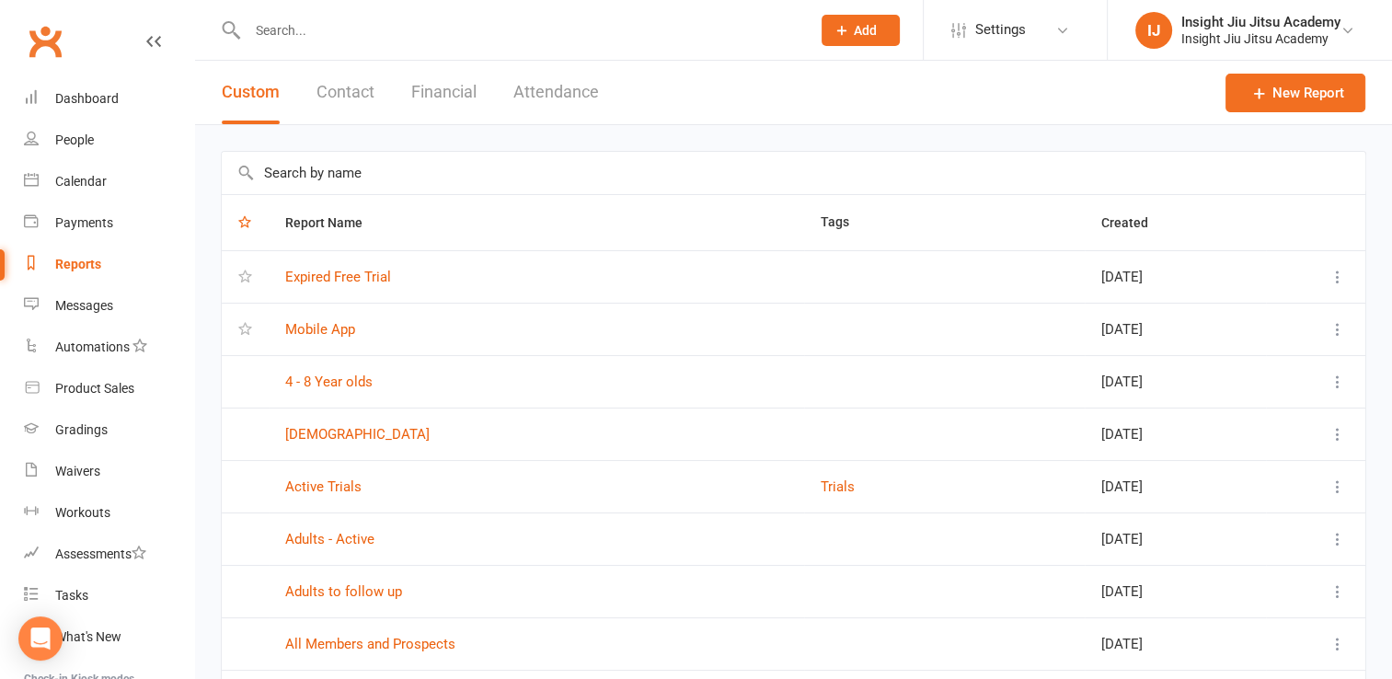
click at [364, 92] on button "Contact" at bounding box center [346, 92] width 58 height 63
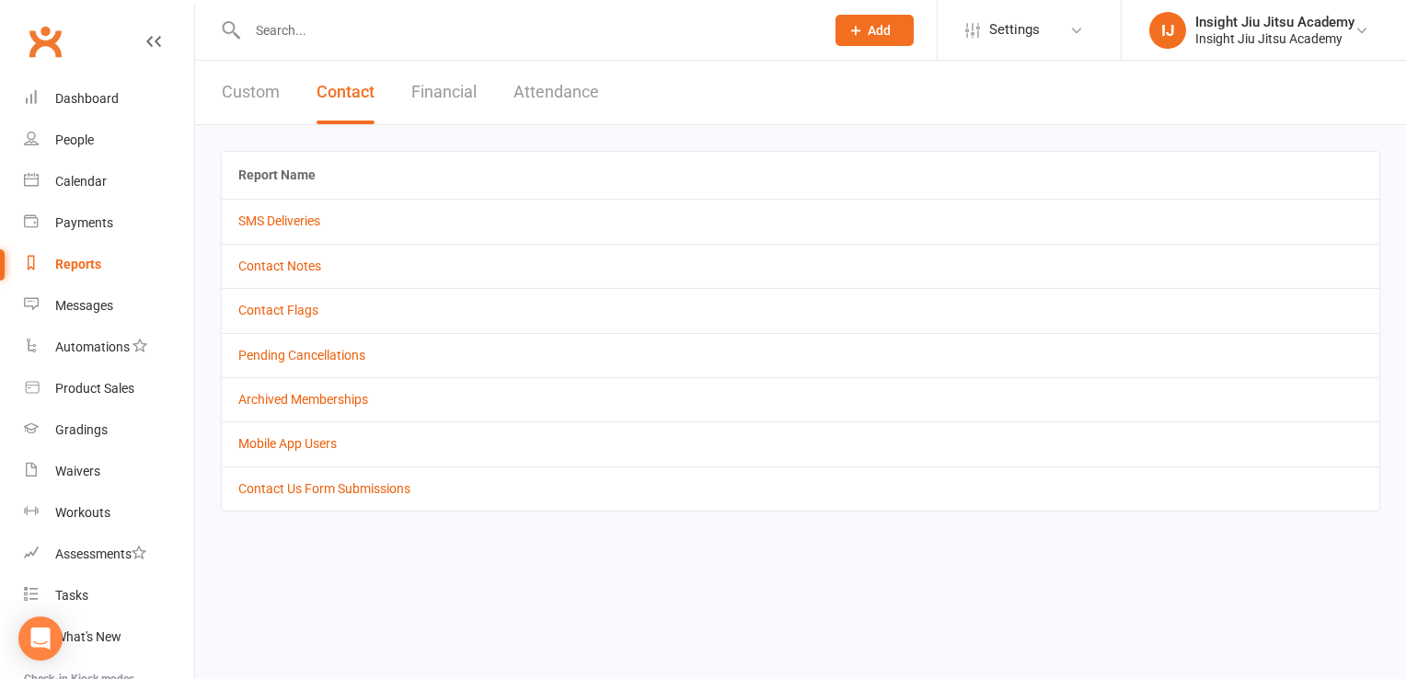
click at [449, 104] on button "Financial" at bounding box center [443, 92] width 65 height 63
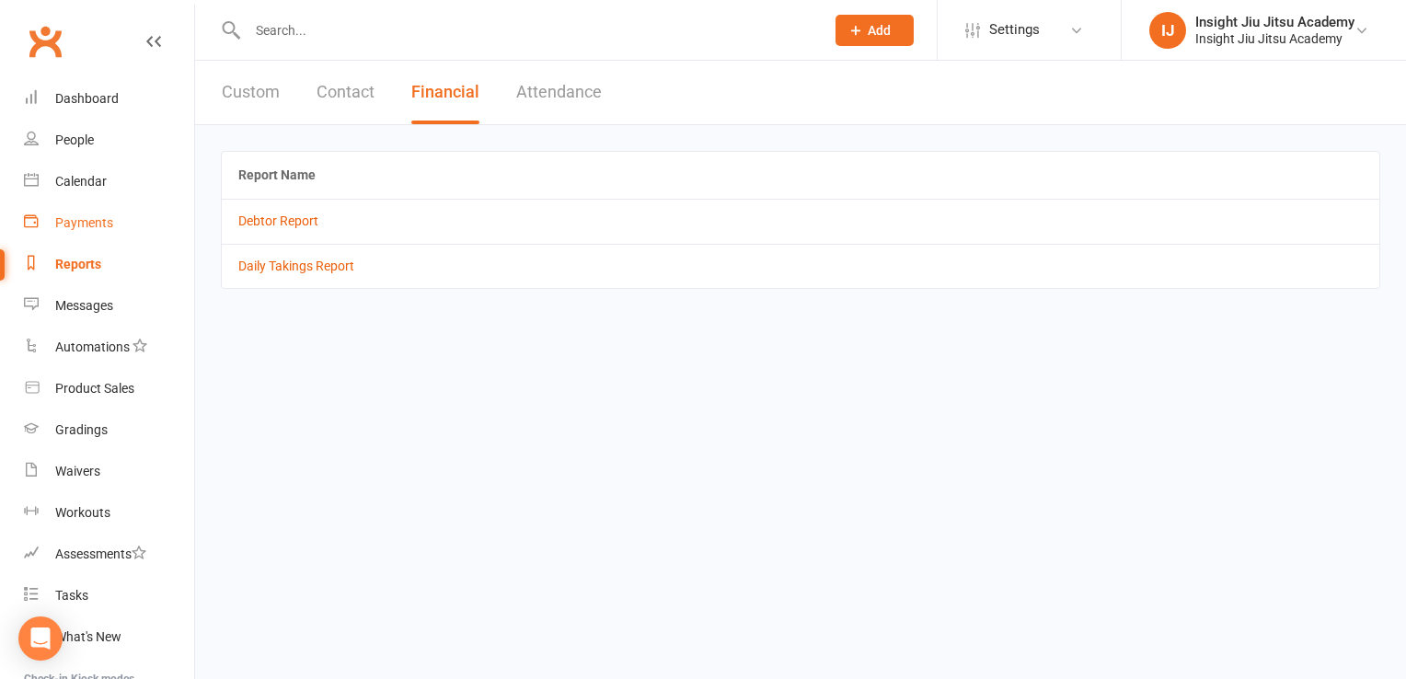
click at [88, 215] on div "Payments" at bounding box center [84, 222] width 58 height 15
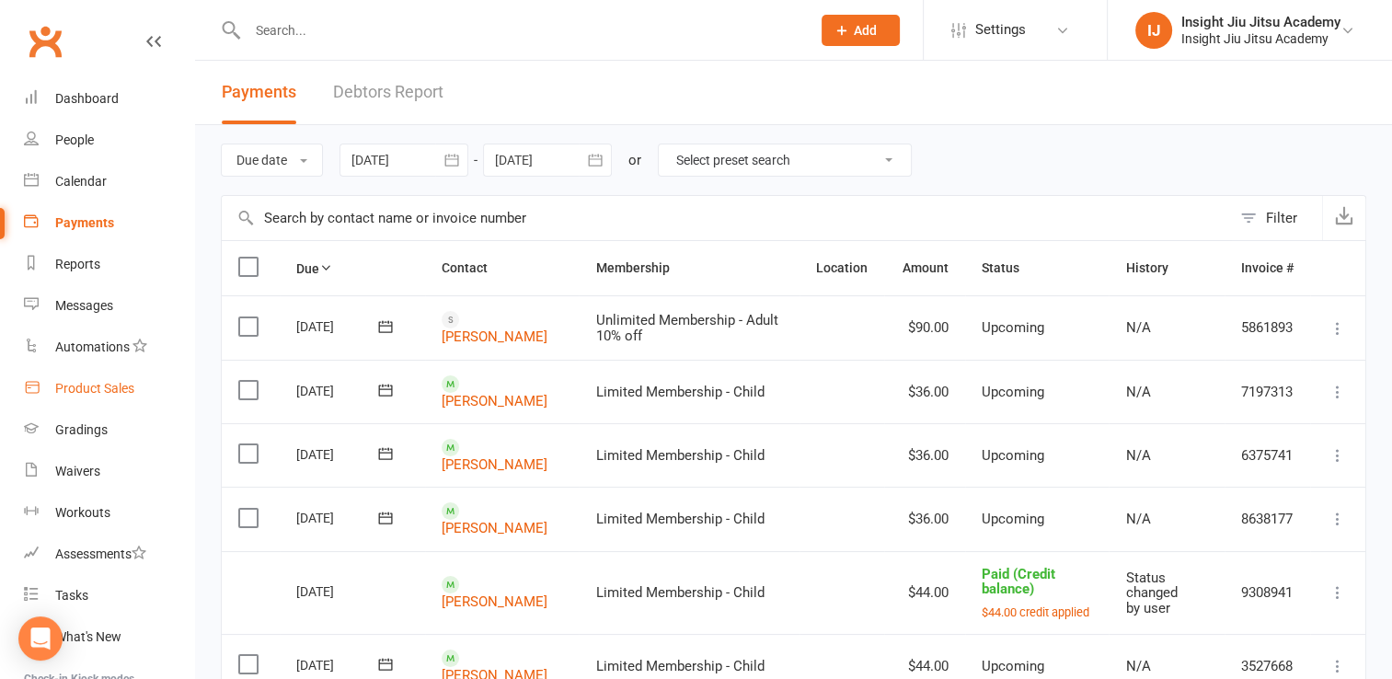
click at [88, 394] on div "Product Sales" at bounding box center [94, 388] width 79 height 15
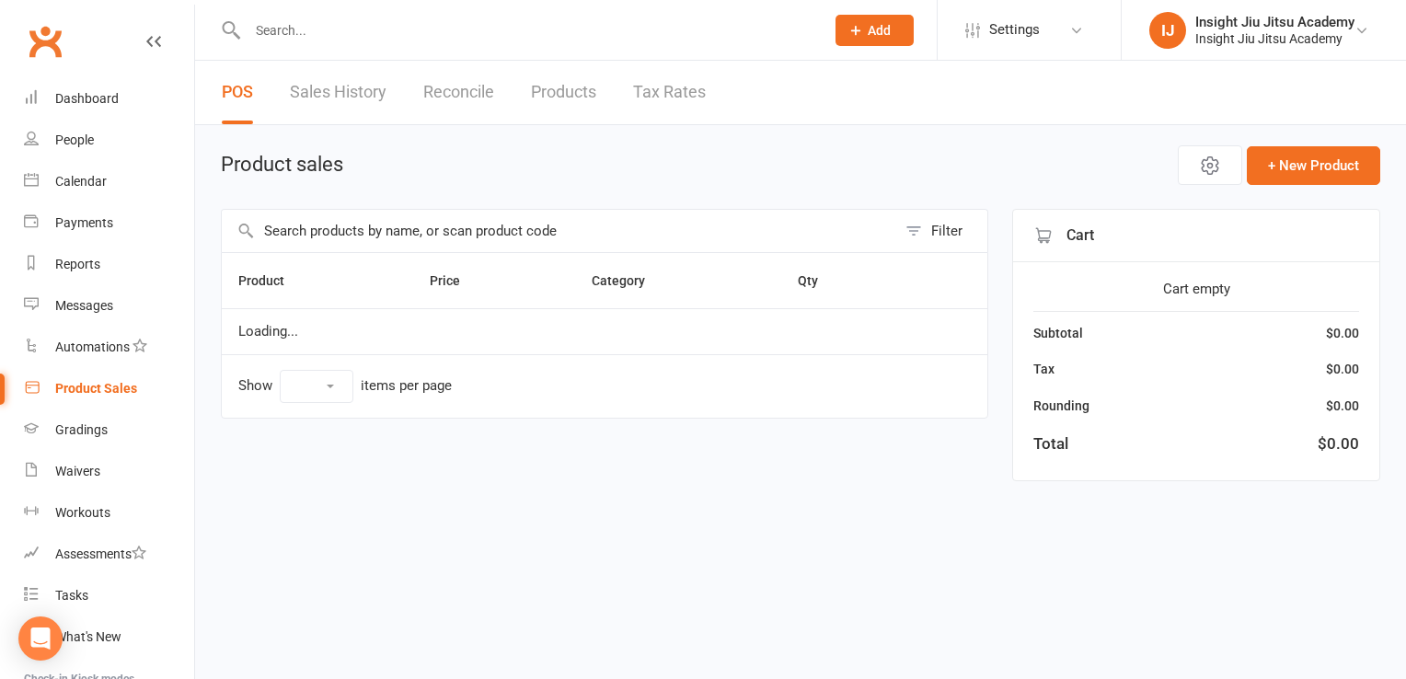
select select "10"
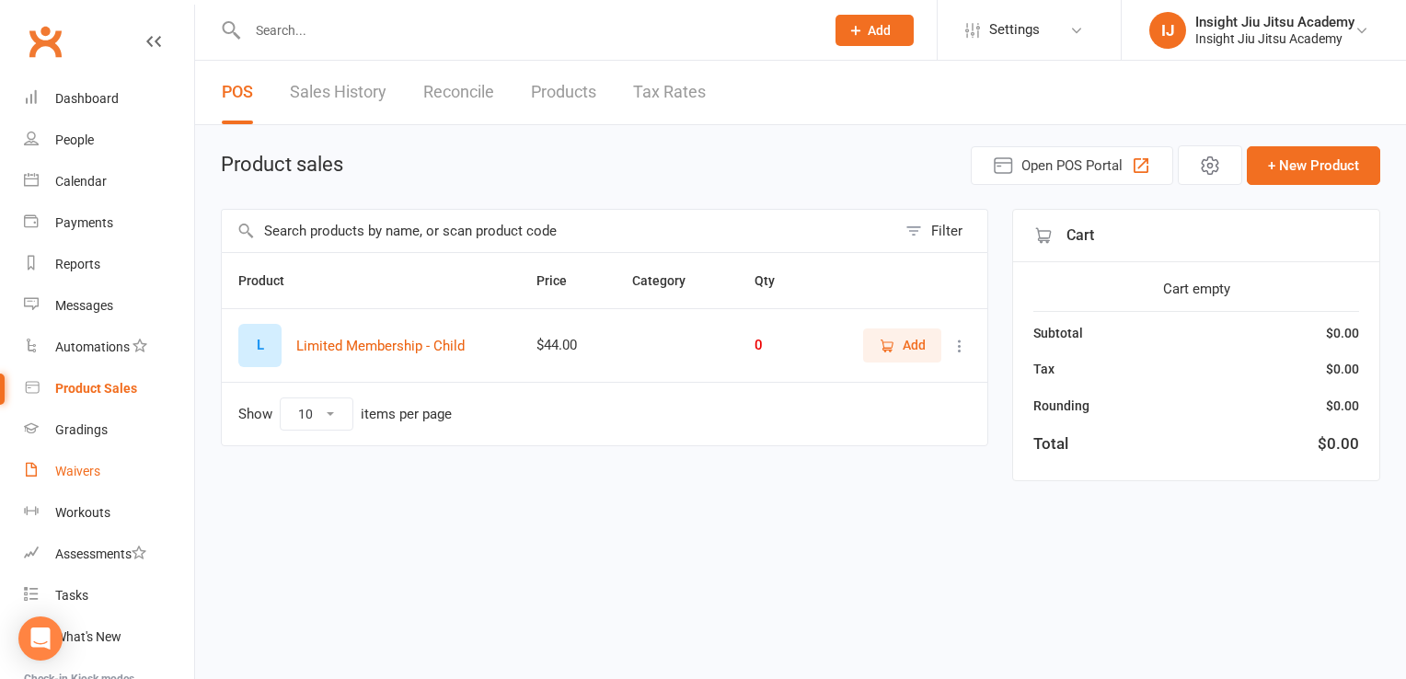
click at [54, 475] on link "Waivers" at bounding box center [109, 471] width 170 height 41
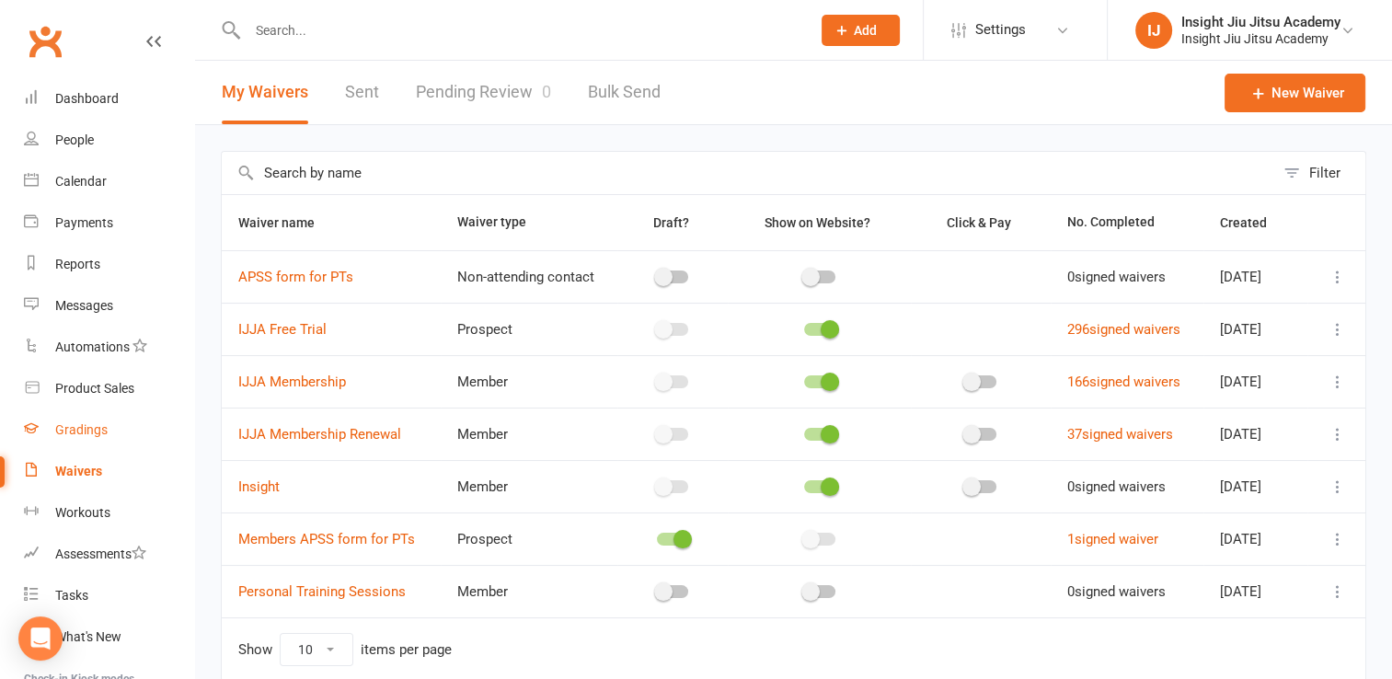
click at [77, 424] on div "Gradings" at bounding box center [81, 429] width 52 height 15
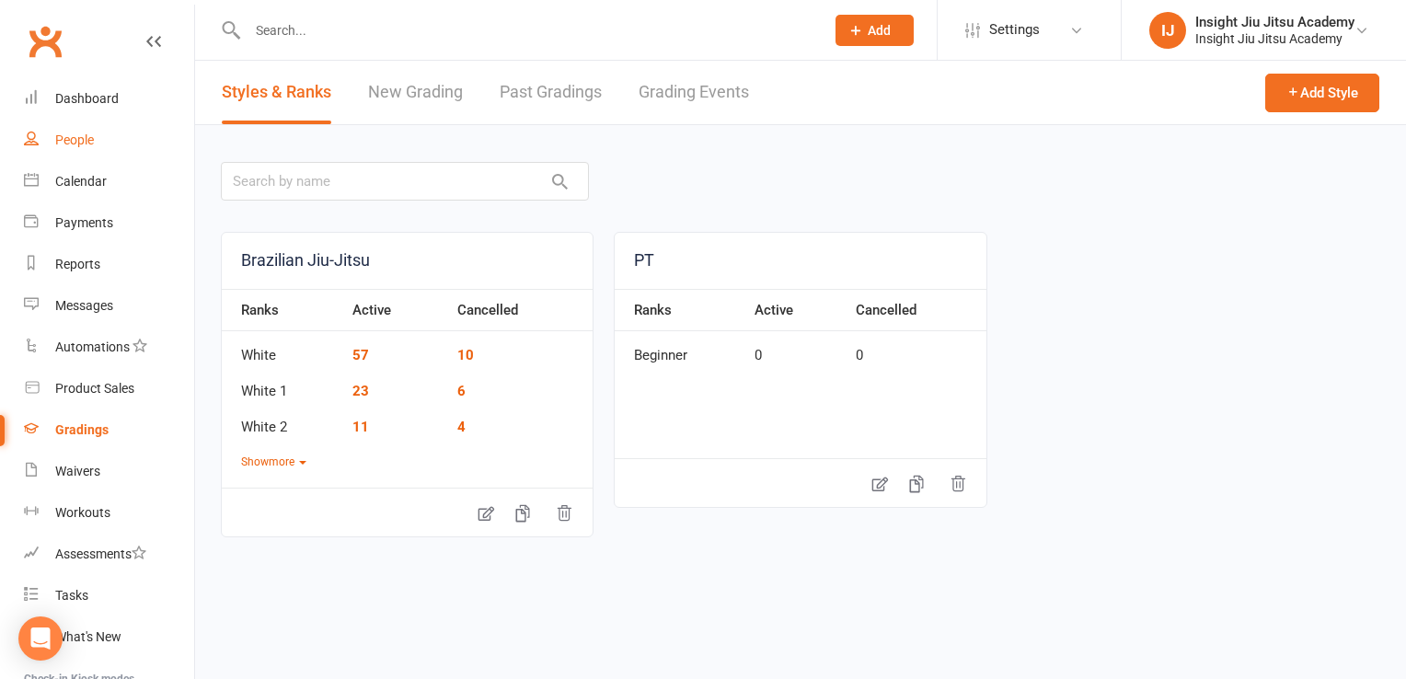
click at [62, 134] on div "People" at bounding box center [74, 140] width 39 height 15
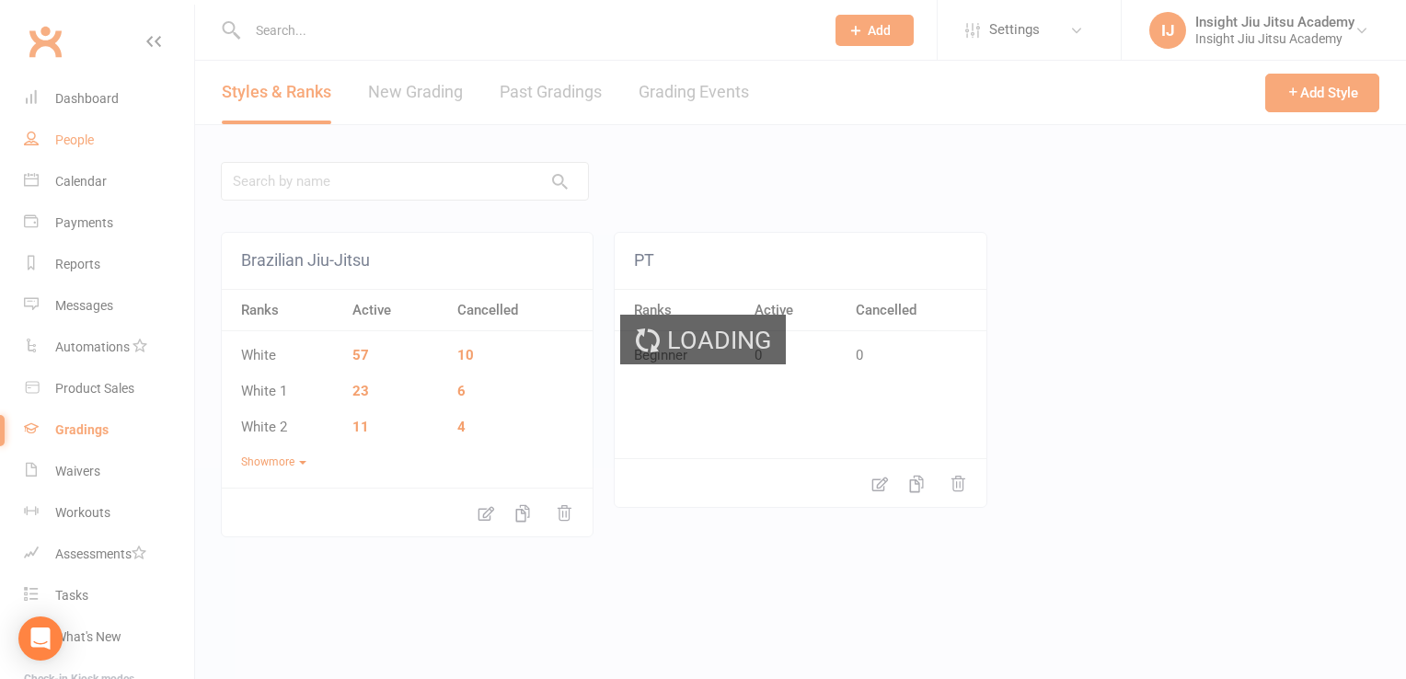
select select "100"
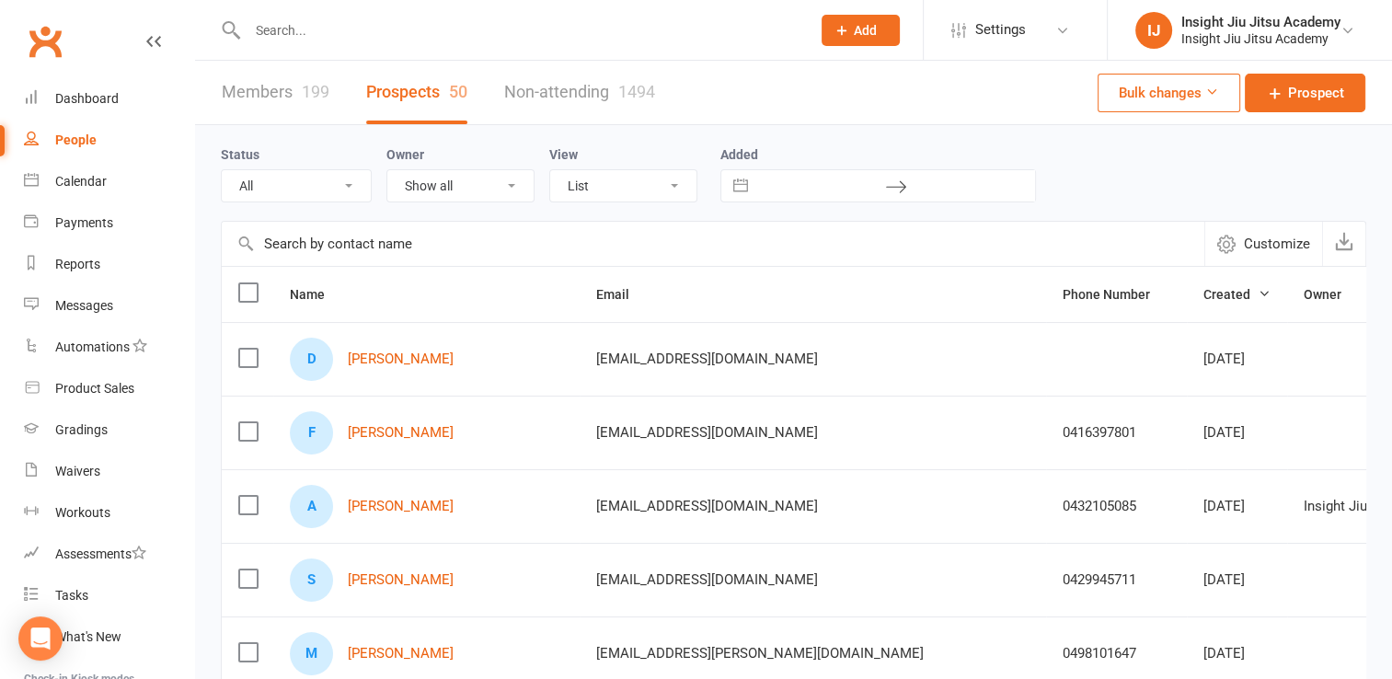
click at [236, 105] on link "Members 199" at bounding box center [276, 92] width 108 height 63
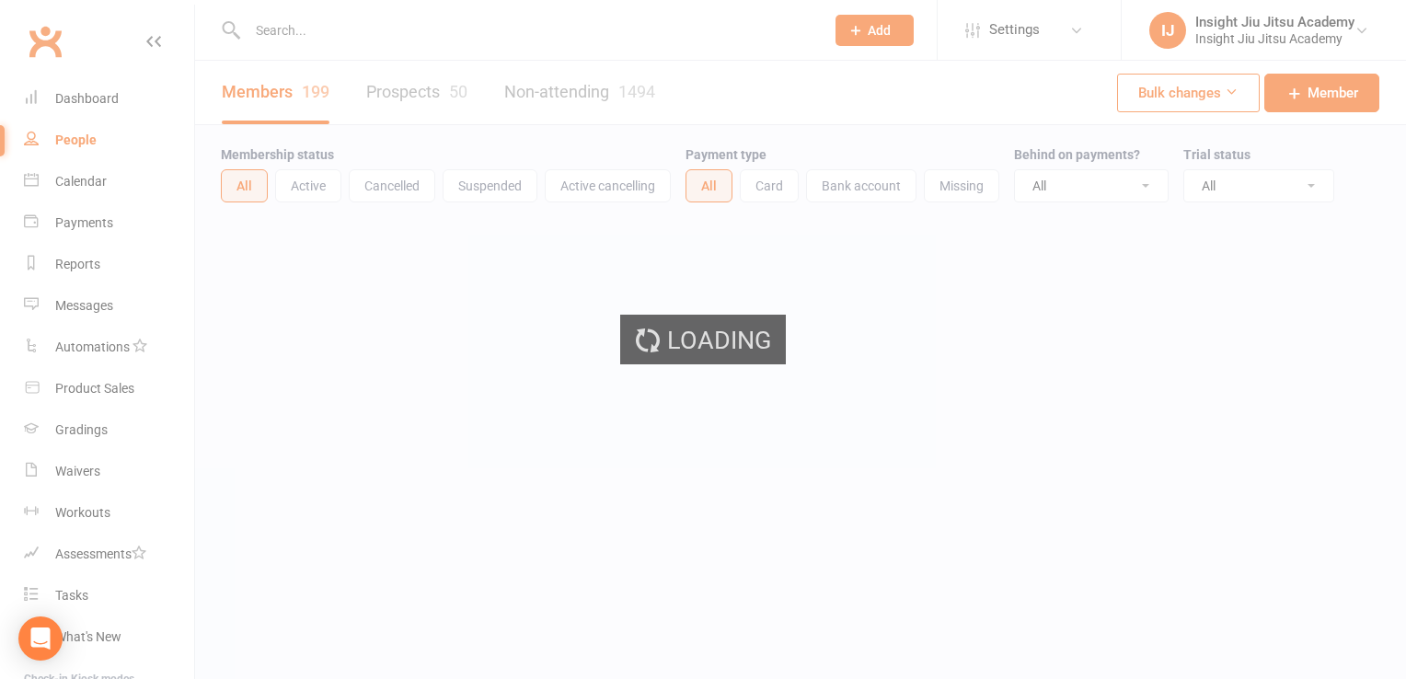
select select "100"
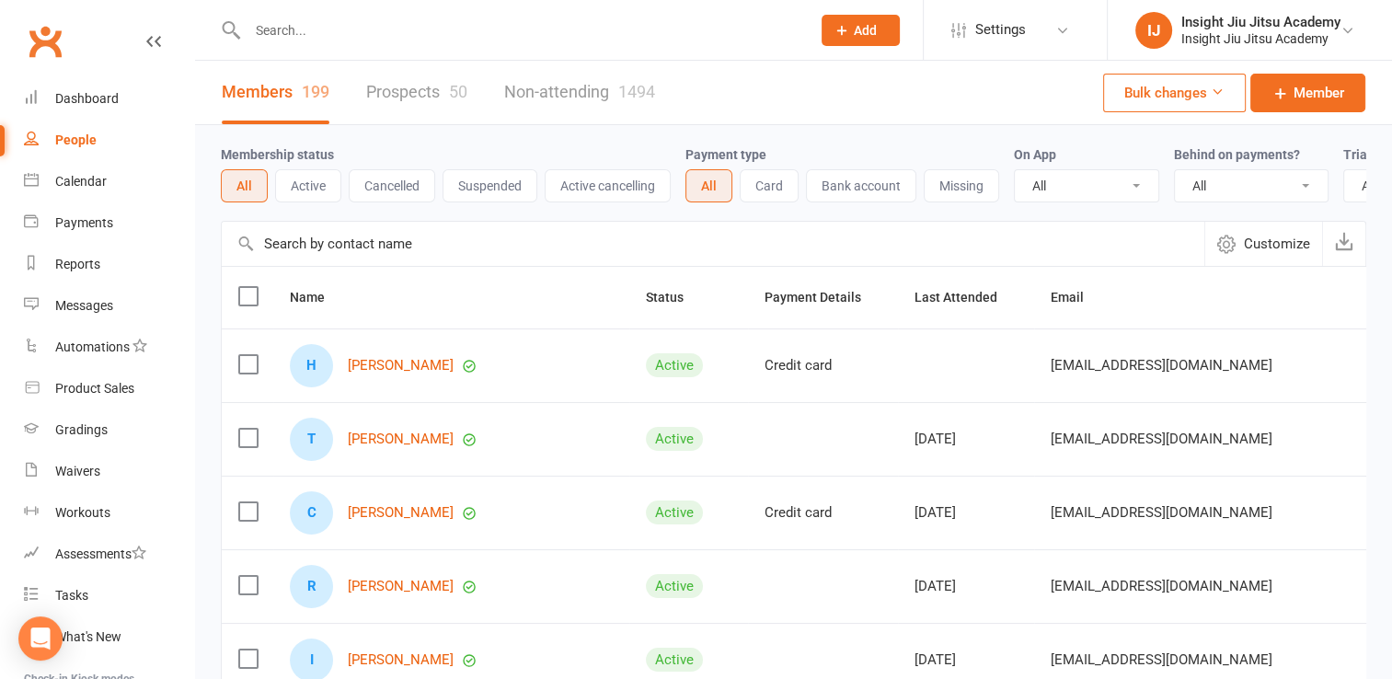
click at [300, 193] on button "Active" at bounding box center [308, 185] width 66 height 33
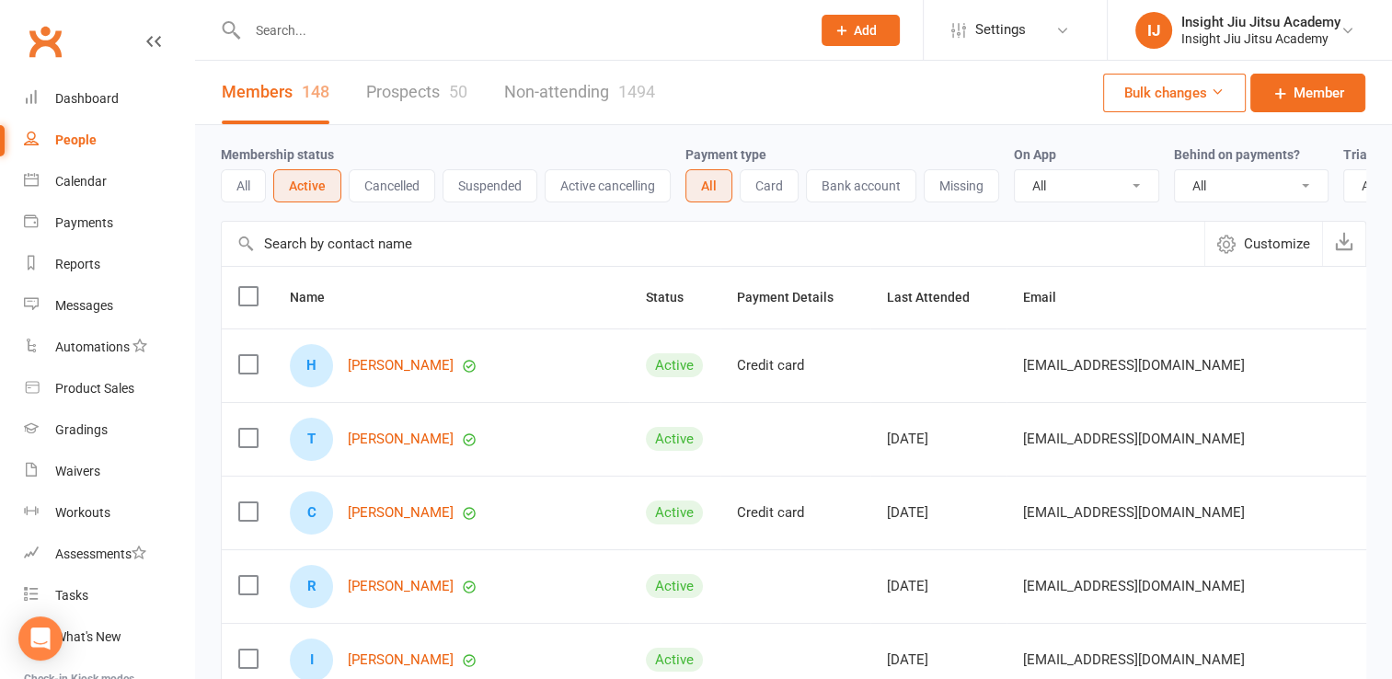
scroll to position [0, 170]
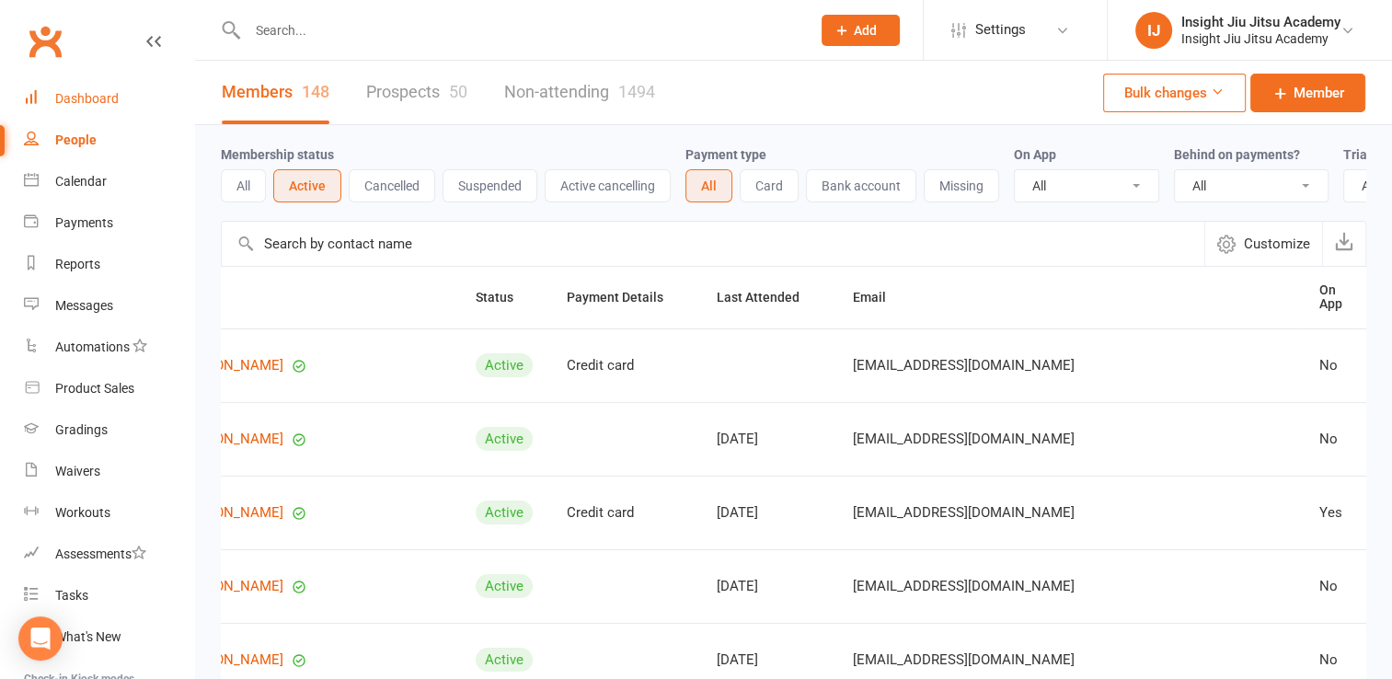
click at [137, 101] on link "Dashboard" at bounding box center [109, 98] width 170 height 41
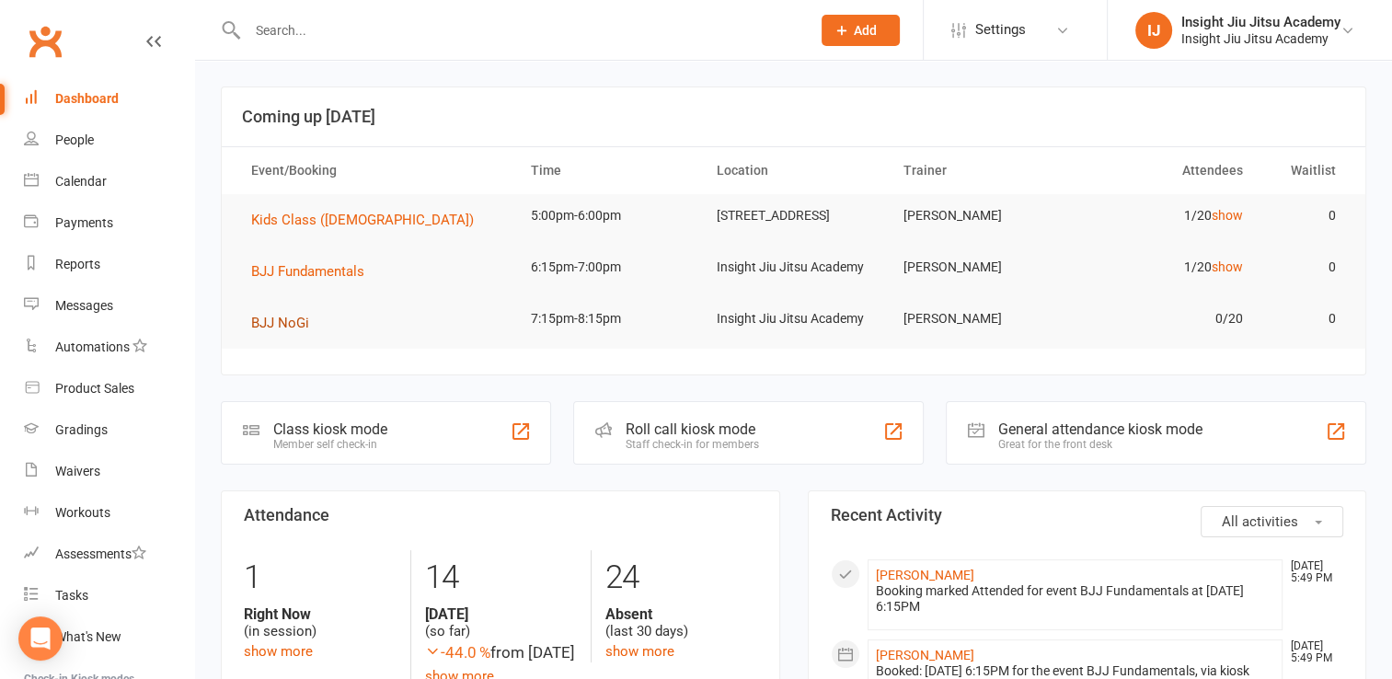
click at [284, 331] on span "BJJ NoGi" at bounding box center [280, 323] width 58 height 17
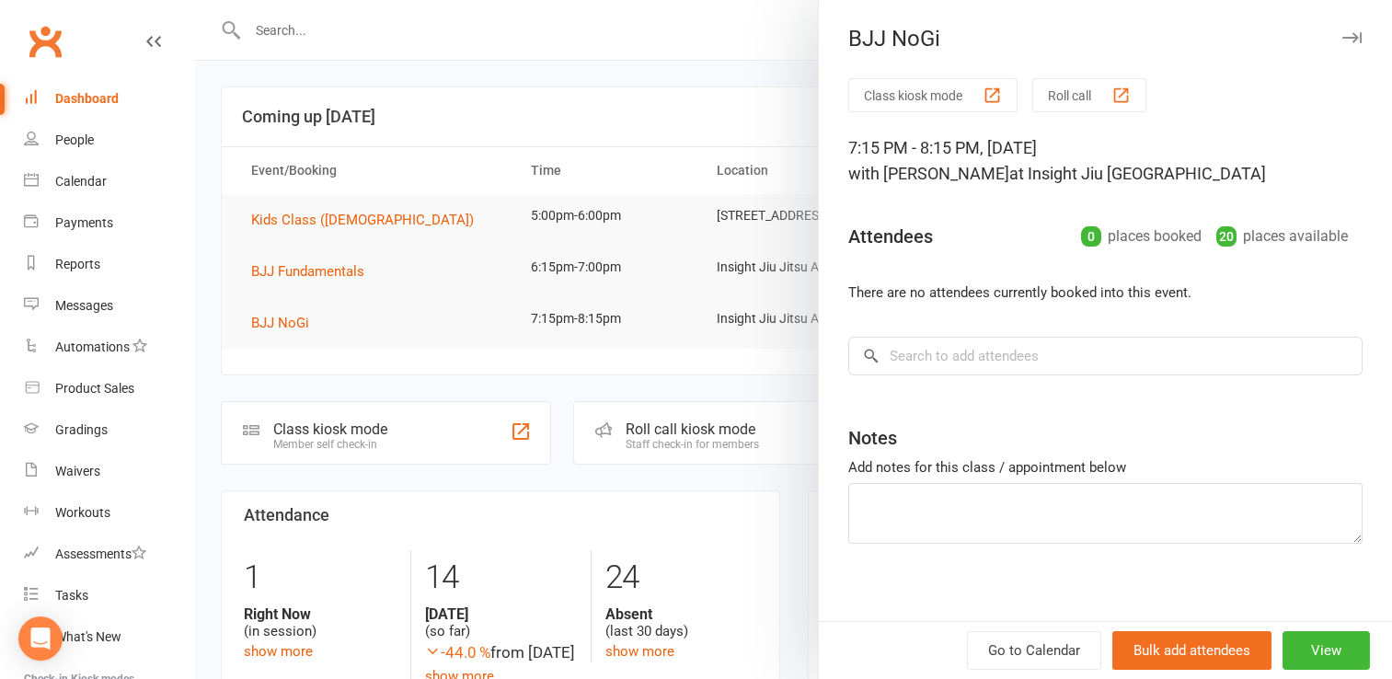
click at [601, 386] on div at bounding box center [793, 339] width 1197 height 679
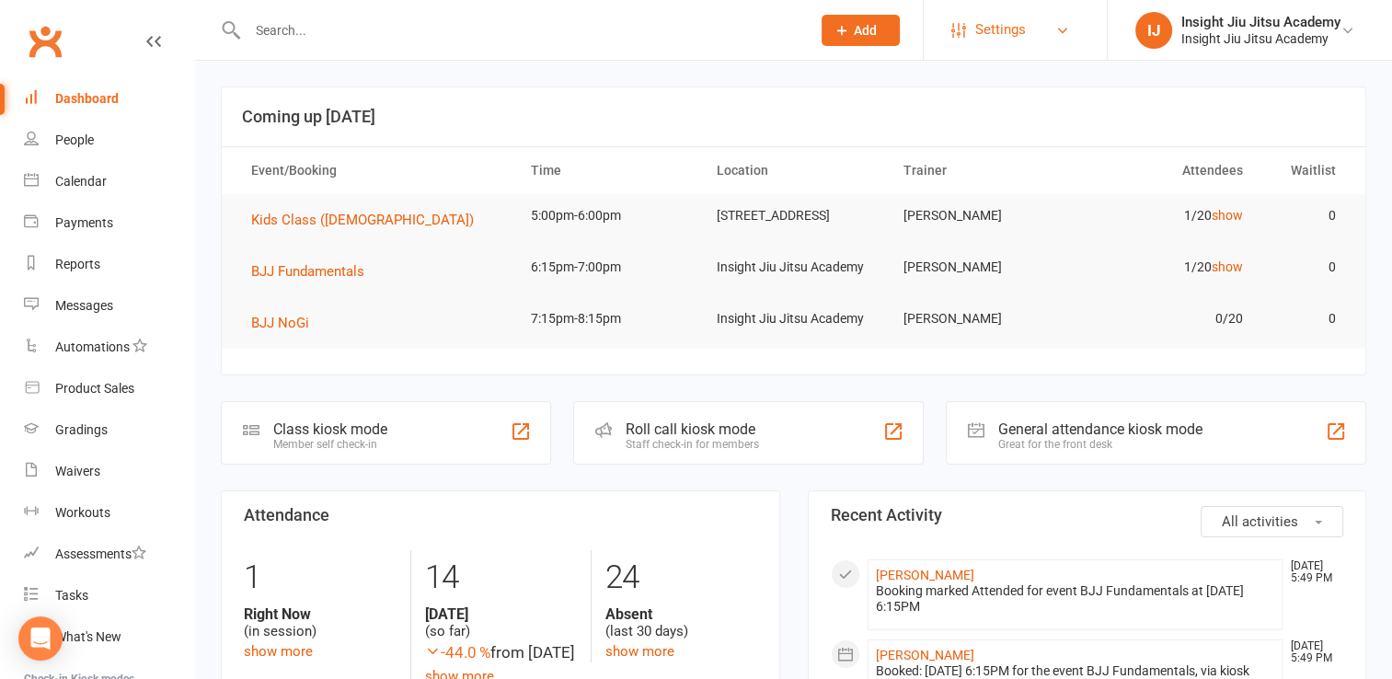
click at [1016, 36] on span "Settings" at bounding box center [1000, 29] width 51 height 41
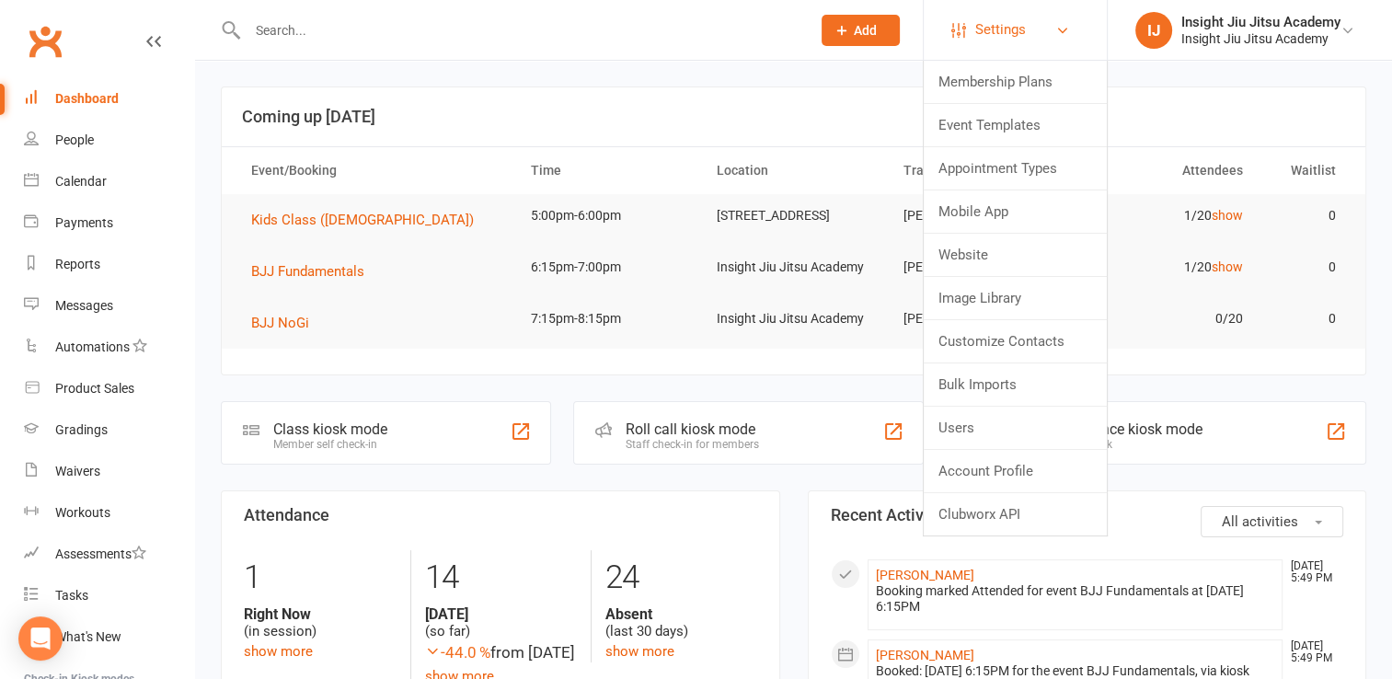
click at [1014, 32] on span "Settings" at bounding box center [1000, 29] width 51 height 41
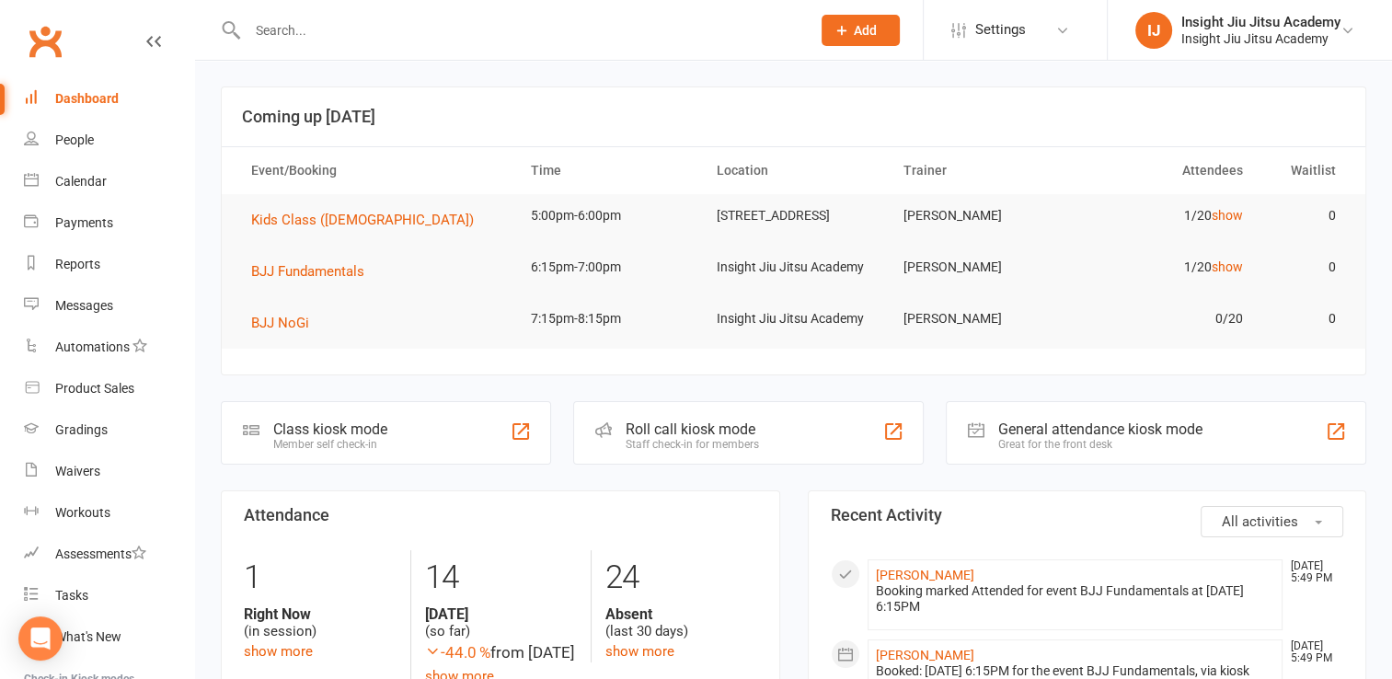
scroll to position [360, 0]
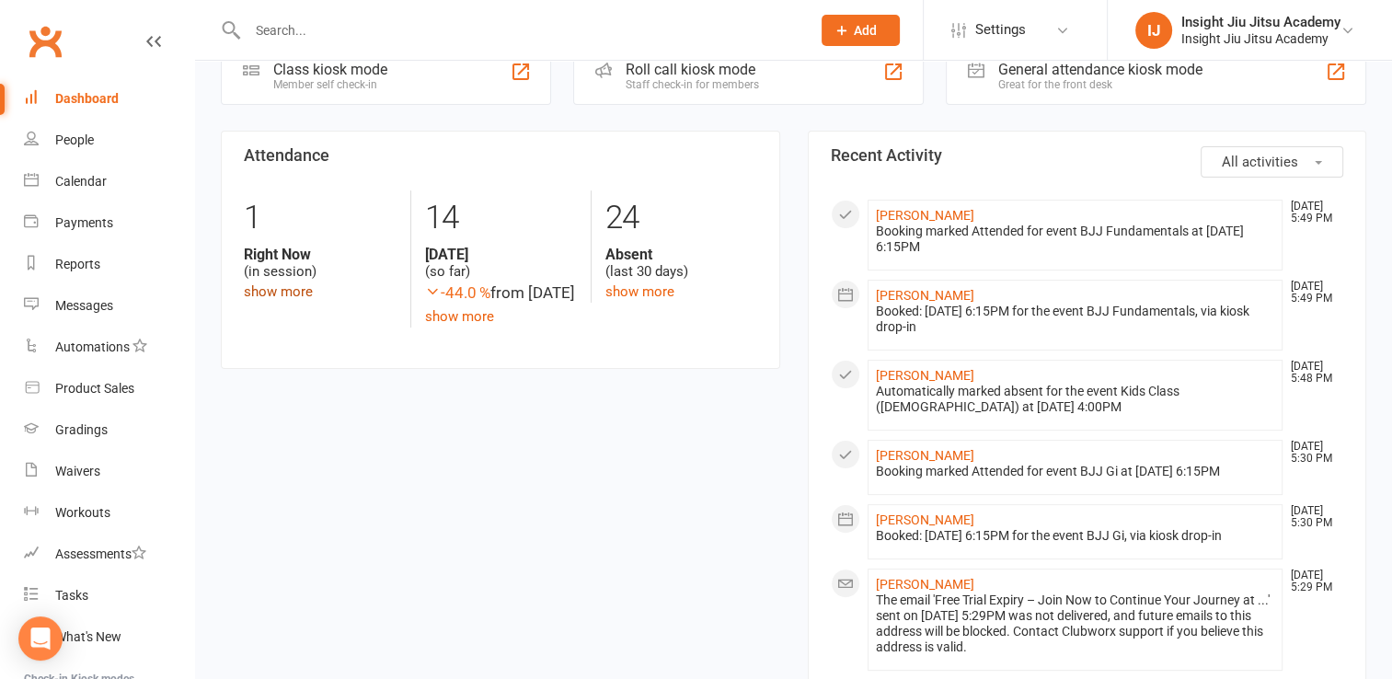
click at [262, 298] on link "show more" at bounding box center [278, 291] width 69 height 17
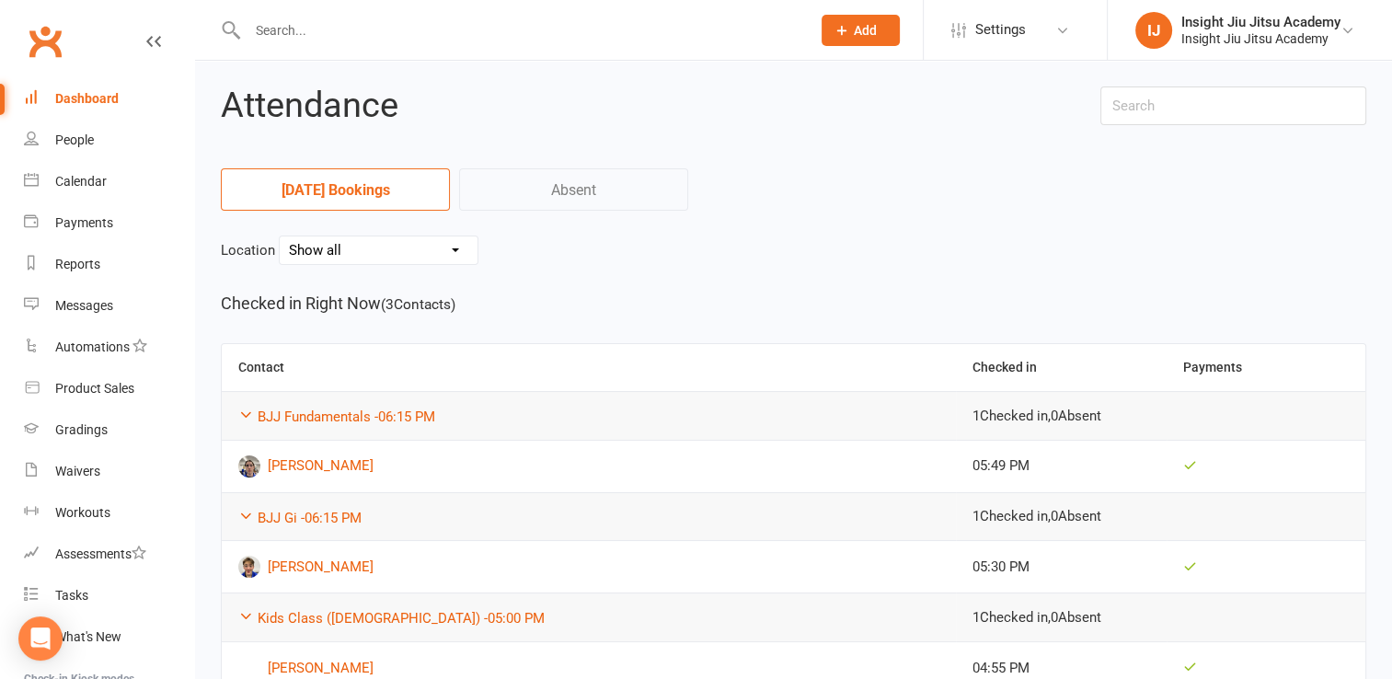
click at [335, 177] on link "Today's Bookings" at bounding box center [335, 189] width 229 height 42
click at [486, 196] on link "Absent" at bounding box center [573, 189] width 229 height 42
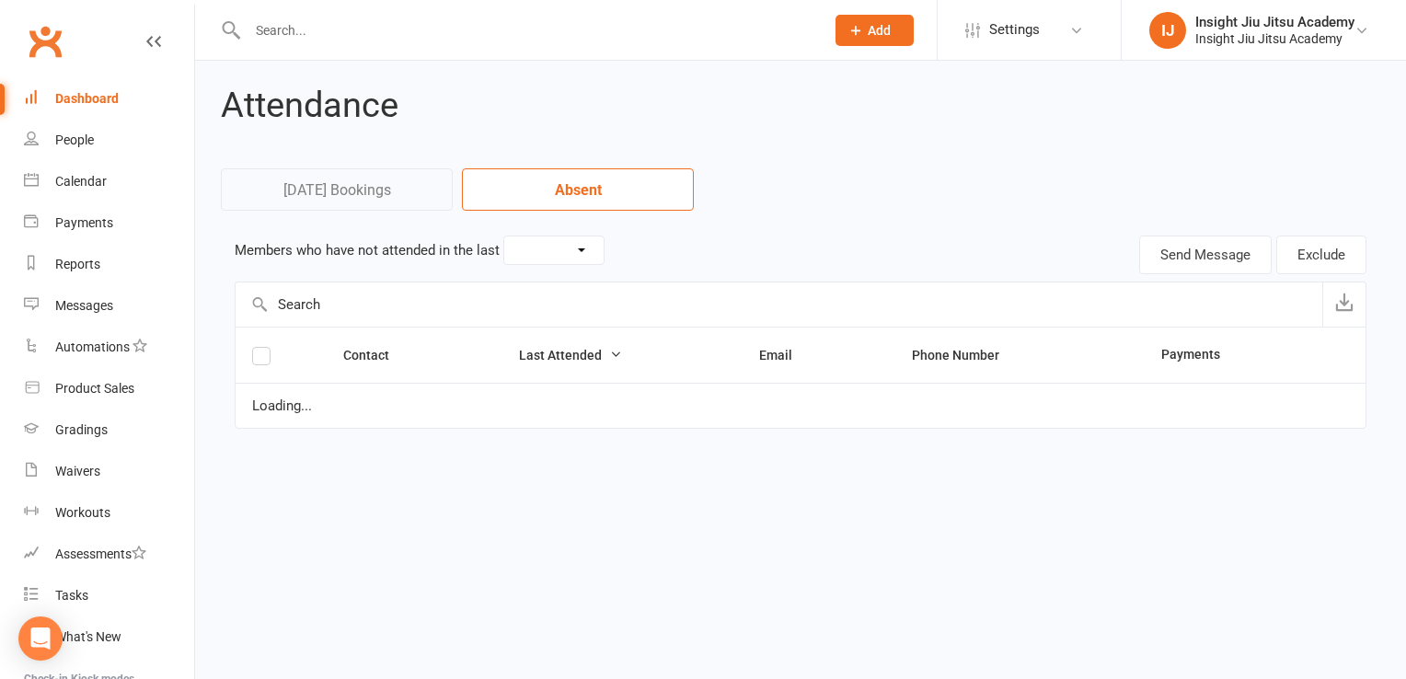
select select "30"
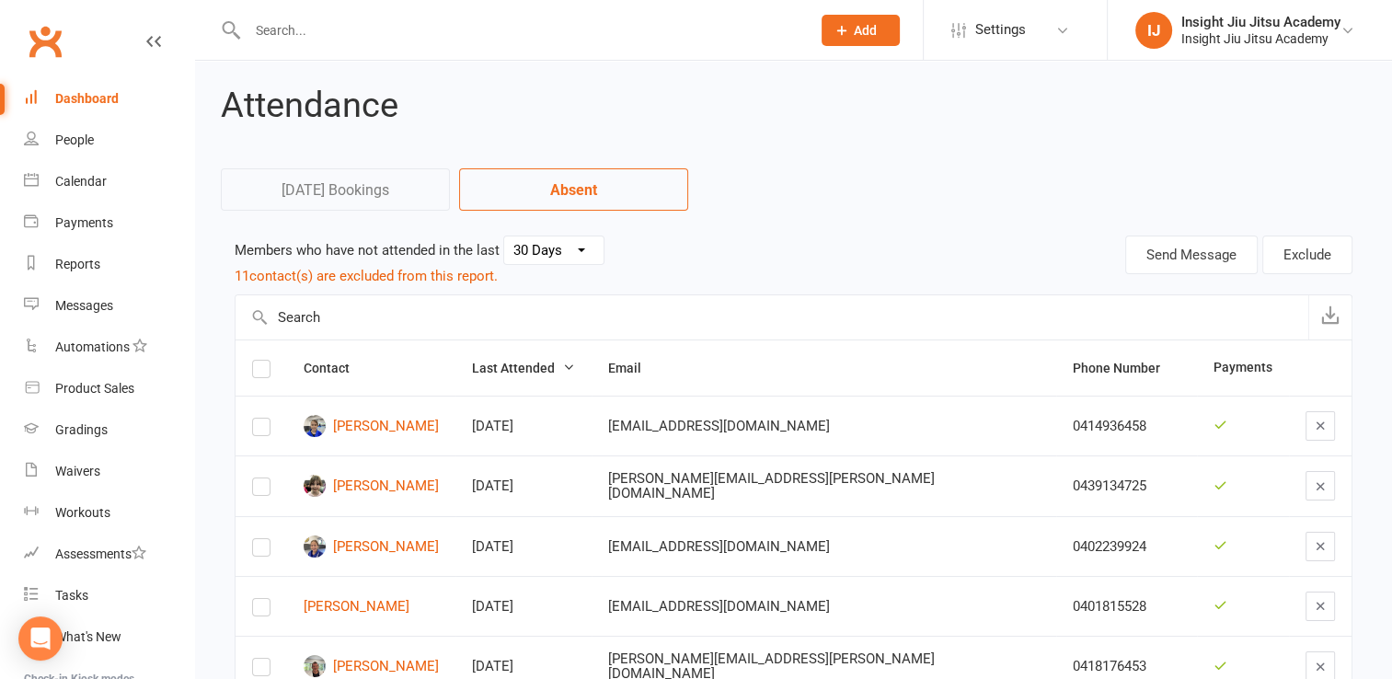
click at [351, 190] on link "Today's Bookings" at bounding box center [335, 189] width 229 height 42
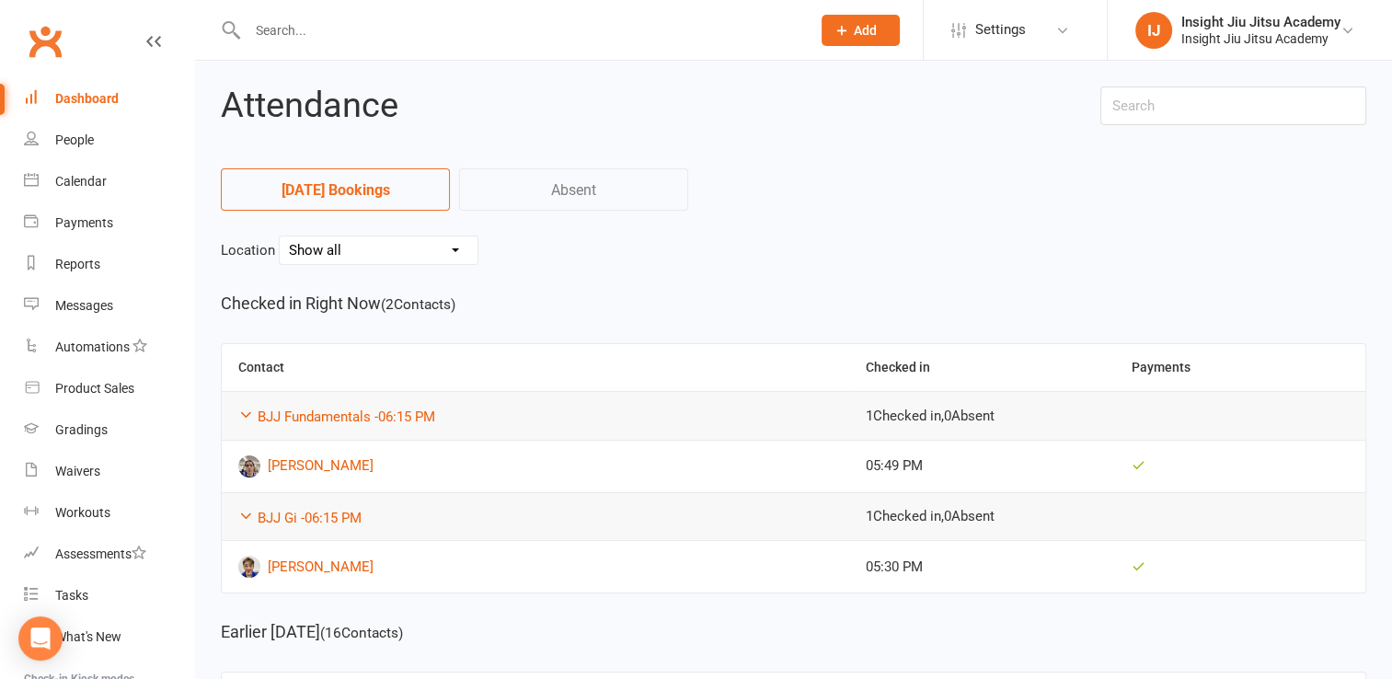
click at [848, 15] on button "Add" at bounding box center [861, 30] width 78 height 31
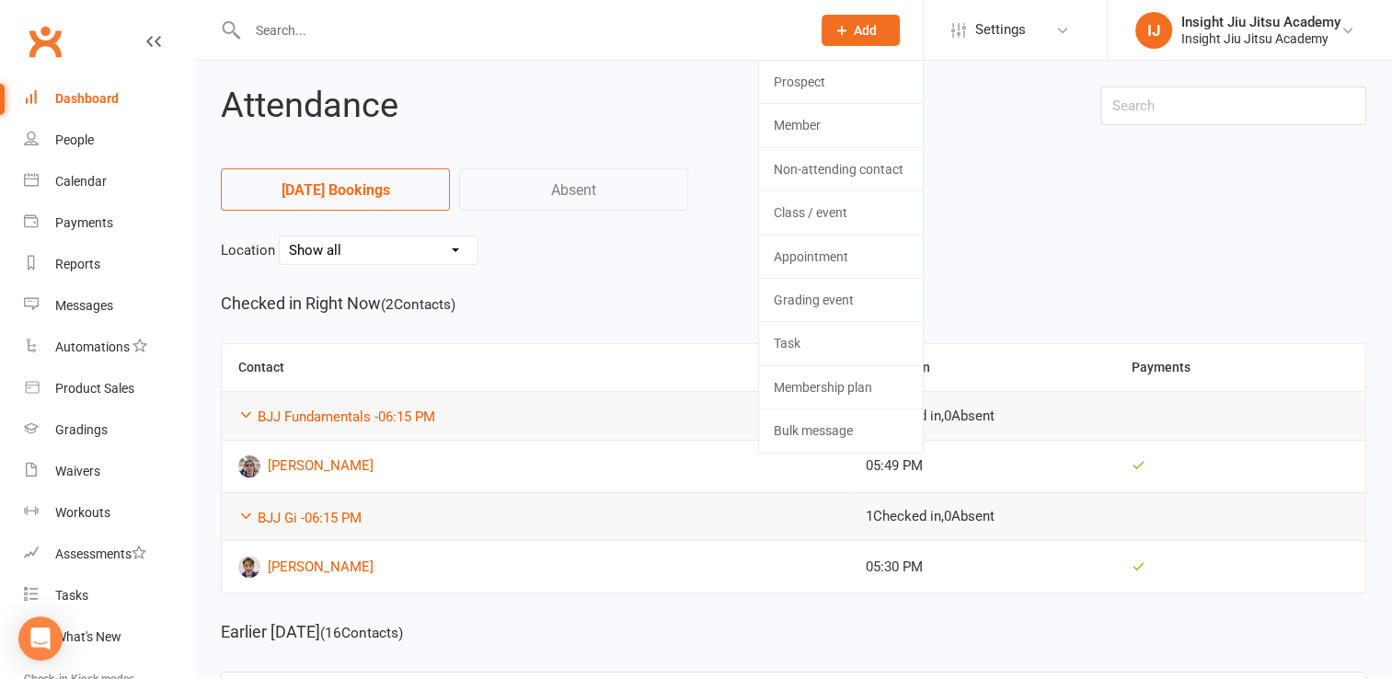
click at [580, 220] on nav "Today's Bookings Absent" at bounding box center [794, 195] width 1146 height 55
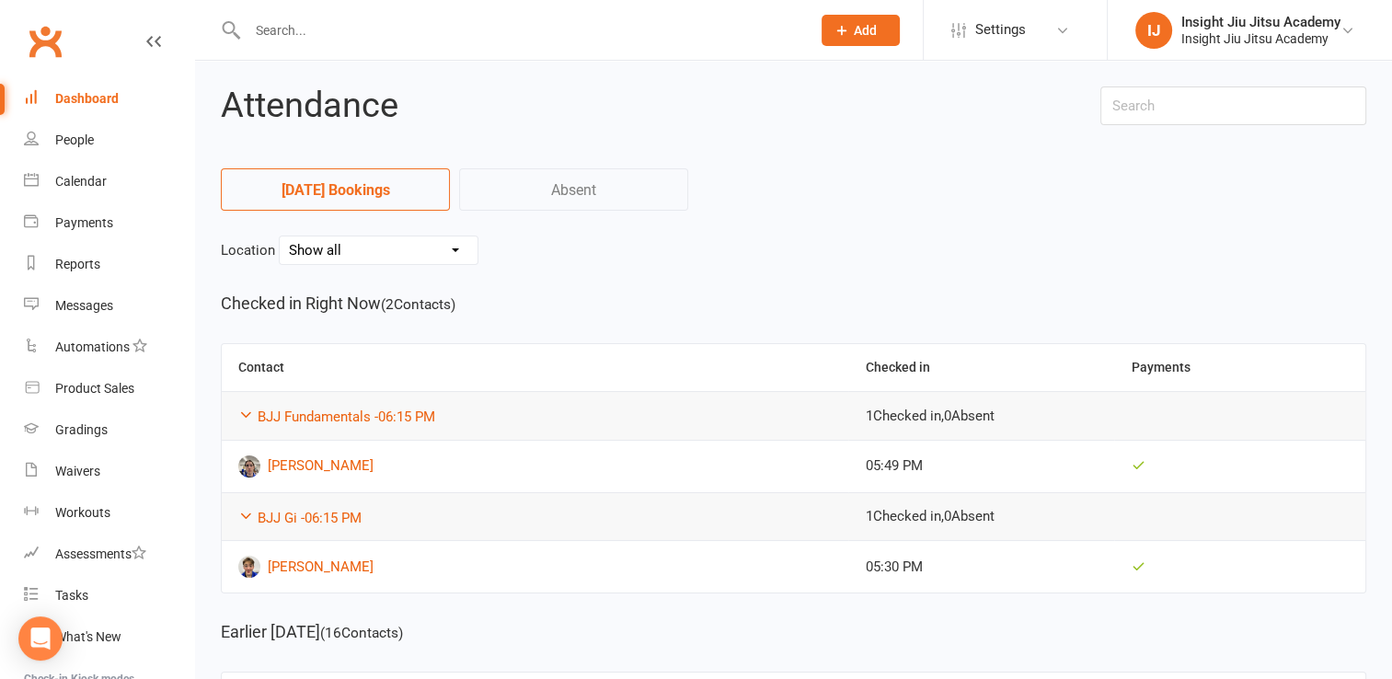
click at [58, 98] on div "Dashboard" at bounding box center [86, 98] width 63 height 15
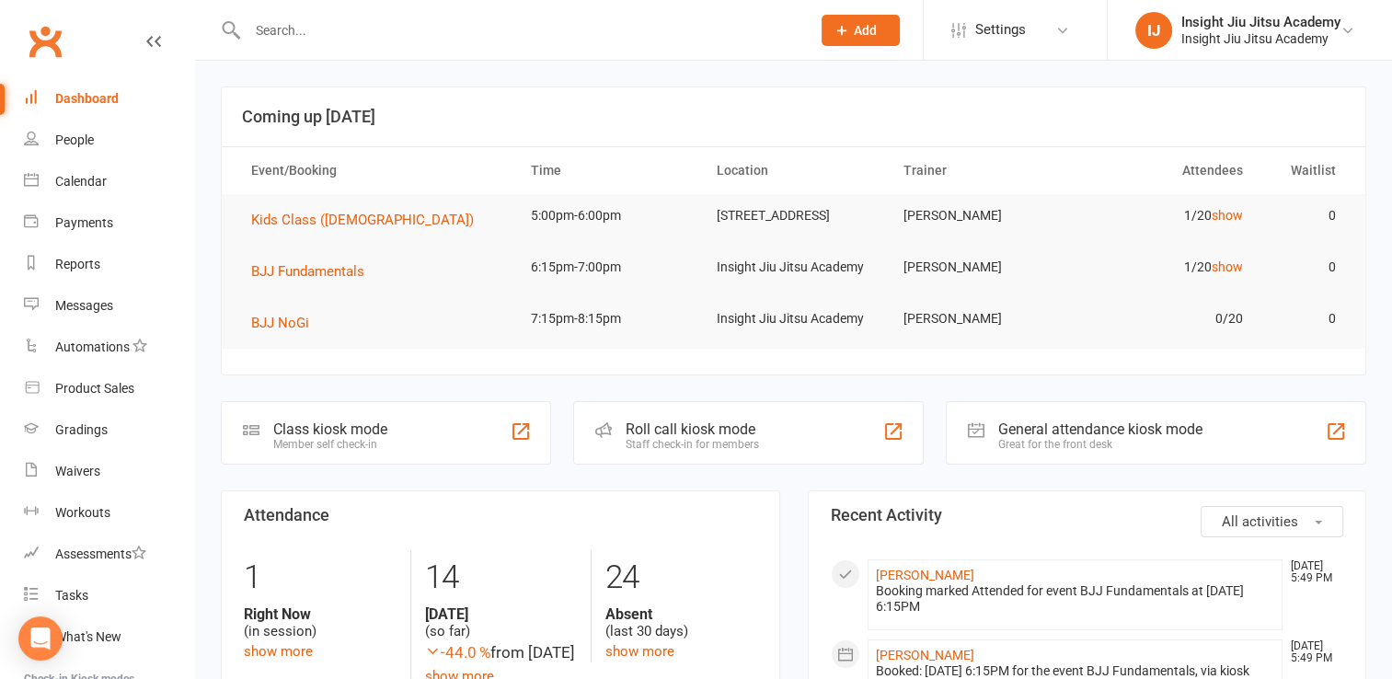
scroll to position [48, 0]
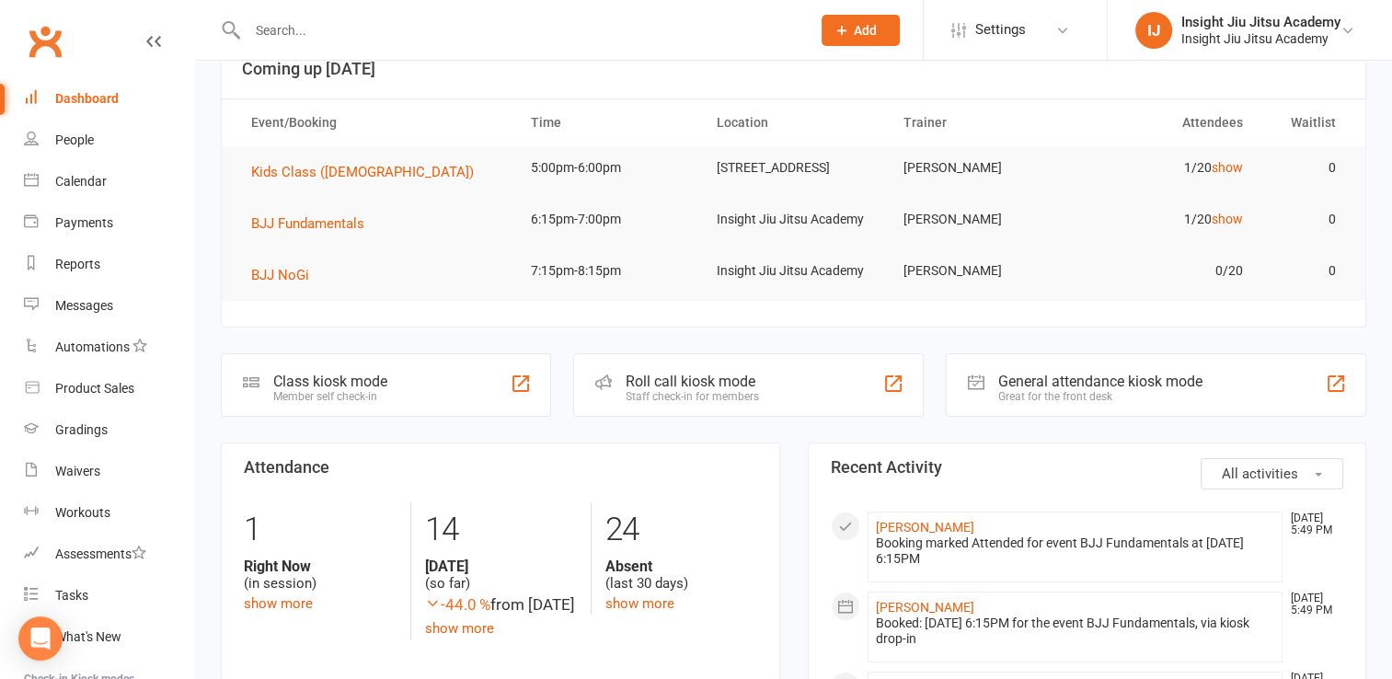
click at [297, 35] on input "text" at bounding box center [520, 30] width 556 height 26
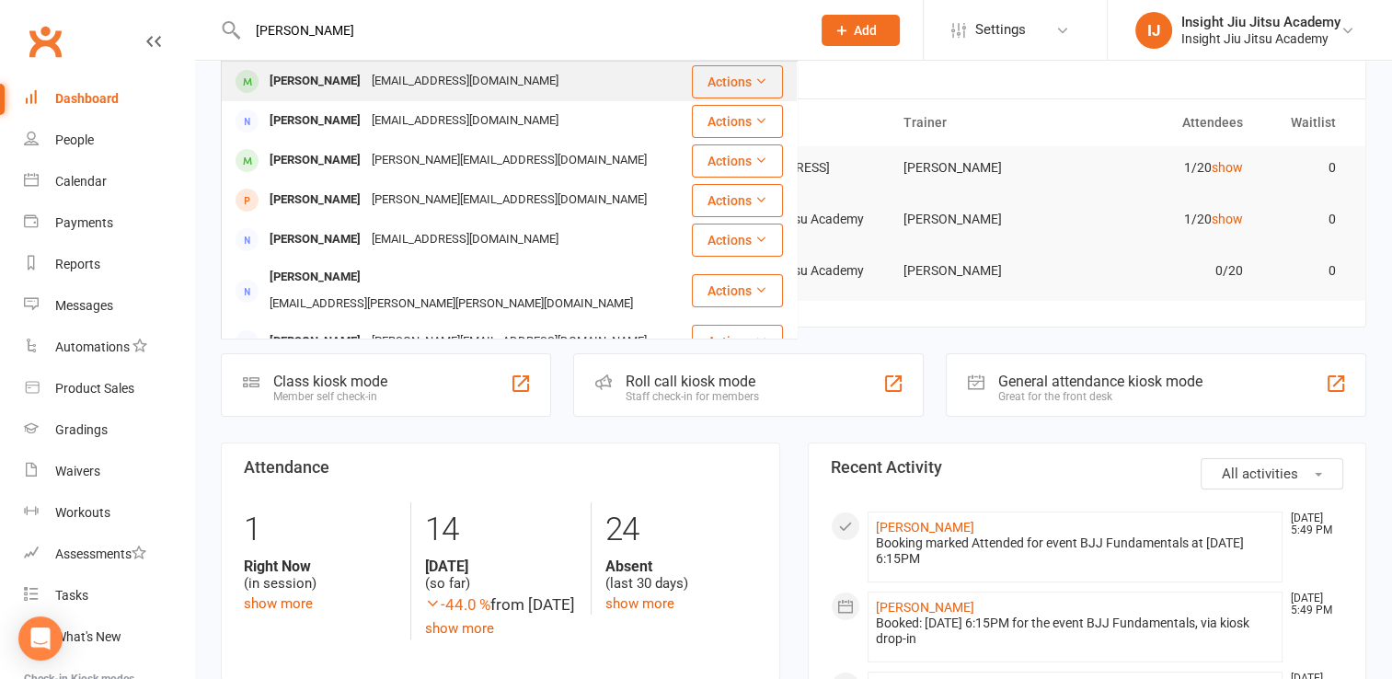
type input "jerome"
click at [328, 86] on div "Jerome Phelps" at bounding box center [315, 81] width 102 height 27
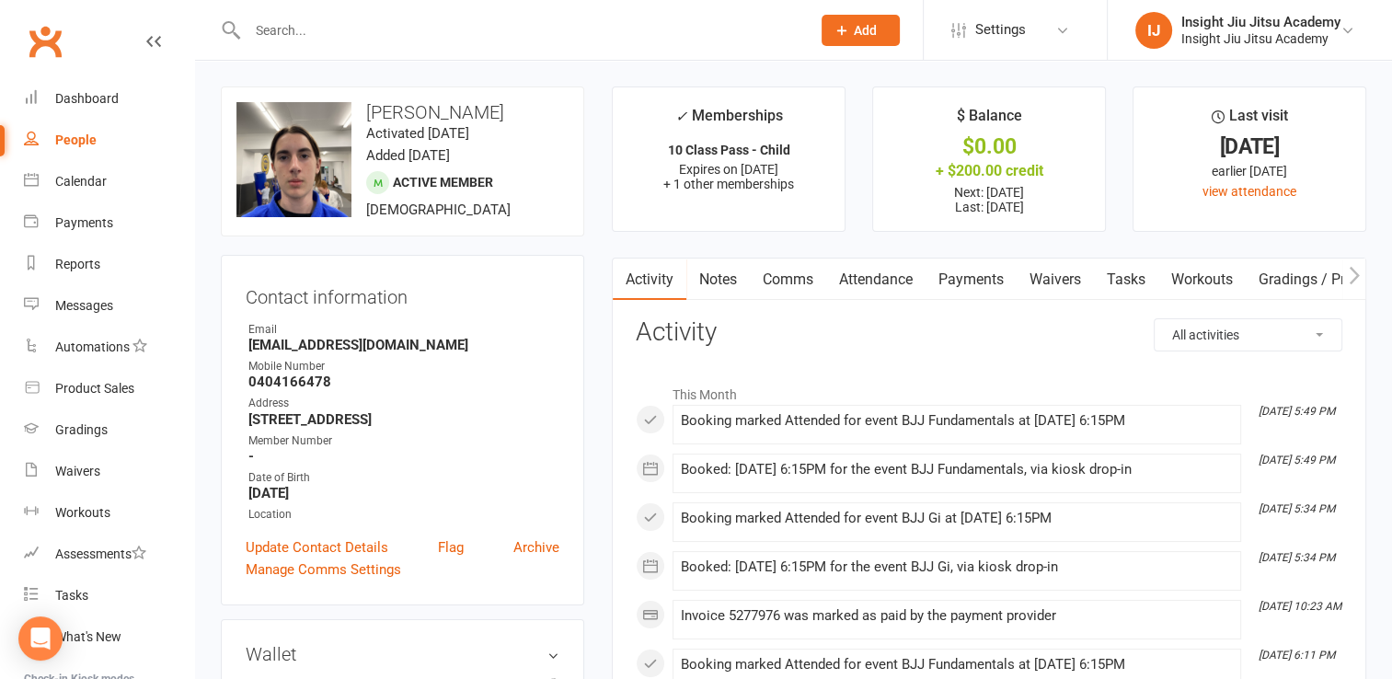
click at [1048, 279] on link "Waivers" at bounding box center [1055, 280] width 77 height 42
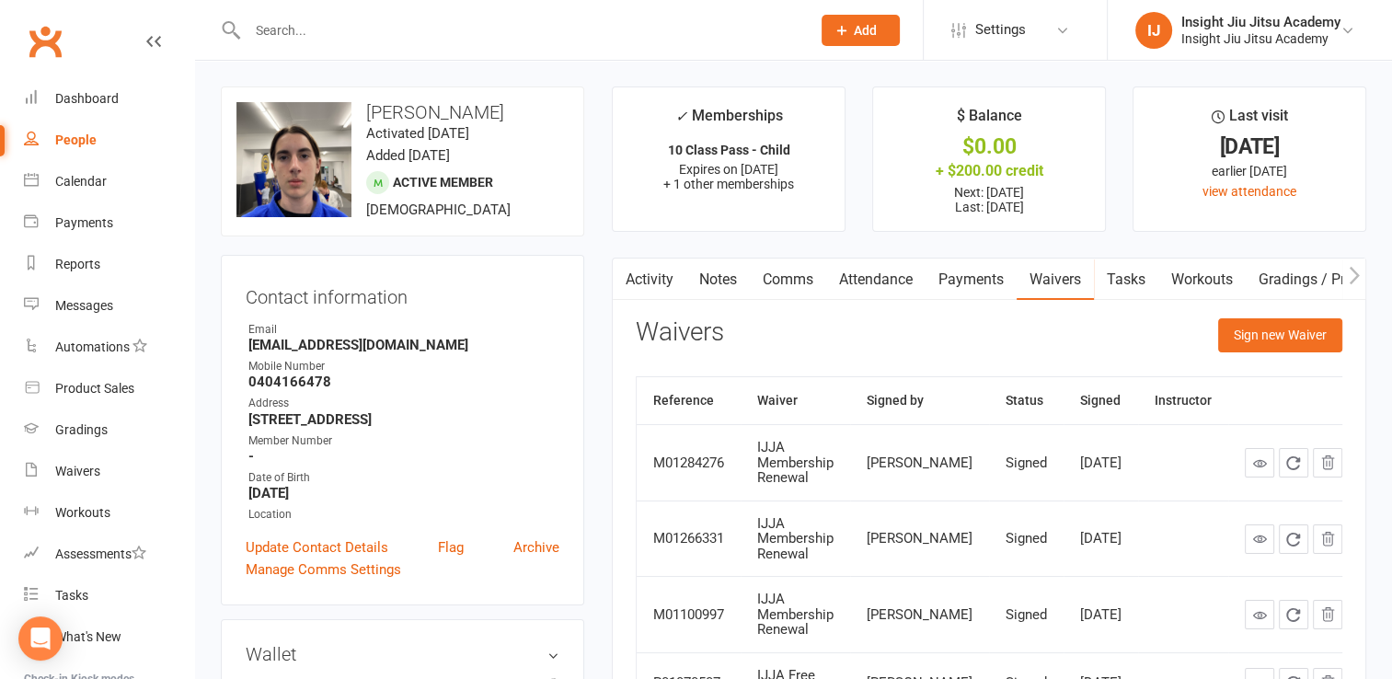
click at [891, 291] on link "Attendance" at bounding box center [875, 280] width 99 height 42
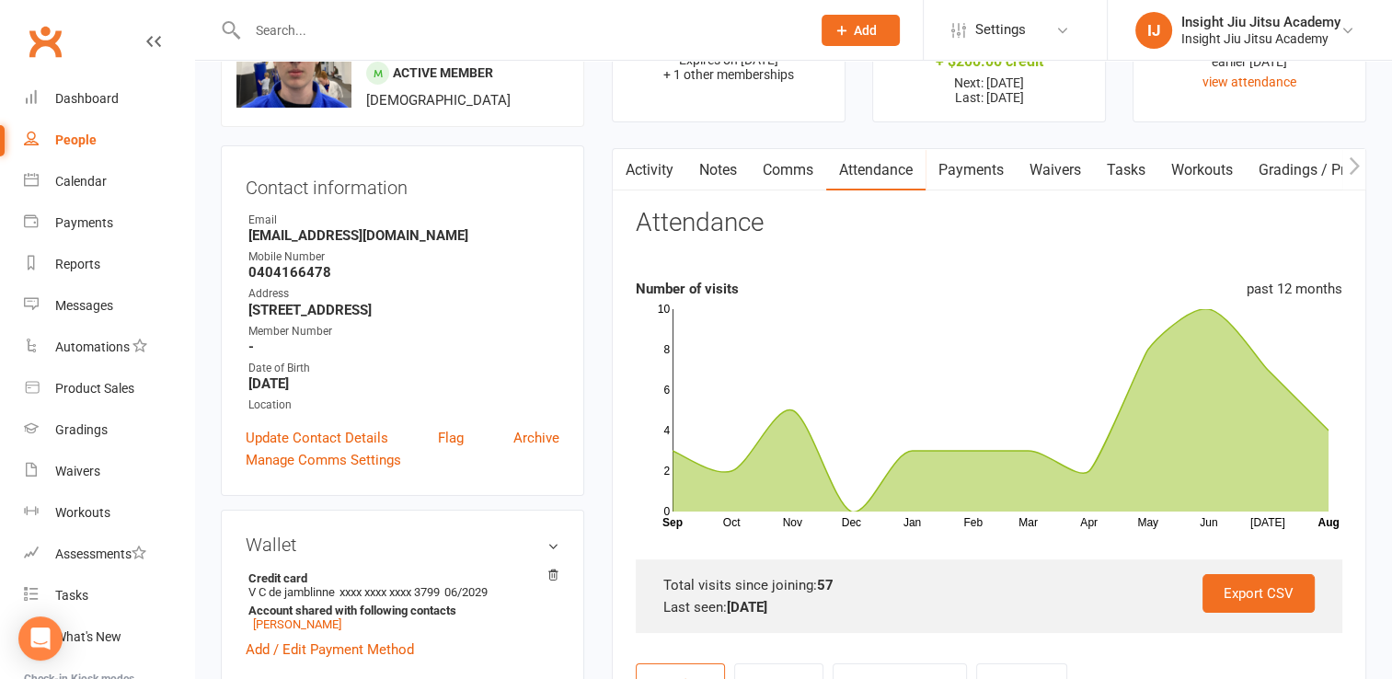
scroll to position [346, 0]
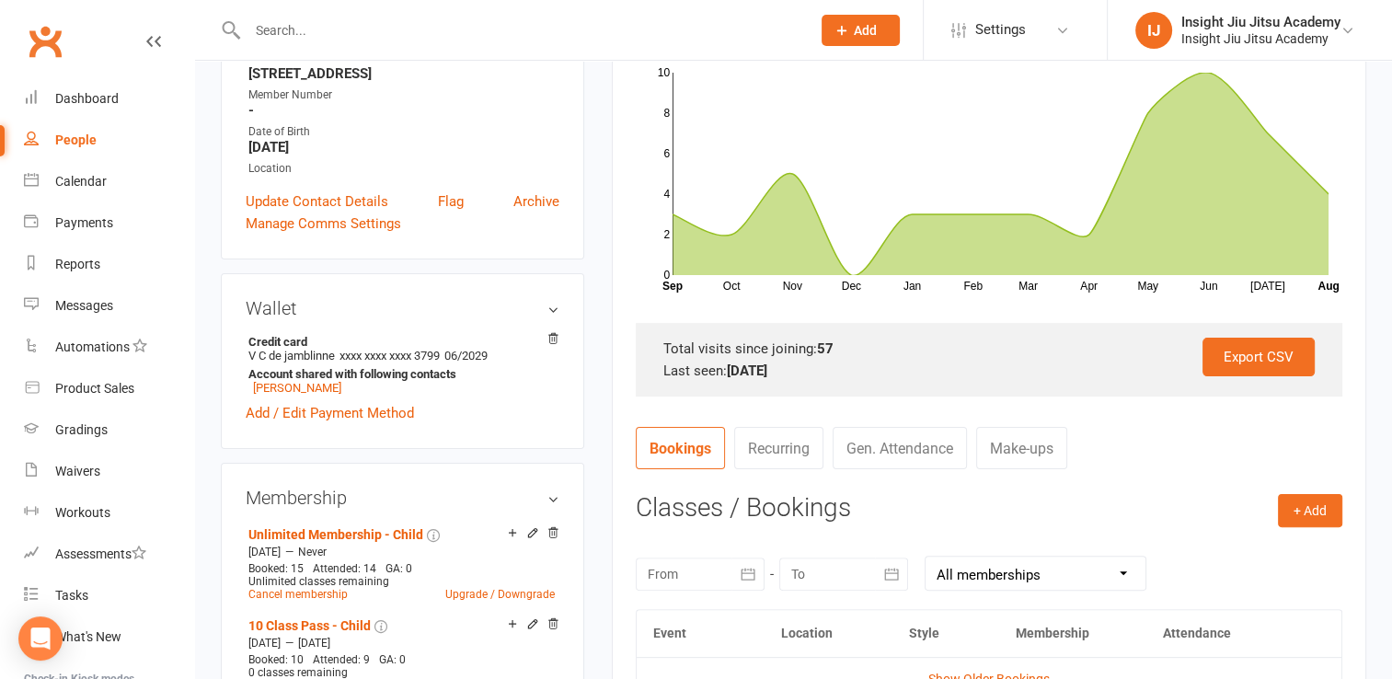
click at [865, 431] on link "Gen. Attendance" at bounding box center [900, 448] width 134 height 42
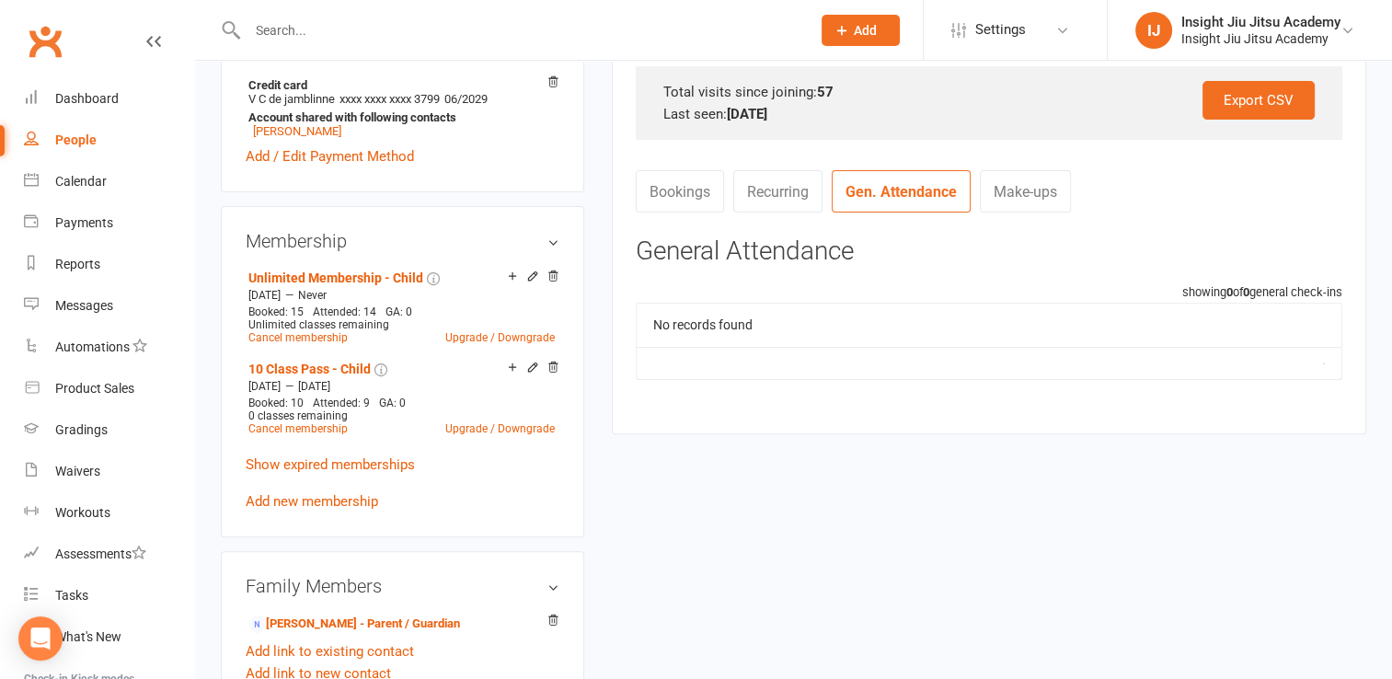
scroll to position [600, 0]
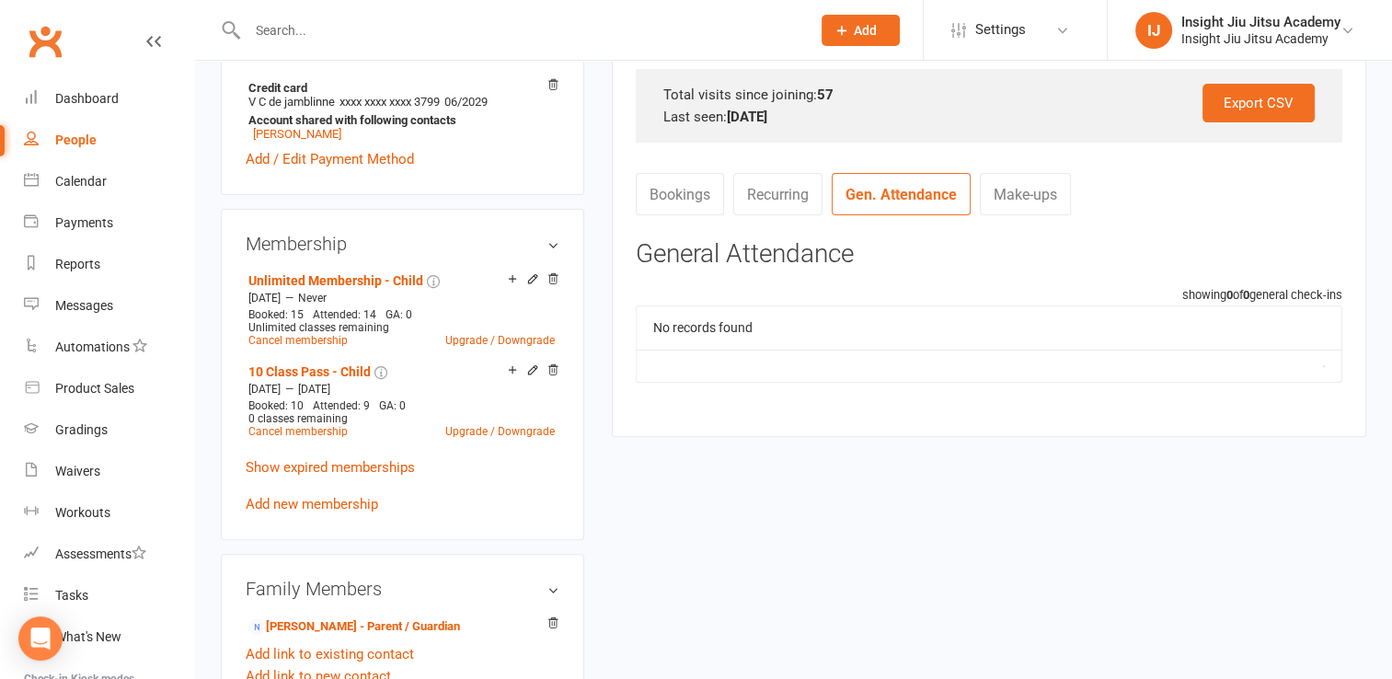
click at [685, 190] on link "Bookings" at bounding box center [680, 194] width 88 height 42
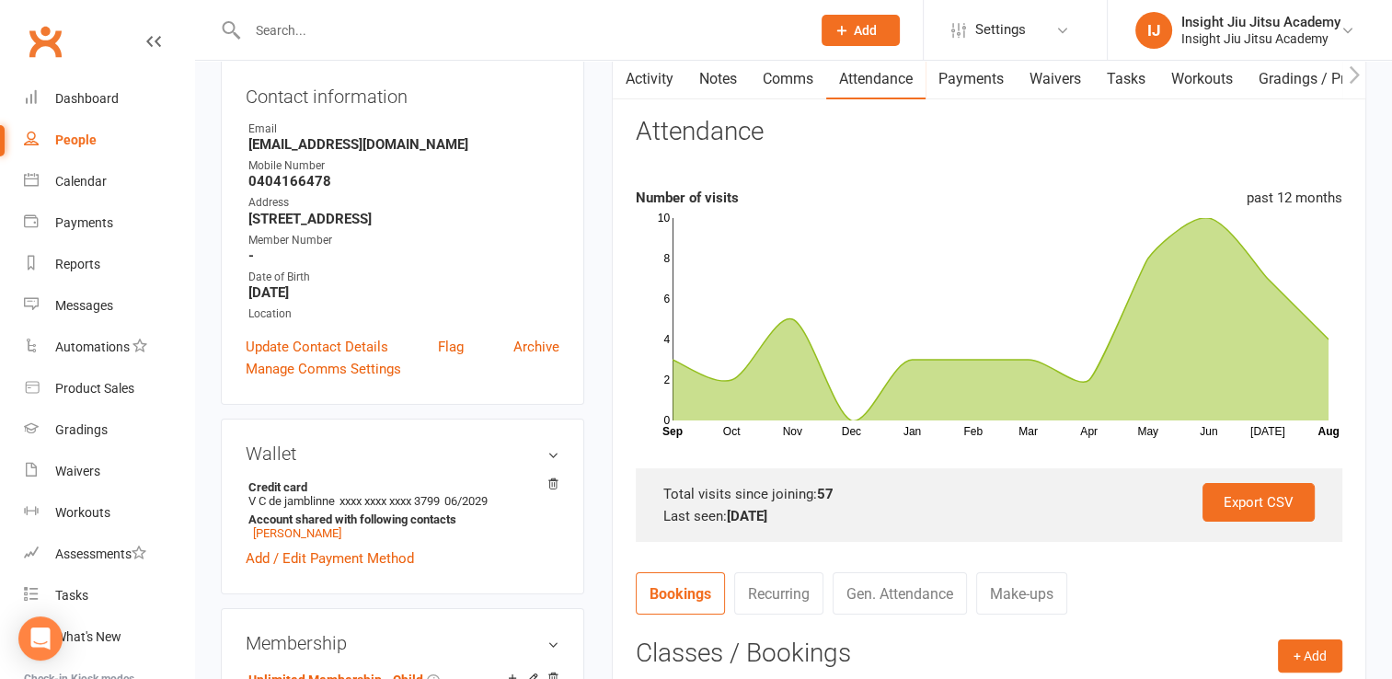
scroll to position [0, 0]
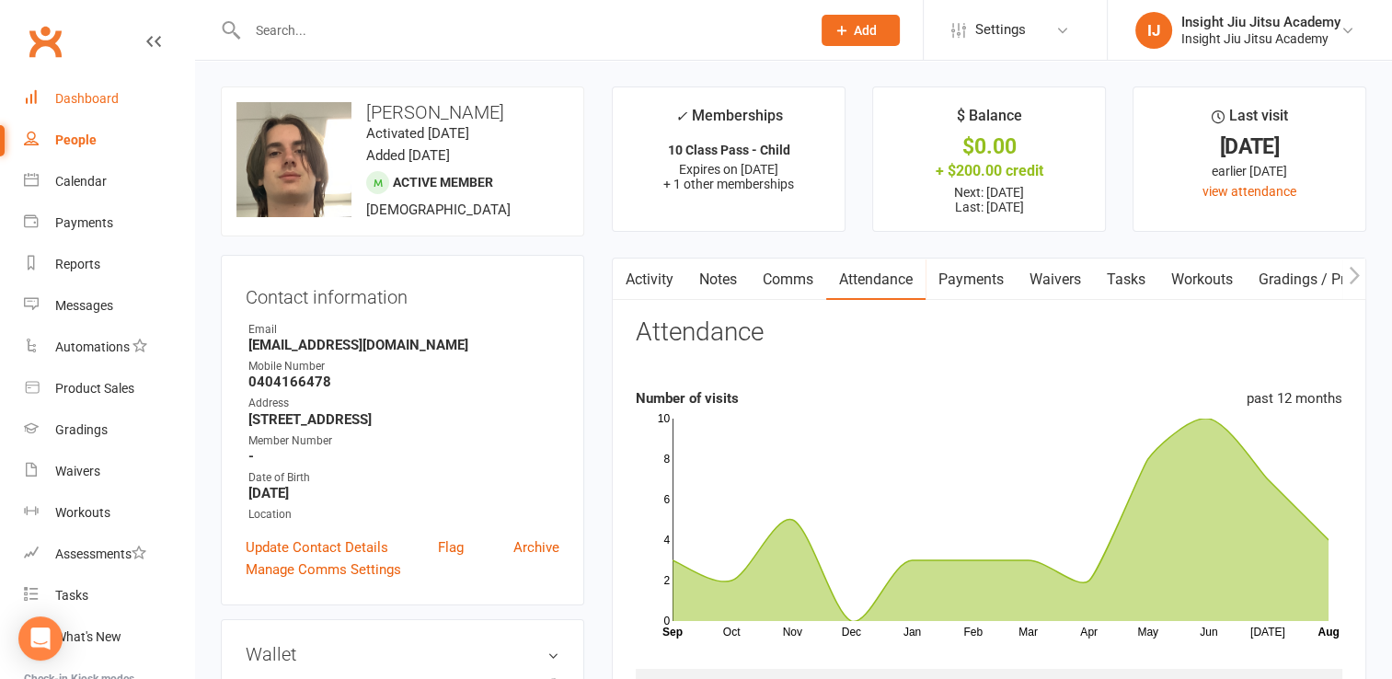
click at [108, 91] on div "Dashboard" at bounding box center [86, 98] width 63 height 15
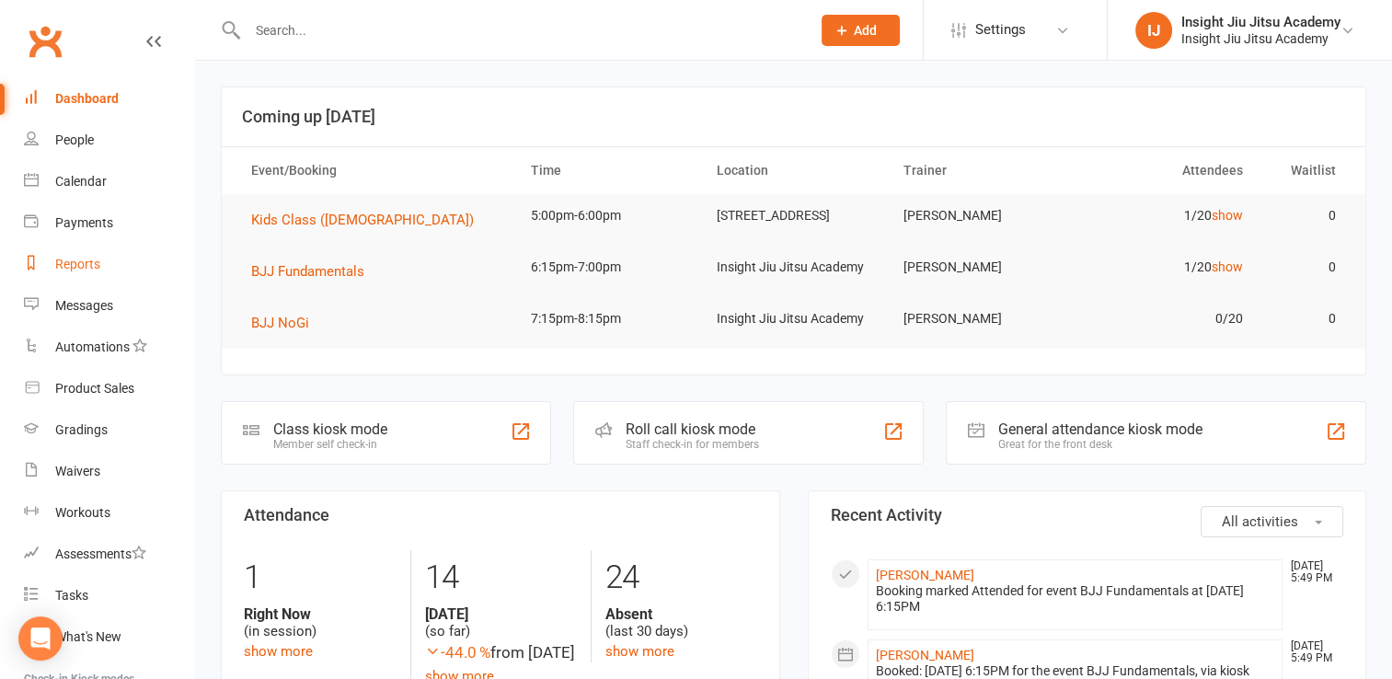
click at [91, 271] on div "Reports" at bounding box center [77, 264] width 45 height 15
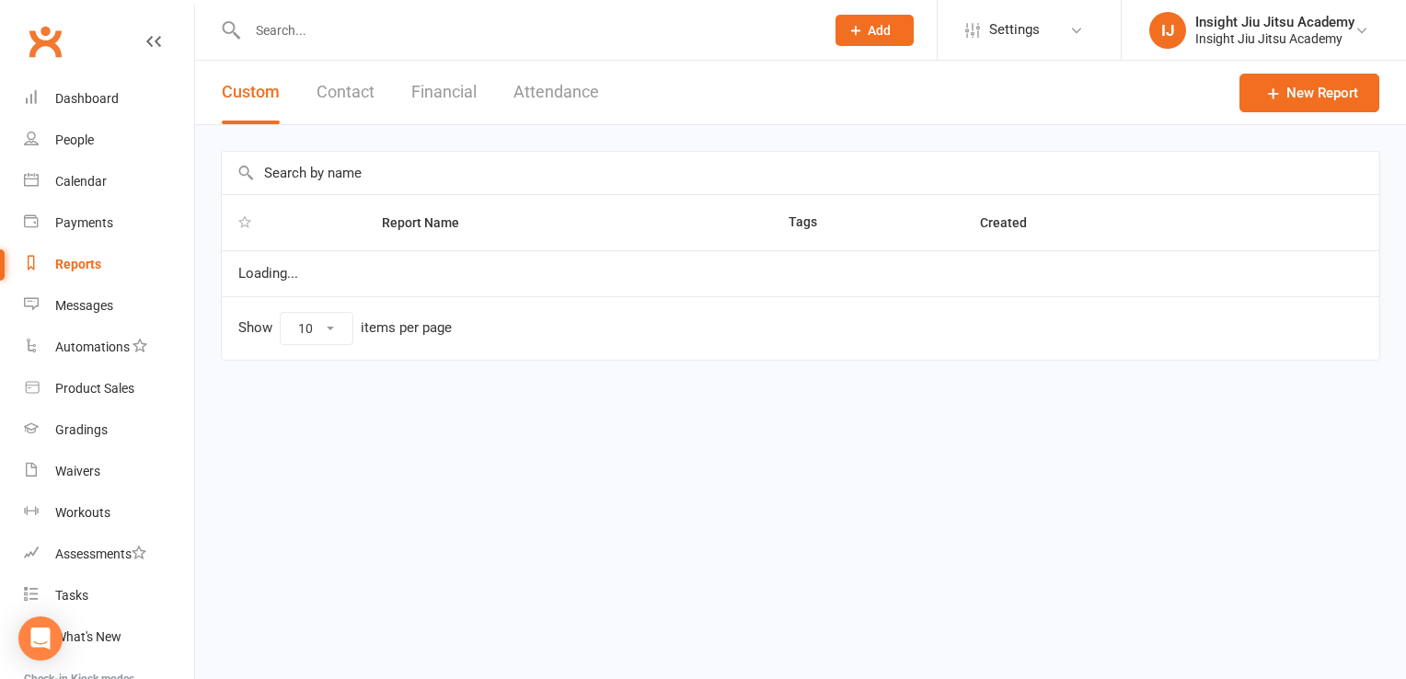
select select "25"
click at [363, 99] on button "Contact" at bounding box center [346, 92] width 58 height 63
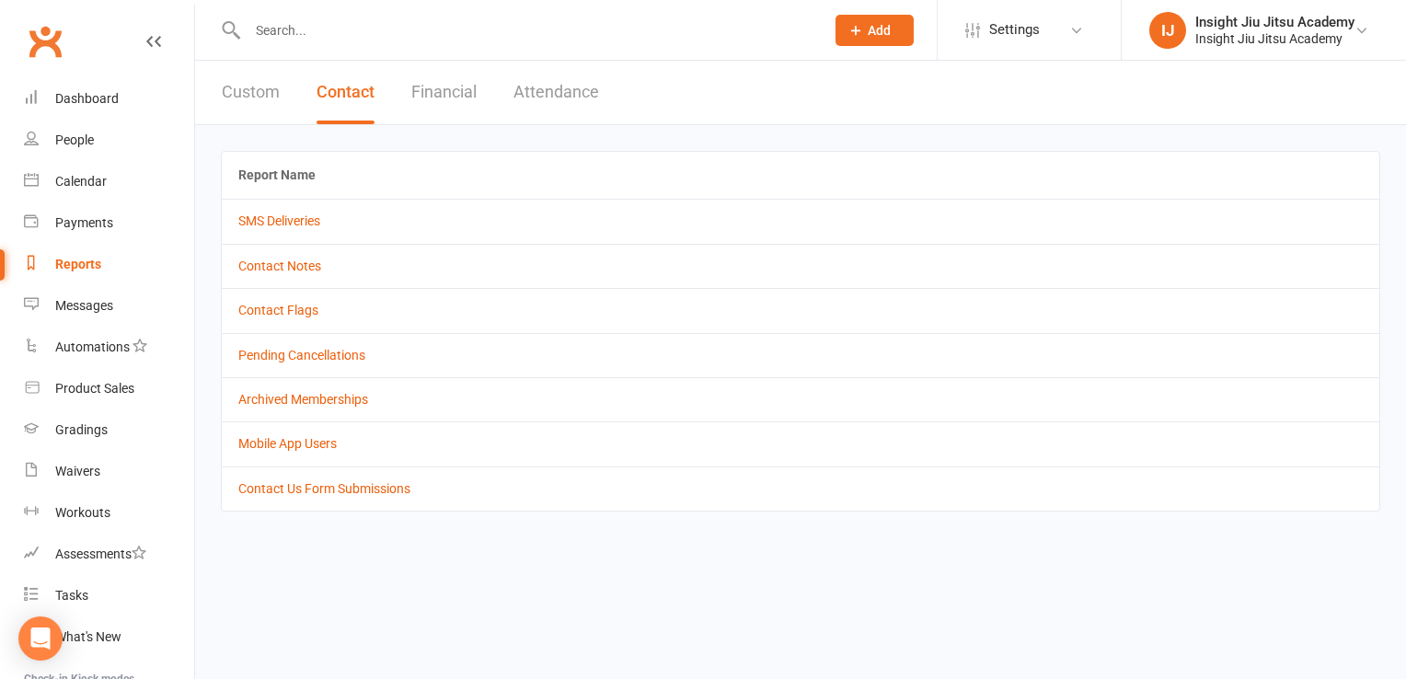
click at [449, 91] on button "Financial" at bounding box center [443, 92] width 65 height 63
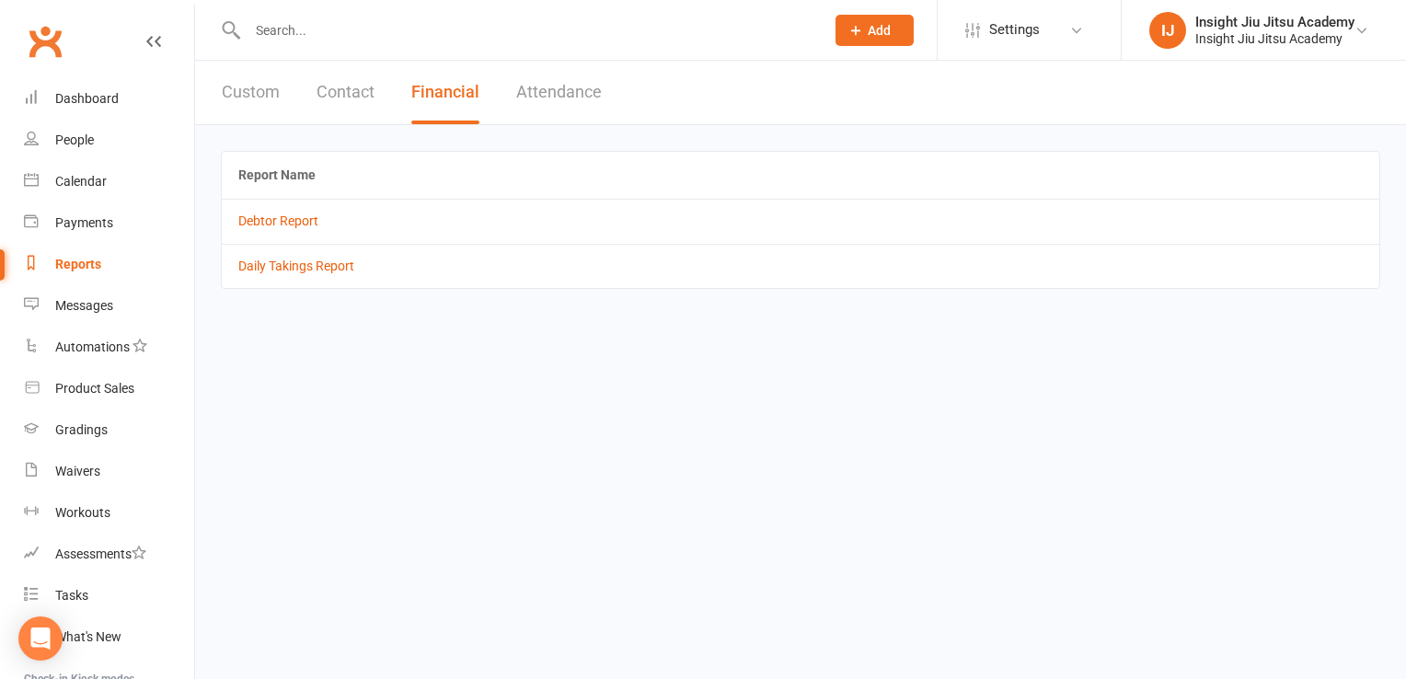
click at [269, 74] on button "Custom" at bounding box center [251, 92] width 58 height 63
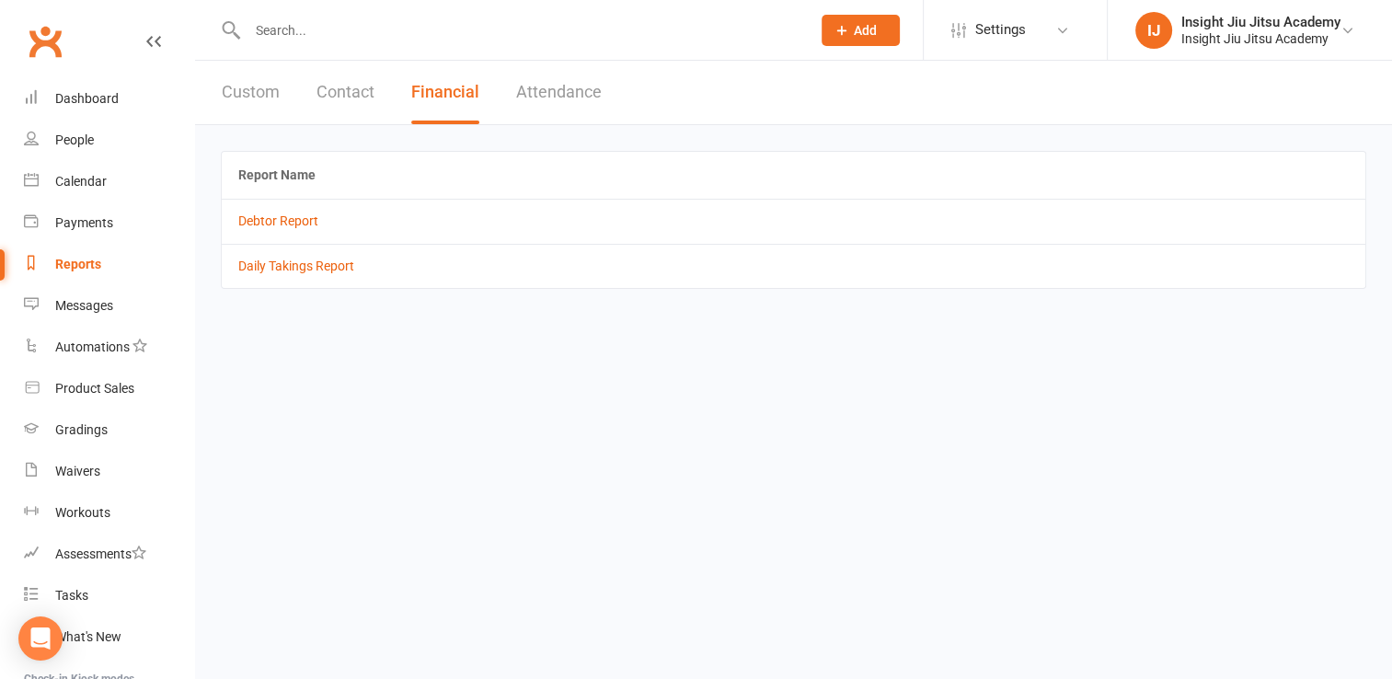
select select "25"
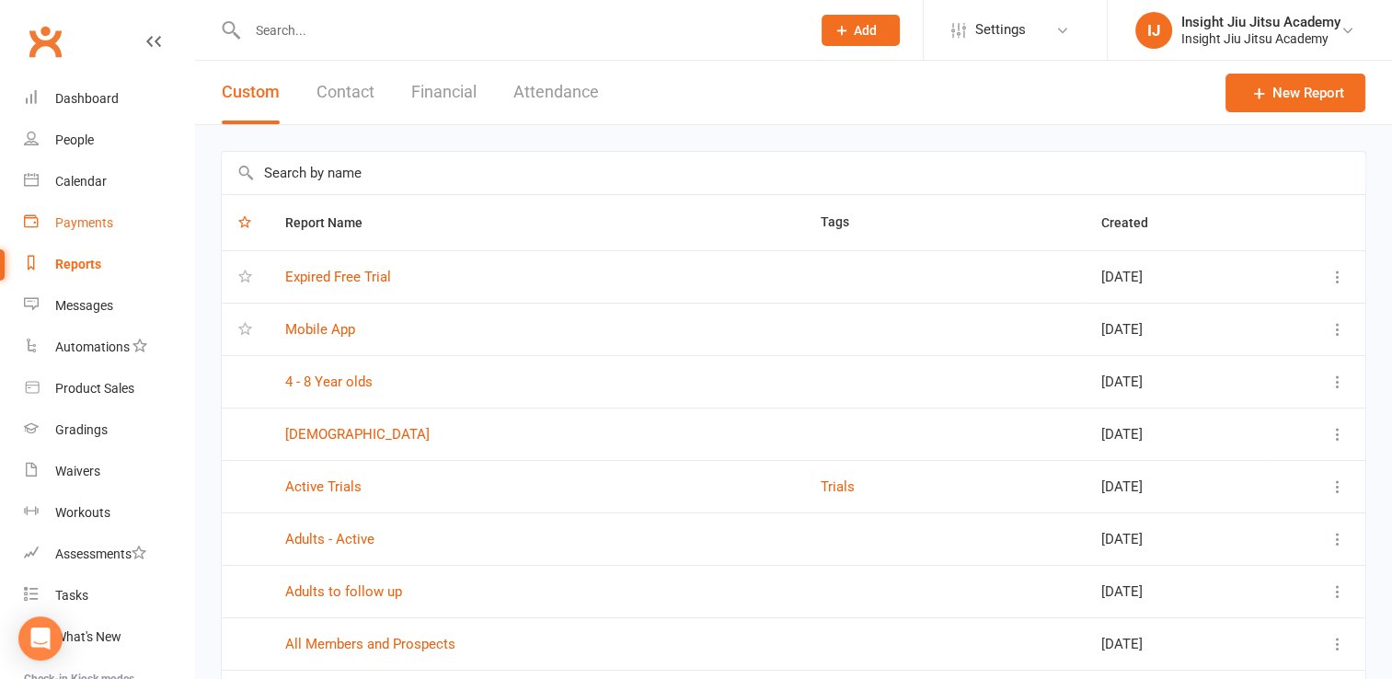
click at [75, 208] on link "Payments" at bounding box center [109, 222] width 170 height 41
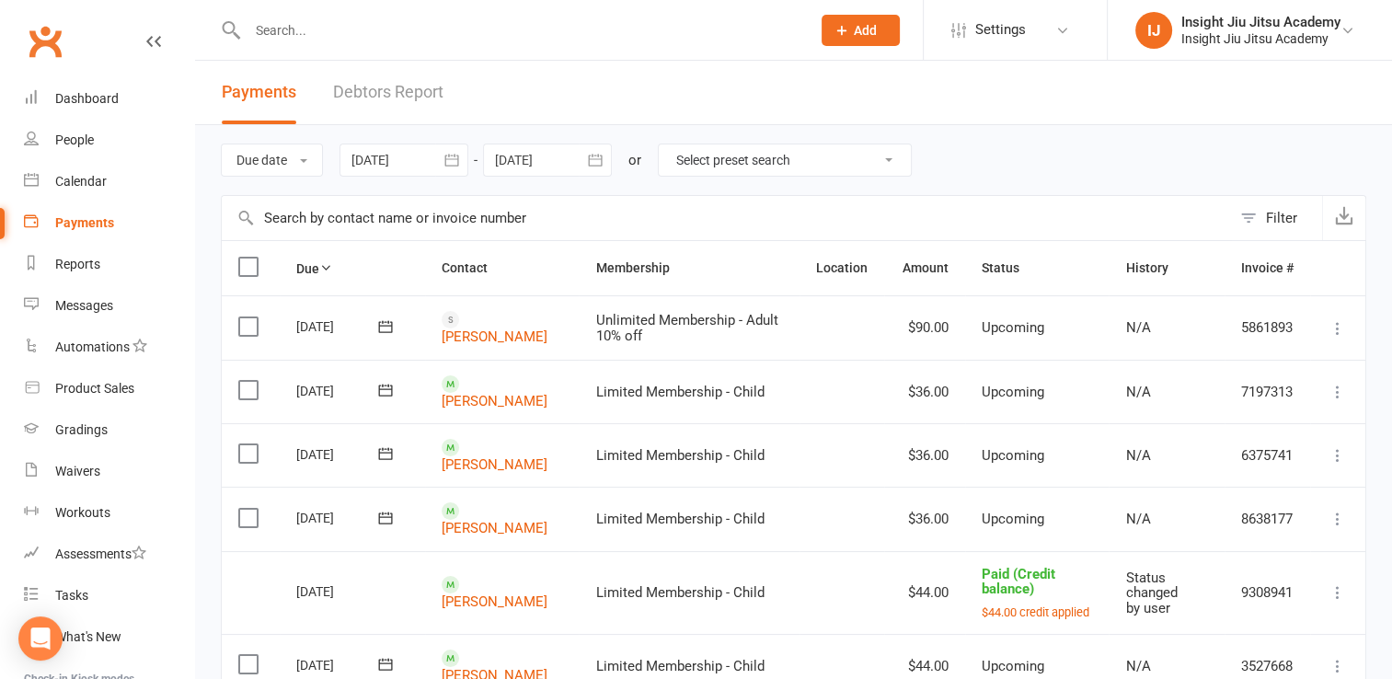
click at [411, 89] on link "Debtors Report" at bounding box center [388, 92] width 110 height 63
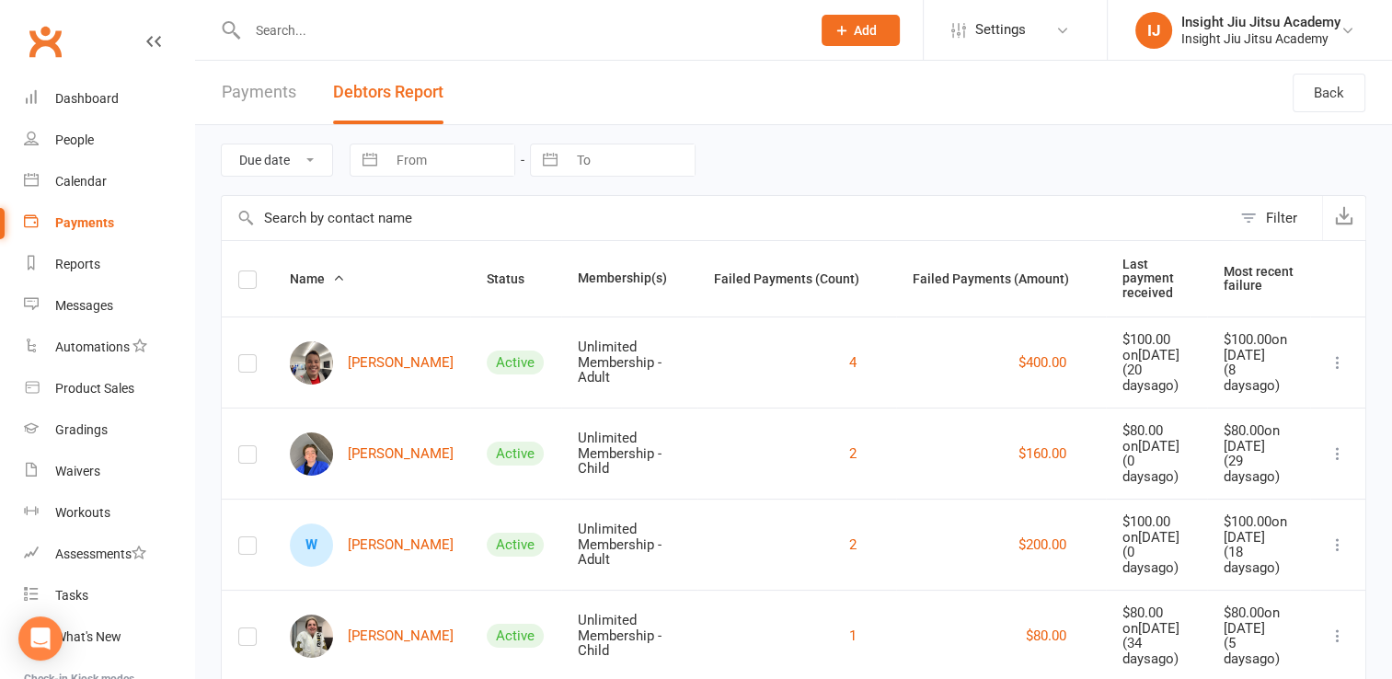
click at [294, 31] on input "text" at bounding box center [520, 30] width 556 height 26
click at [74, 86] on link "Dashboard" at bounding box center [109, 98] width 170 height 41
